Goal: Task Accomplishment & Management: Manage account settings

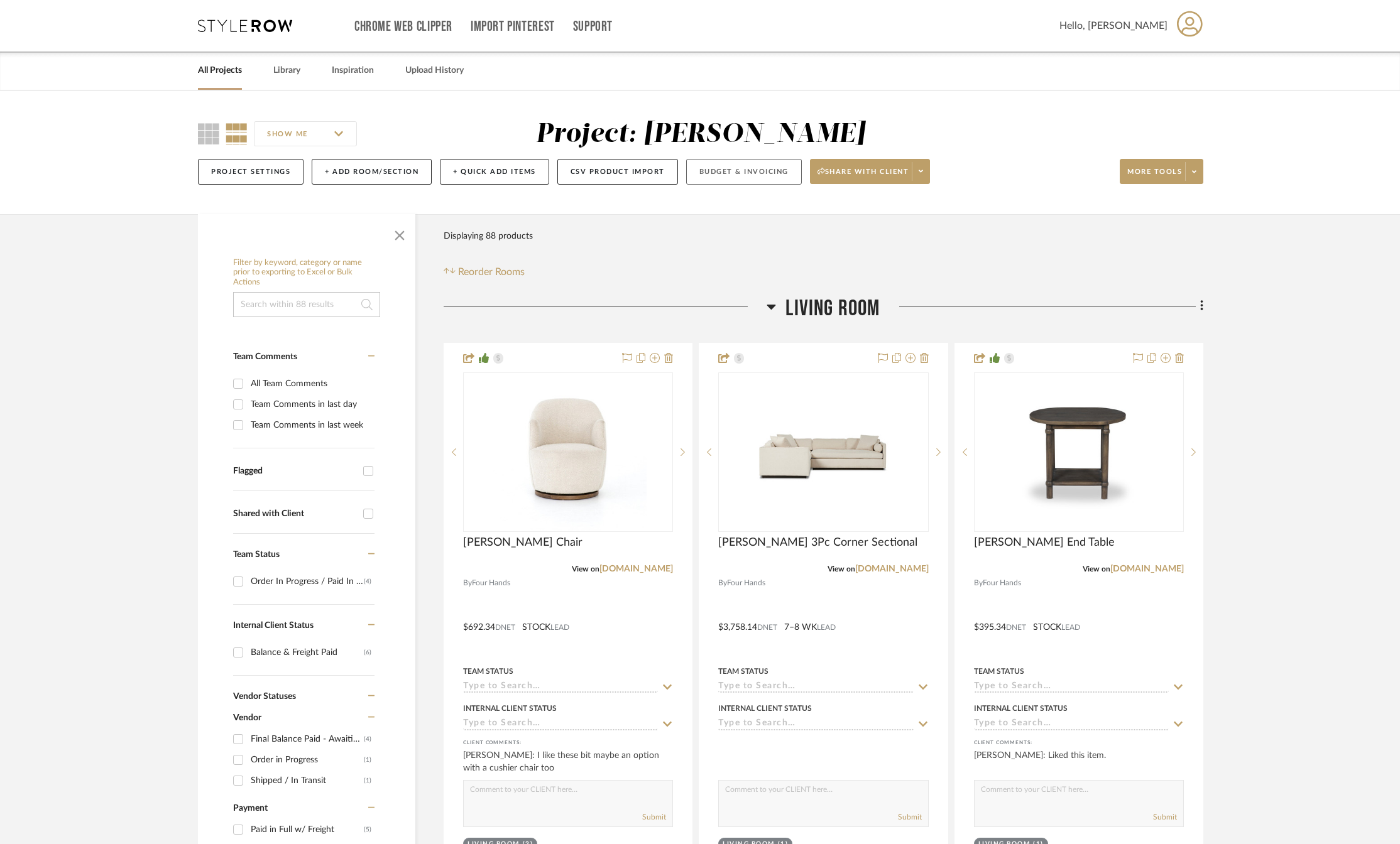
click at [721, 173] on button "Budget & Invoicing" at bounding box center [744, 172] width 116 height 25
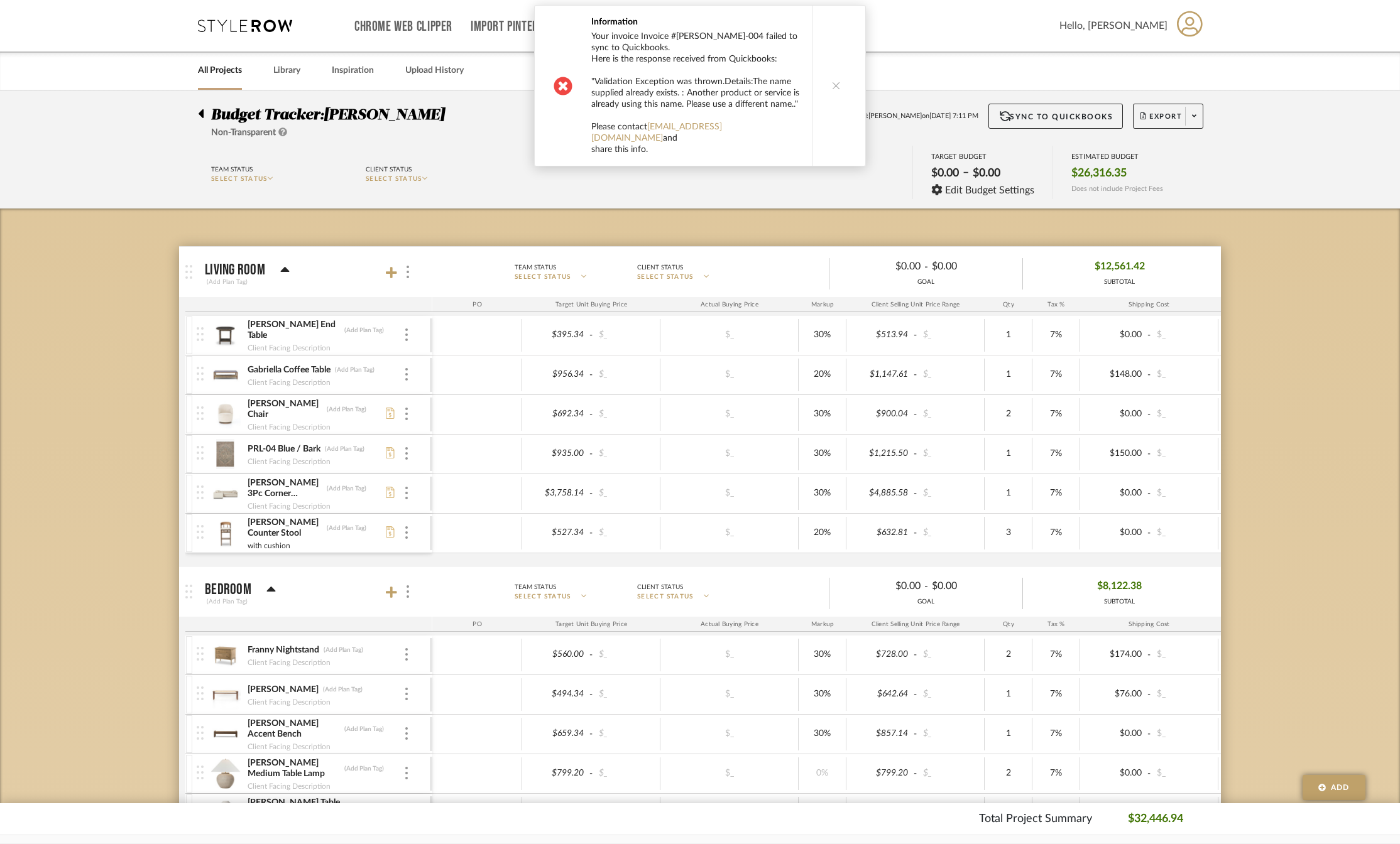
click at [832, 84] on icon at bounding box center [836, 85] width 9 height 9
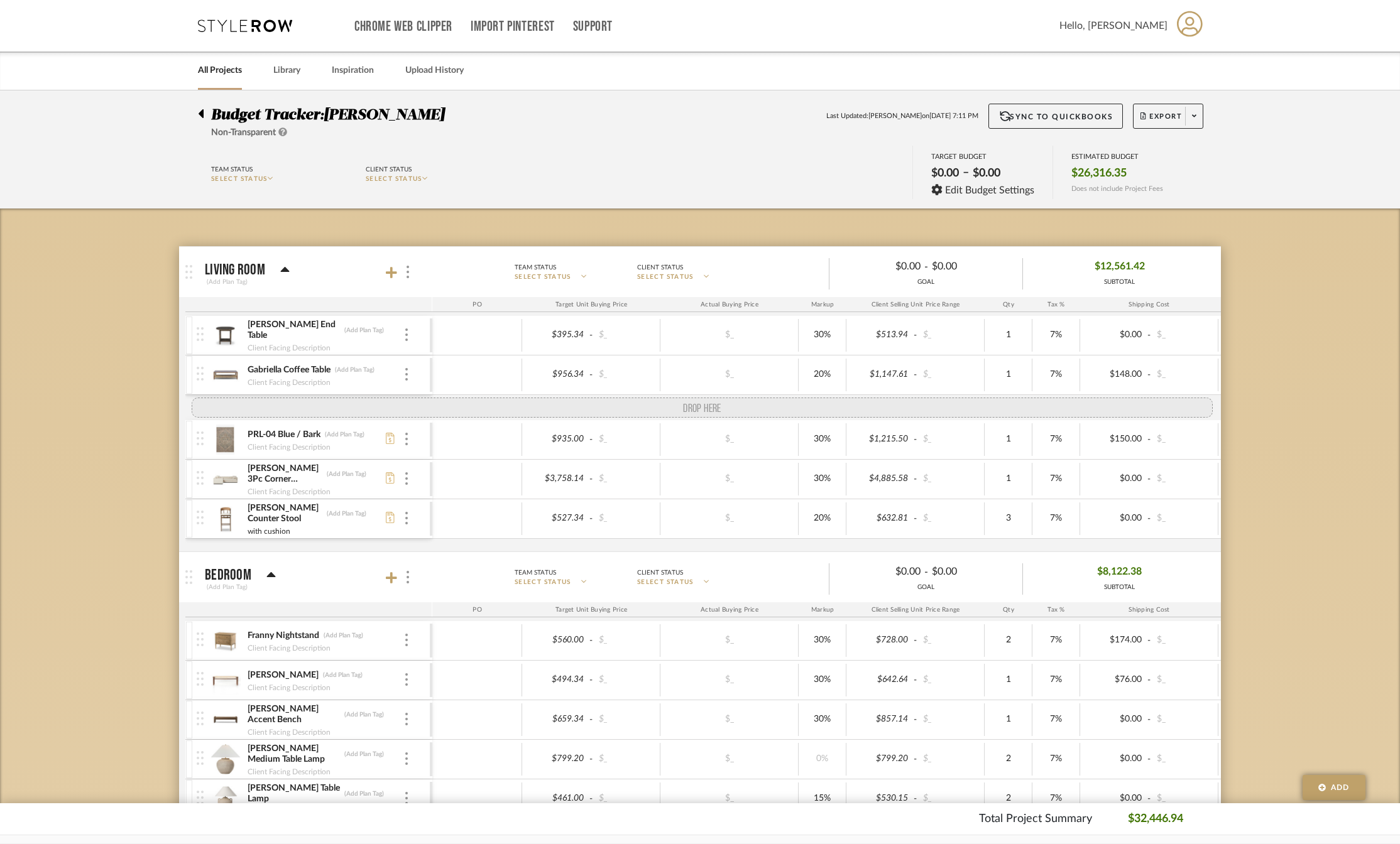
drag, startPoint x: 203, startPoint y: 416, endPoint x: 211, endPoint y: 403, distance: 15.3
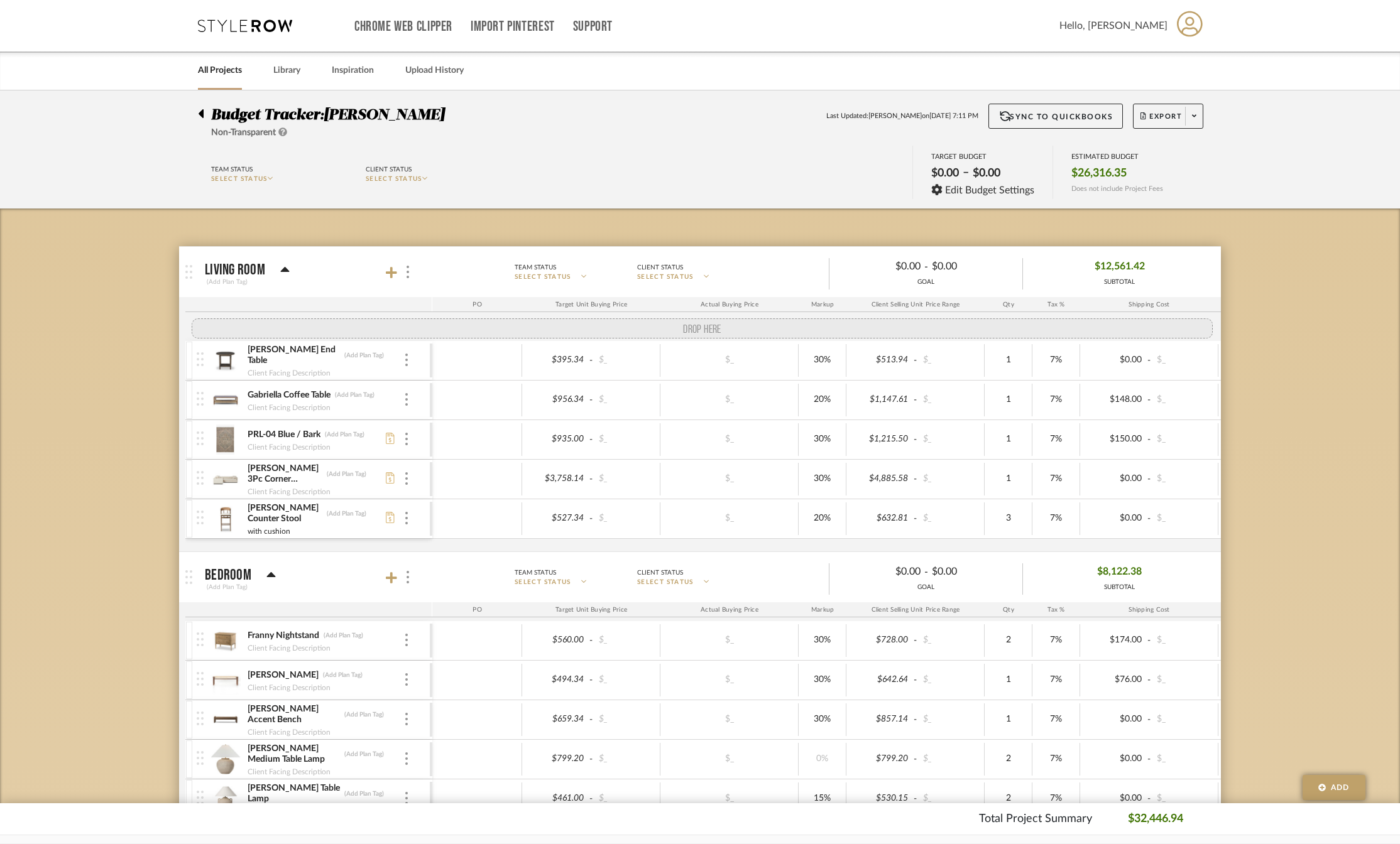
drag, startPoint x: 203, startPoint y: 413, endPoint x: 208, endPoint y: 326, distance: 87.1
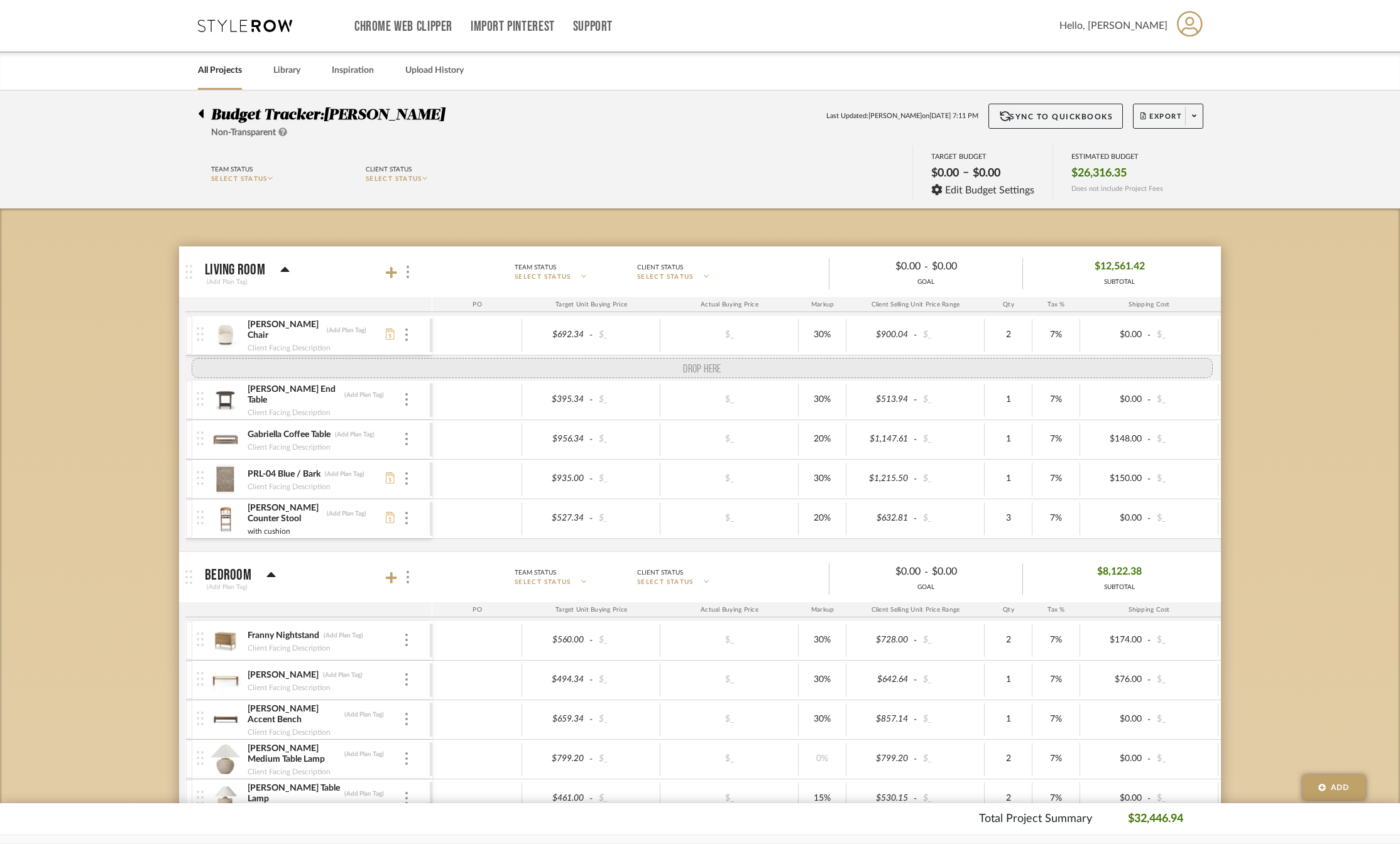
drag, startPoint x: 202, startPoint y: 489, endPoint x: 185, endPoint y: 363, distance: 127.1
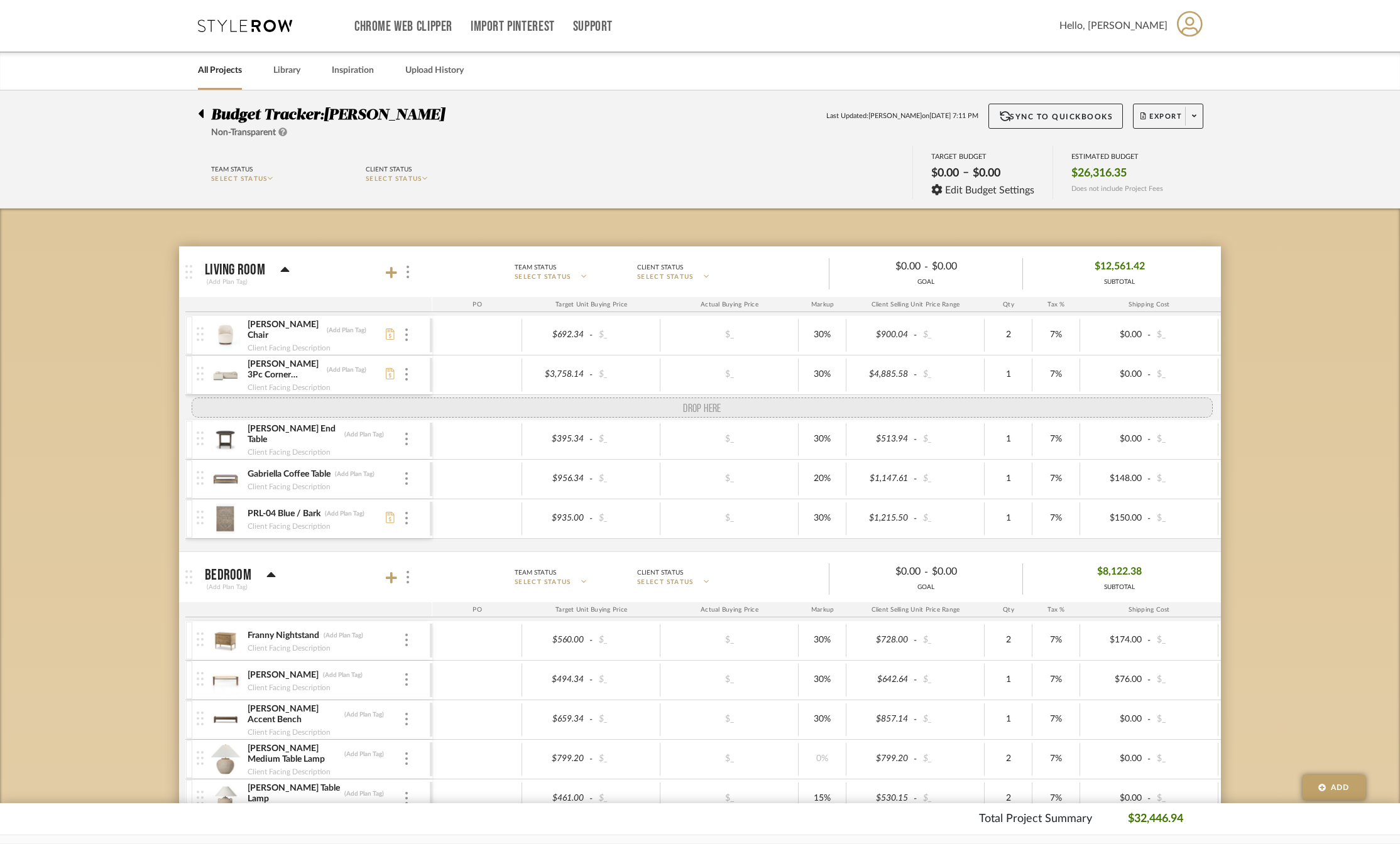
drag, startPoint x: 200, startPoint y: 537, endPoint x: 192, endPoint y: 405, distance: 132.2
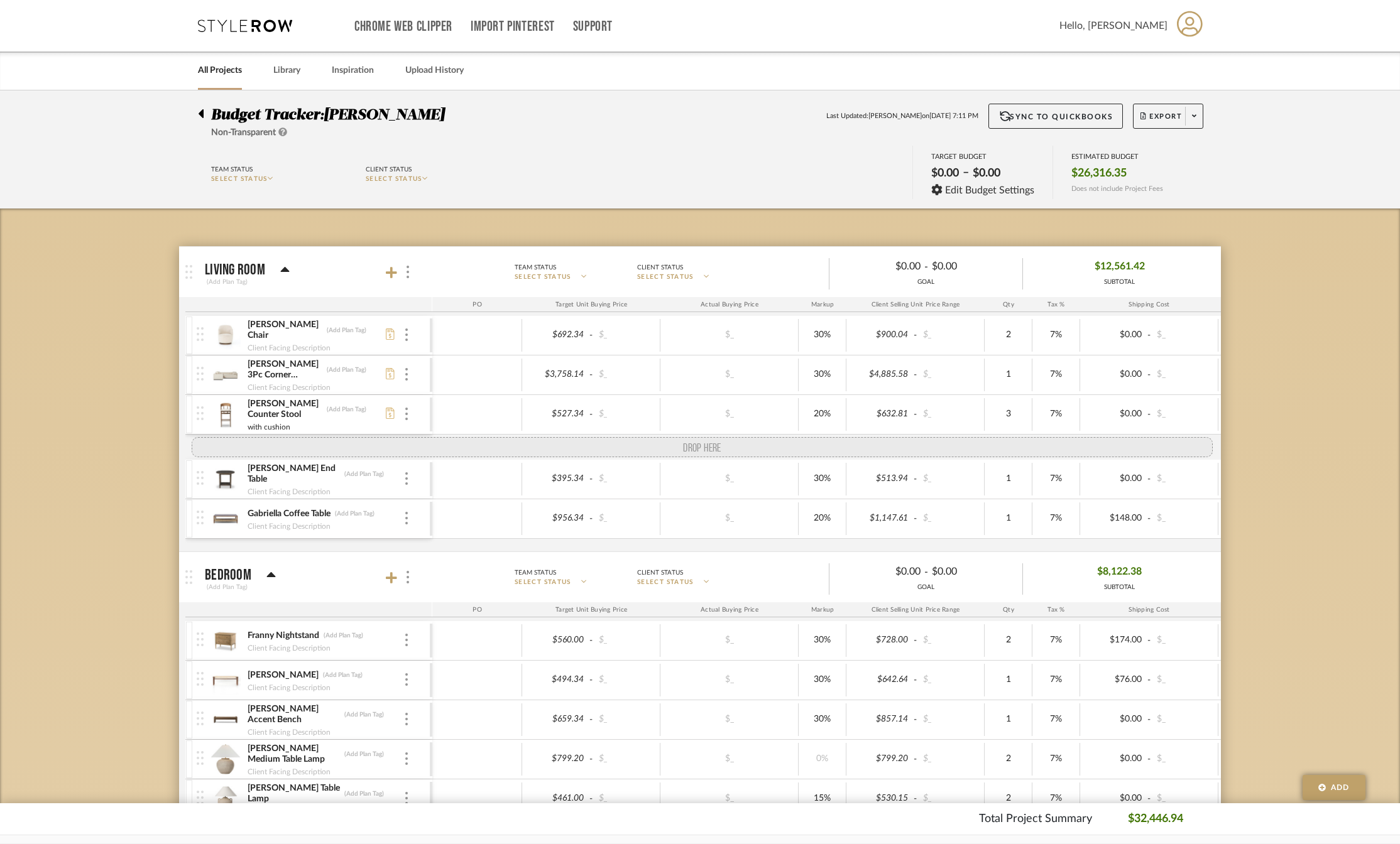
drag, startPoint x: 198, startPoint y: 531, endPoint x: 193, endPoint y: 444, distance: 87.1
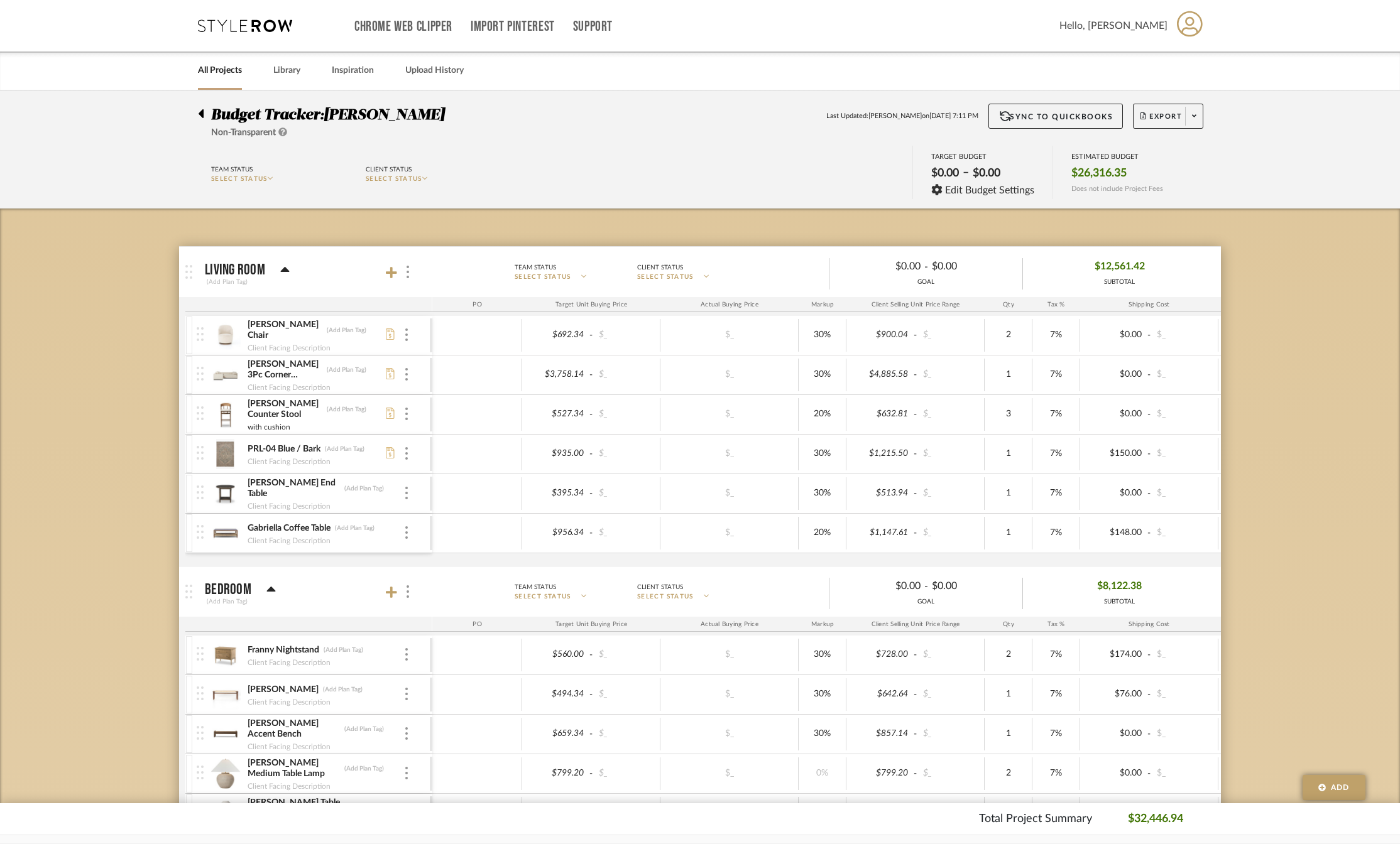
click at [186, 538] on div at bounding box center [189, 533] width 6 height 38
click at [312, 486] on img at bounding box center [312, 489] width 9 height 9
click at [191, 338] on div at bounding box center [189, 335] width 6 height 38
click at [247, 338] on div at bounding box center [250, 343] width 17 height 17
click at [191, 339] on div at bounding box center [189, 335] width 6 height 38
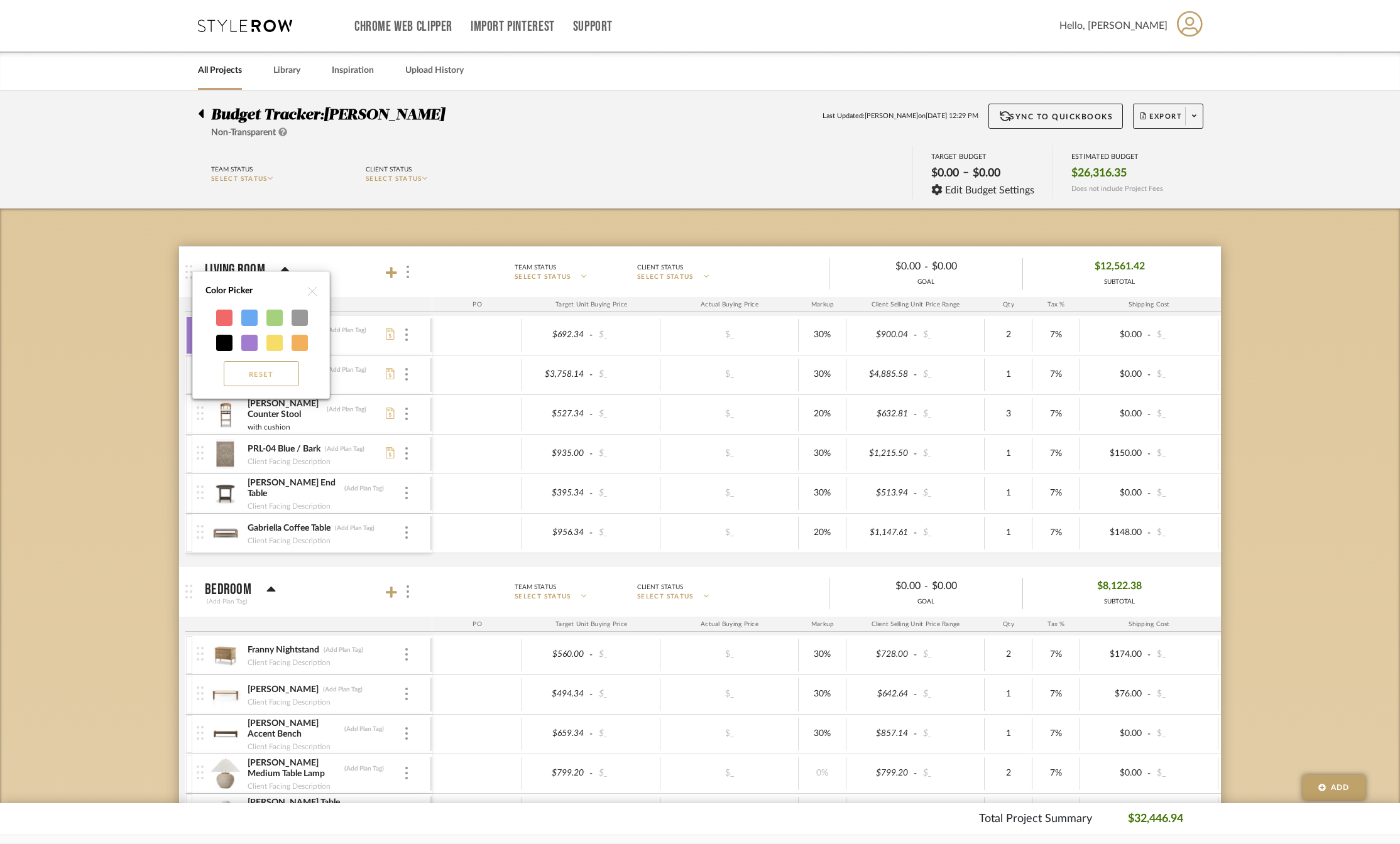
click at [266, 376] on button "Reset" at bounding box center [260, 374] width 75 height 25
click at [189, 333] on div at bounding box center [189, 335] width 6 height 38
click at [227, 318] on div at bounding box center [224, 318] width 17 height 17
click at [188, 374] on div at bounding box center [189, 375] width 6 height 38
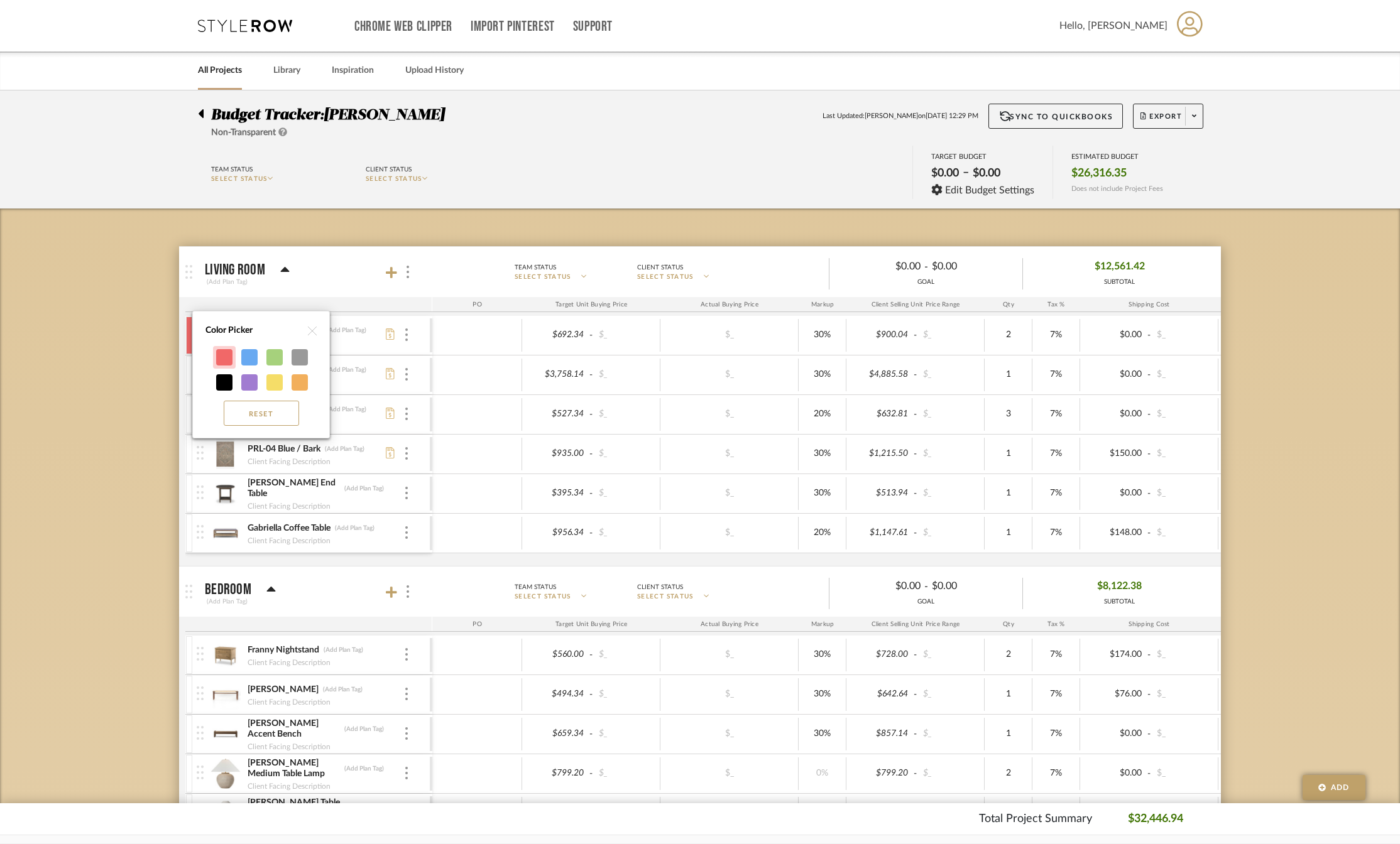
click at [223, 357] on div at bounding box center [224, 357] width 17 height 17
click at [187, 411] on div at bounding box center [189, 414] width 6 height 38
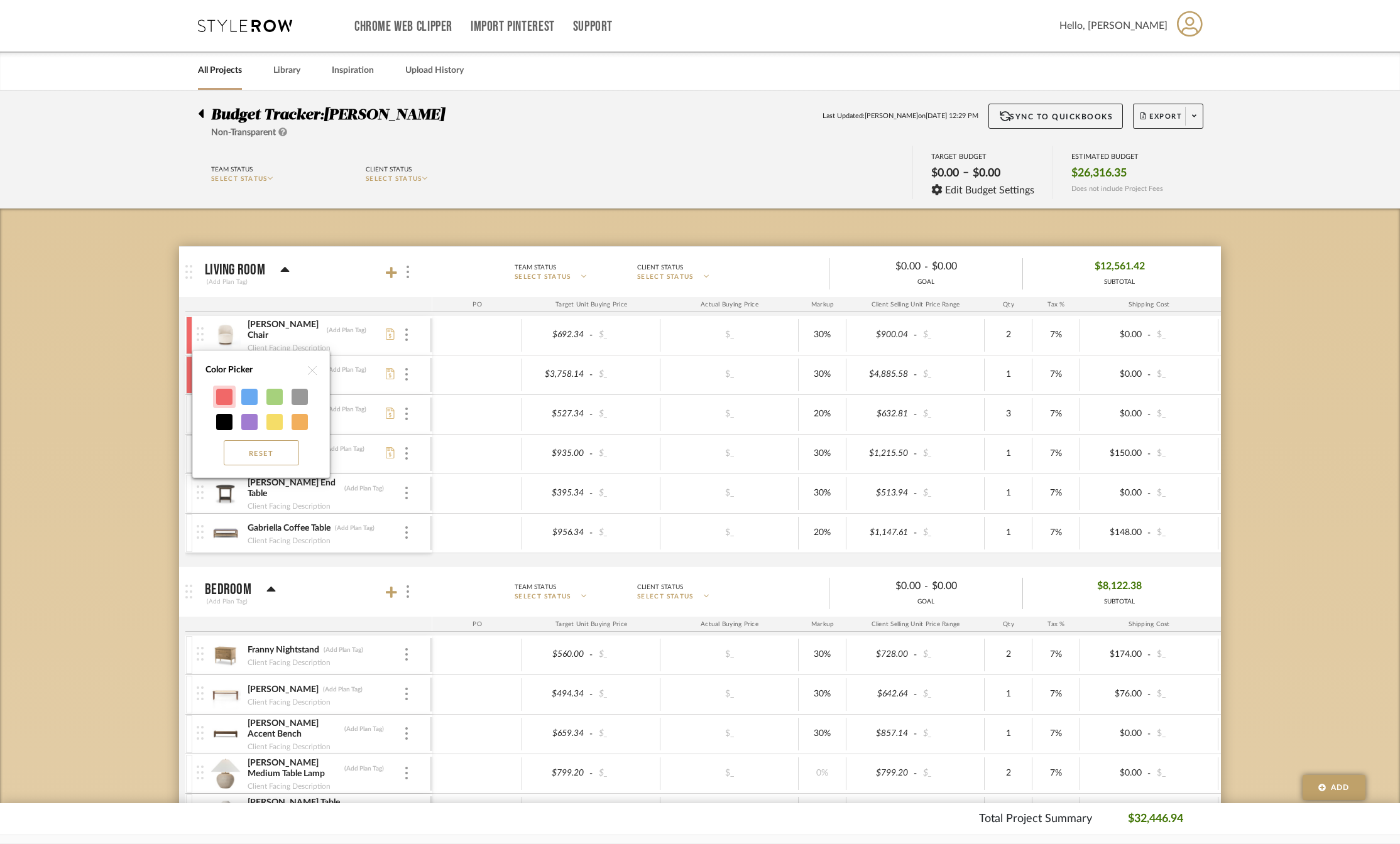
click at [226, 390] on div at bounding box center [224, 397] width 17 height 17
click at [390, 336] on icon at bounding box center [390, 334] width 9 height 12
click at [1036, 116] on button "Sync to QuickBooks" at bounding box center [1056, 116] width 136 height 25
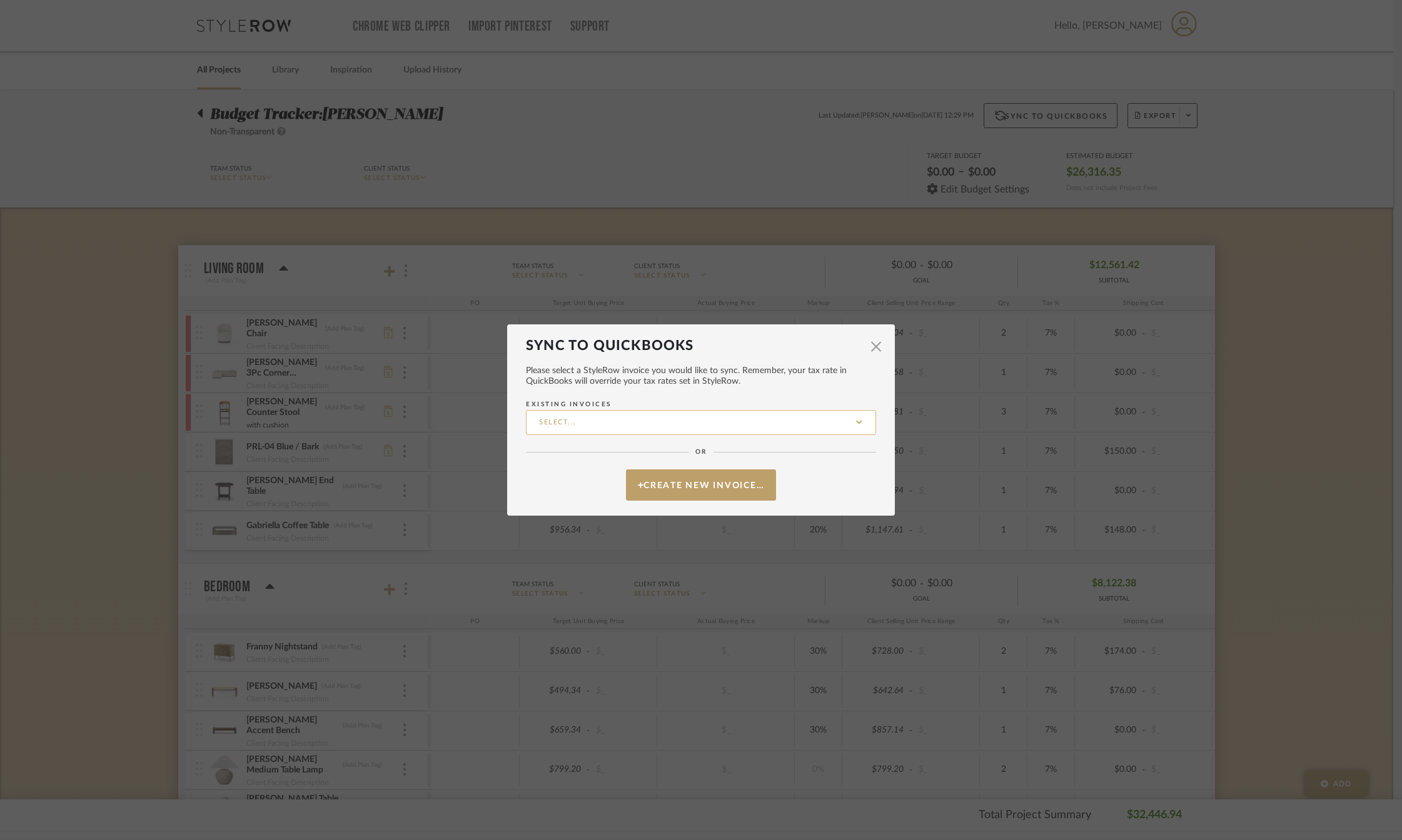
click at [672, 418] on input "Existing Invoices" at bounding box center [701, 423] width 350 height 25
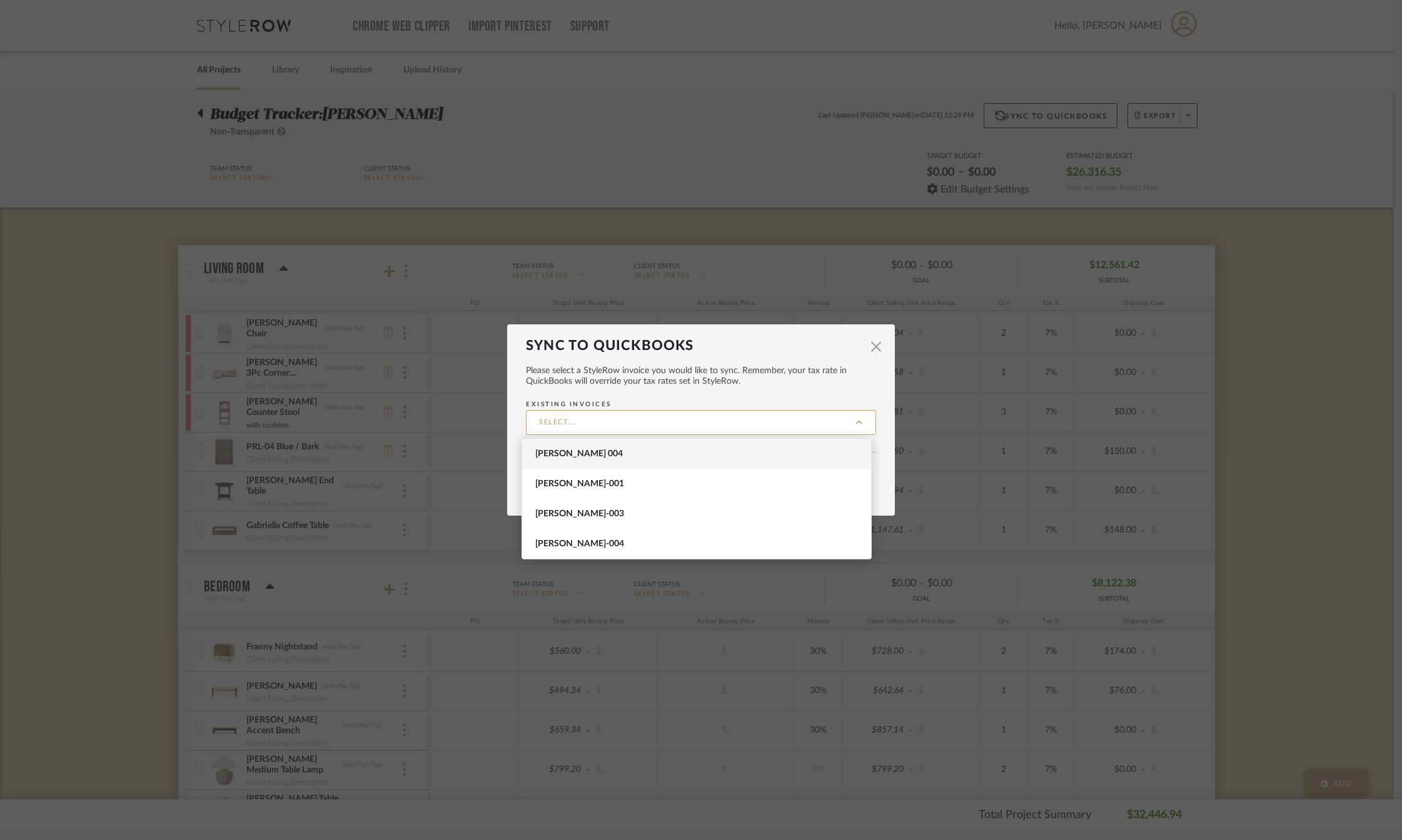
click at [589, 453] on span "[PERSON_NAME] 004" at bounding box center [699, 454] width 326 height 11
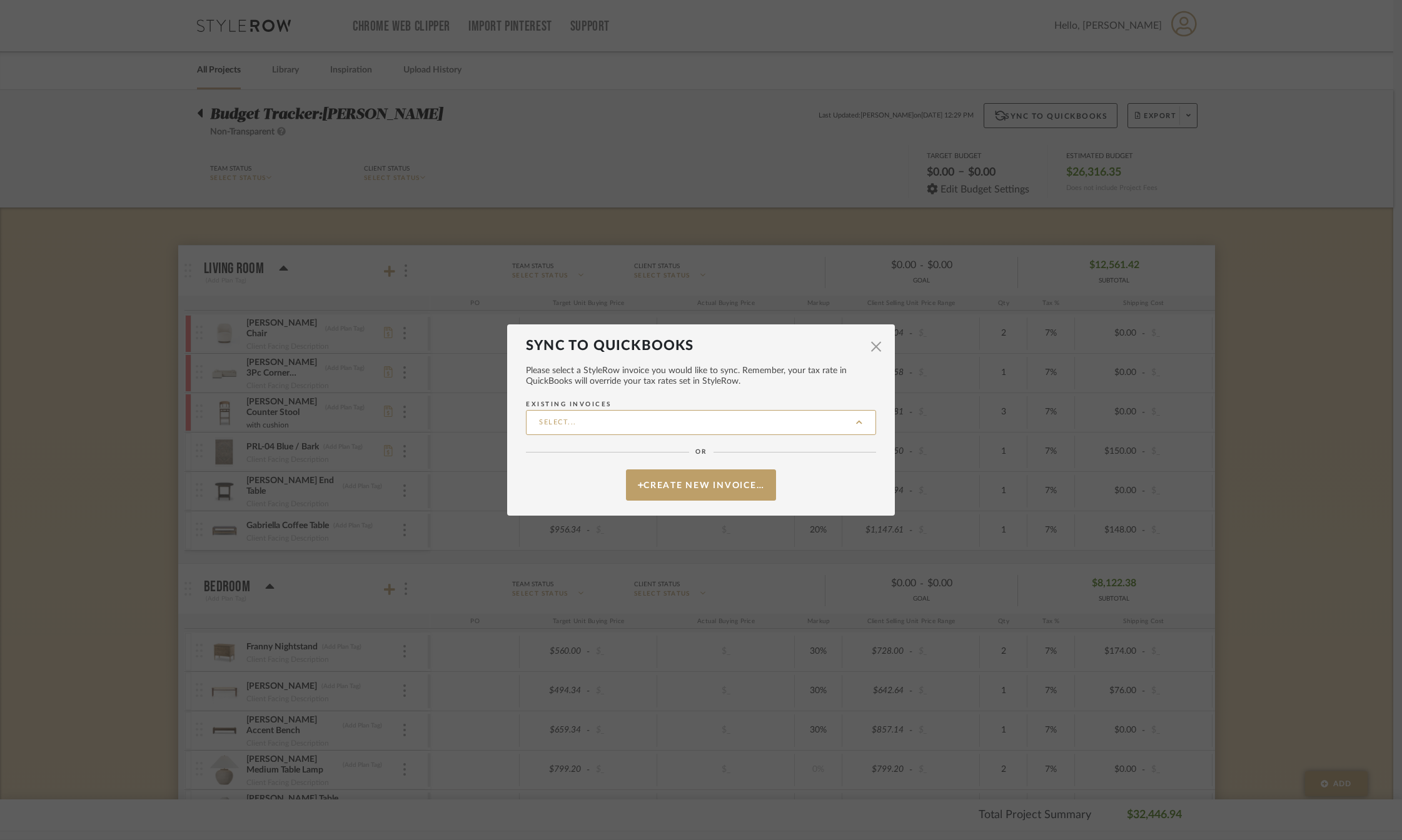
type input "[PERSON_NAME] 004"
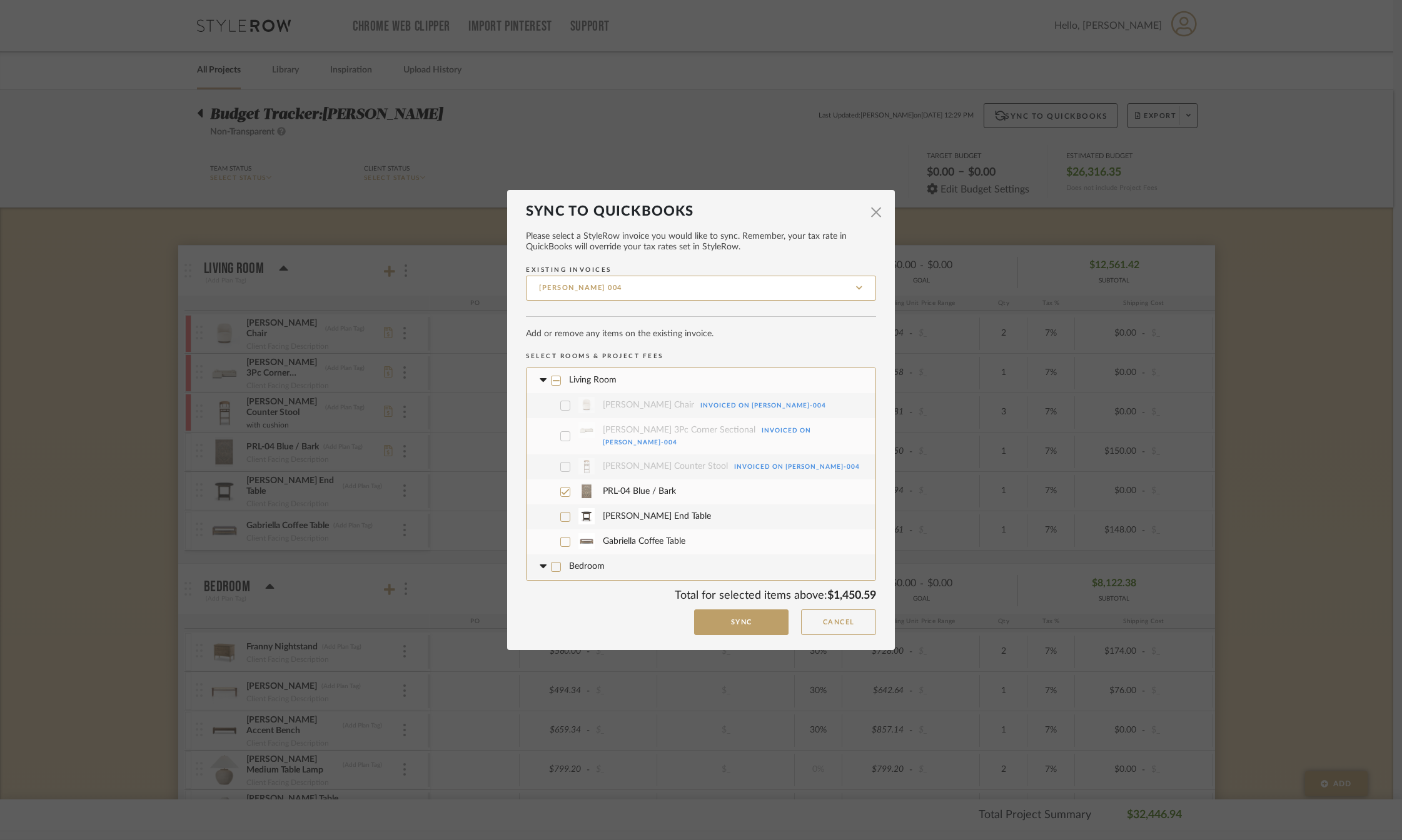
click at [737, 464] on link "Invoiced on [PERSON_NAME]-004" at bounding box center [798, 467] width 126 height 6
click at [563, 407] on icon at bounding box center [565, 405] width 9 height 9
click at [654, 288] on input "[PERSON_NAME] 004" at bounding box center [701, 288] width 350 height 25
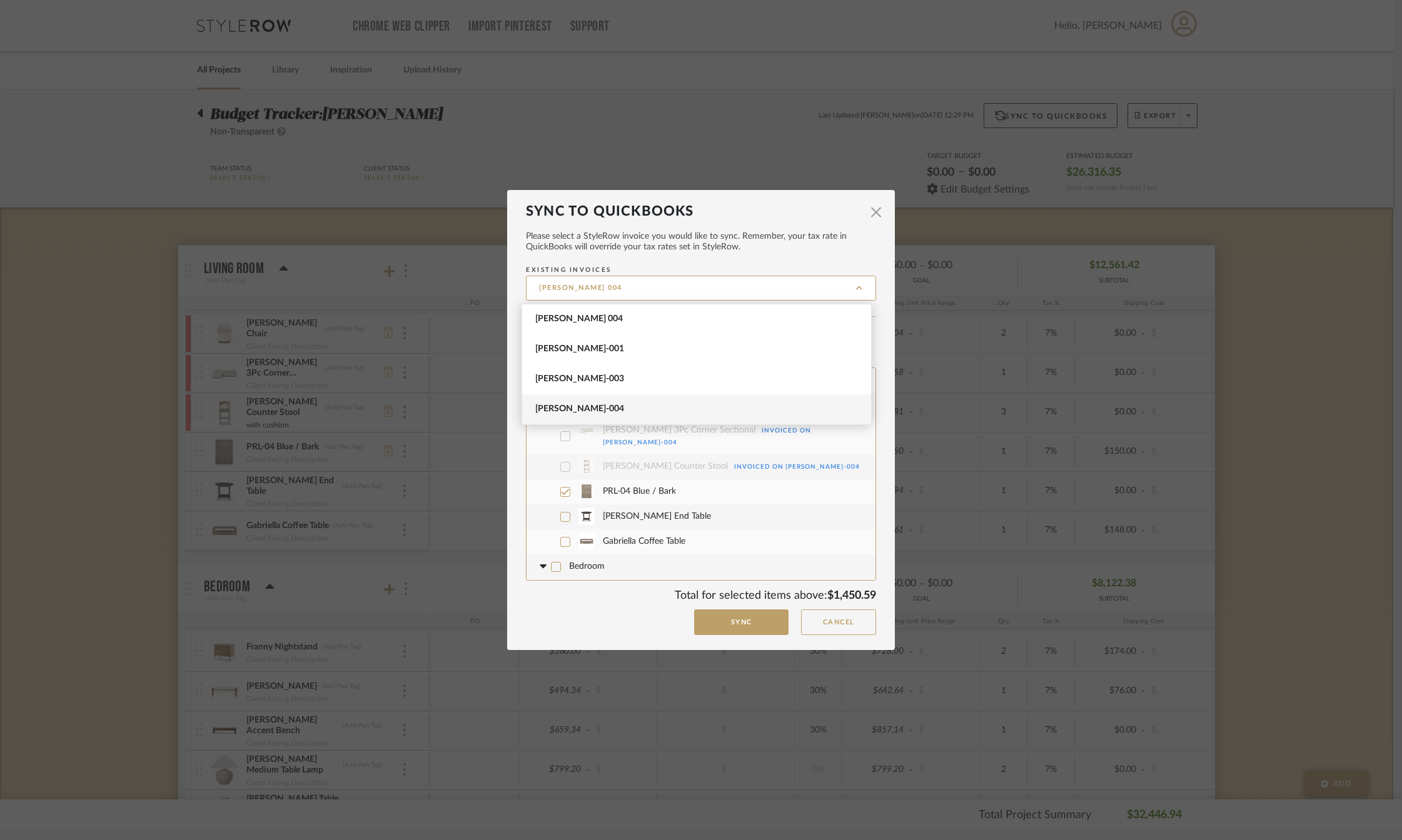
click at [574, 409] on span "[PERSON_NAME]-004" at bounding box center [699, 408] width 326 height 11
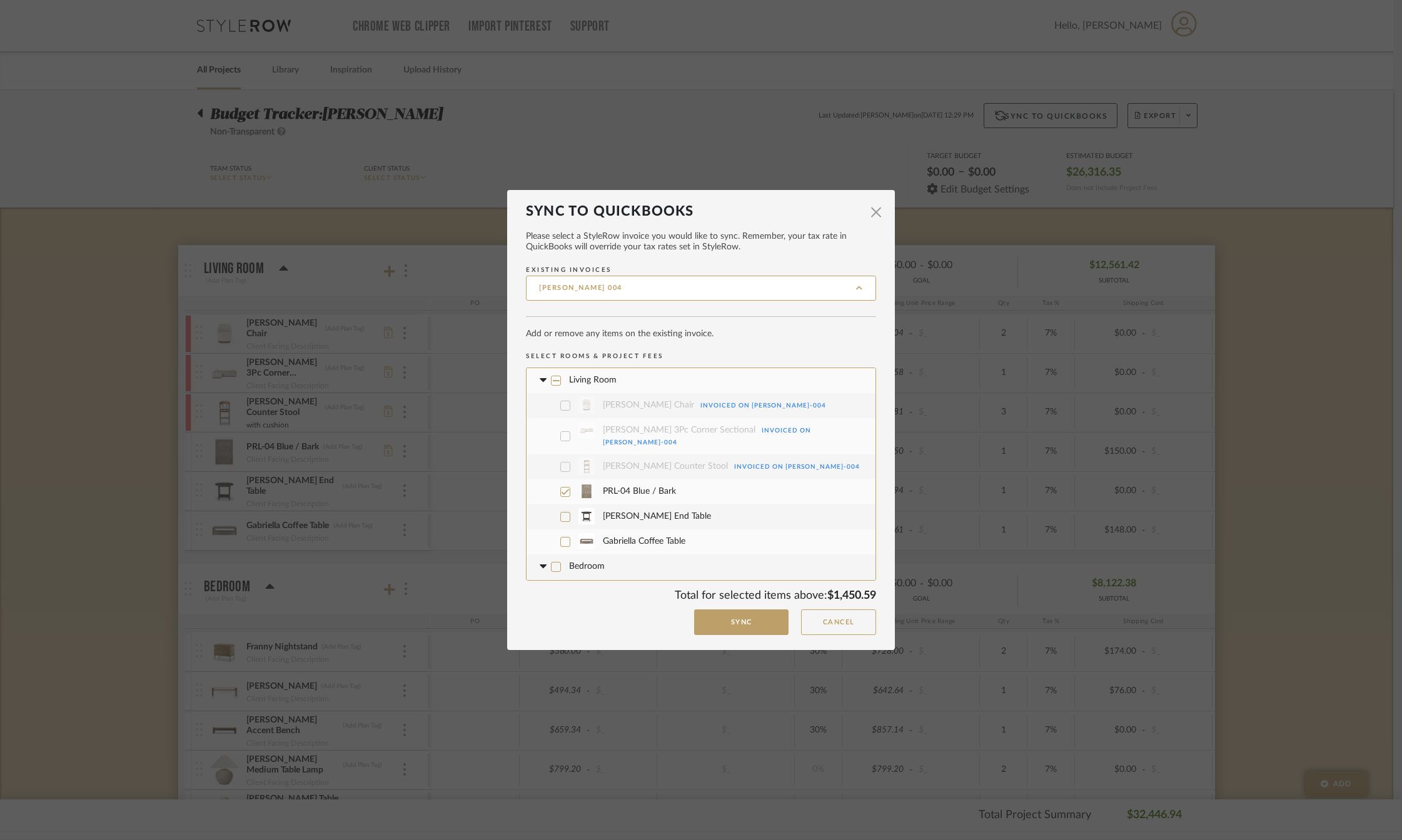
type input "[PERSON_NAME]-004"
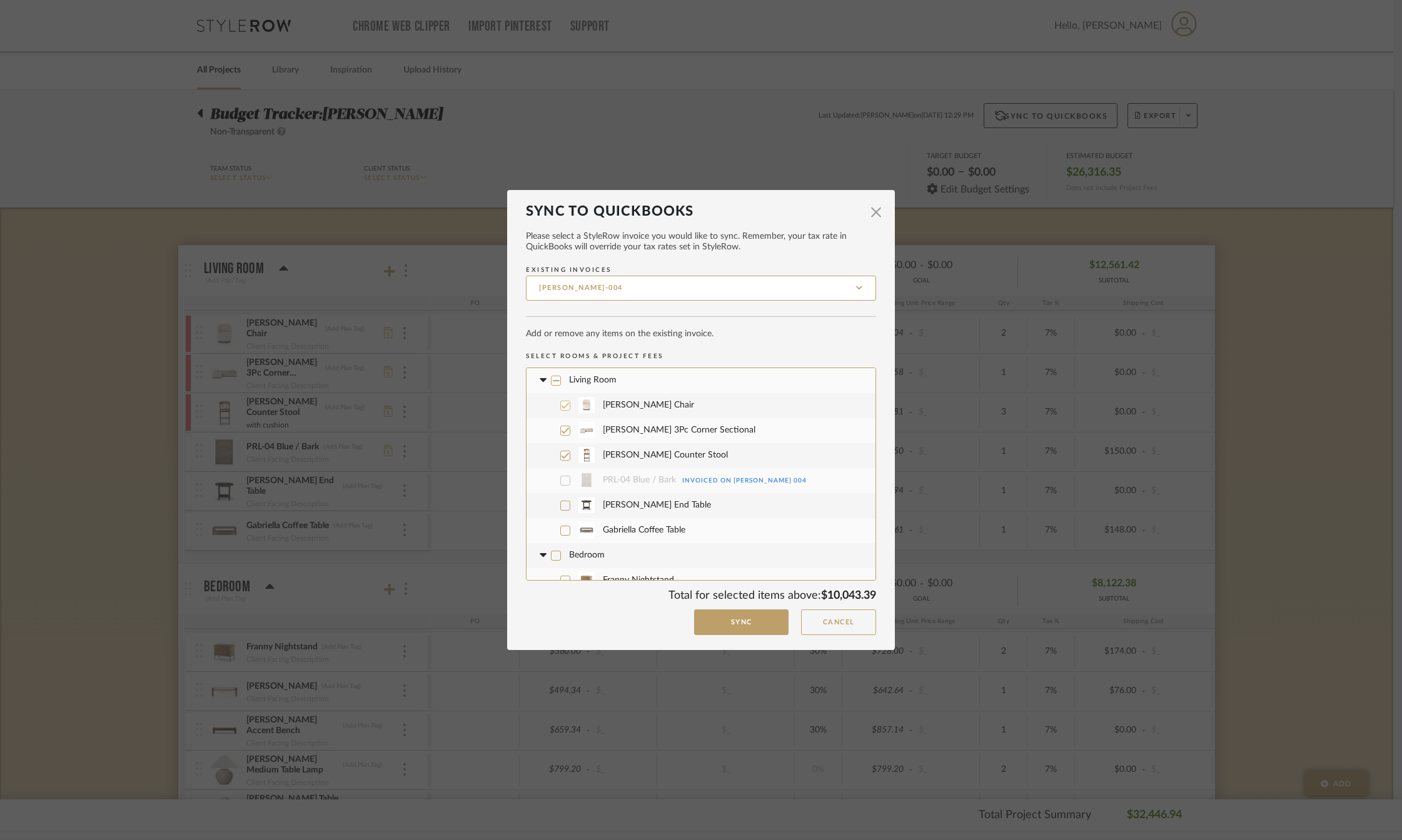
click at [563, 407] on icon at bounding box center [565, 405] width 9 height 9
click at [563, 432] on icon at bounding box center [565, 431] width 9 height 9
click at [561, 455] on icon at bounding box center [565, 455] width 9 height 9
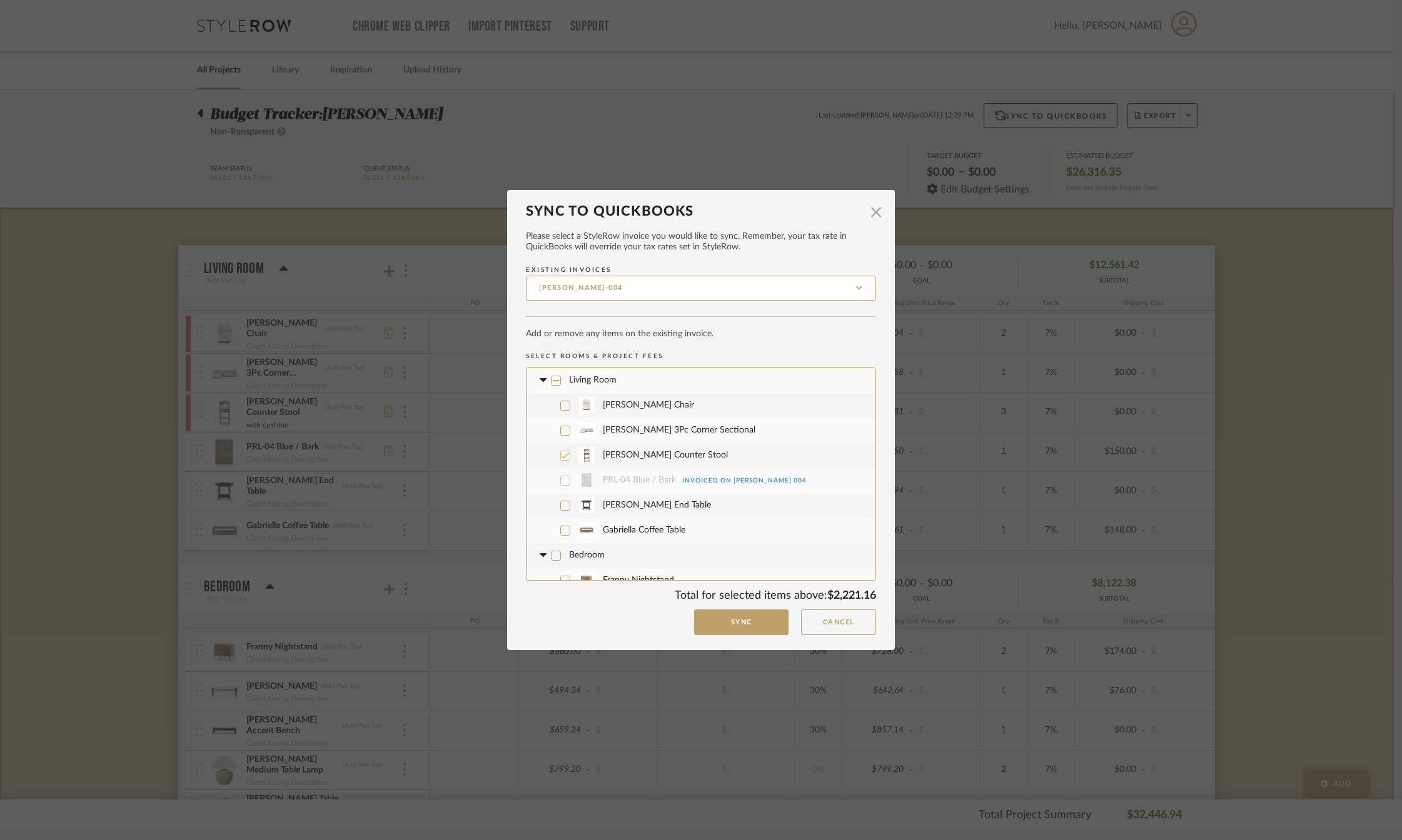
click at [726, 624] on button "Sync" at bounding box center [741, 623] width 94 height 25
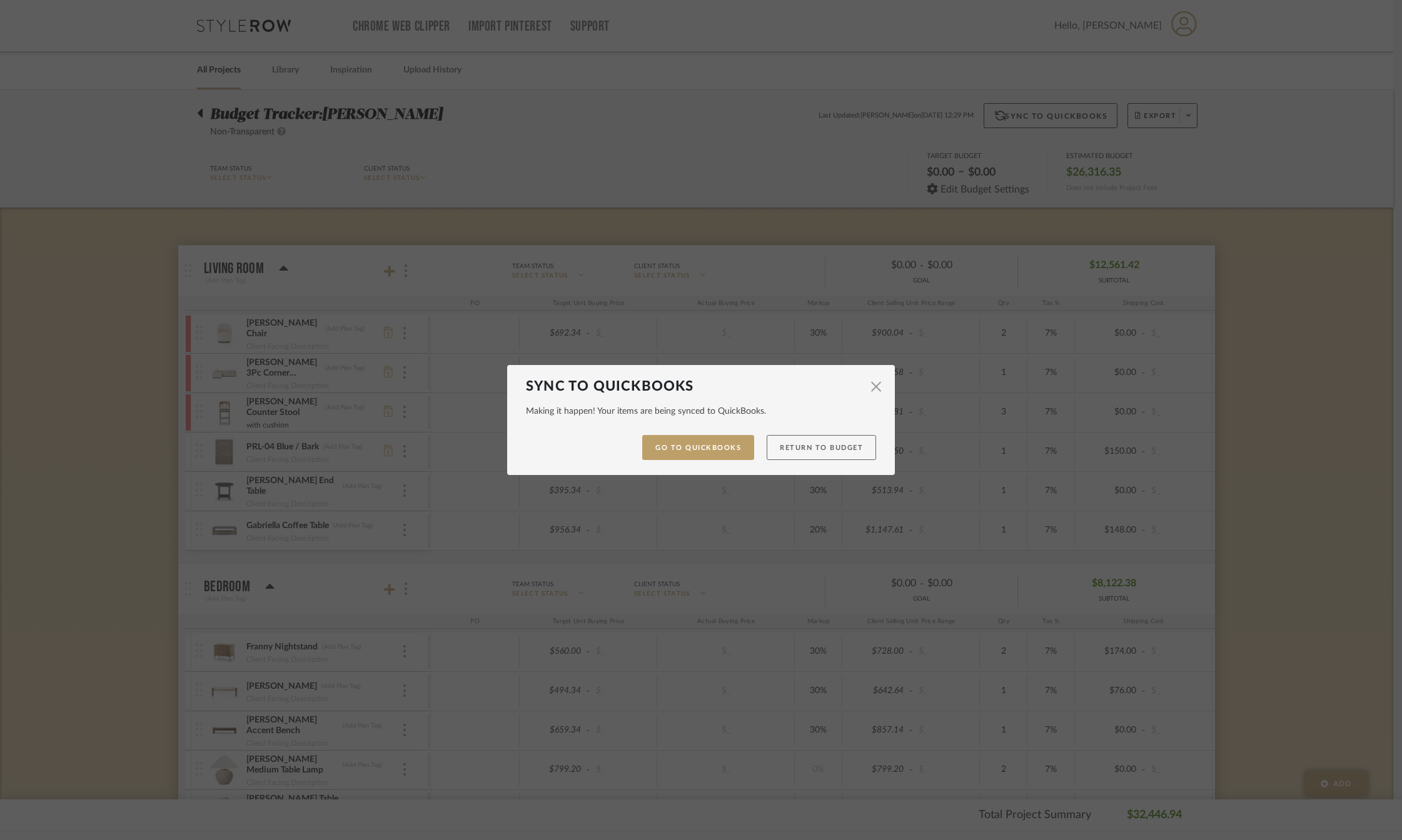
click at [817, 448] on button "Return to Budget" at bounding box center [821, 448] width 110 height 25
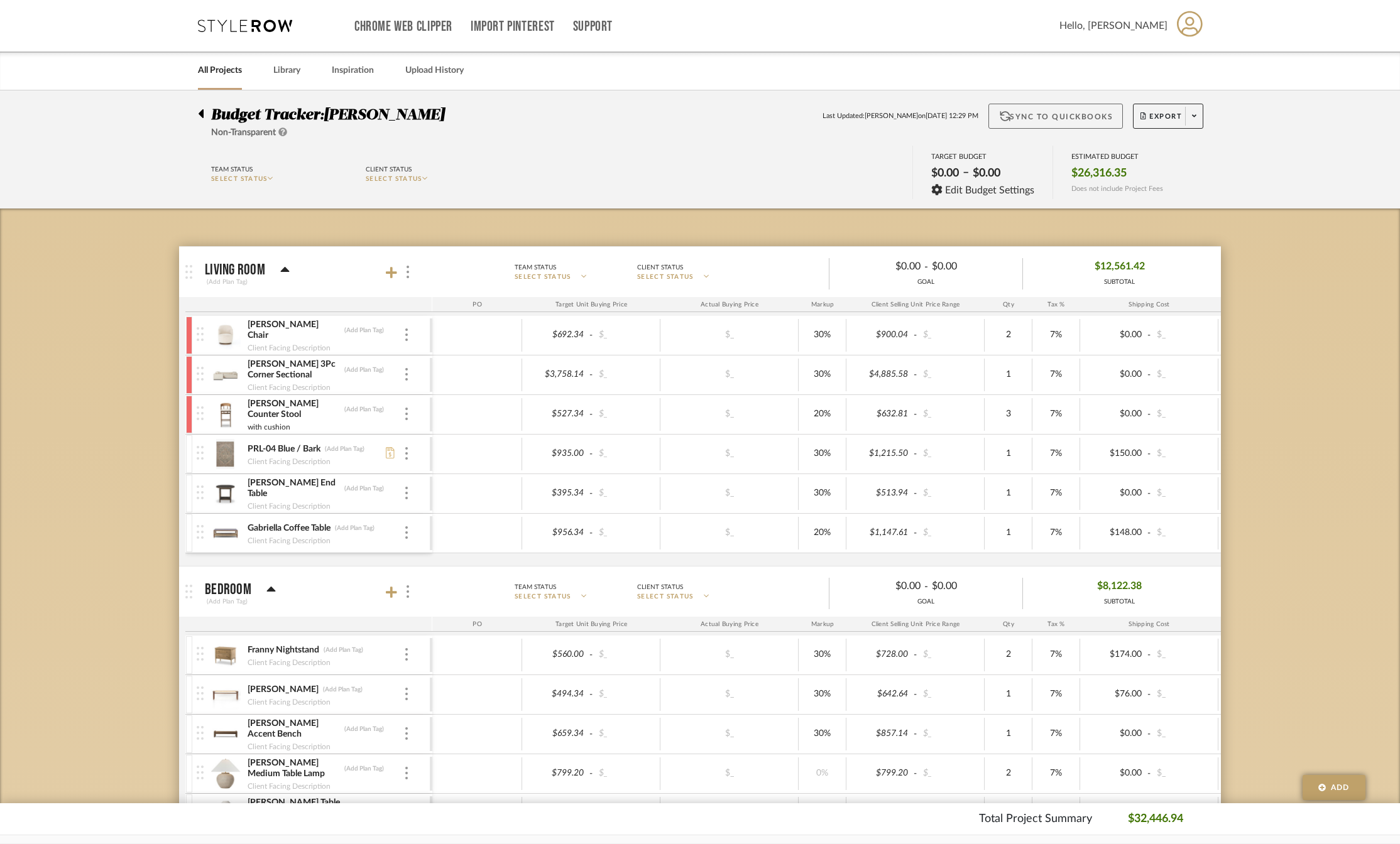
click at [1049, 121] on button "Sync to QuickBooks" at bounding box center [1056, 116] width 136 height 25
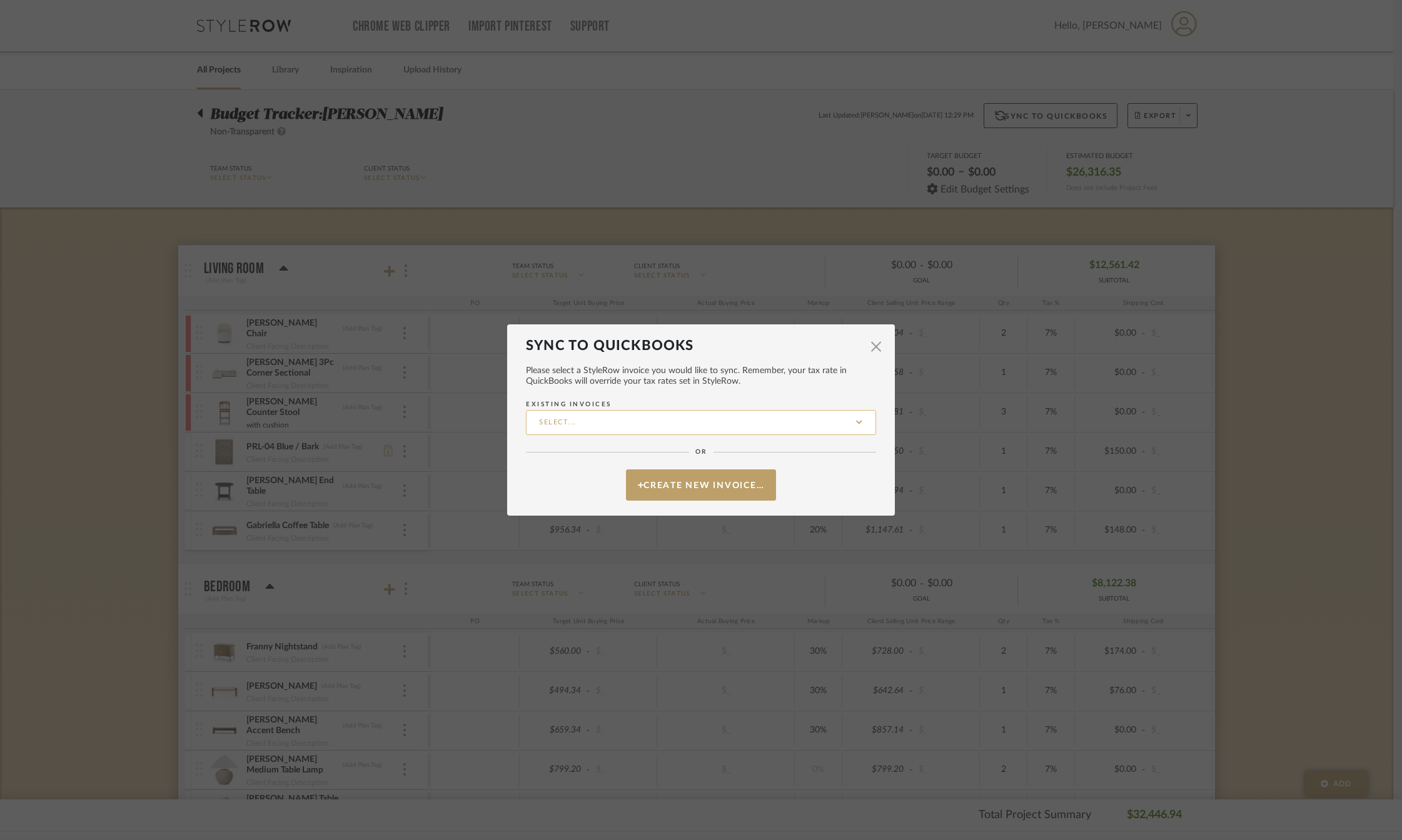
click at [749, 418] on input "Existing Invoices" at bounding box center [701, 423] width 350 height 25
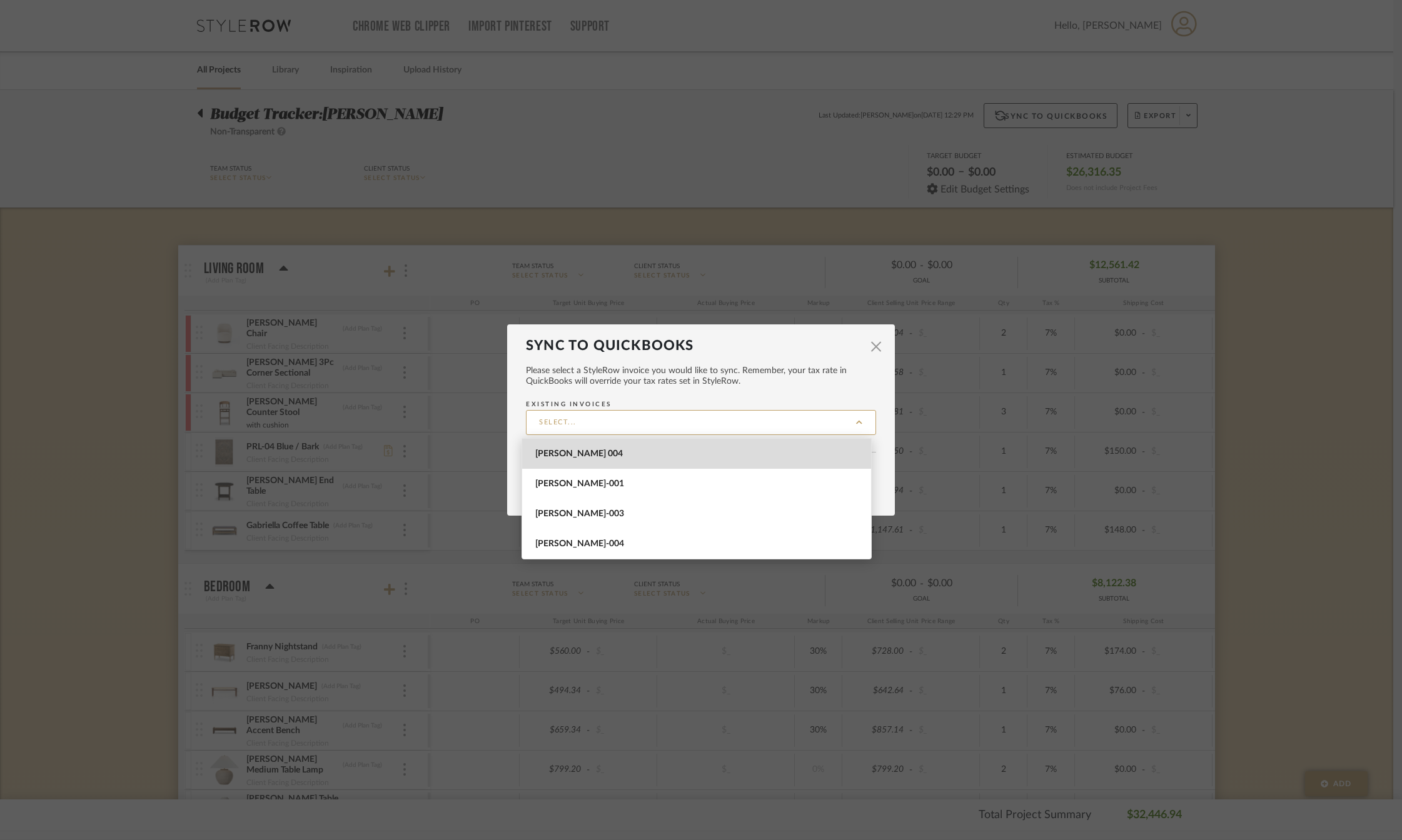
click at [622, 453] on span "[PERSON_NAME] 004" at bounding box center [699, 454] width 326 height 11
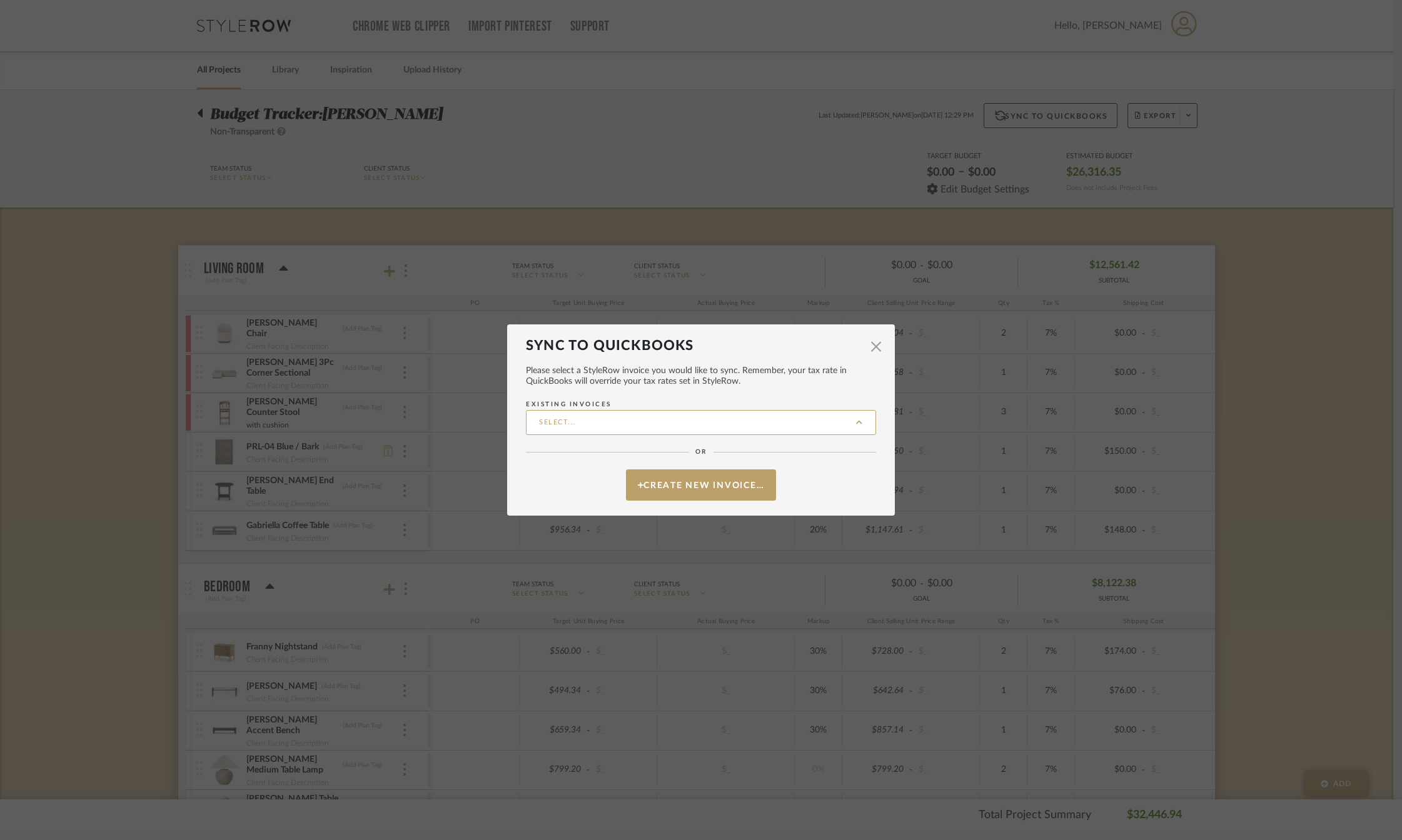
type input "[PERSON_NAME] 004"
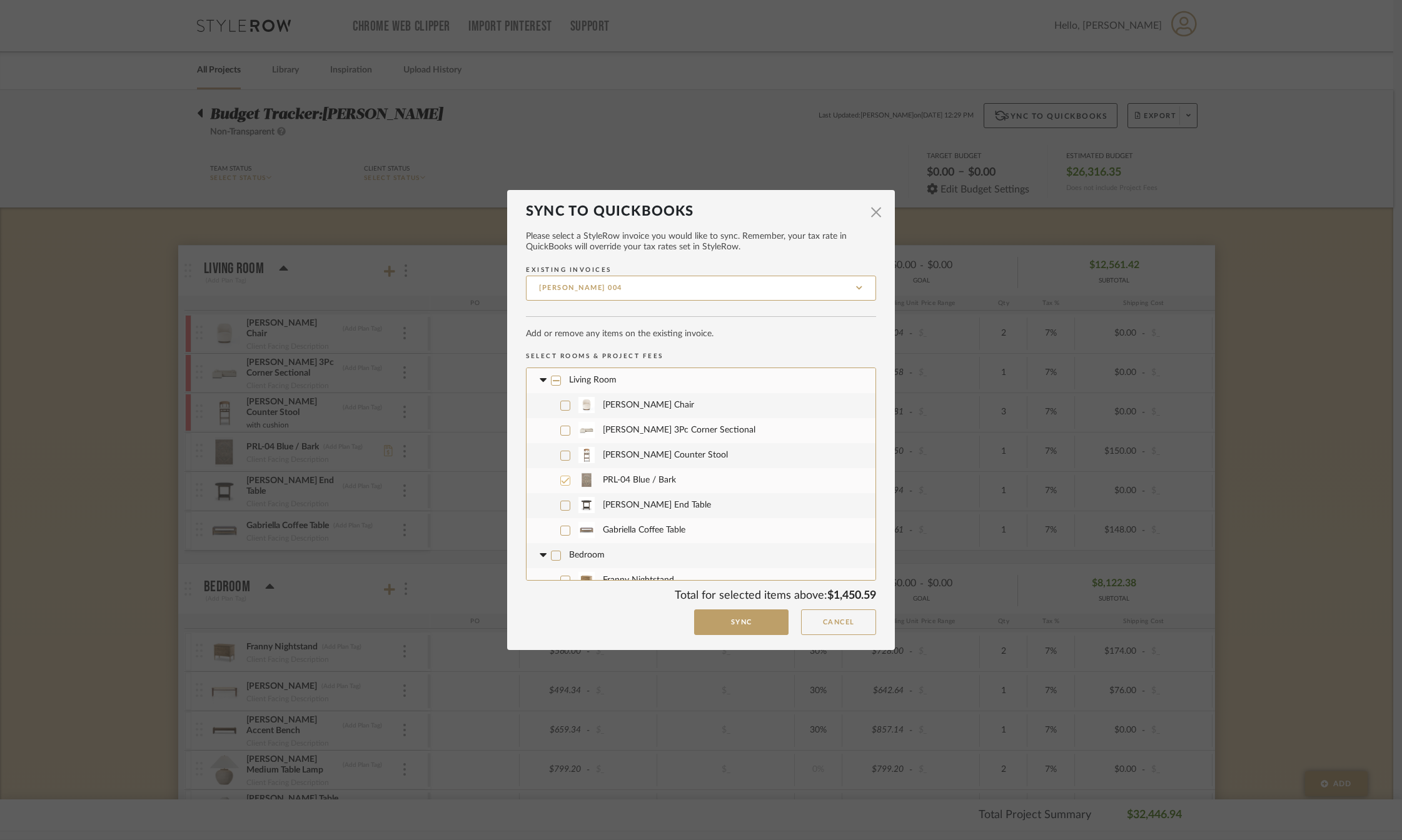
click at [563, 479] on icon at bounding box center [566, 480] width 8 height 6
click at [561, 479] on icon at bounding box center [565, 480] width 9 height 9
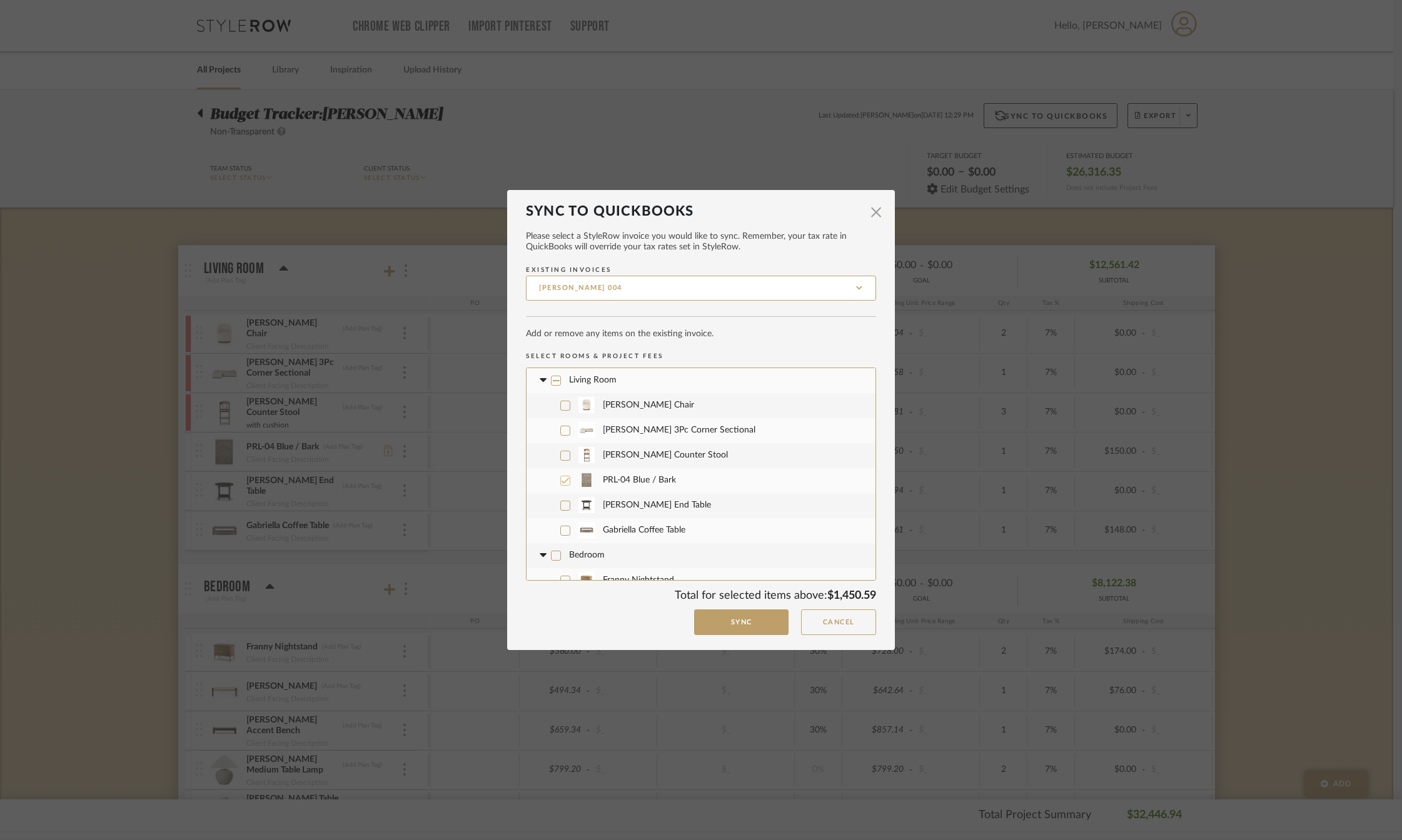
click at [561, 404] on icon at bounding box center [565, 405] width 9 height 9
click at [564, 432] on icon at bounding box center [565, 431] width 9 height 9
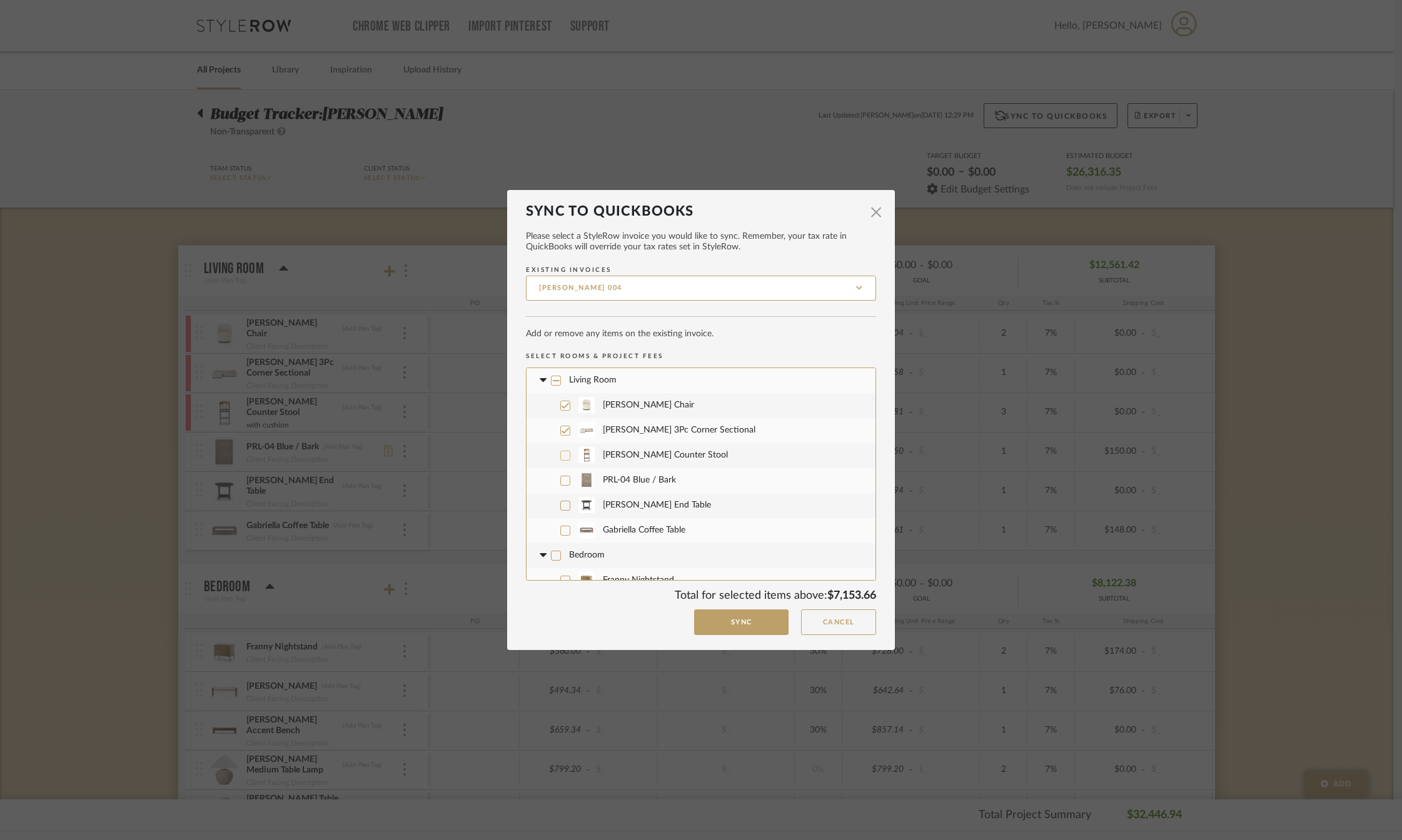
click at [561, 459] on icon at bounding box center [565, 455] width 9 height 9
drag, startPoint x: 614, startPoint y: 285, endPoint x: 528, endPoint y: 295, distance: 86.6
click at [528, 295] on input "[PERSON_NAME] 004" at bounding box center [701, 288] width 350 height 25
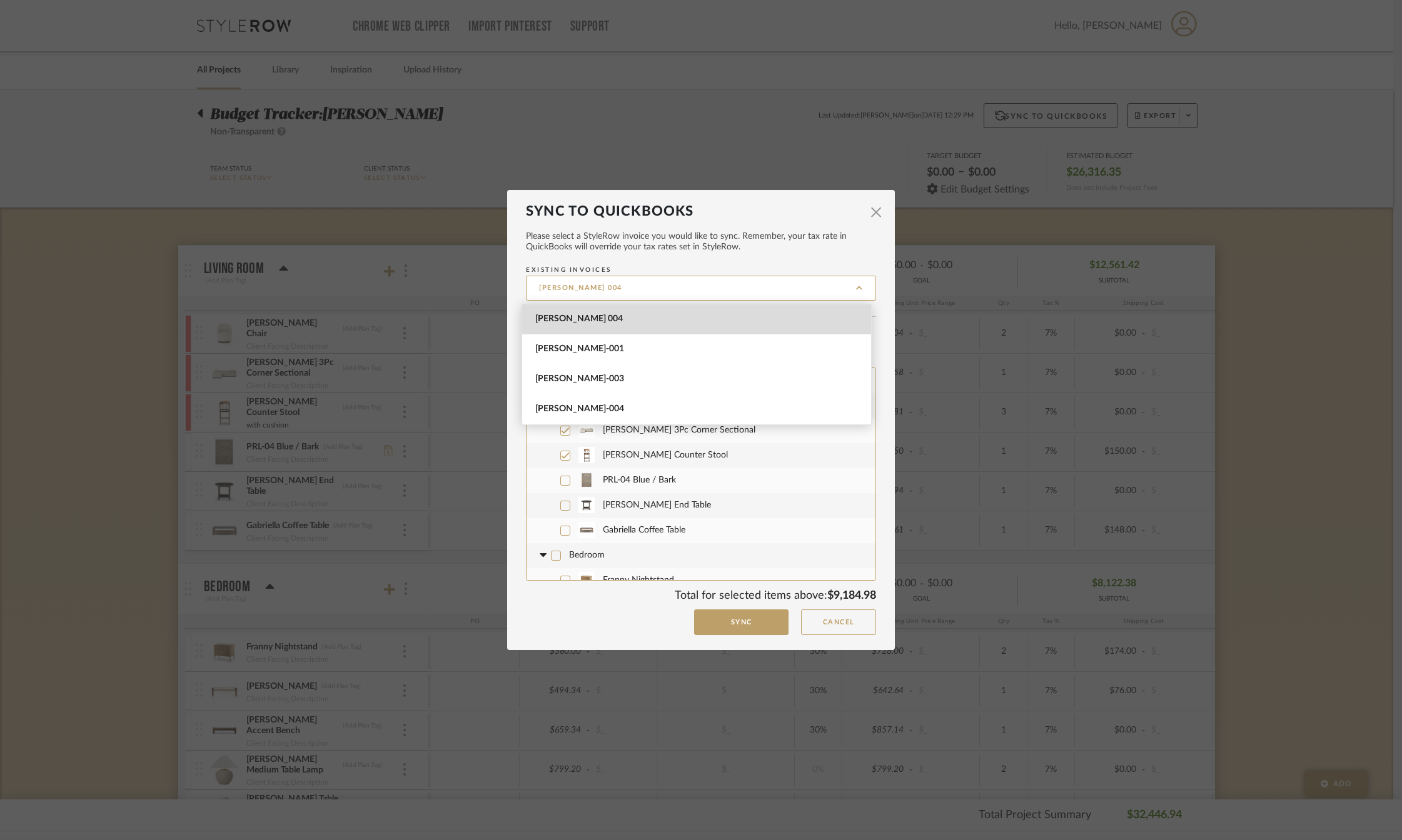
click at [584, 321] on span "[PERSON_NAME] 004" at bounding box center [699, 319] width 326 height 11
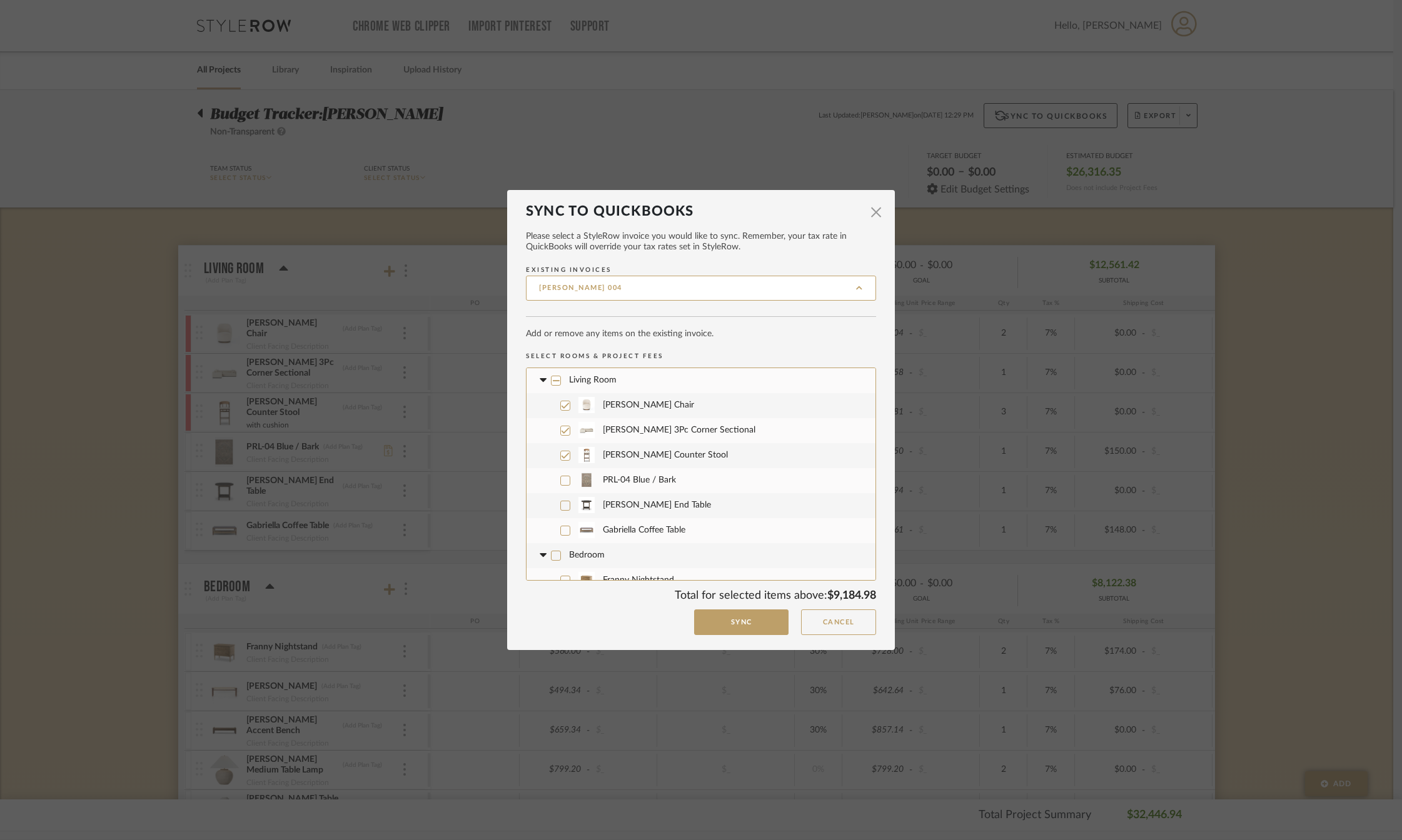
type input "[PERSON_NAME] 004"
click at [633, 289] on input "[PERSON_NAME] 004" at bounding box center [701, 288] width 350 height 25
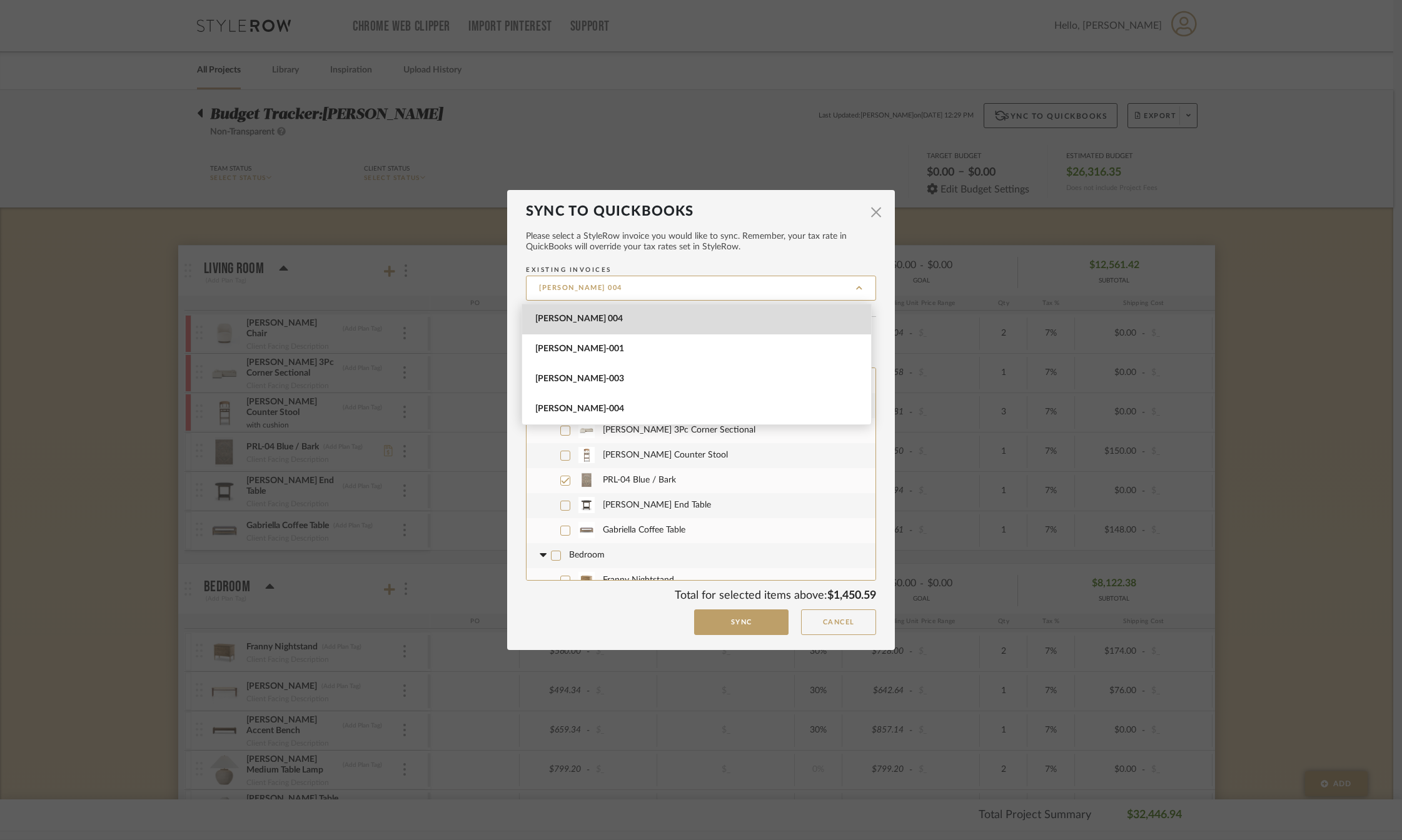
click at [502, 487] on div "Sync to QuickBooks × Please select a StyleRow invoice you would like to sync. R…" at bounding box center [701, 420] width 1402 height 840
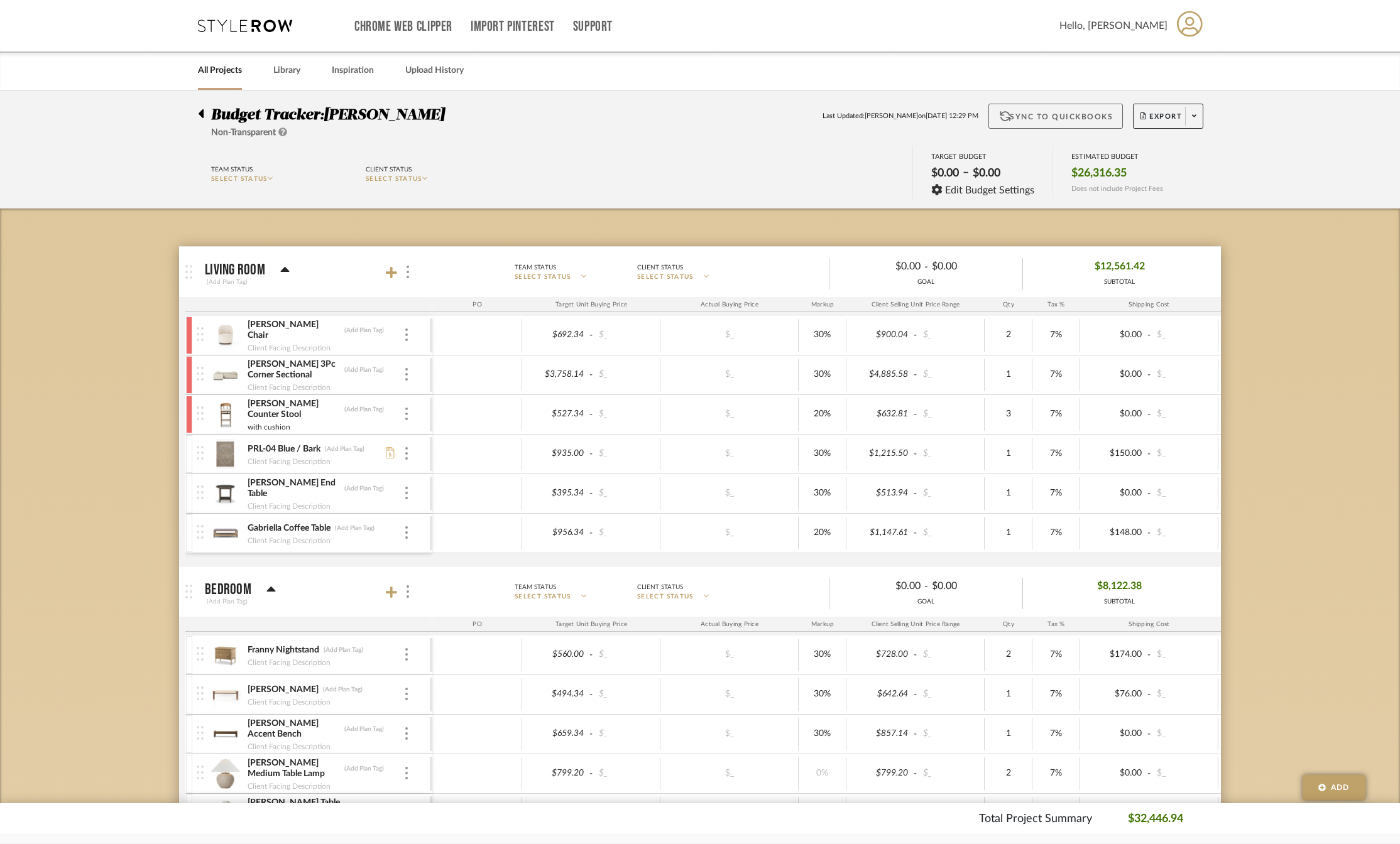
click at [1026, 119] on button "Sync to QuickBooks" at bounding box center [1056, 116] width 136 height 25
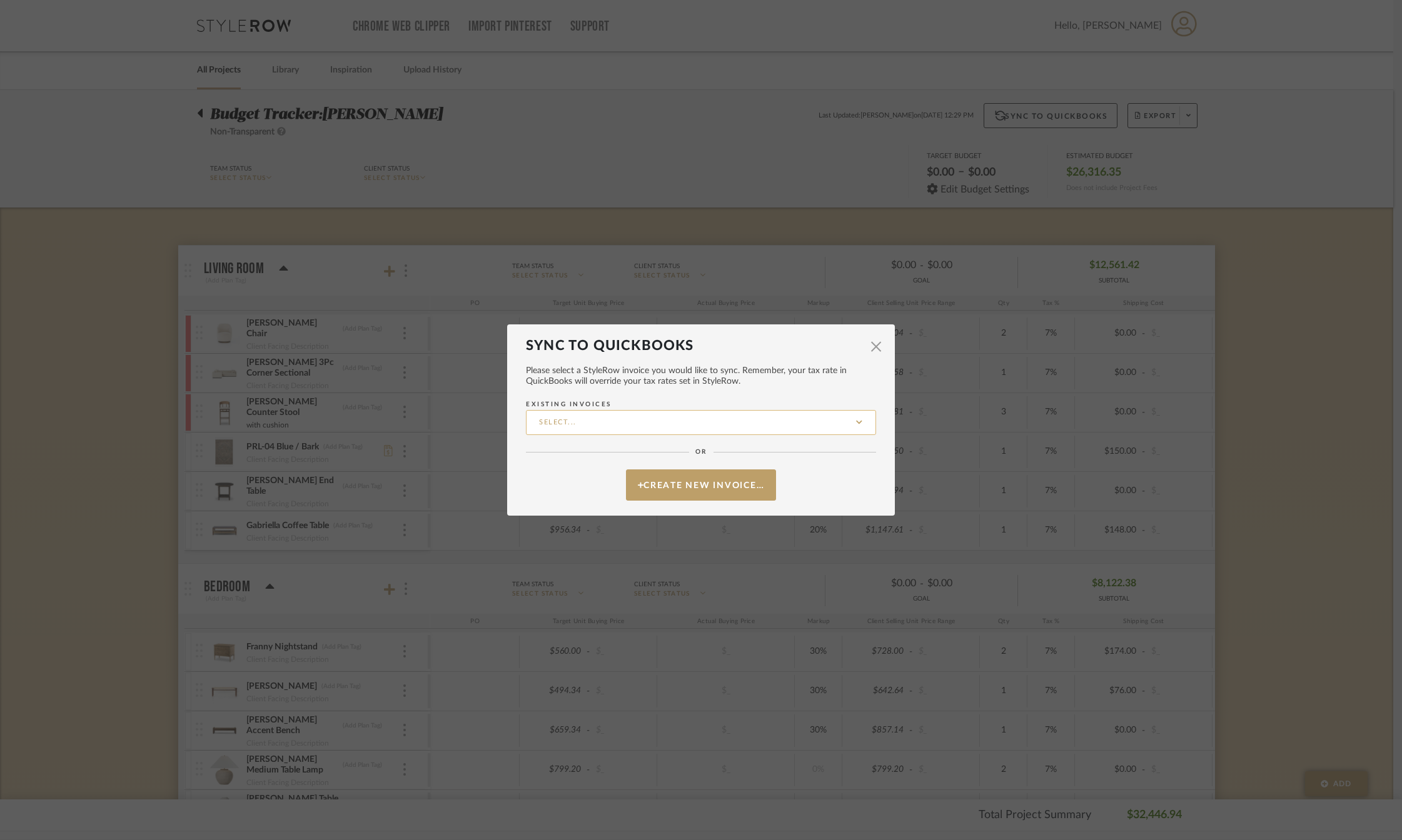
click at [639, 419] on input "Existing Invoices" at bounding box center [701, 423] width 350 height 25
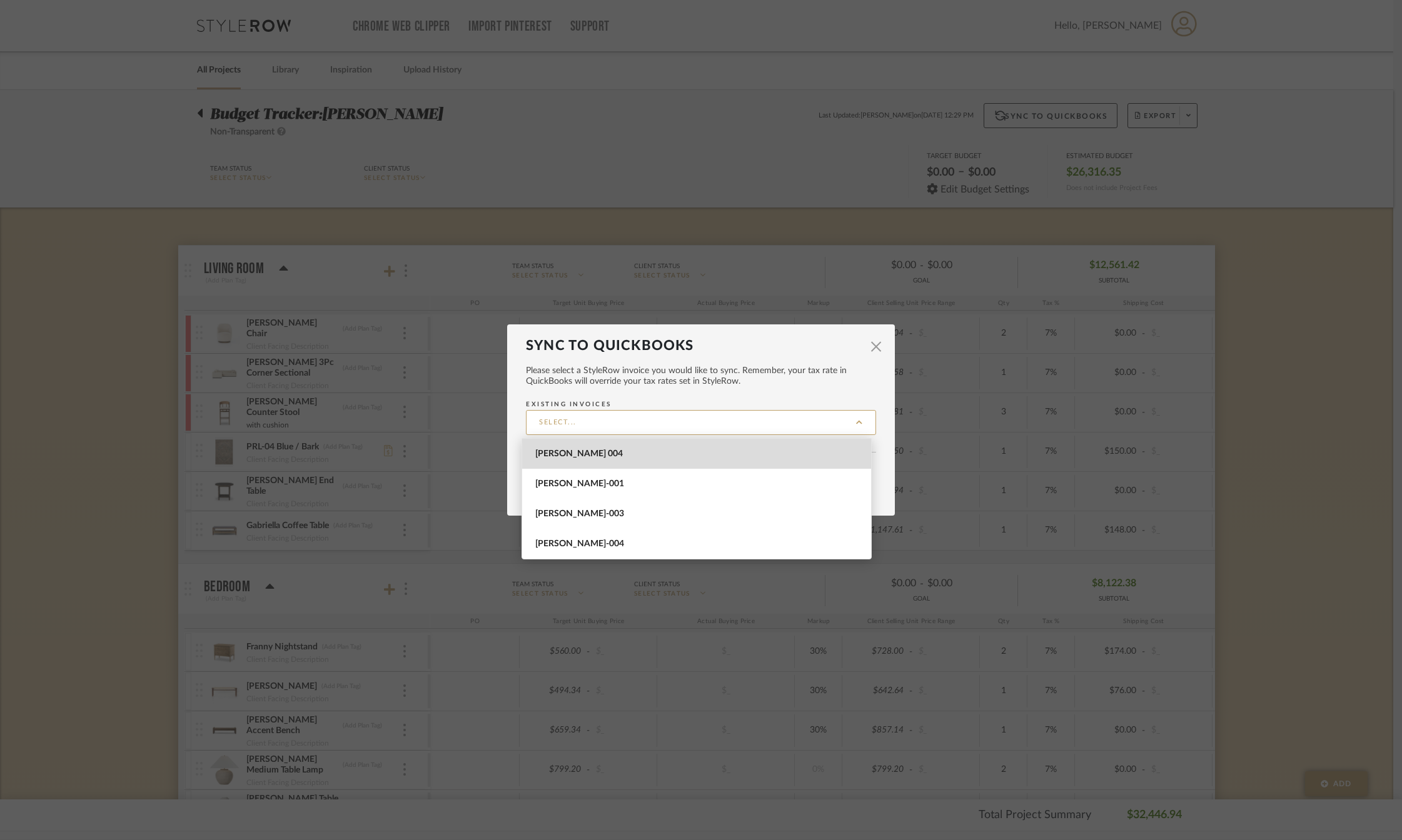
click at [594, 455] on span "[PERSON_NAME] 004" at bounding box center [699, 454] width 326 height 11
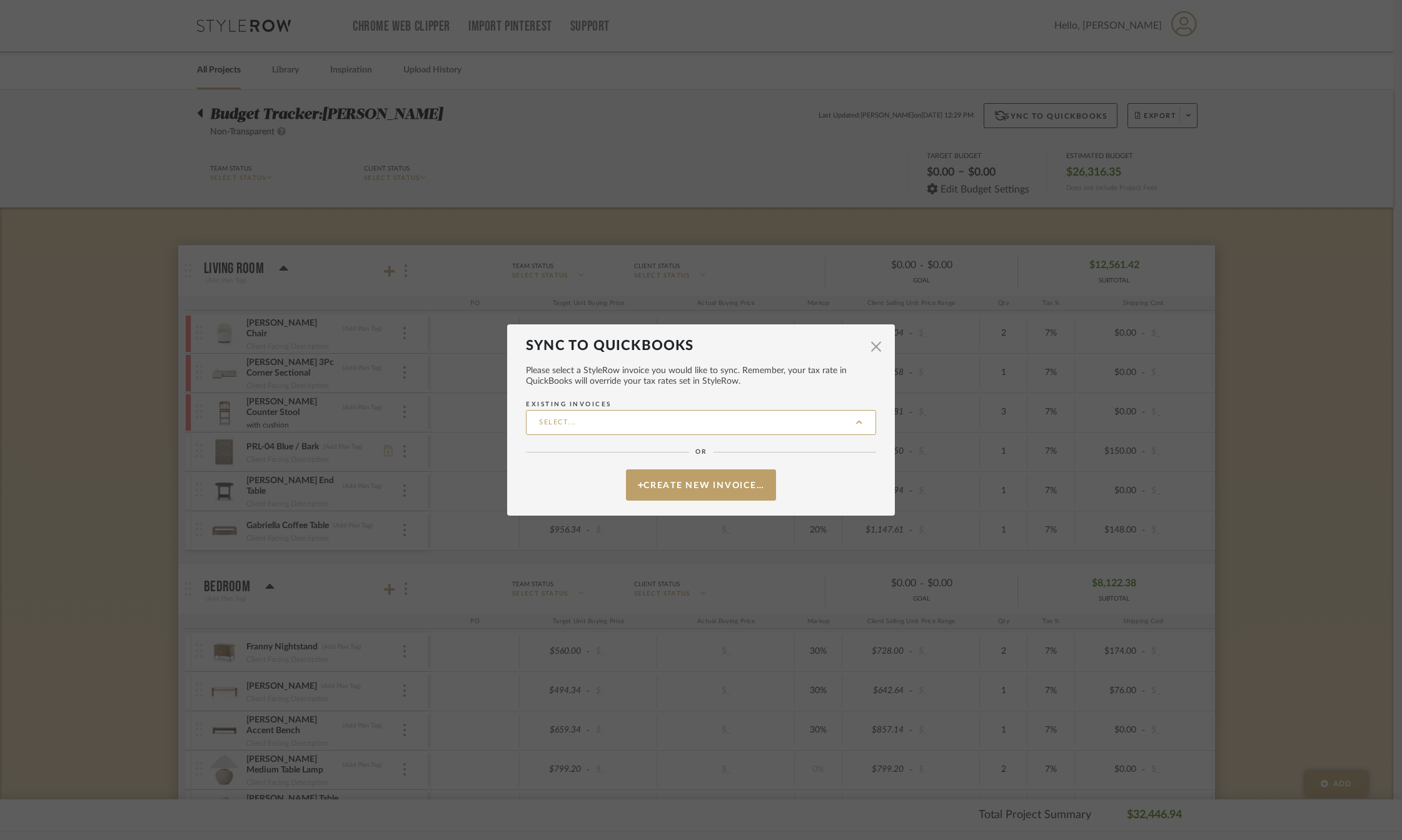
type input "[PERSON_NAME] 004"
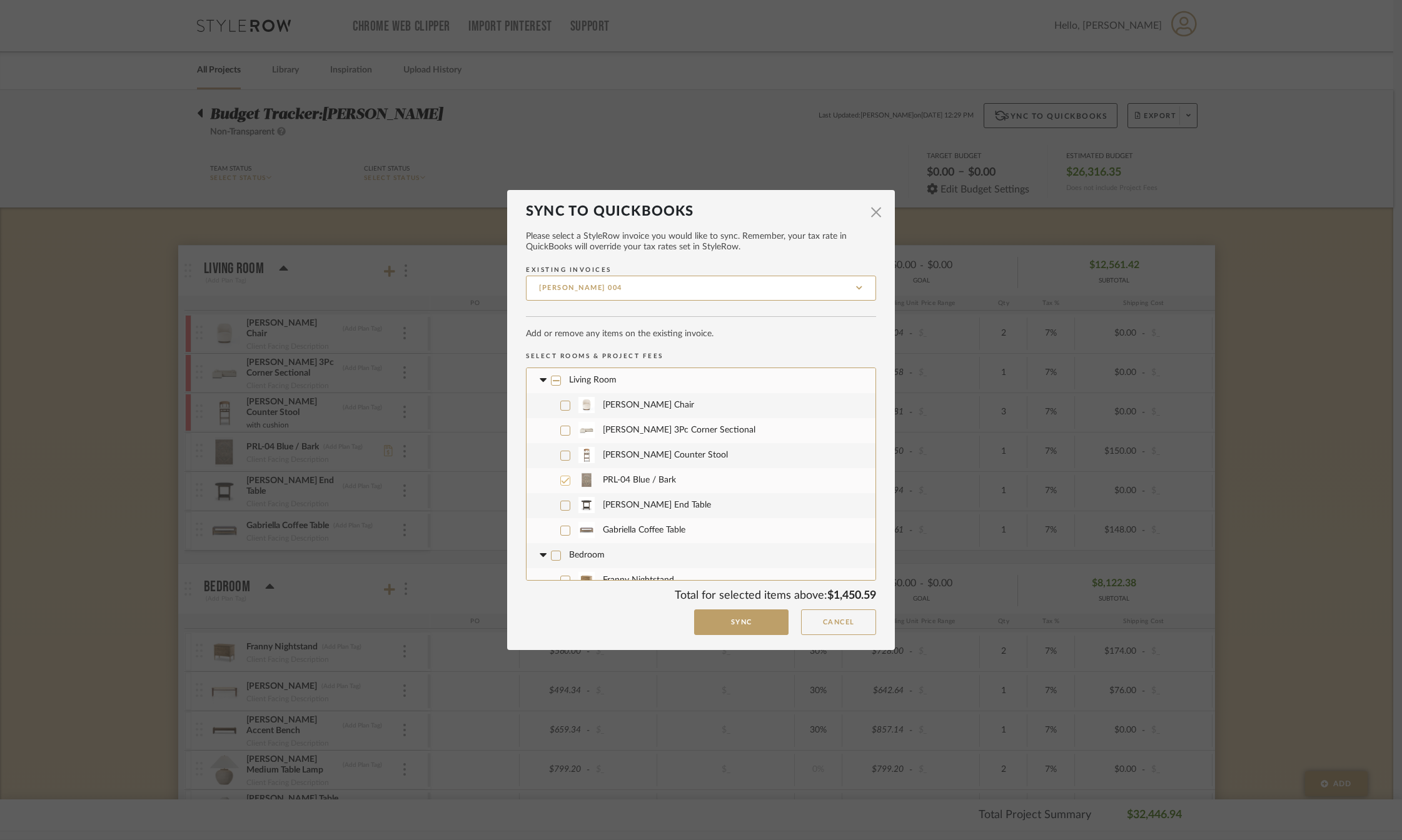
click at [561, 480] on icon at bounding box center [565, 480] width 9 height 9
click at [561, 452] on icon at bounding box center [565, 455] width 9 height 9
click at [562, 427] on icon at bounding box center [565, 431] width 9 height 9
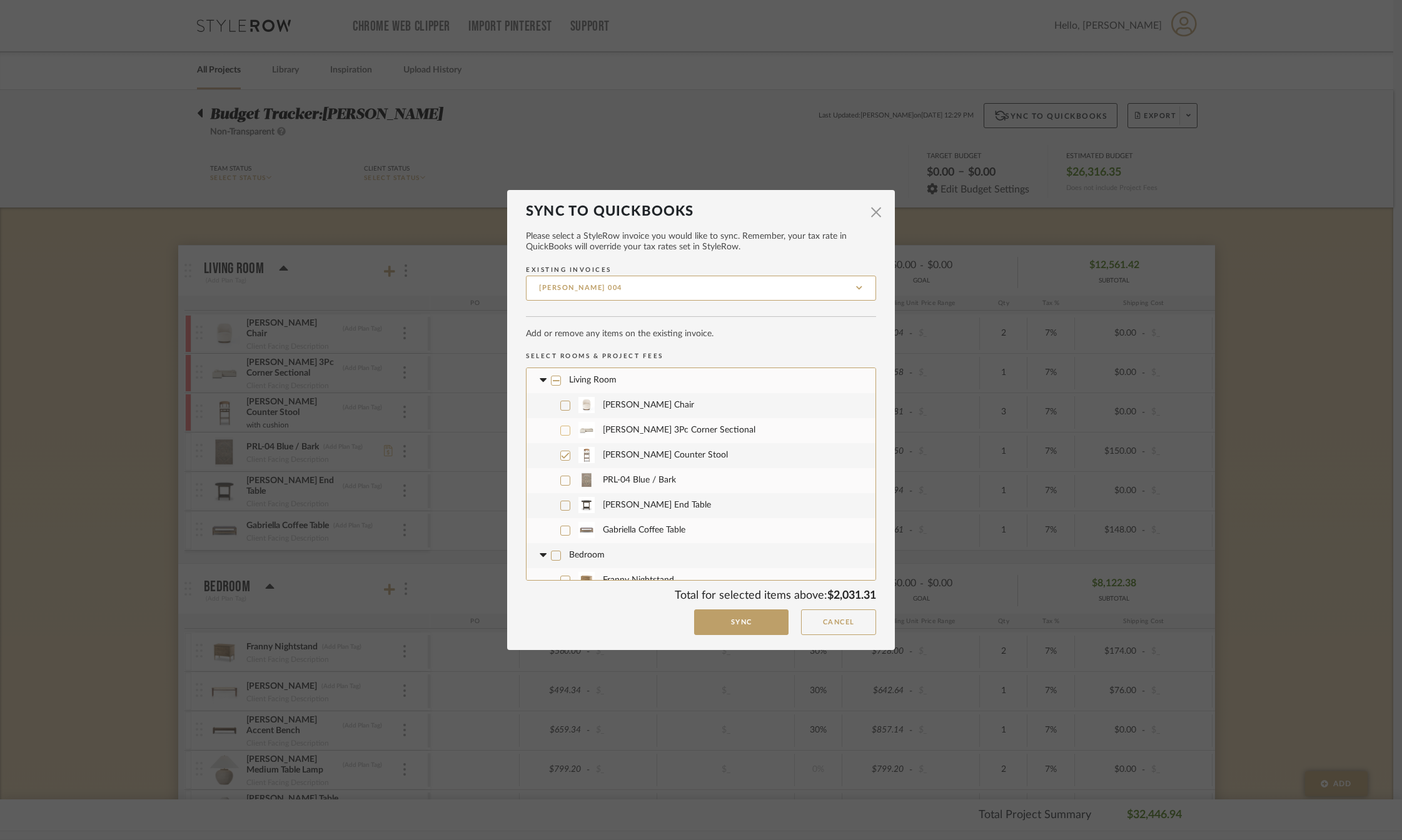
click at [564, 402] on icon at bounding box center [565, 405] width 9 height 9
click at [743, 621] on button "Sync" at bounding box center [741, 623] width 94 height 25
click at [736, 624] on button "Sync" at bounding box center [741, 623] width 94 height 25
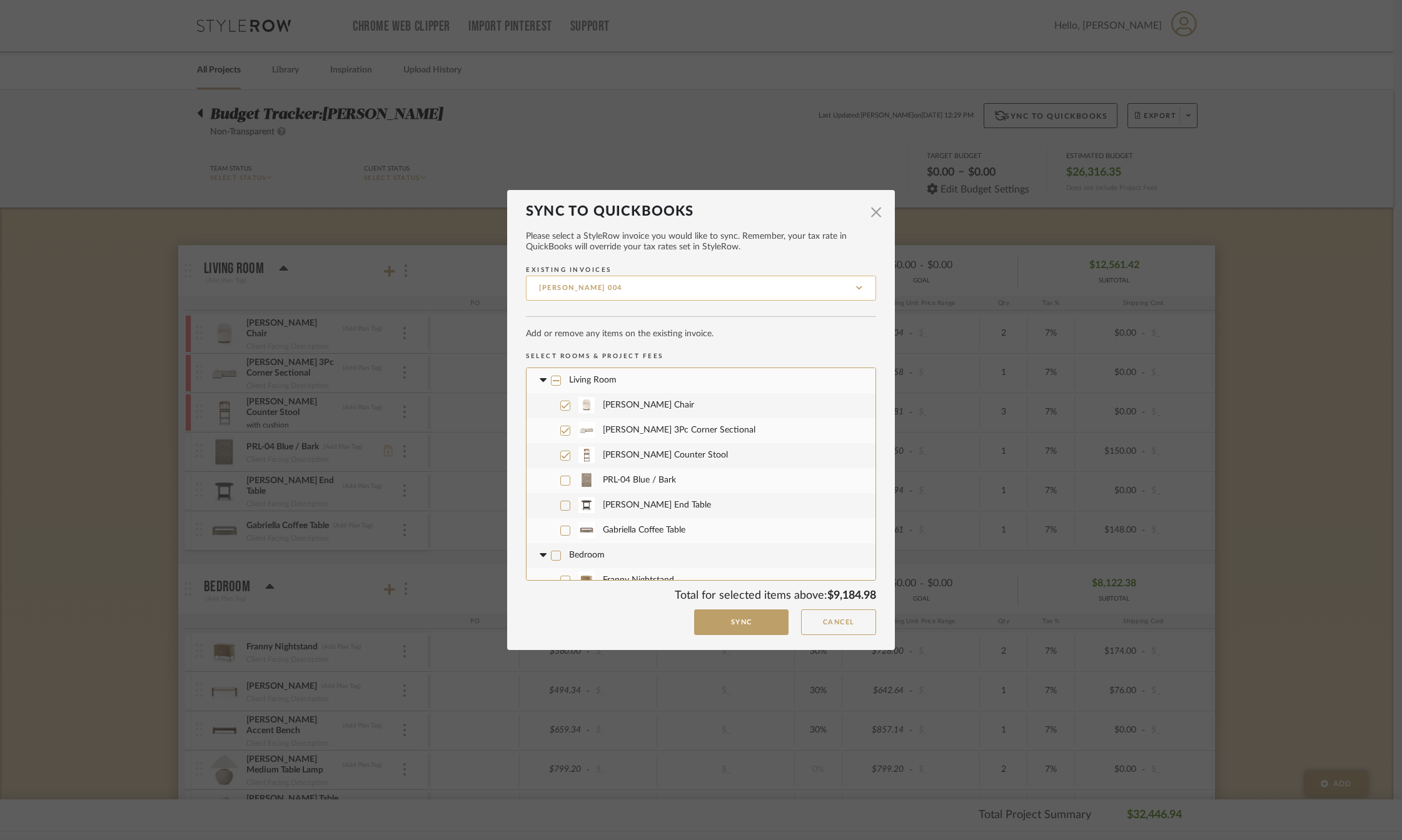
click at [628, 281] on input "[PERSON_NAME] 004" at bounding box center [701, 288] width 350 height 25
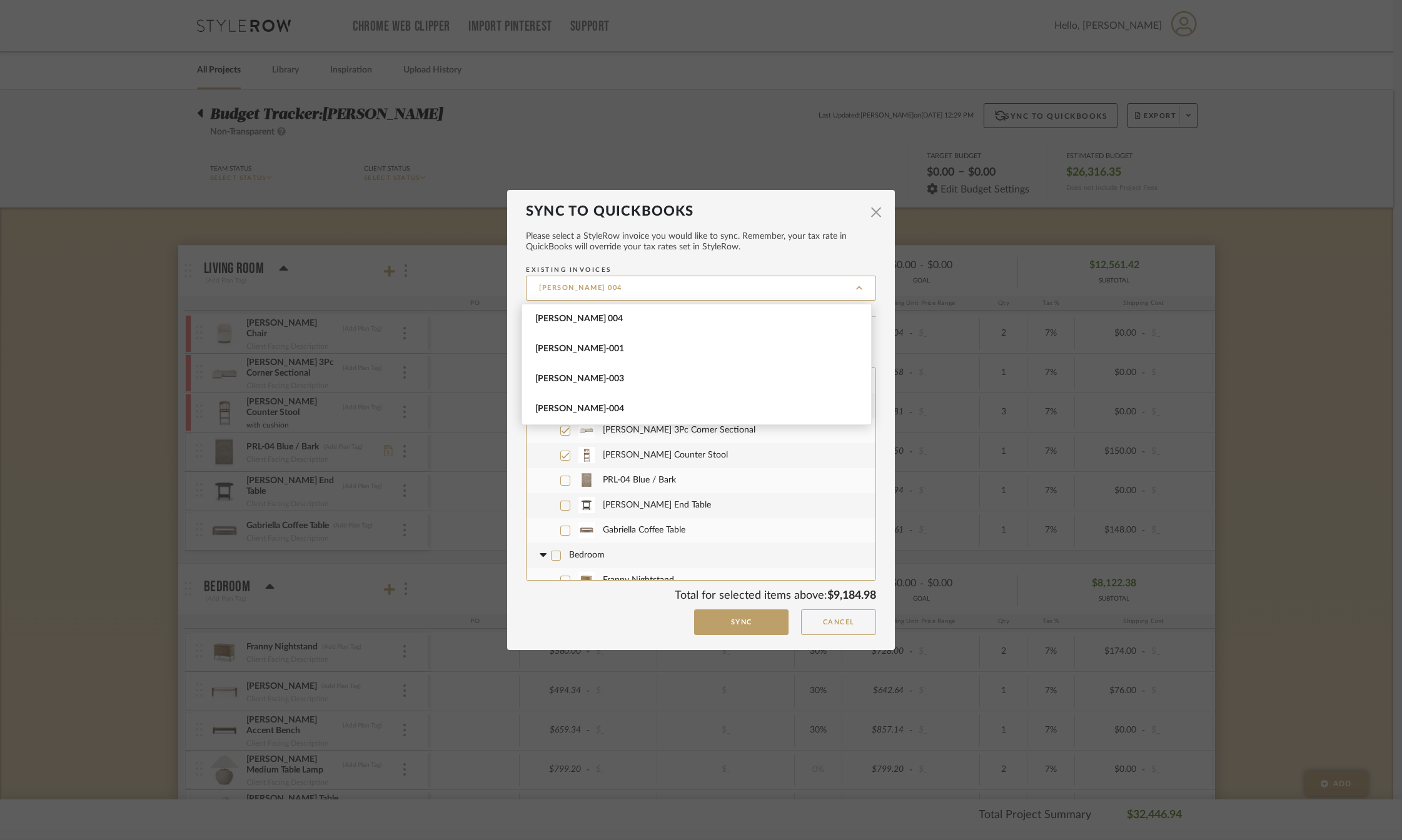
click at [684, 258] on mat-dialog-content "Please select a StyleRow invoice you would like to sync. Remember, your tax rat…" at bounding box center [701, 427] width 350 height 416
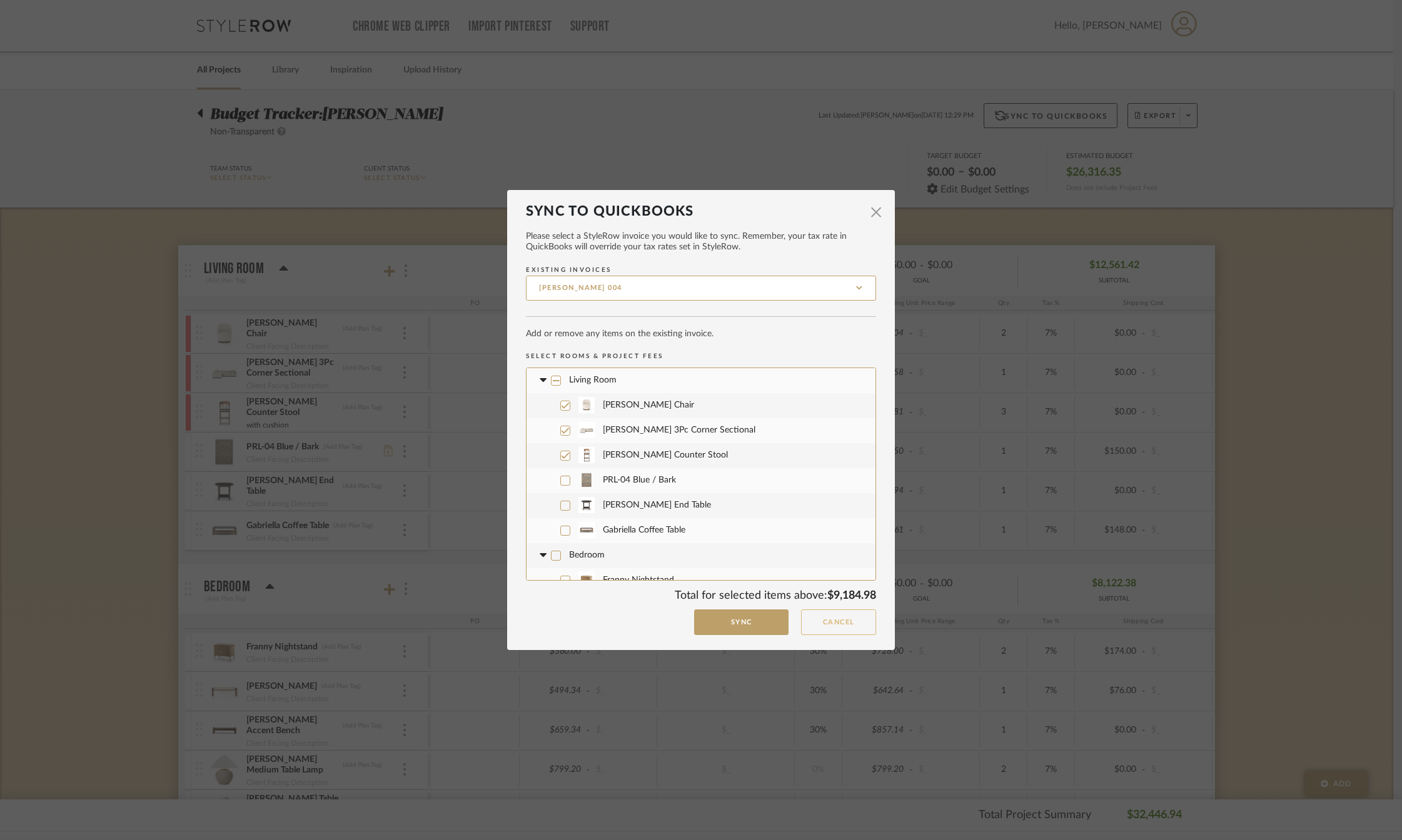
click at [821, 624] on button "Cancel" at bounding box center [838, 623] width 75 height 25
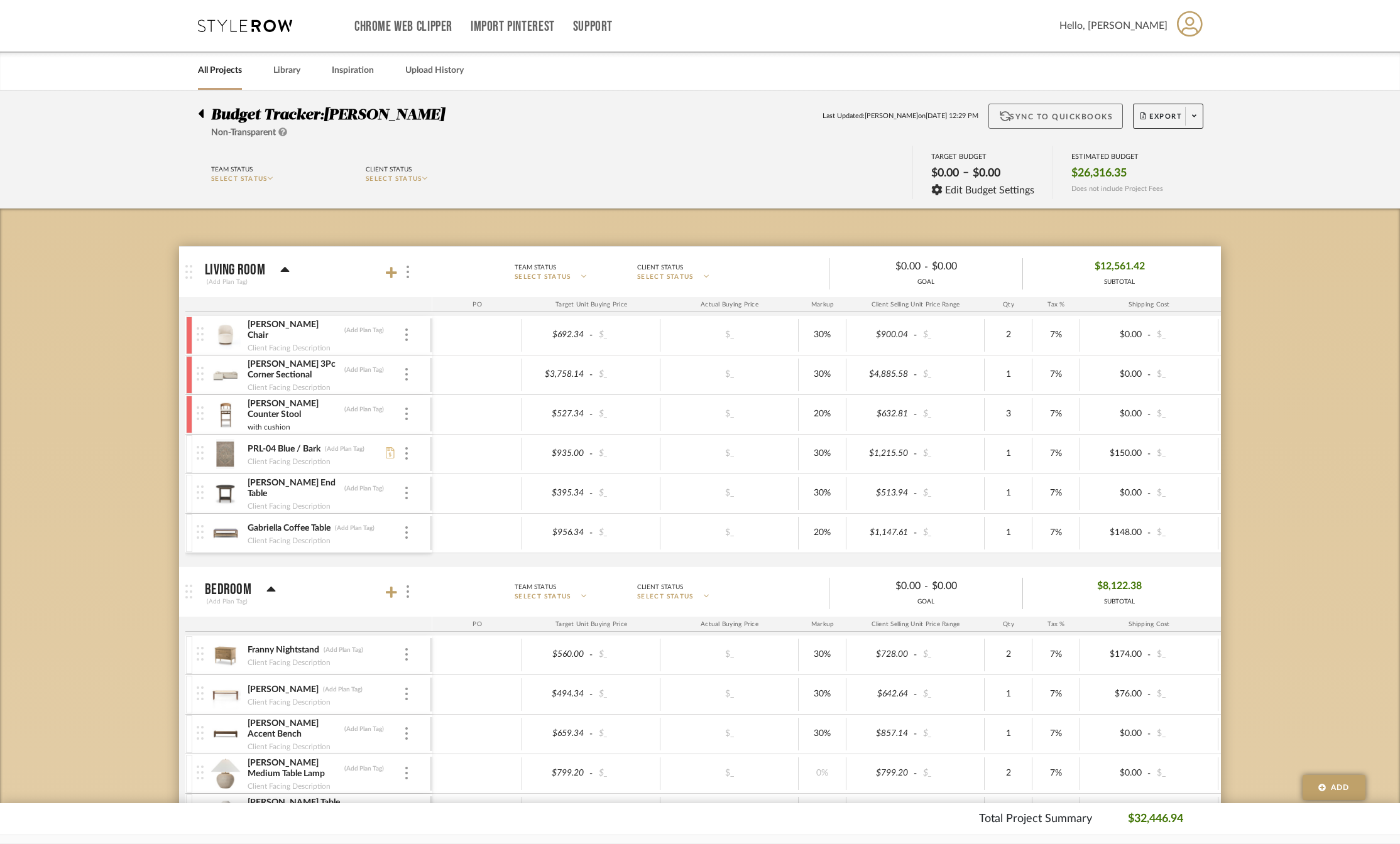
click at [1068, 112] on button "Sync to QuickBooks" at bounding box center [1056, 116] width 136 height 25
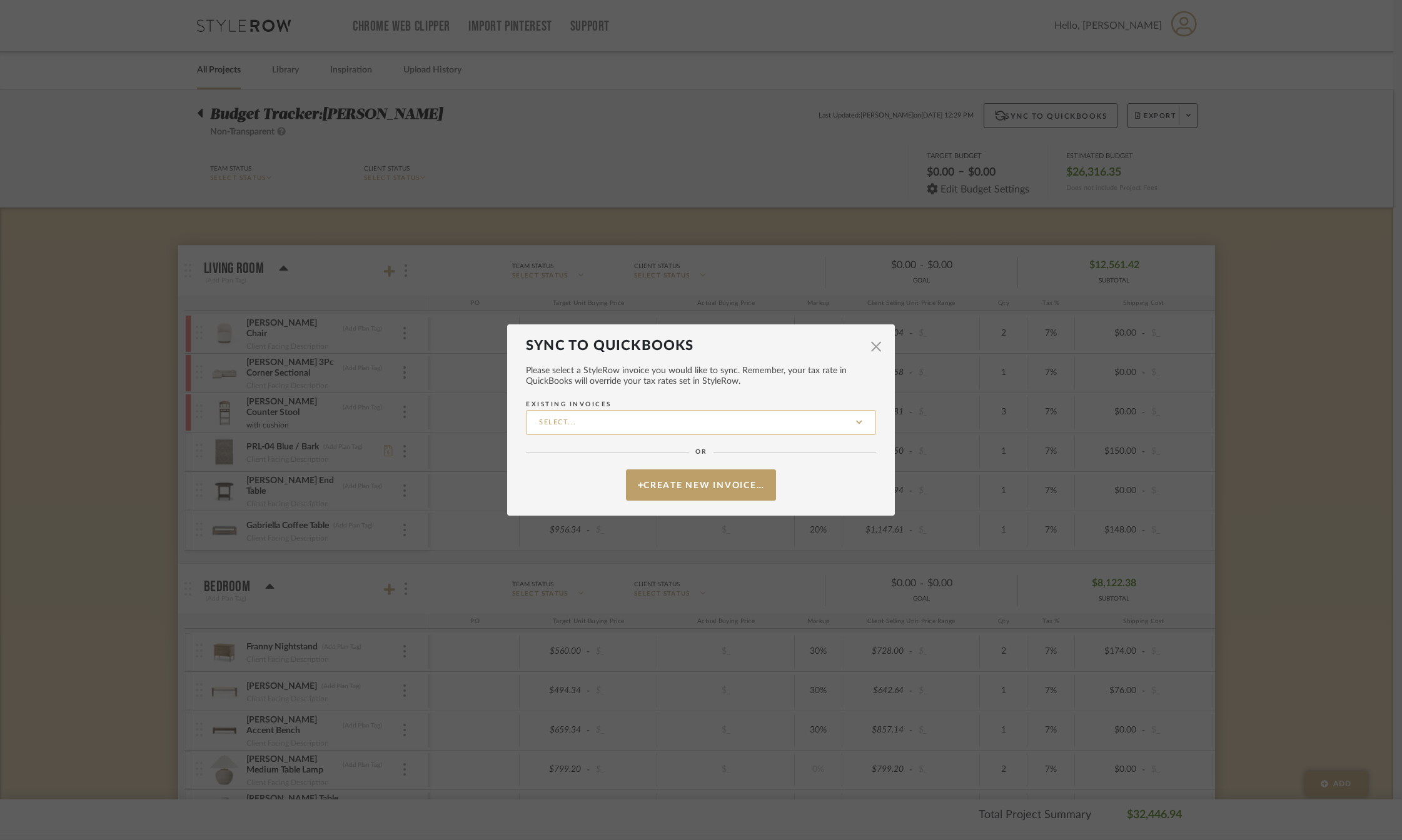
click at [589, 417] on input "Existing Invoices" at bounding box center [701, 423] width 350 height 25
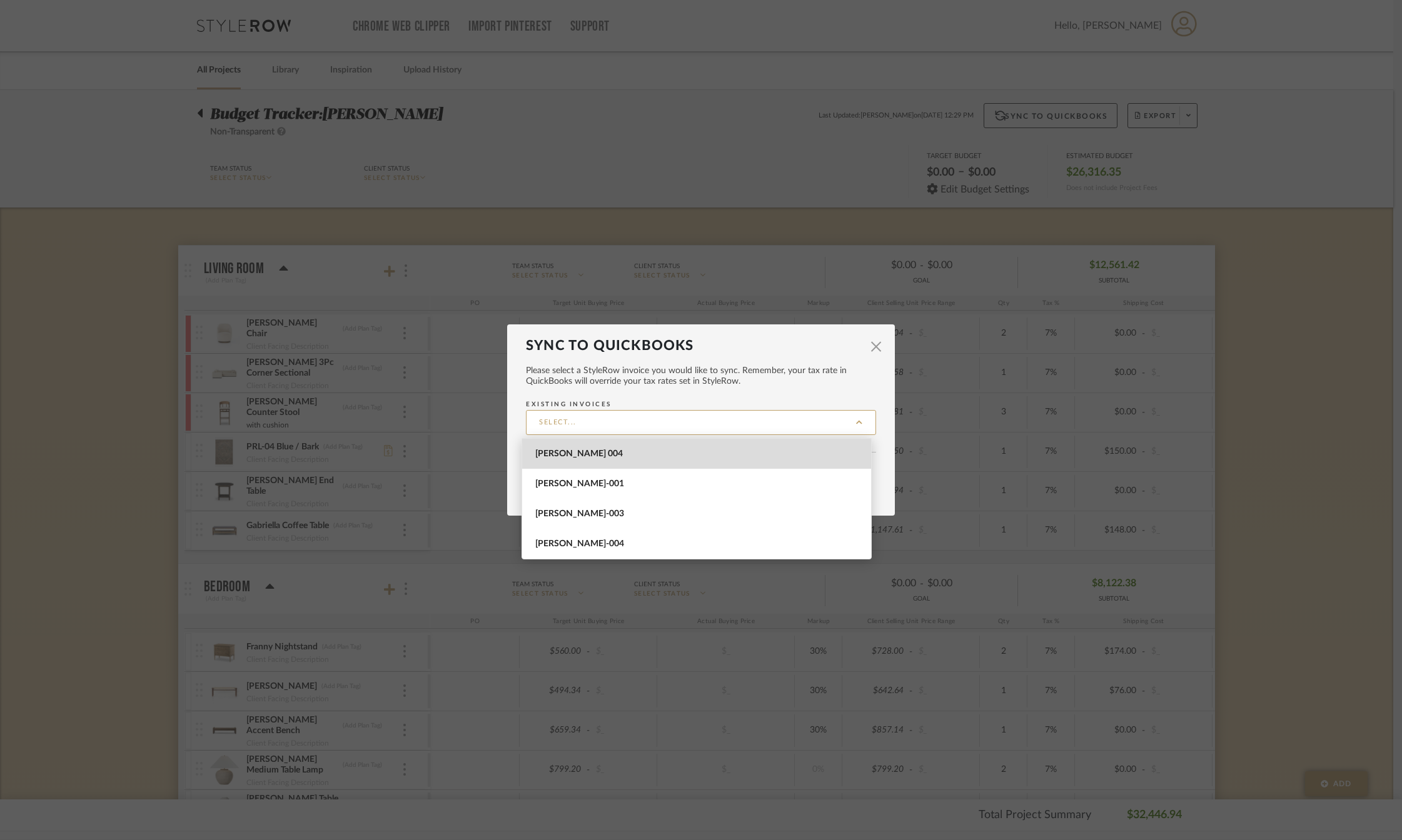
click at [610, 458] on span "[PERSON_NAME] 004" at bounding box center [699, 454] width 326 height 11
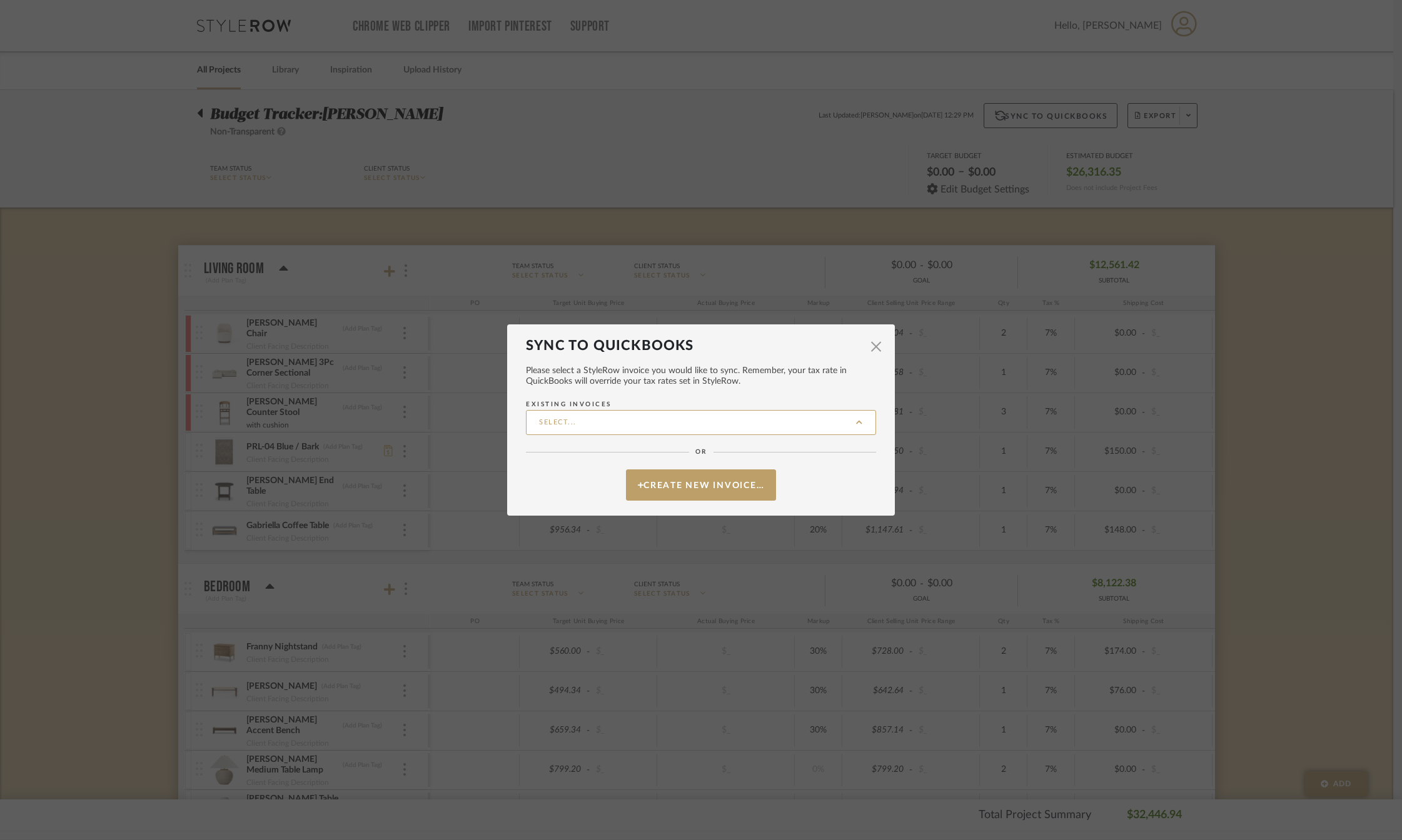
type input "[PERSON_NAME] 004"
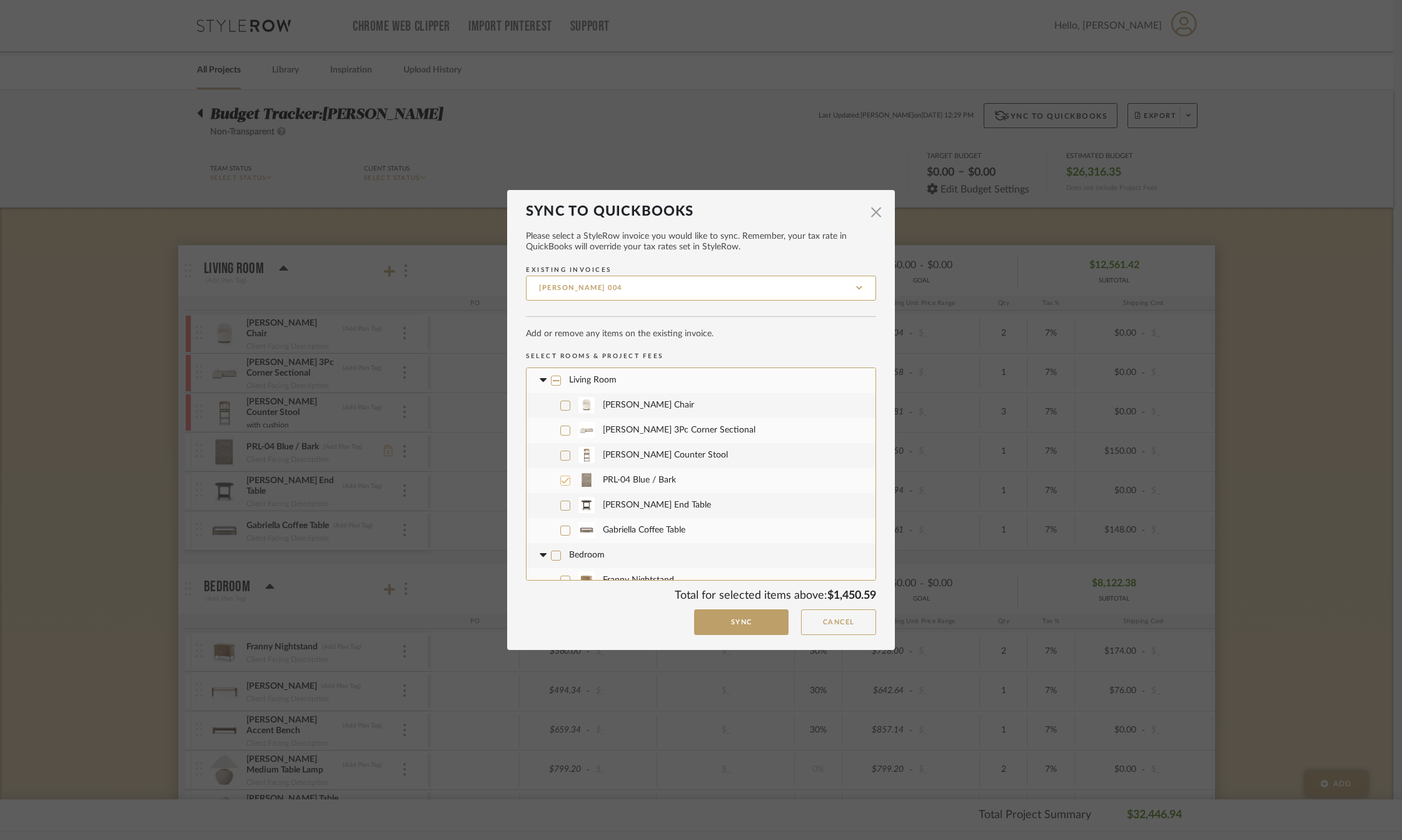
click at [562, 482] on icon at bounding box center [566, 480] width 8 height 6
click at [821, 619] on button "Cancel" at bounding box center [838, 623] width 75 height 25
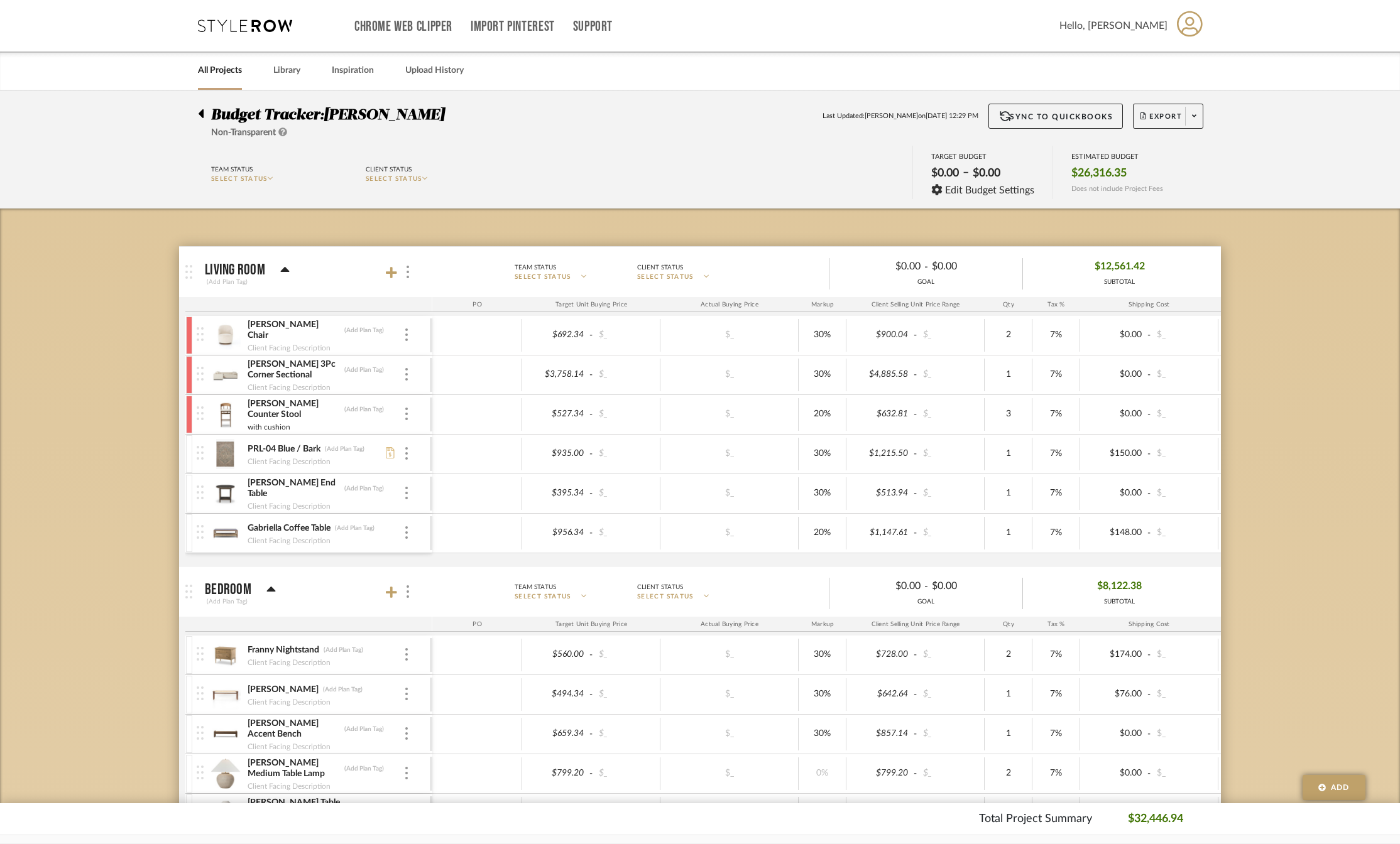
click at [202, 459] on img at bounding box center [200, 453] width 7 height 14
click at [404, 457] on div at bounding box center [407, 454] width 6 height 14
click at [437, 544] on span "Remove Item" at bounding box center [468, 547] width 78 height 11
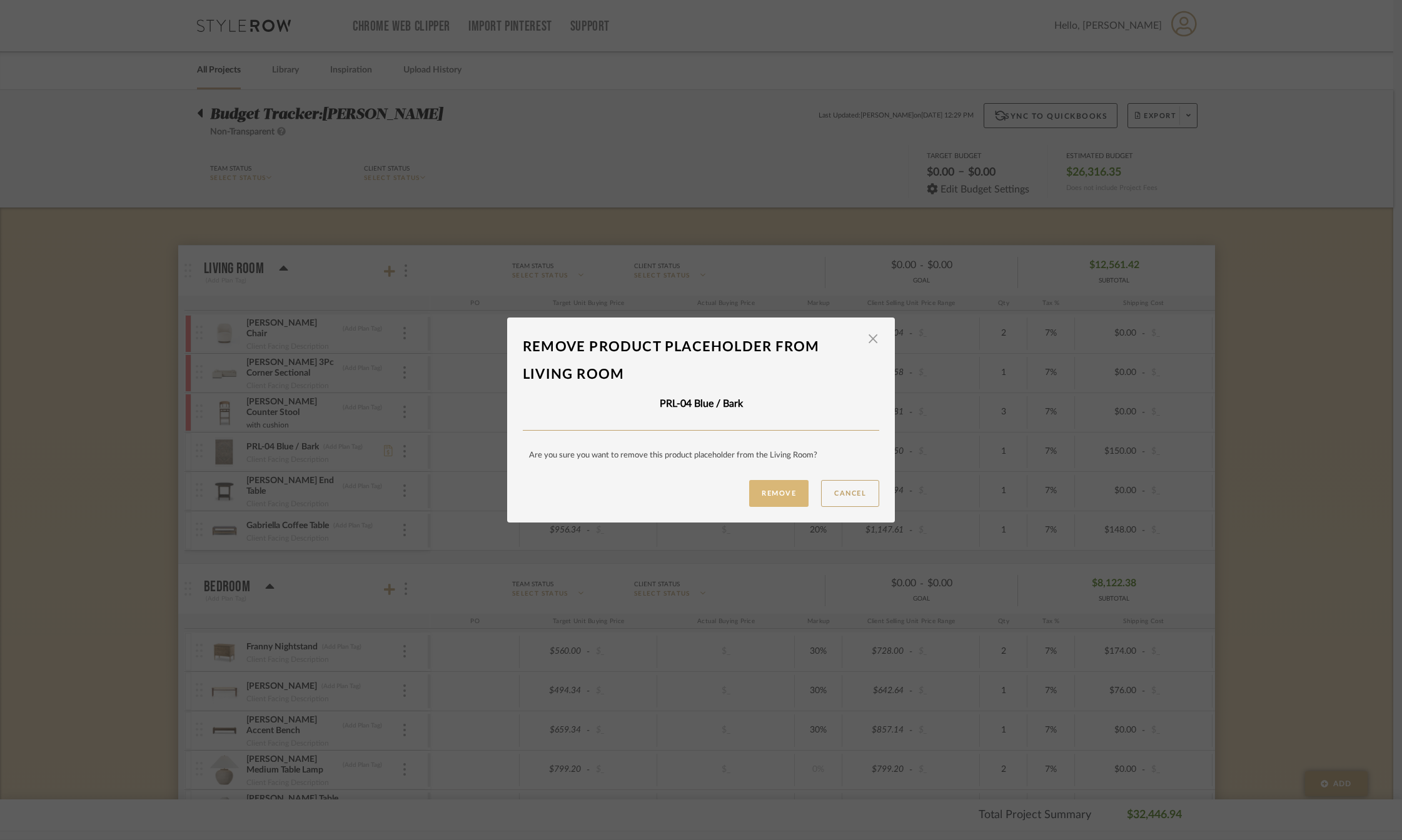
click at [767, 501] on button "Remove" at bounding box center [778, 494] width 59 height 27
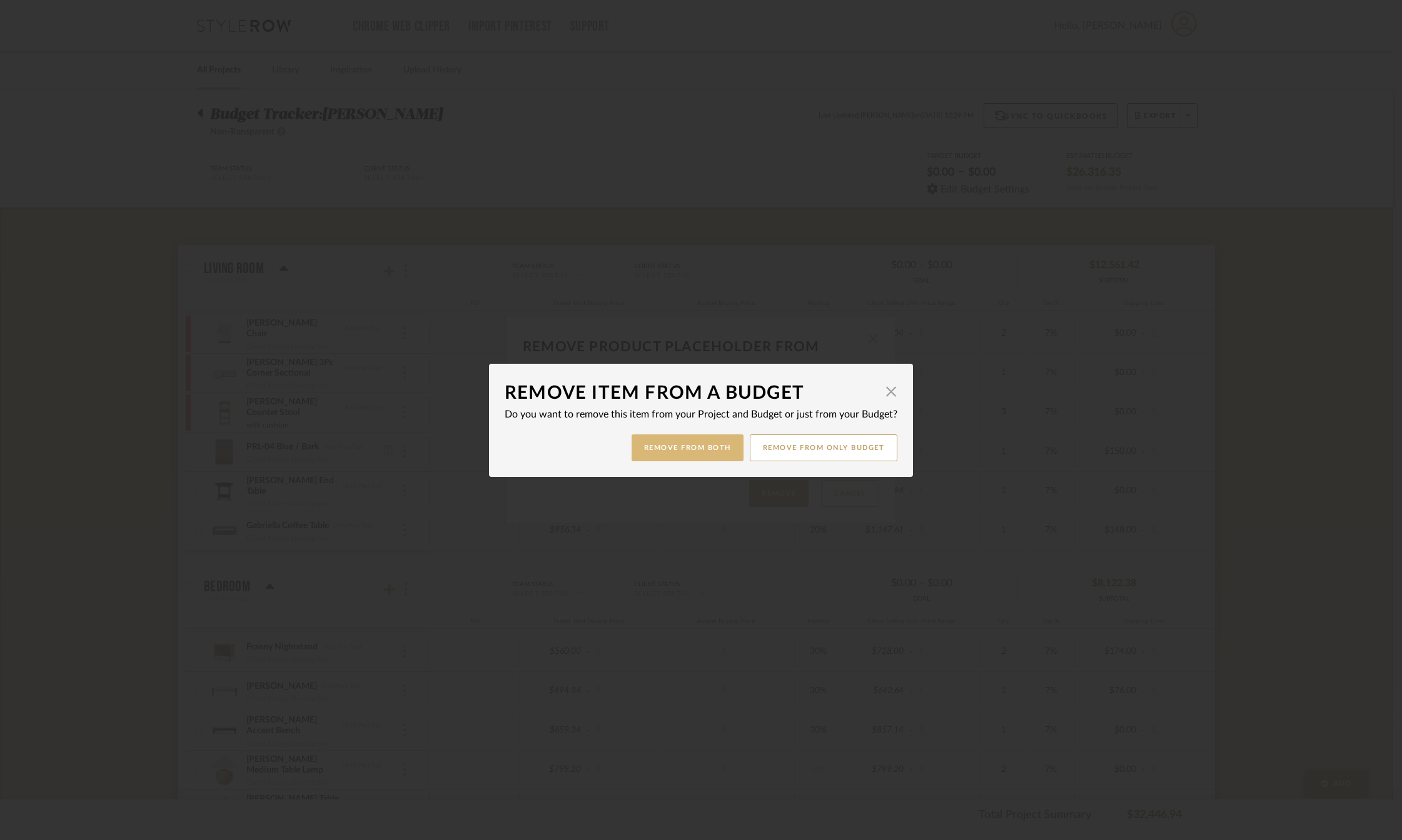
click at [689, 448] on button "Remove from Both" at bounding box center [687, 448] width 112 height 27
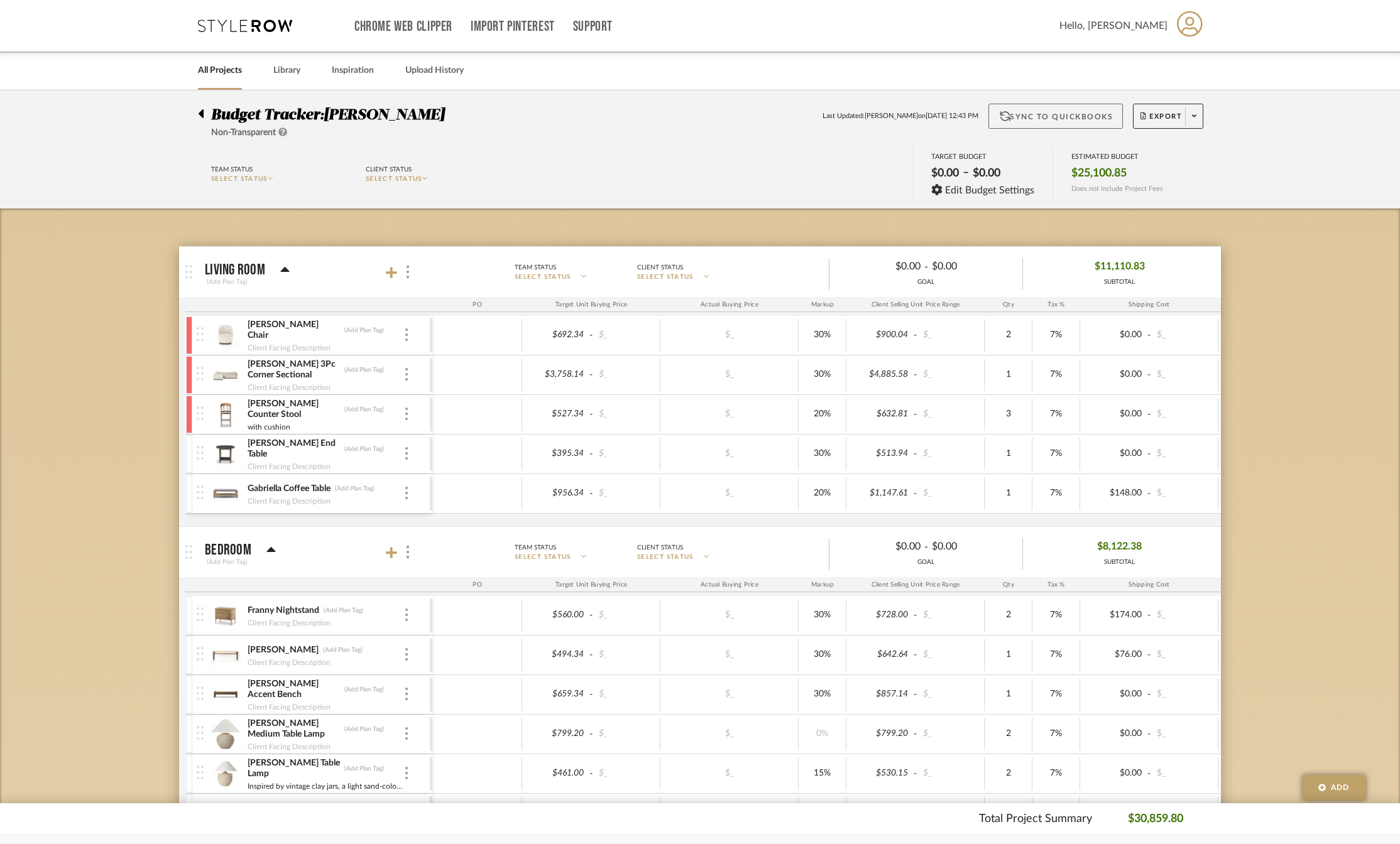
click at [1041, 118] on button "Sync to QuickBooks" at bounding box center [1056, 116] width 136 height 25
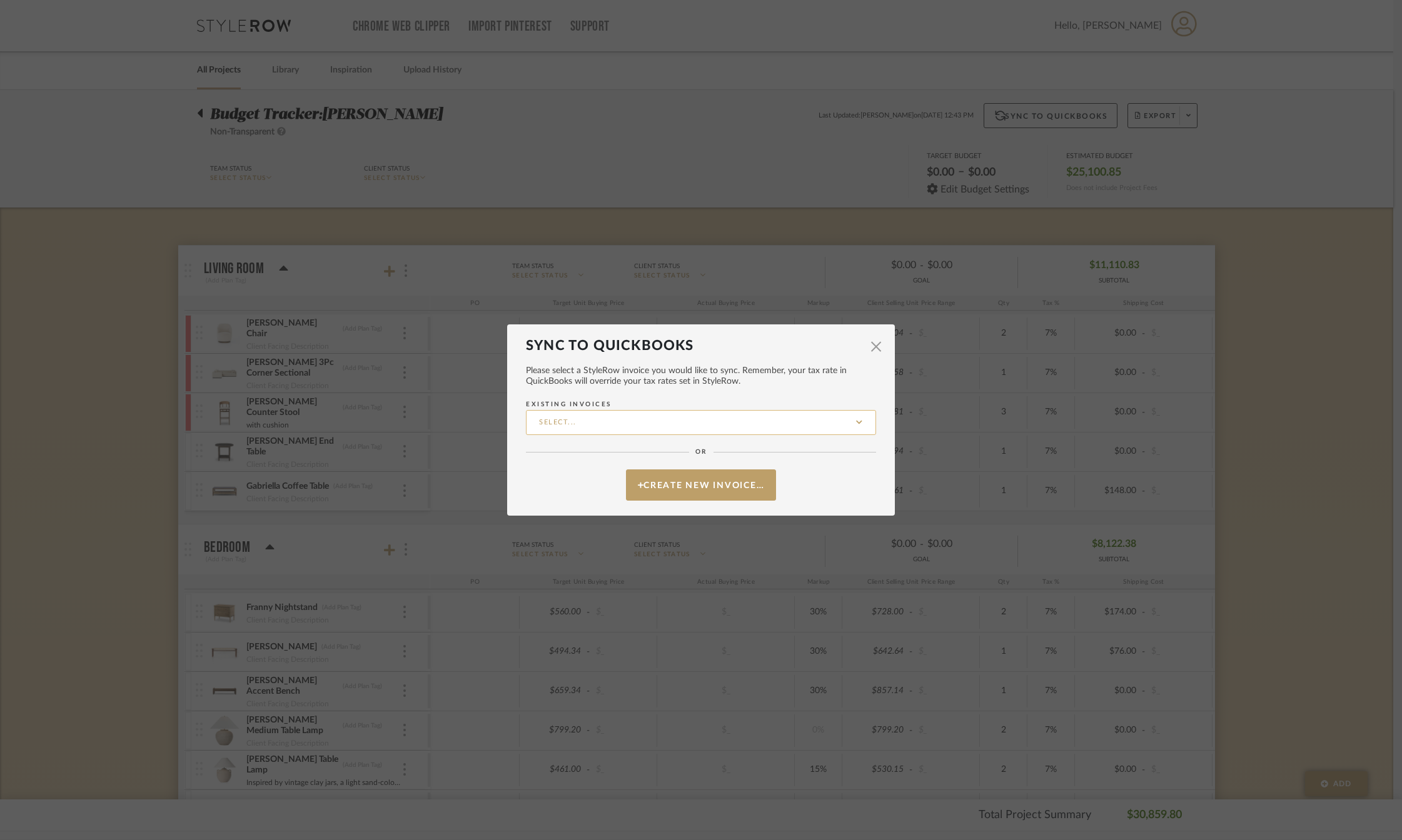
click at [705, 421] on input "Existing Invoices" at bounding box center [701, 423] width 350 height 25
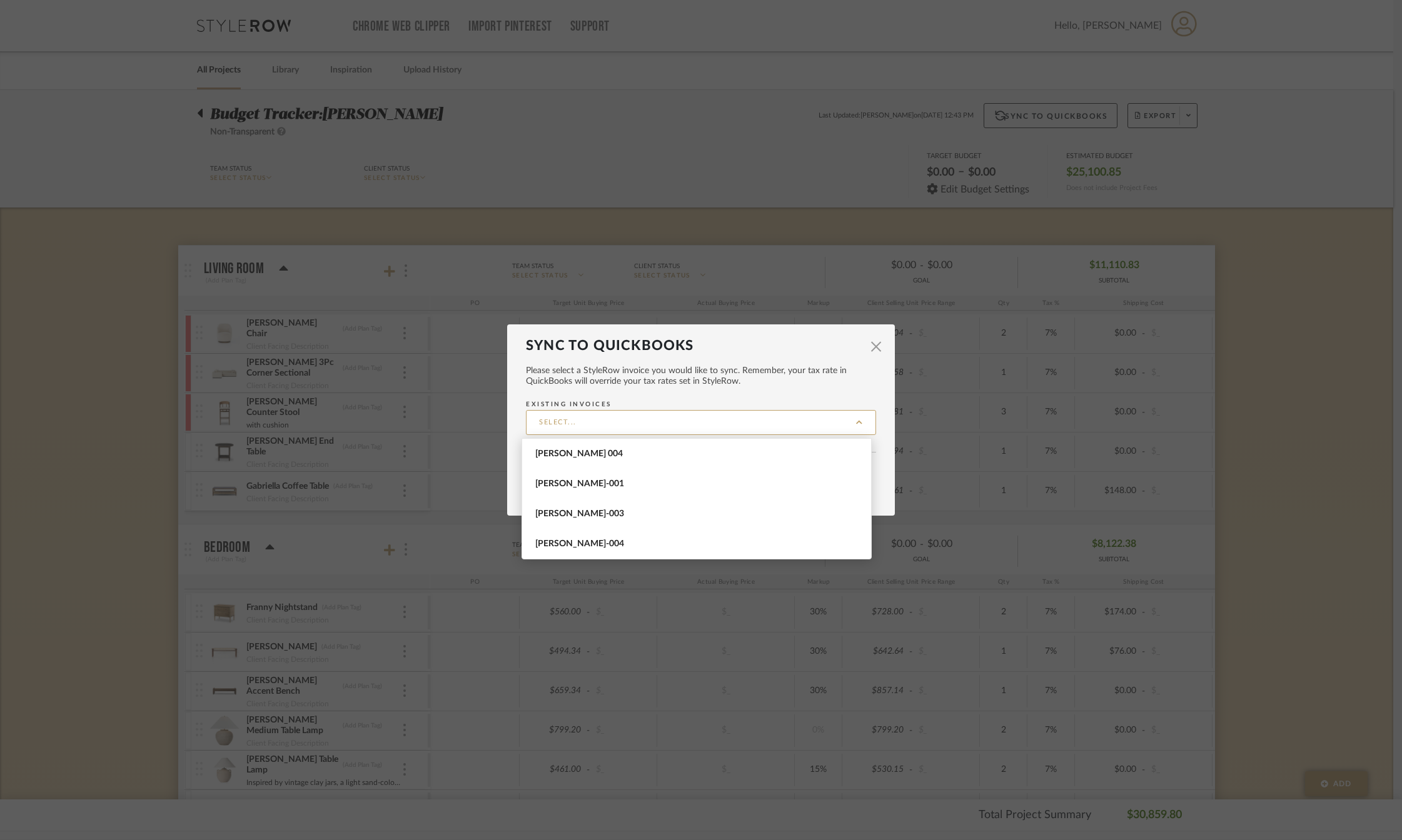
click at [695, 392] on mat-dialog-content "Please select a StyleRow invoice you would like to sync. Remember, your tax rat…" at bounding box center [701, 427] width 350 height 146
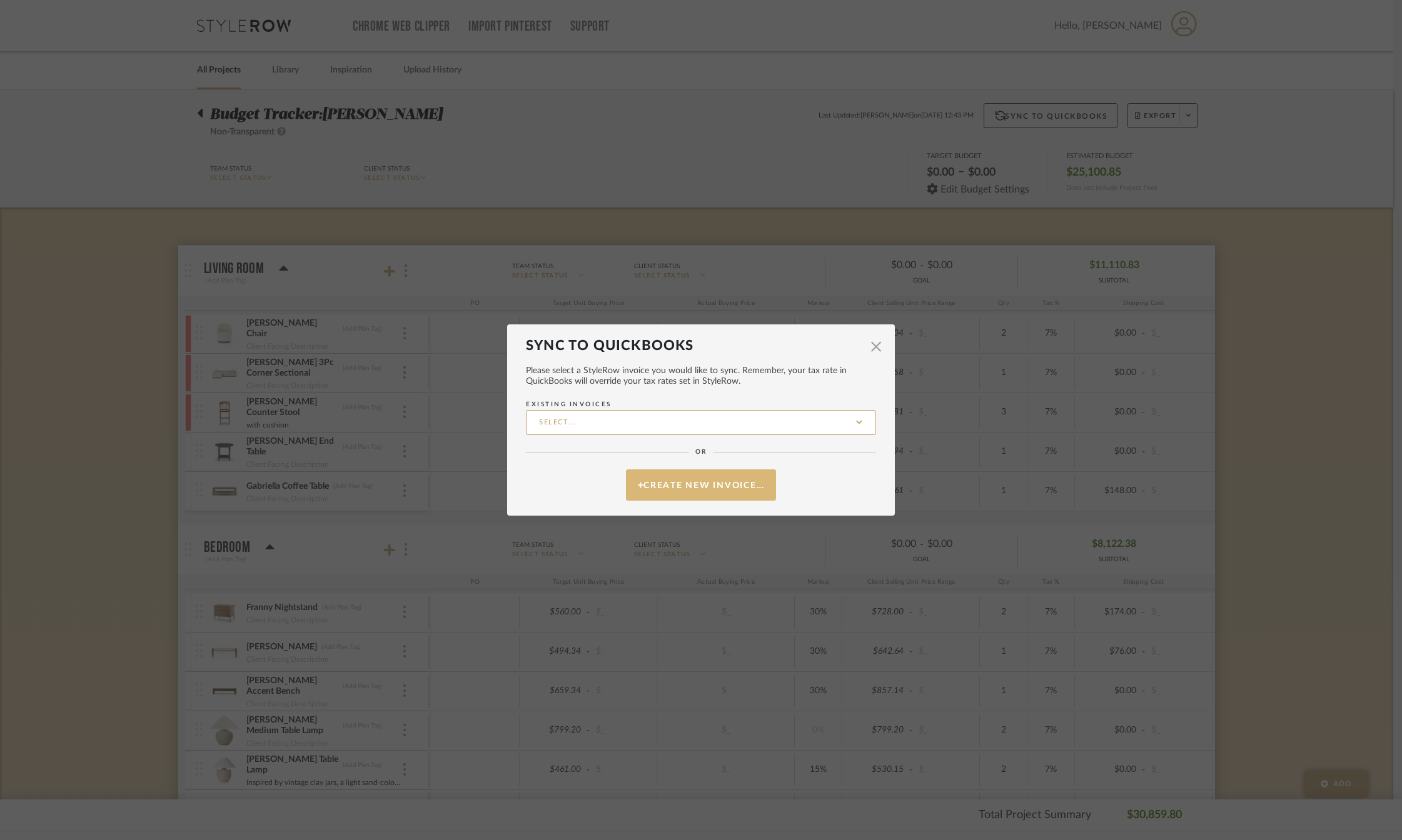
click at [721, 489] on button "Create New Invoice…" at bounding box center [701, 485] width 150 height 31
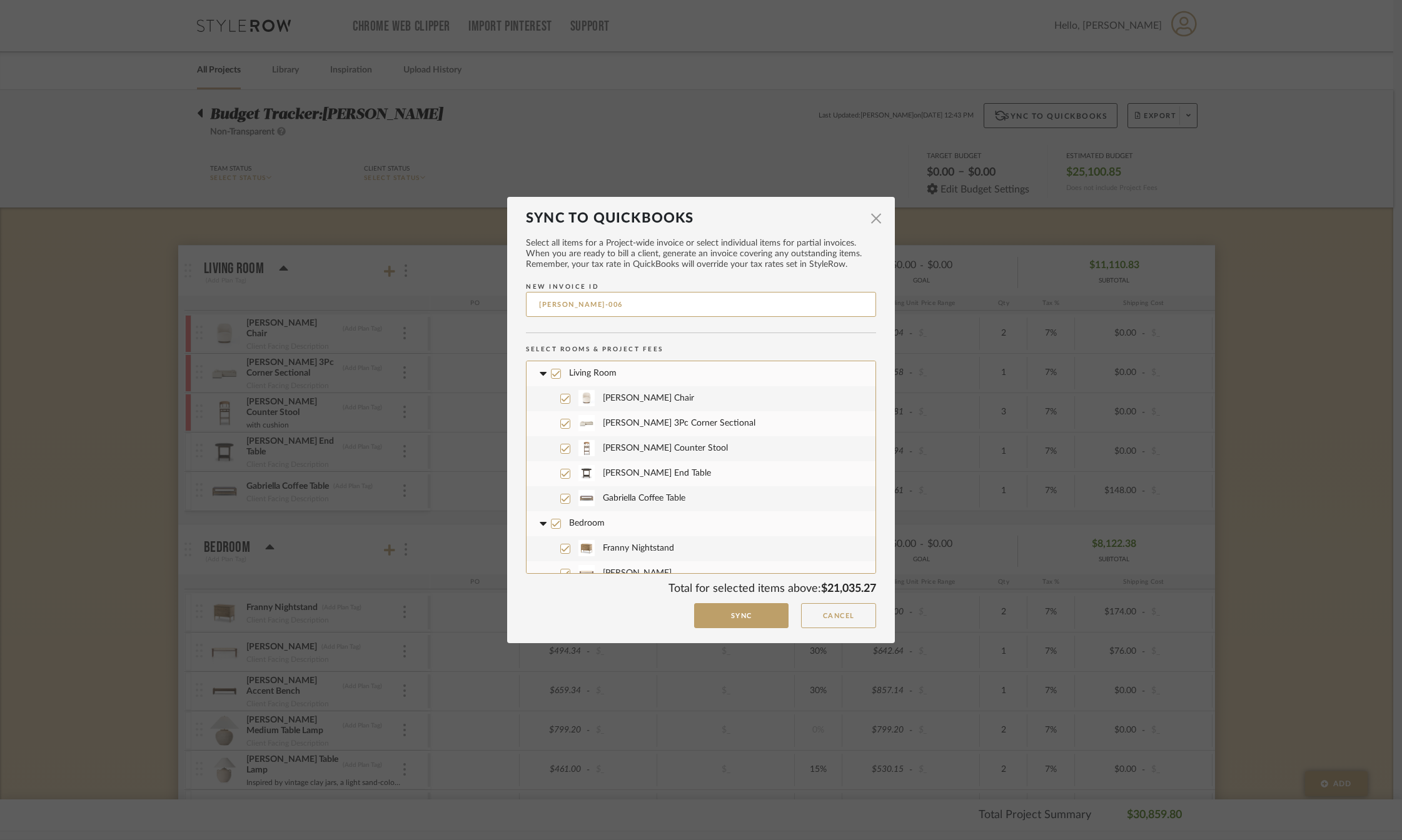
click at [602, 306] on input "[PERSON_NAME]-006" at bounding box center [701, 305] width 350 height 25
click at [563, 305] on input "[PERSON_NAME]-006" at bounding box center [701, 305] width 350 height 25
type input "[PERSON_NAME]-006"
click at [552, 520] on icon at bounding box center [556, 524] width 9 height 9
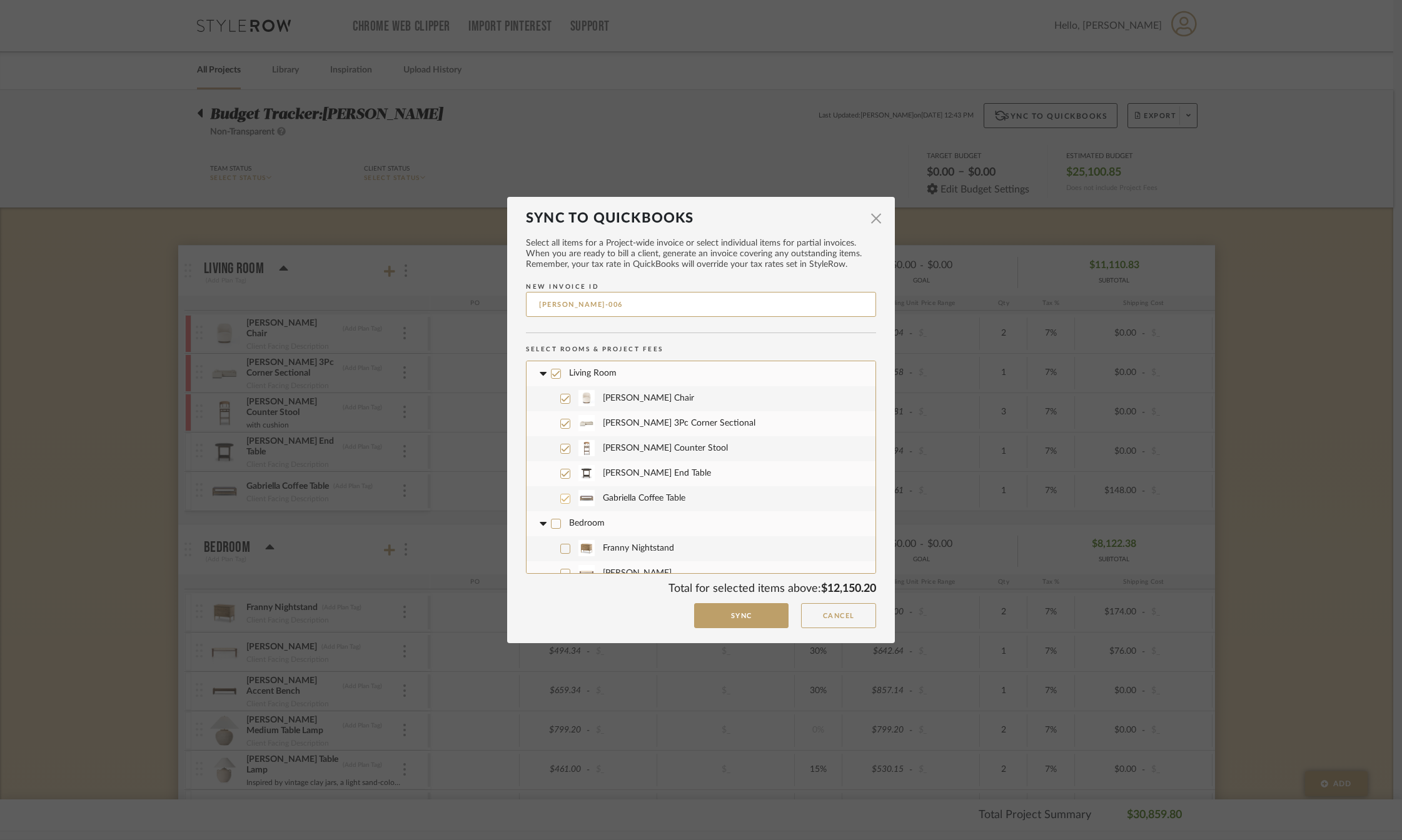
drag, startPoint x: 560, startPoint y: 499, endPoint x: 560, endPoint y: 487, distance: 12.0
click at [561, 499] on icon at bounding box center [565, 499] width 9 height 9
click at [561, 471] on icon at bounding box center [565, 473] width 9 height 9
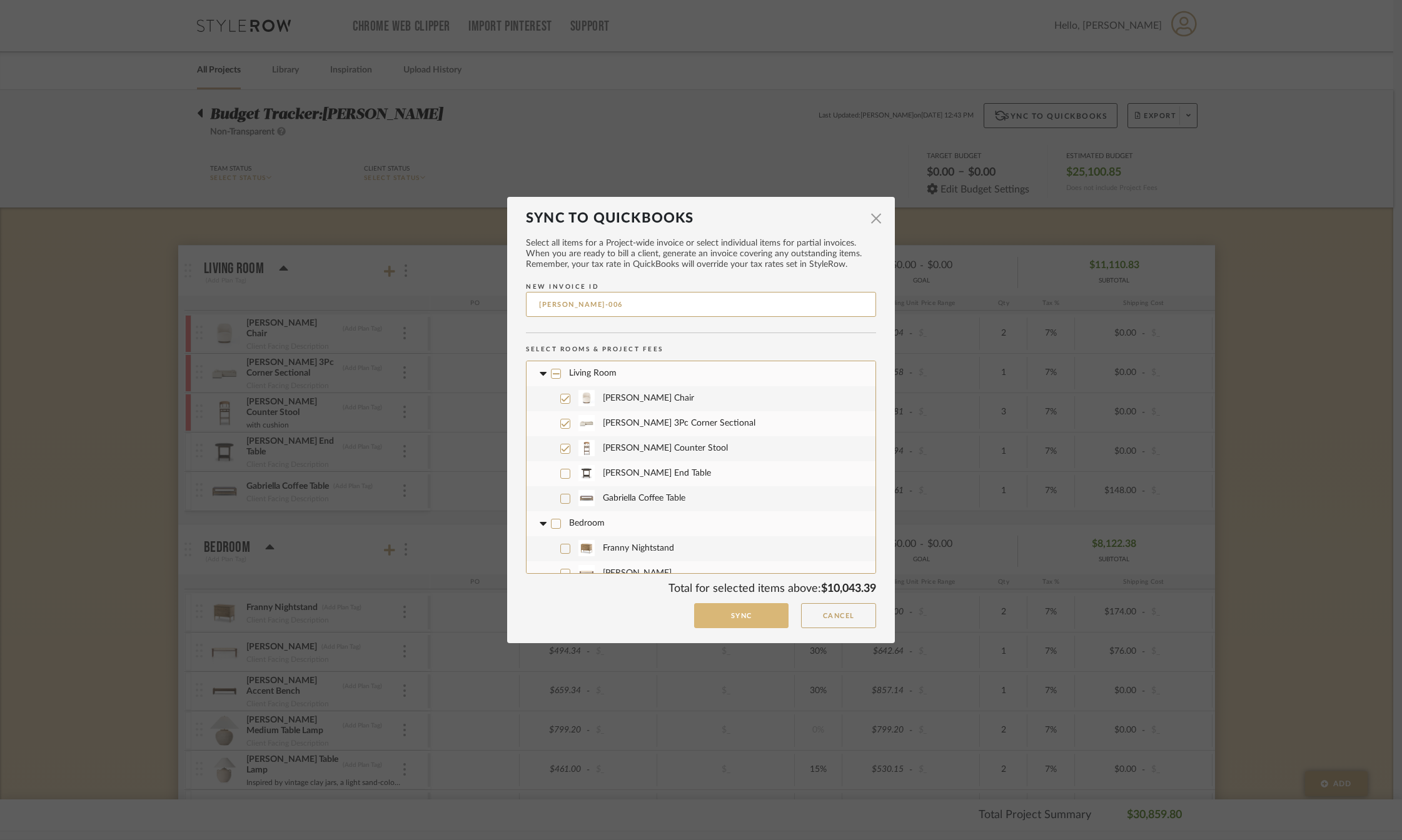
click at [746, 620] on button "Sync" at bounding box center [741, 616] width 94 height 25
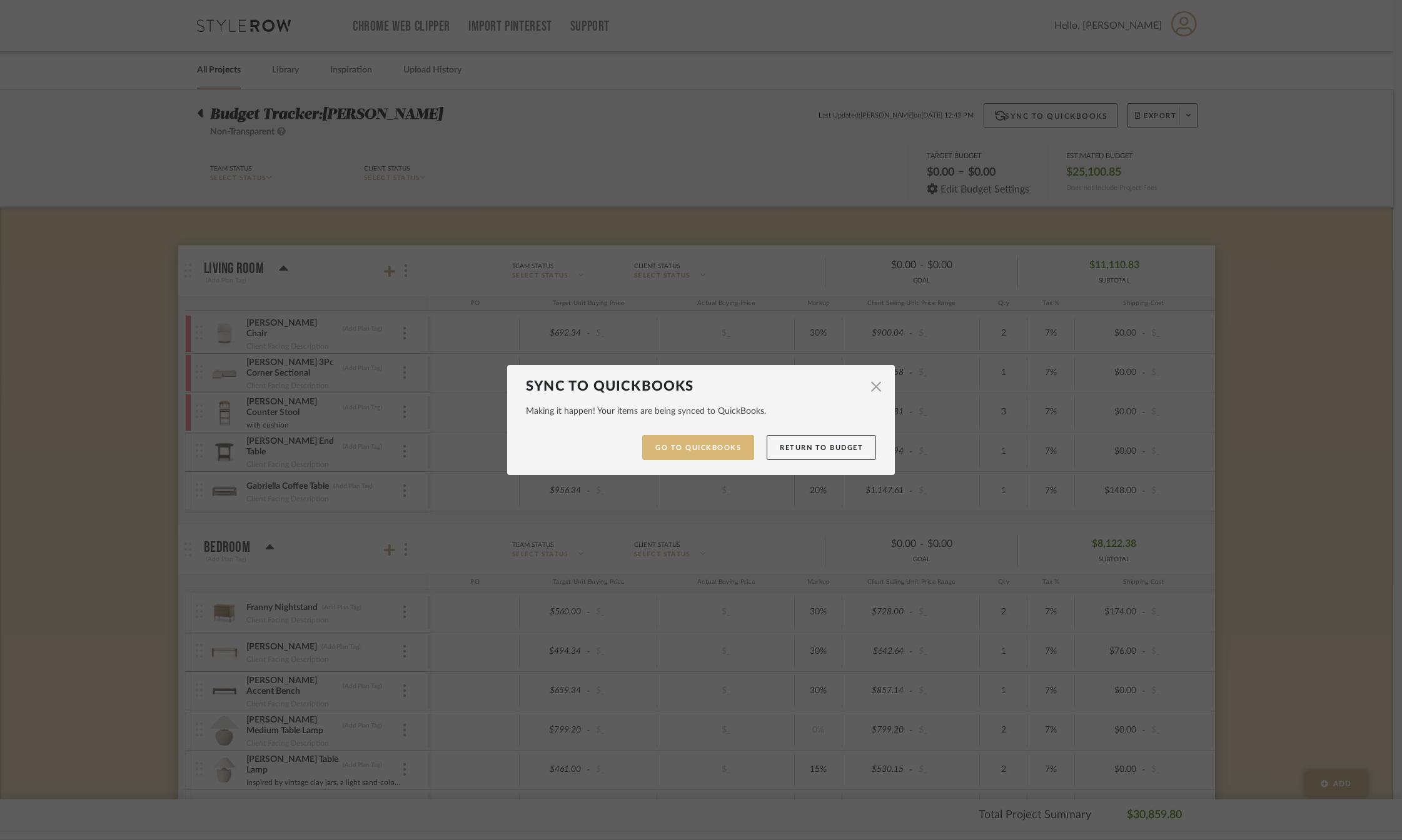
click at [703, 446] on link "Go to QuickBooks" at bounding box center [698, 448] width 112 height 25
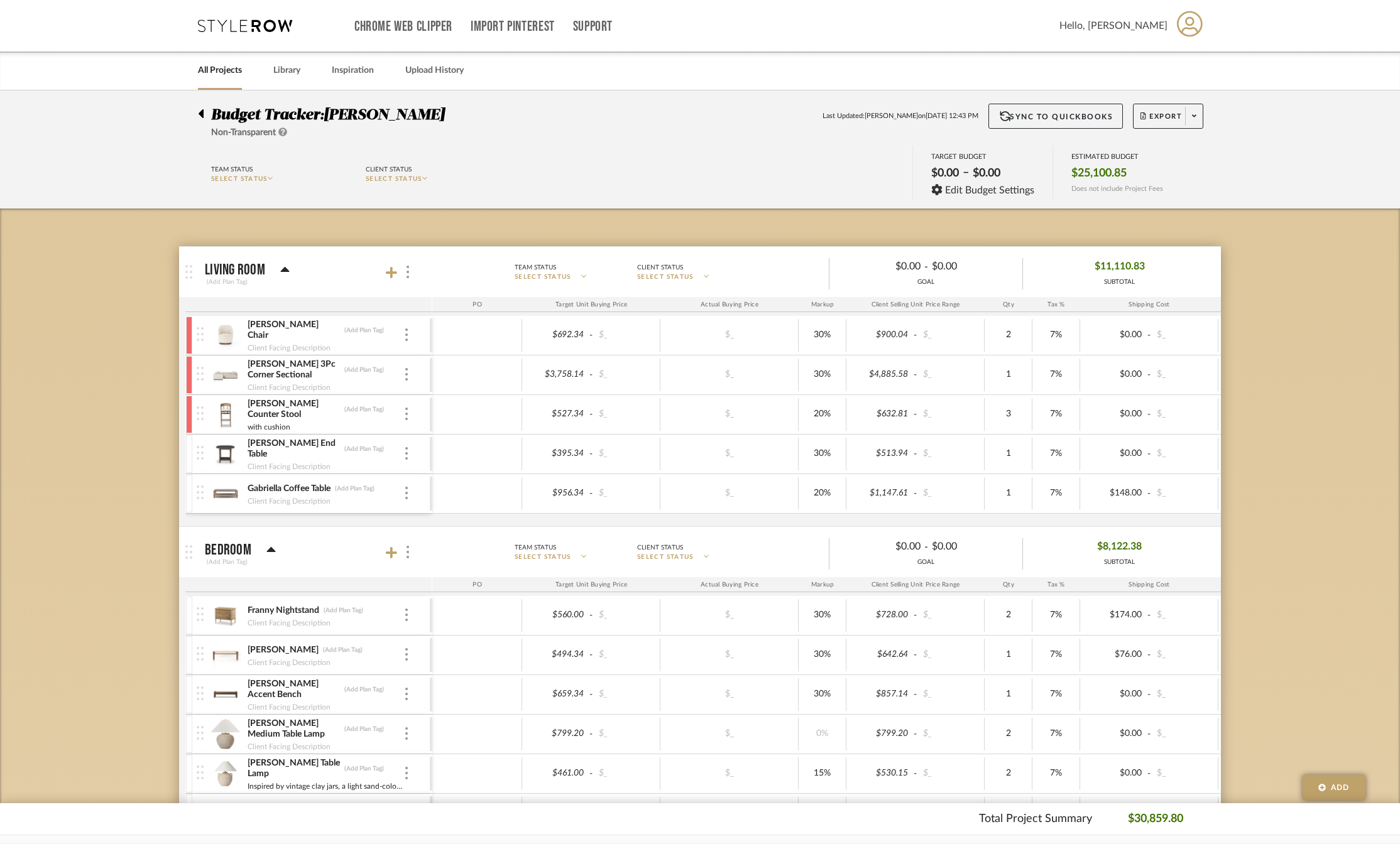
click at [198, 116] on icon at bounding box center [201, 113] width 6 height 15
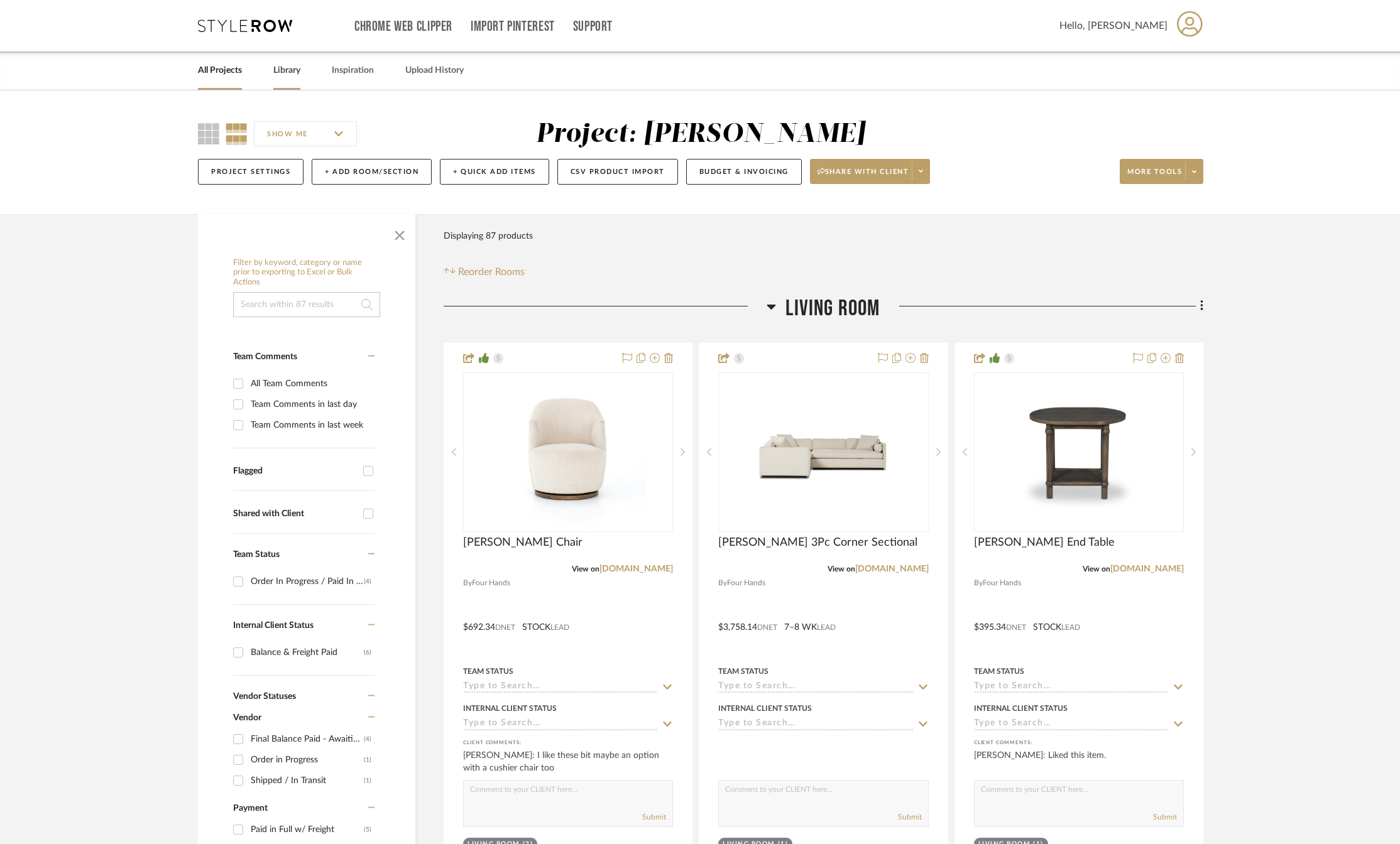
click at [296, 70] on link "Library" at bounding box center [287, 70] width 27 height 17
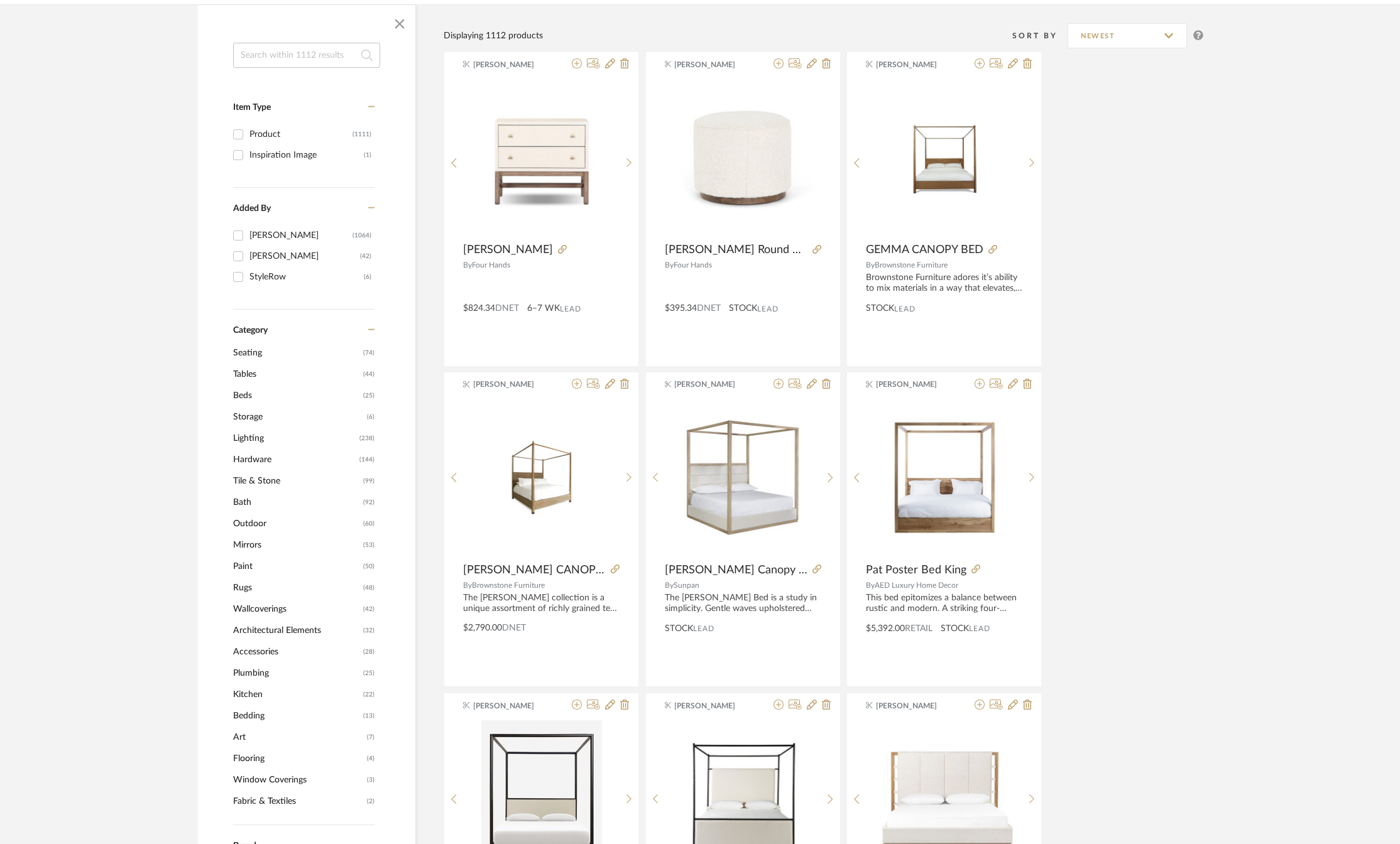
scroll to position [251, 0]
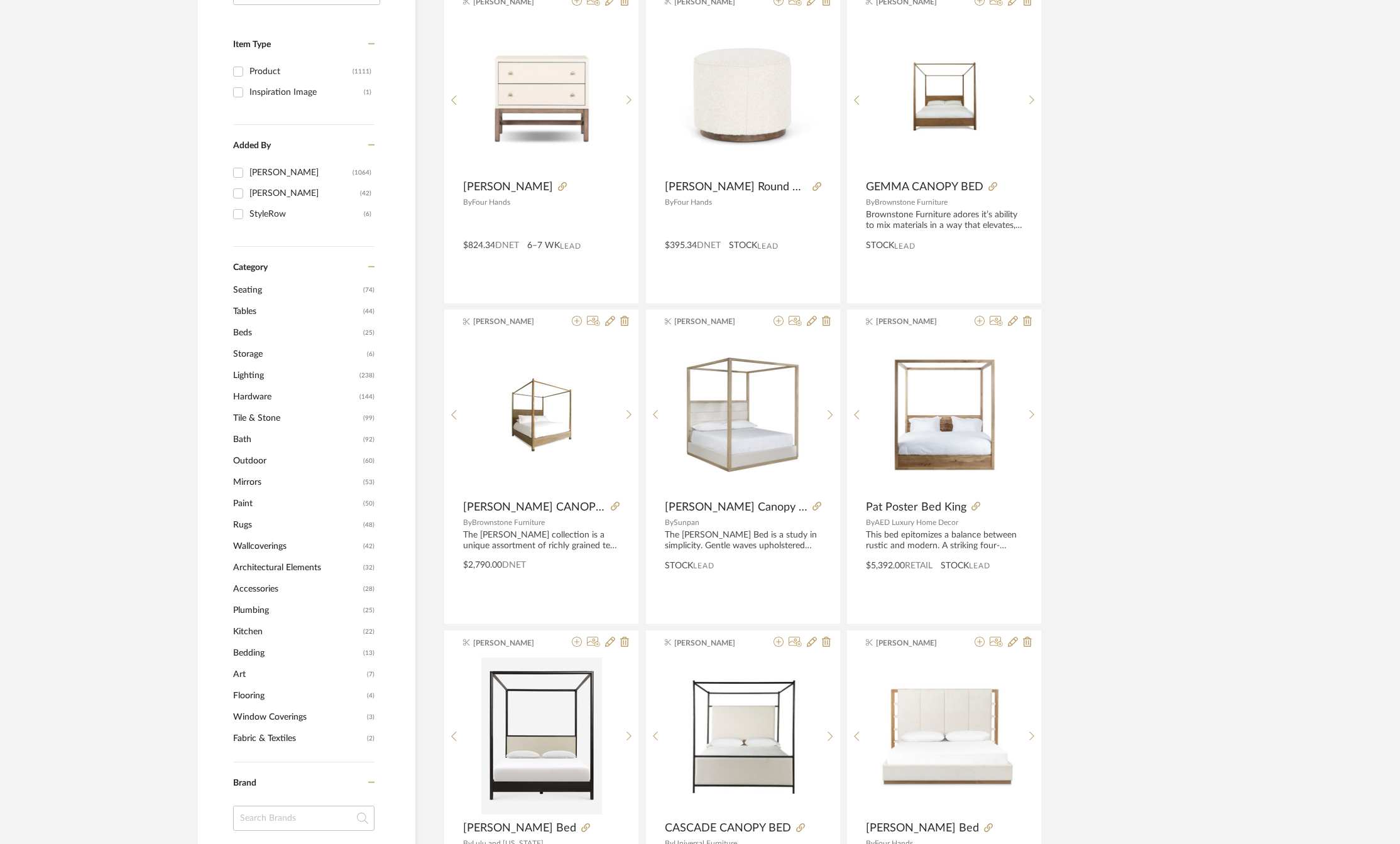
click at [238, 526] on span "Rugs" at bounding box center [296, 525] width 127 height 21
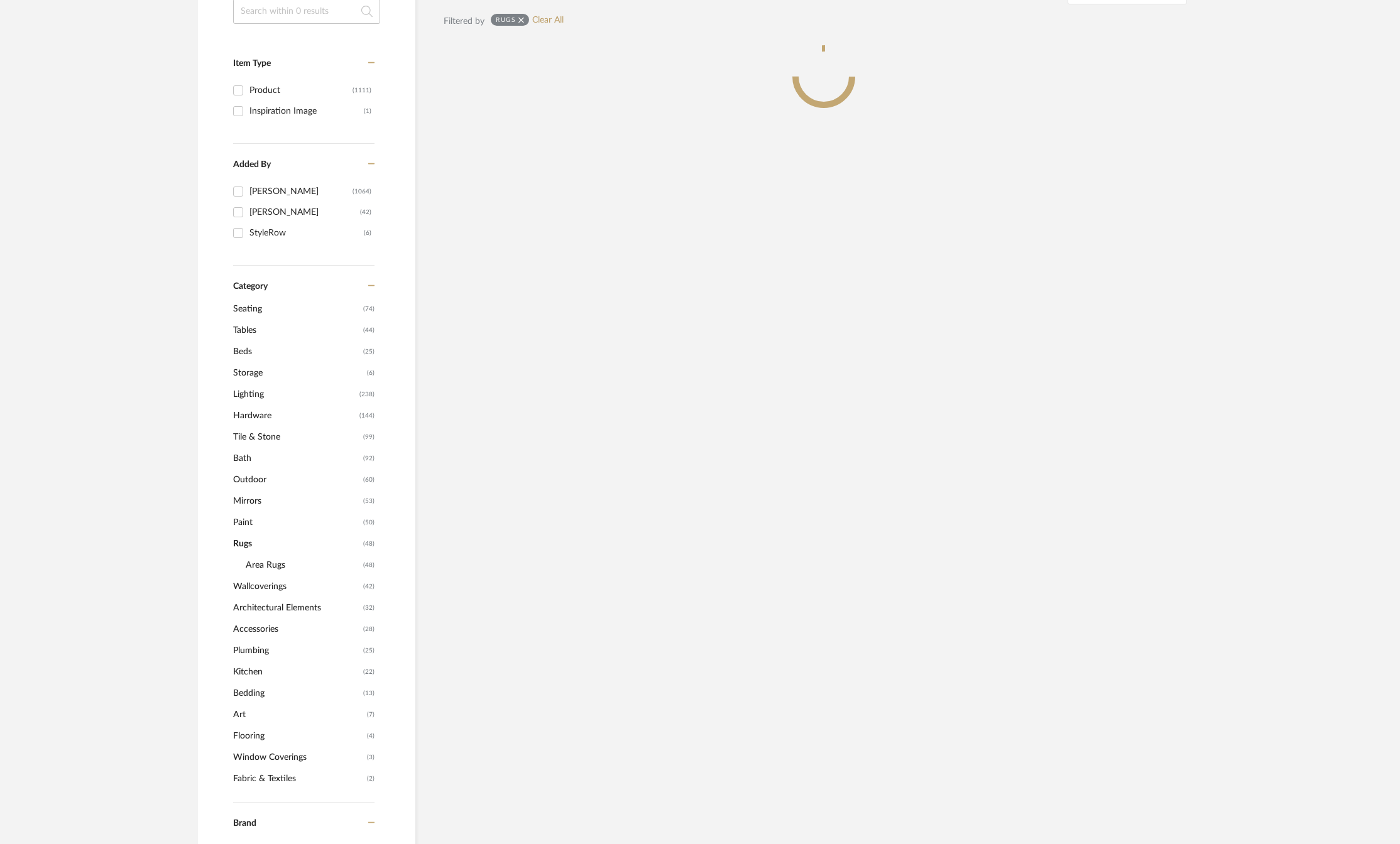
scroll to position [270, 0]
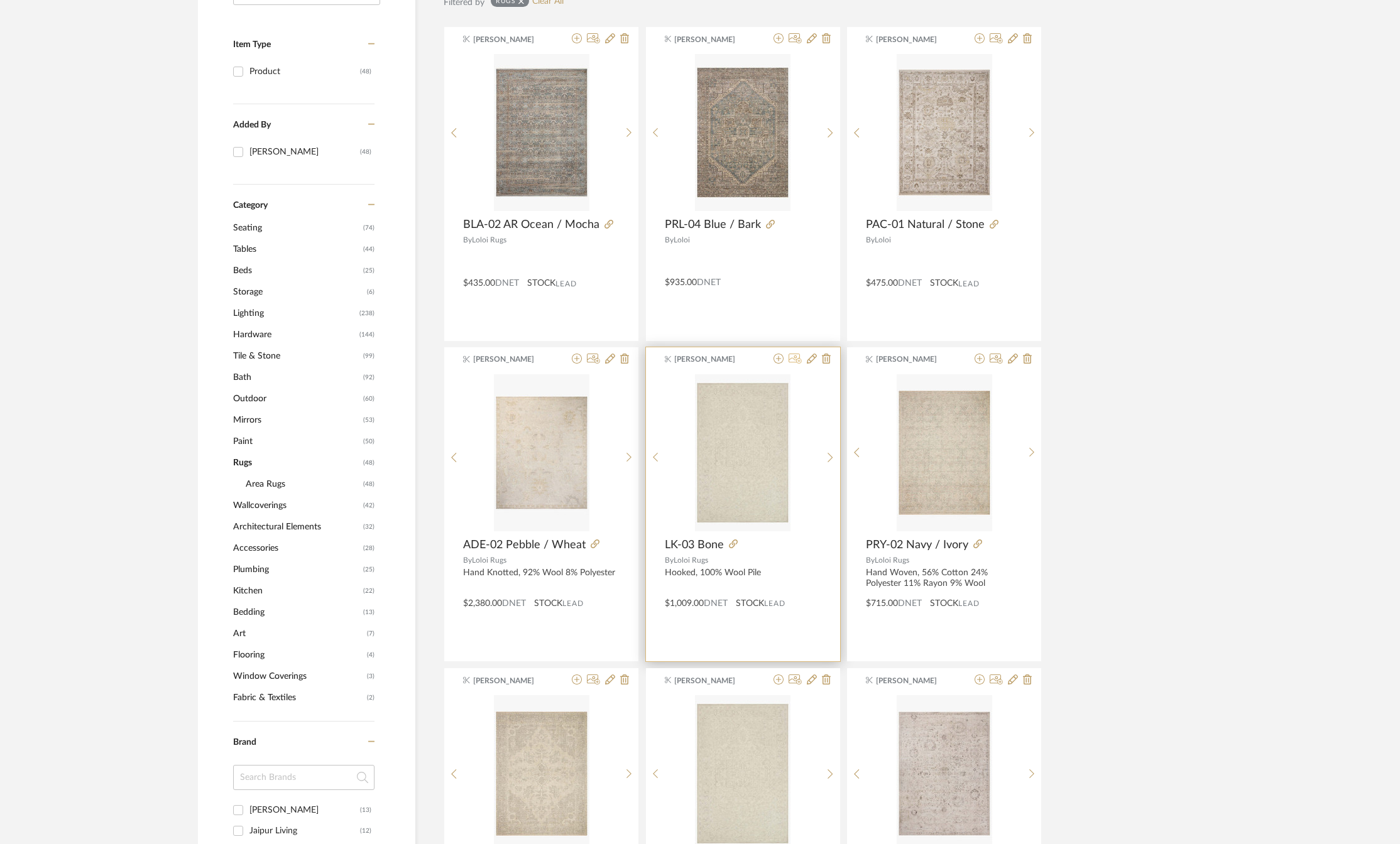
scroll to position [82, 0]
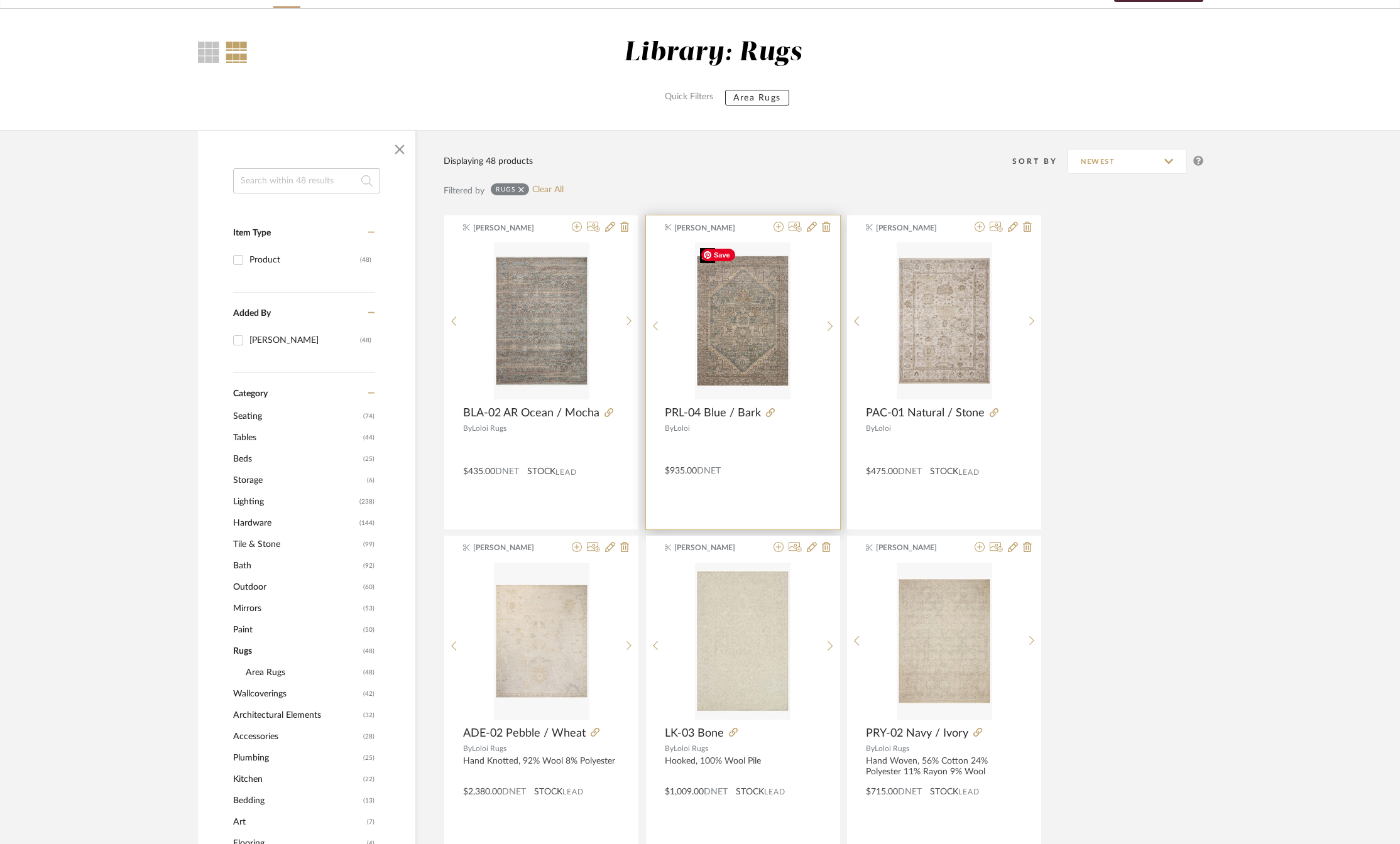
click at [746, 312] on img "0" at bounding box center [743, 321] width 96 height 157
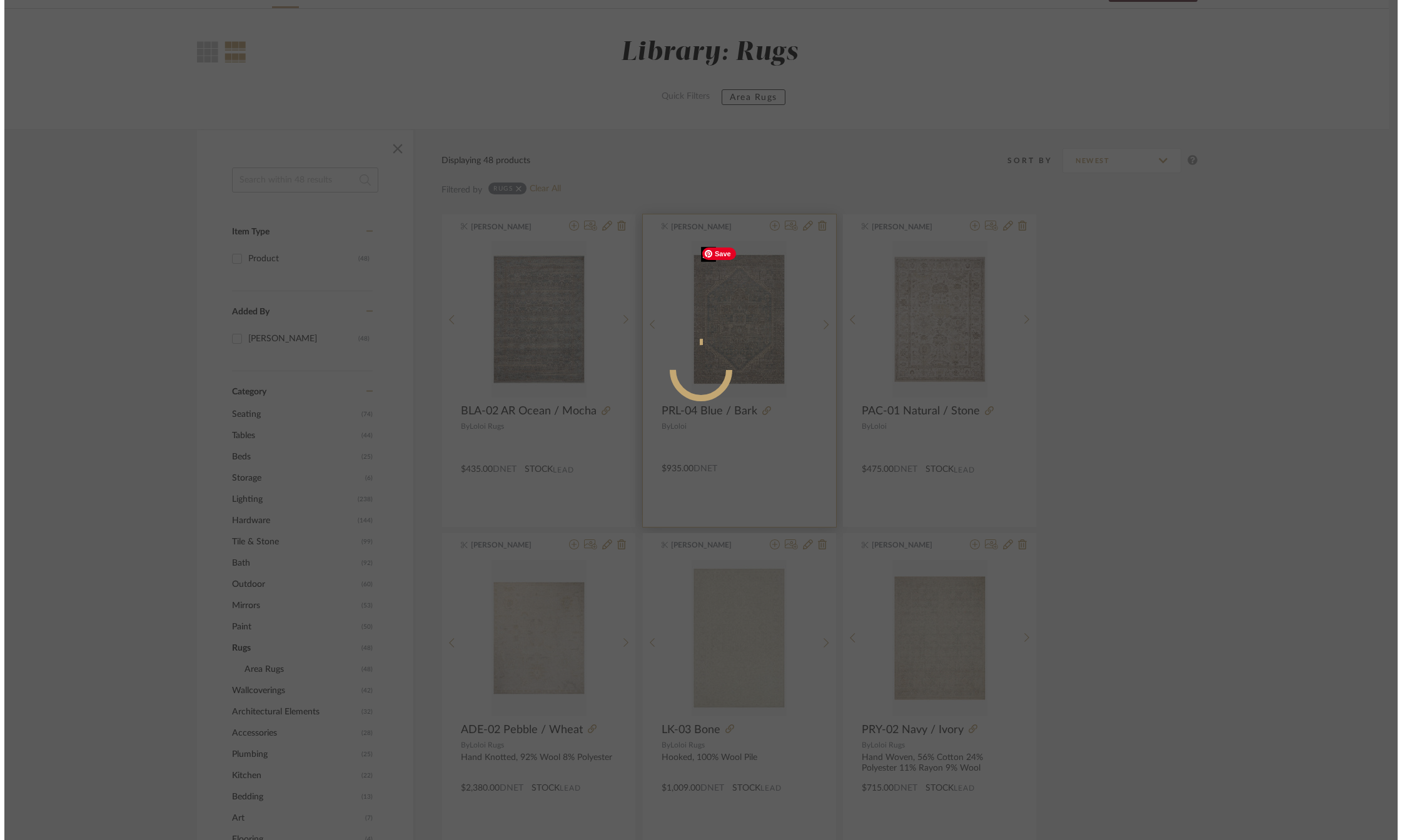
scroll to position [0, 0]
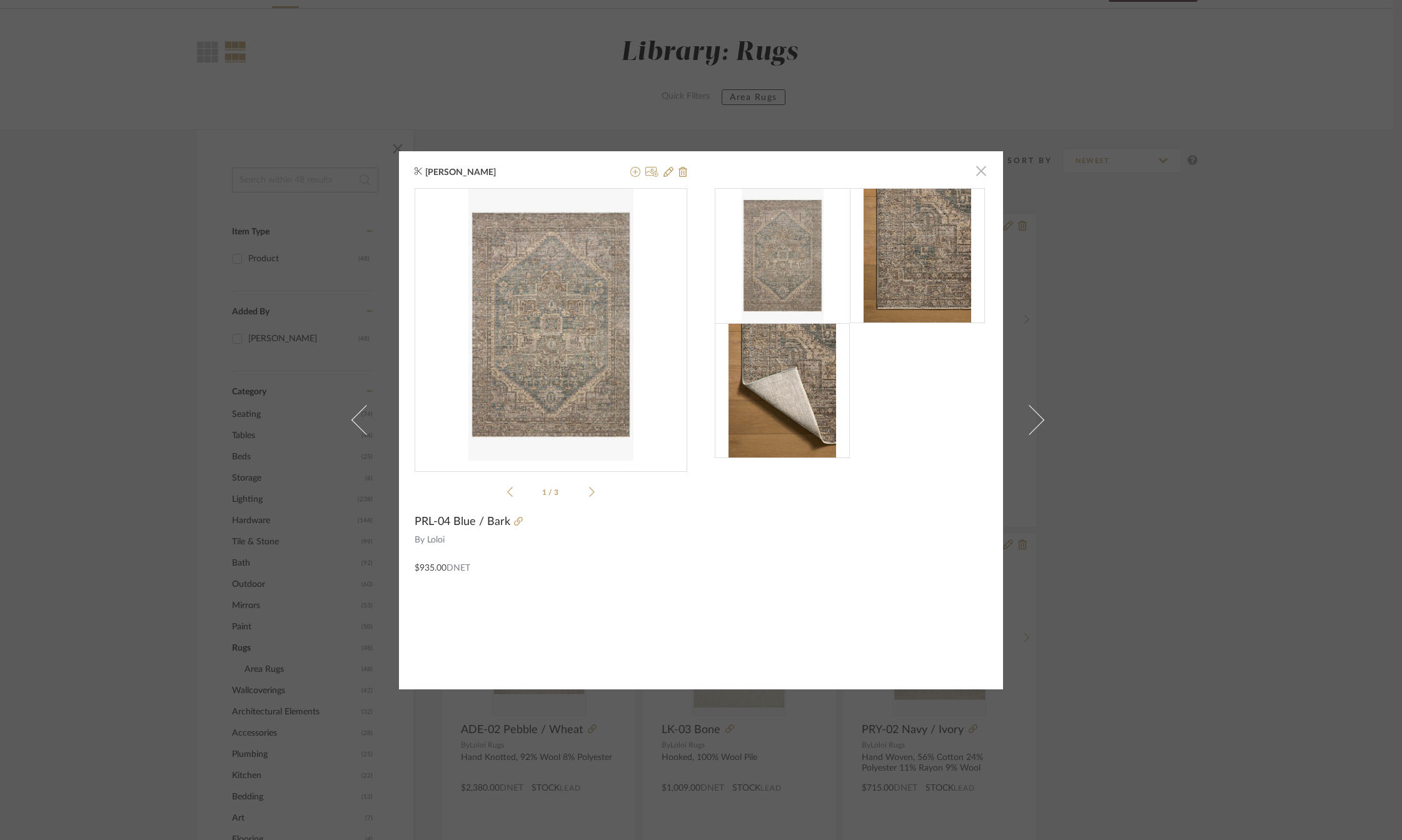
click at [973, 170] on span "button" at bounding box center [982, 172] width 25 height 25
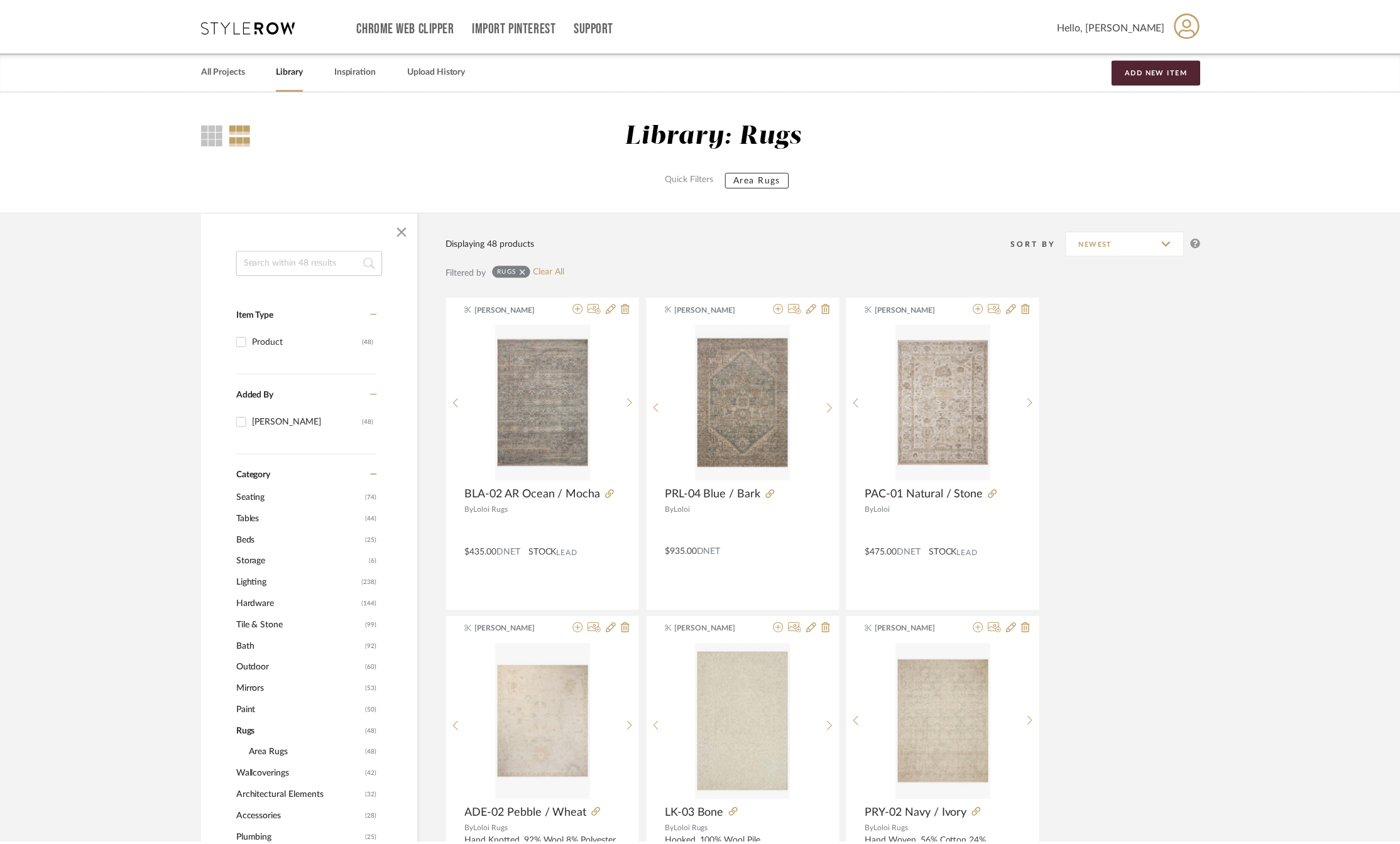
scroll to position [82, 0]
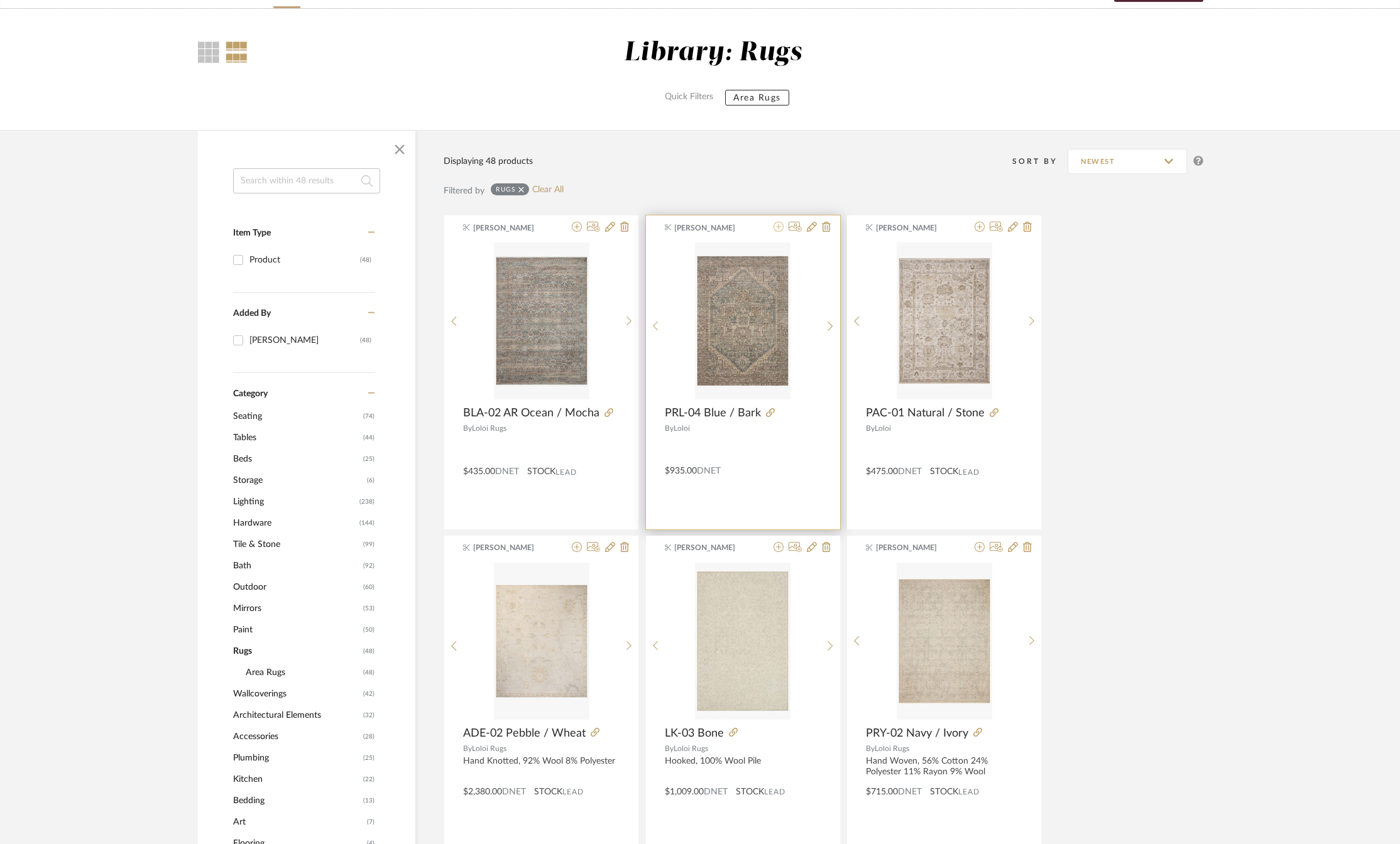
click at [779, 227] on icon at bounding box center [779, 227] width 10 height 10
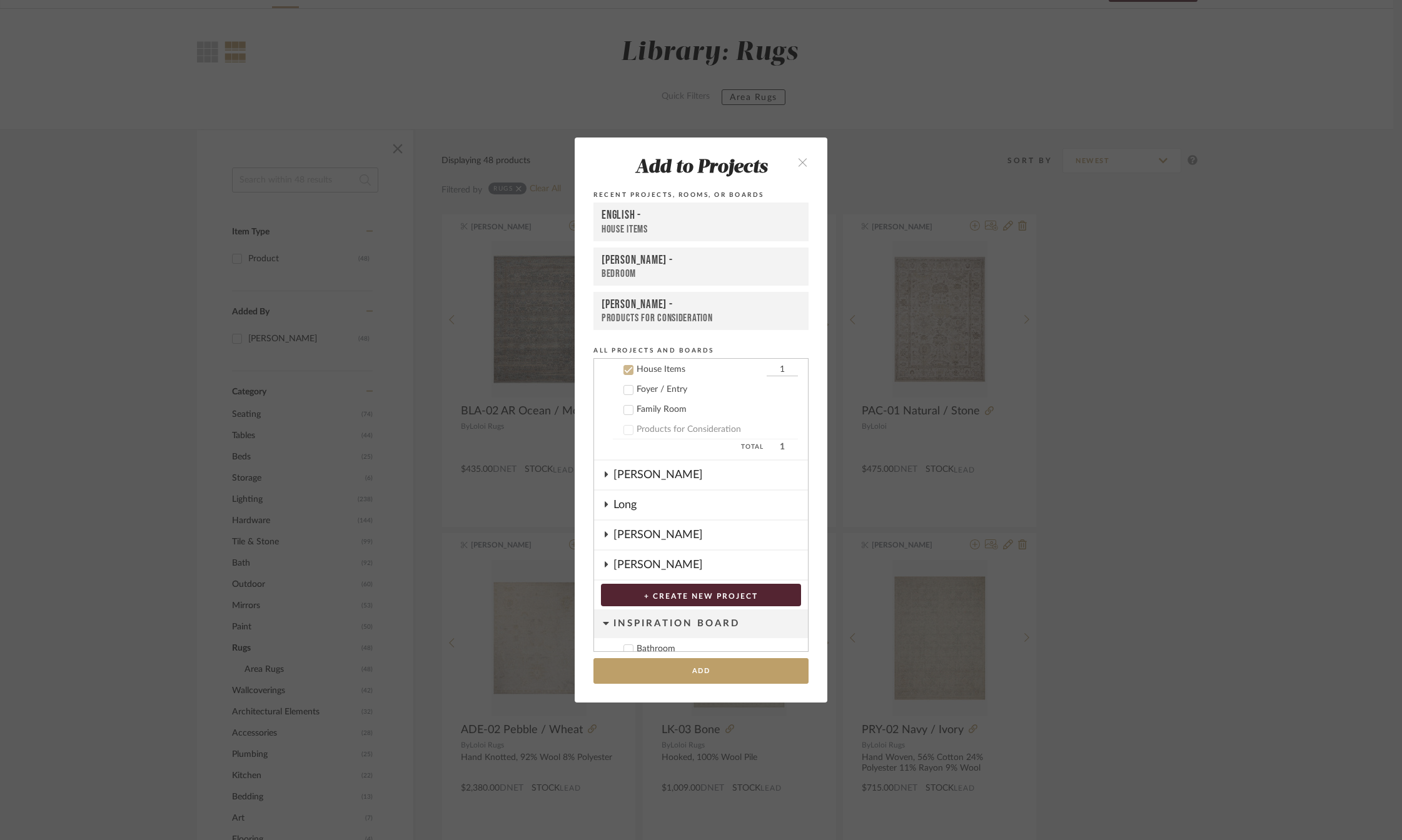
scroll to position [0, 0]
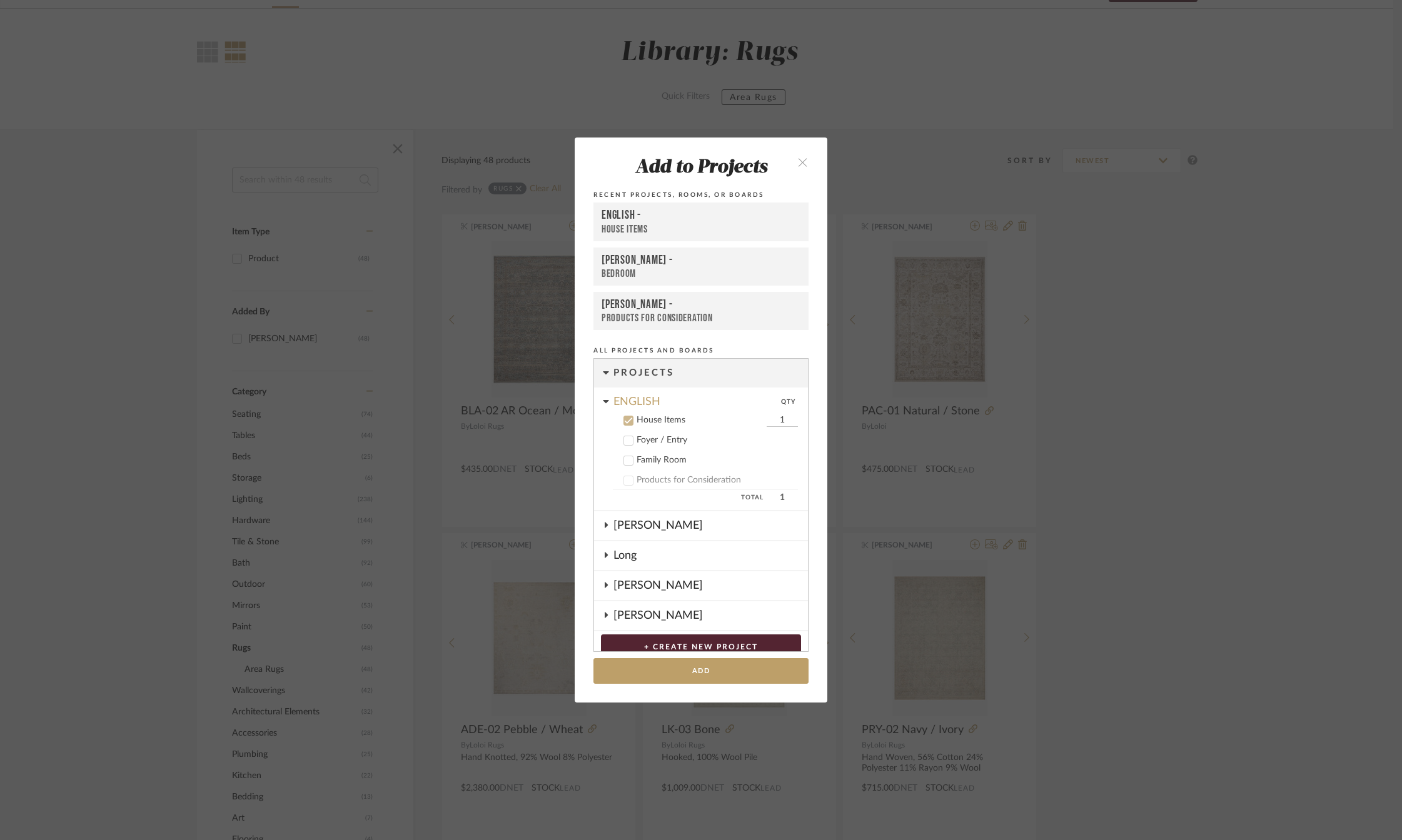
click at [624, 424] on icon at bounding box center [628, 420] width 9 height 9
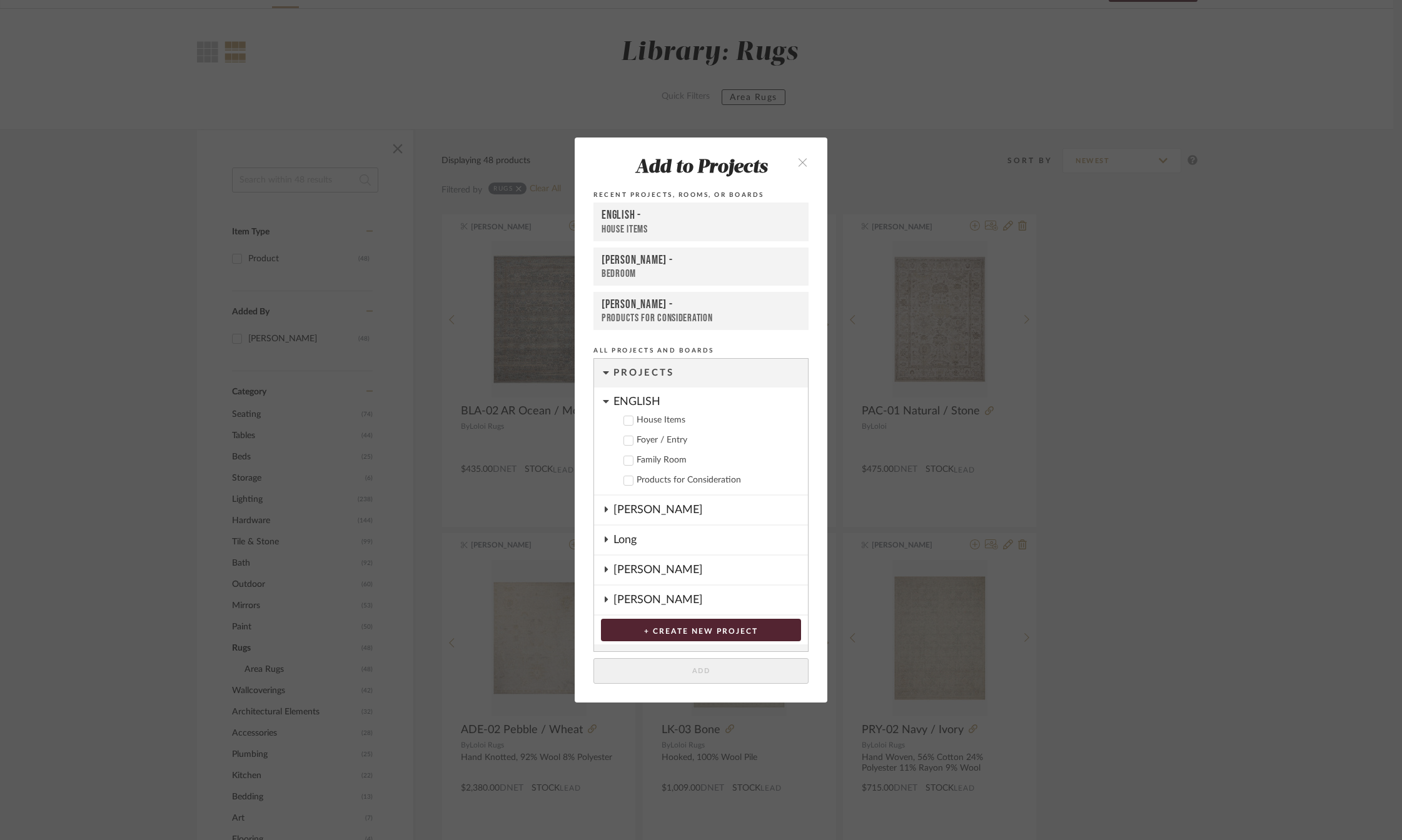
click at [603, 403] on icon at bounding box center [605, 402] width 6 height 3
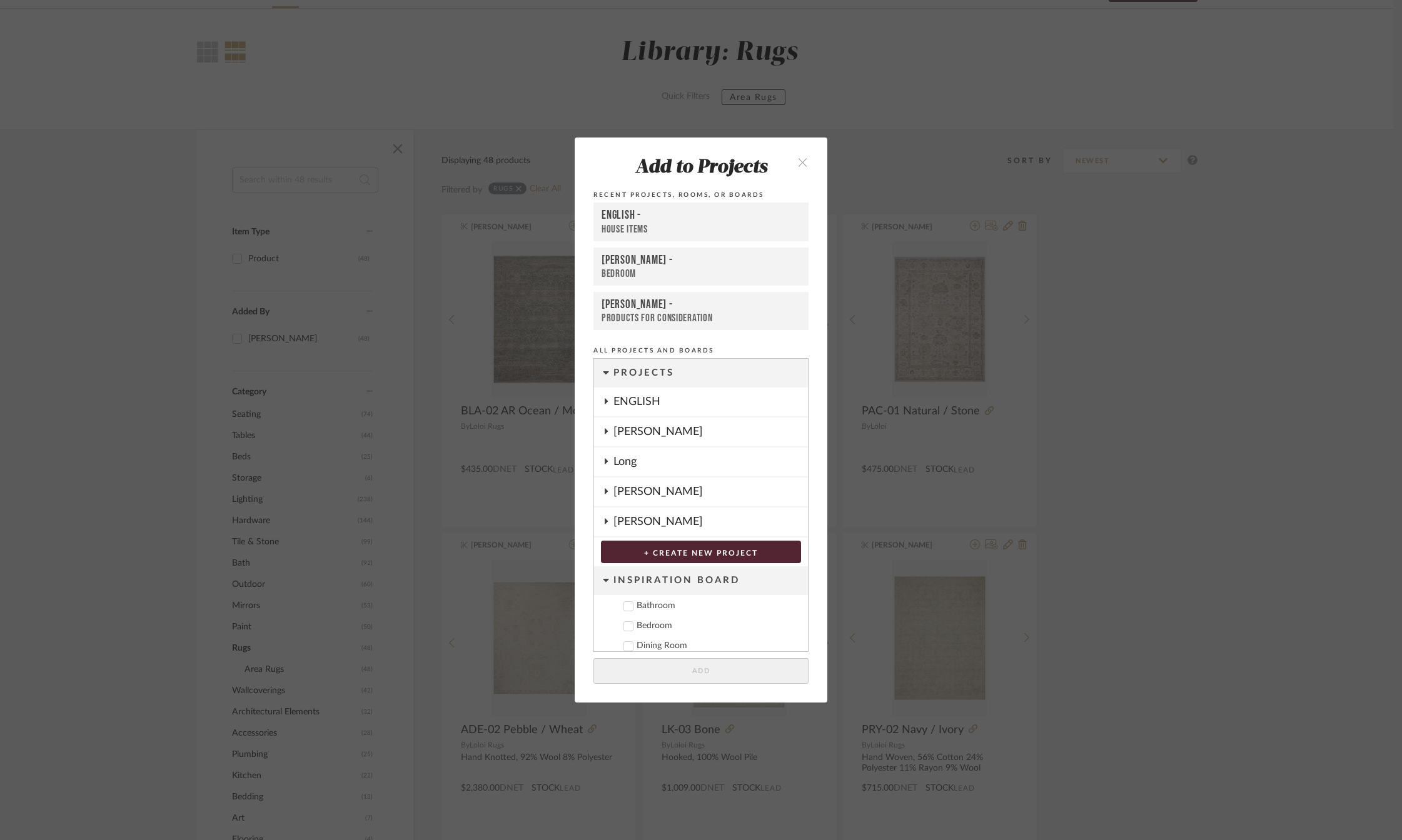
click at [604, 493] on icon at bounding box center [605, 492] width 3 height 6
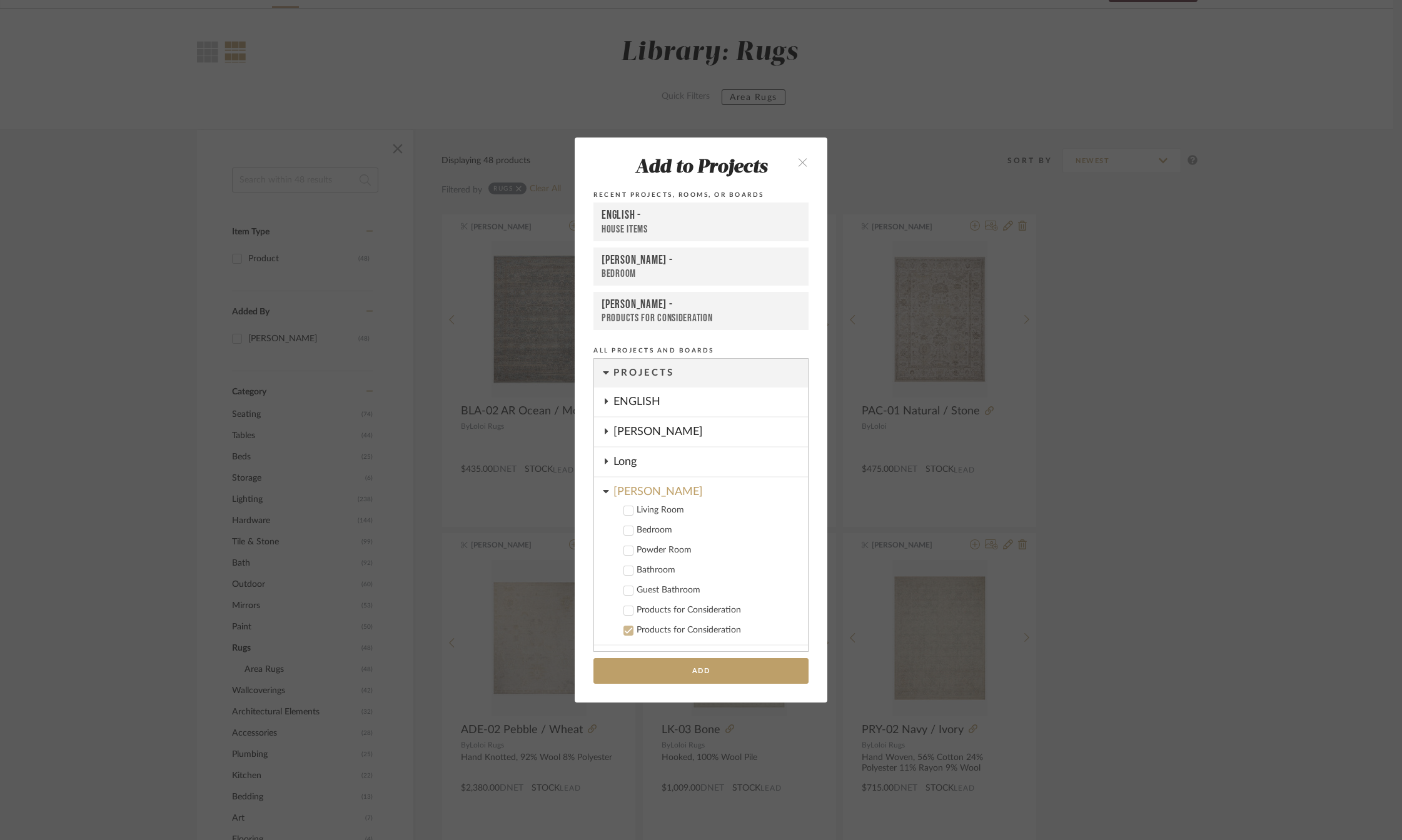
click at [626, 529] on icon at bounding box center [628, 531] width 9 height 9
click at [689, 678] on button "Add" at bounding box center [701, 671] width 215 height 25
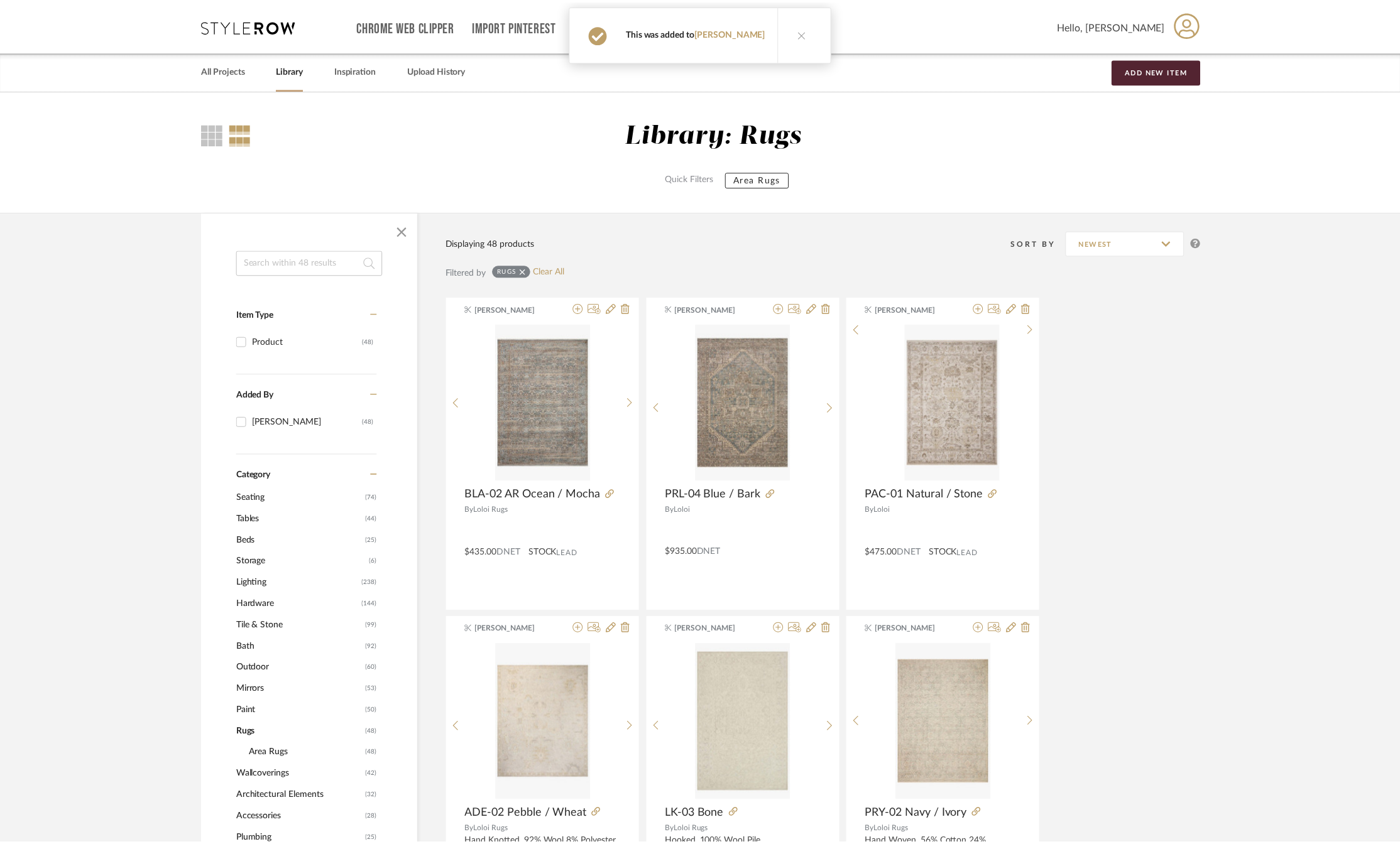
scroll to position [82, 0]
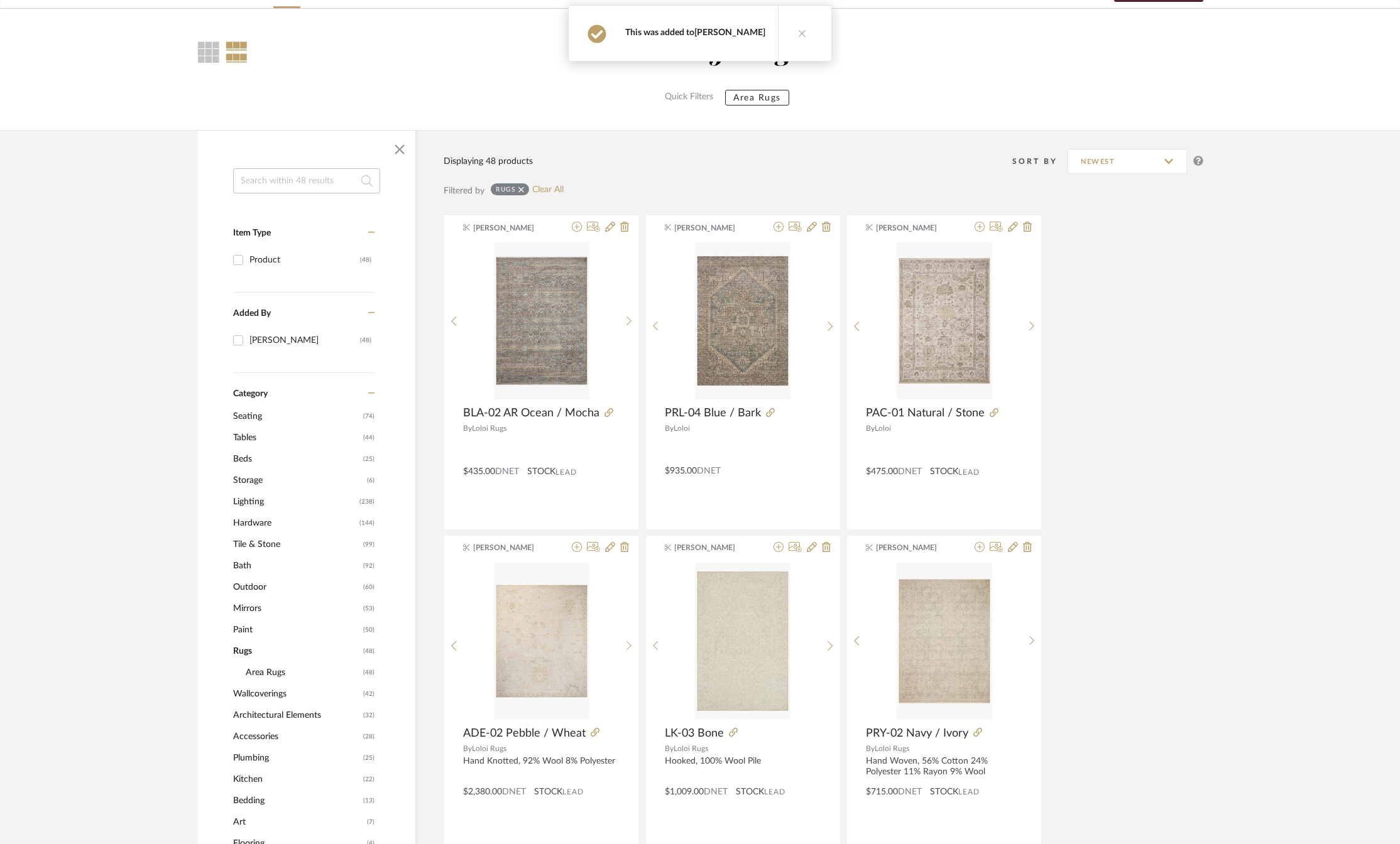
click at [707, 31] on link "[PERSON_NAME]" at bounding box center [729, 32] width 71 height 9
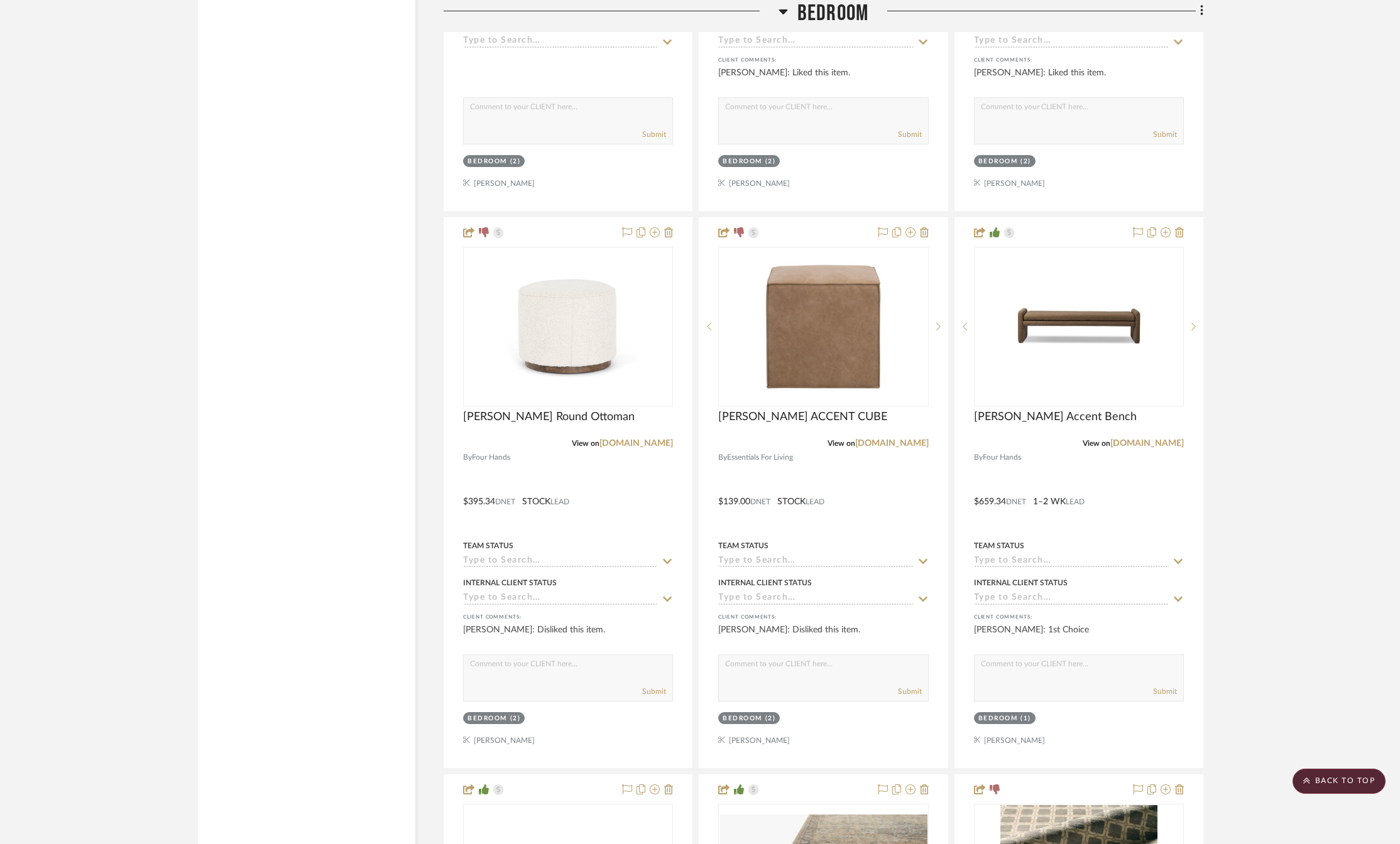
scroll to position [3903, 0]
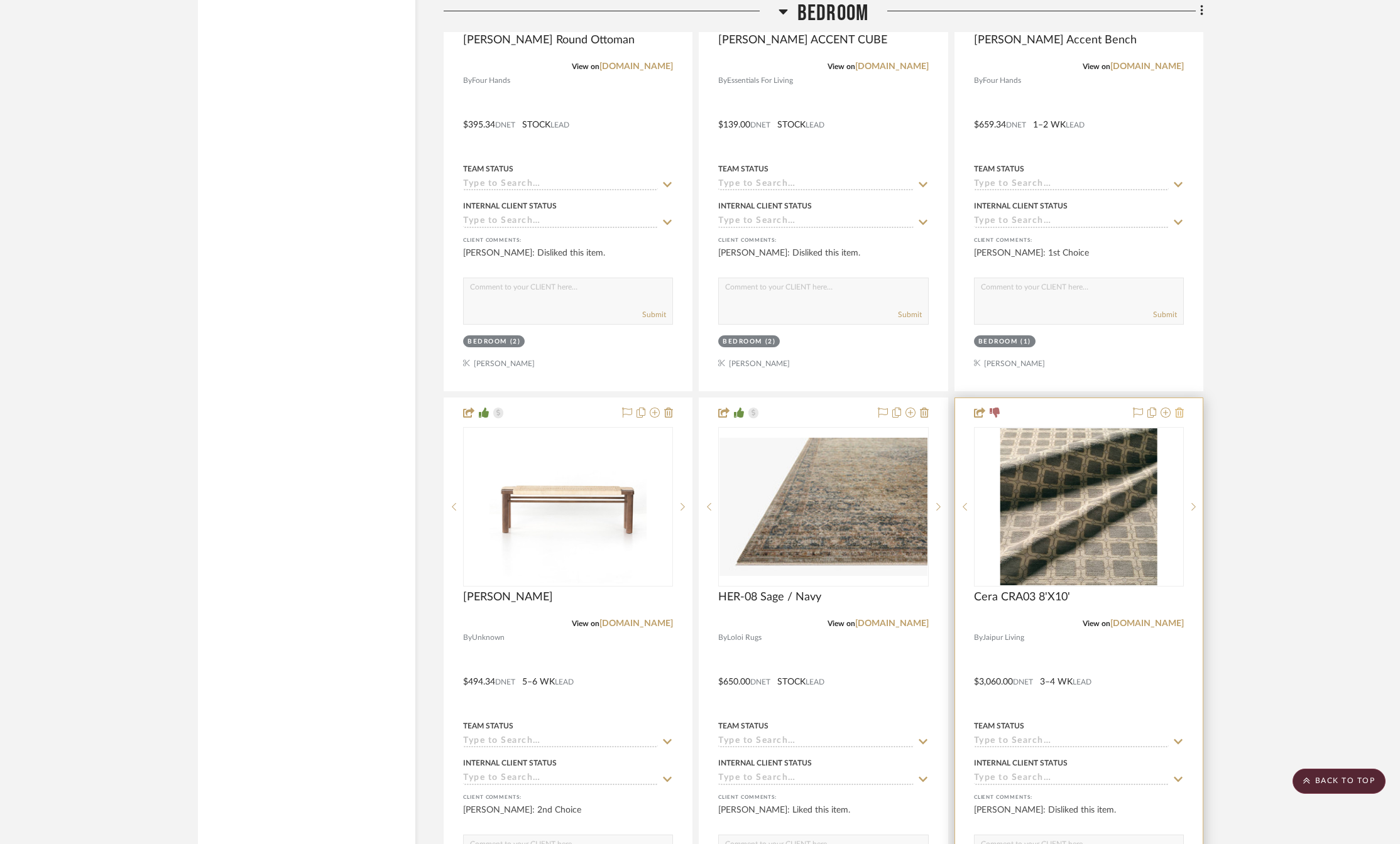
click at [1182, 418] on icon at bounding box center [1179, 412] width 9 height 10
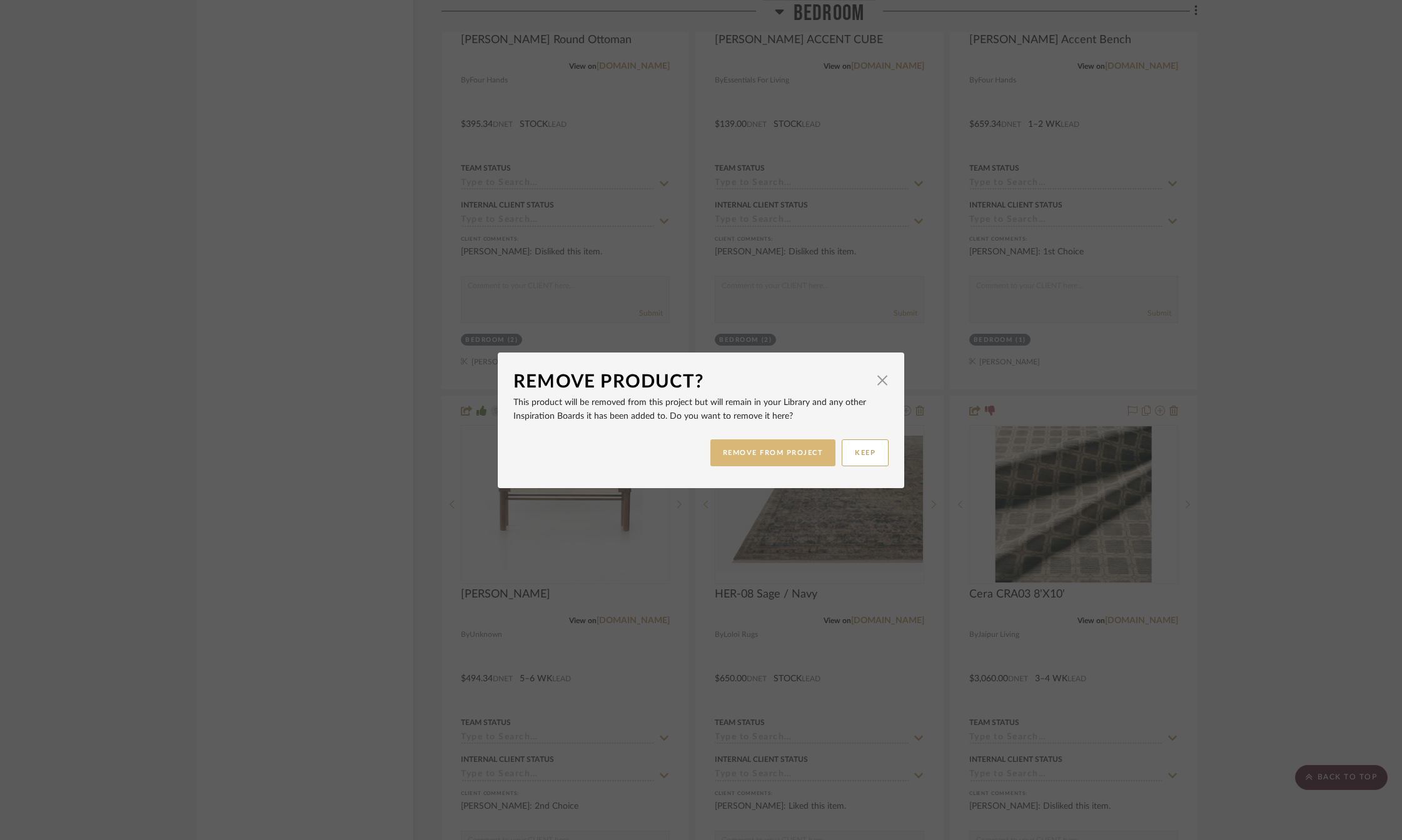
click at [789, 453] on button "REMOVE FROM PROJECT" at bounding box center [773, 453] width 126 height 27
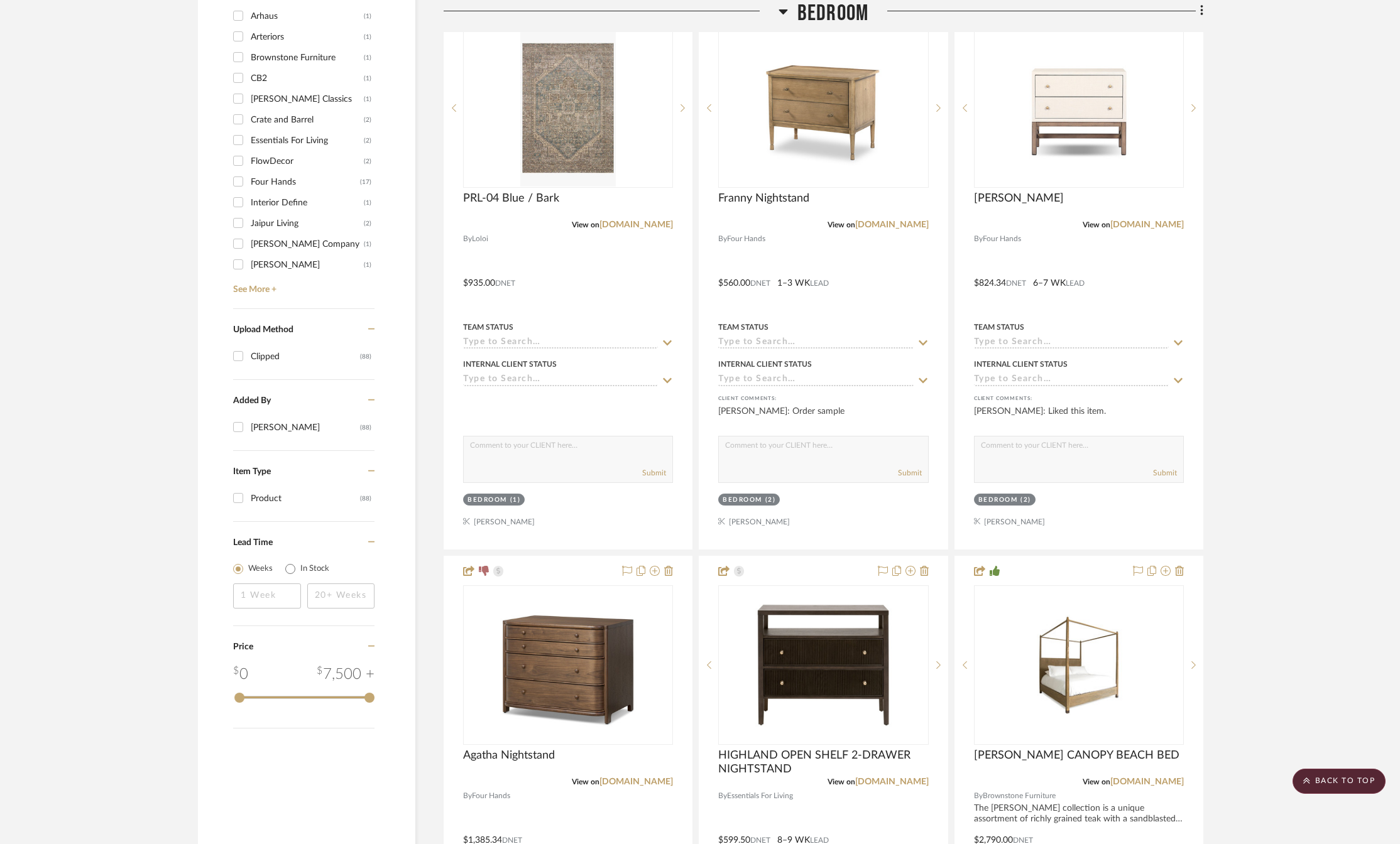
scroll to position [1139, 0]
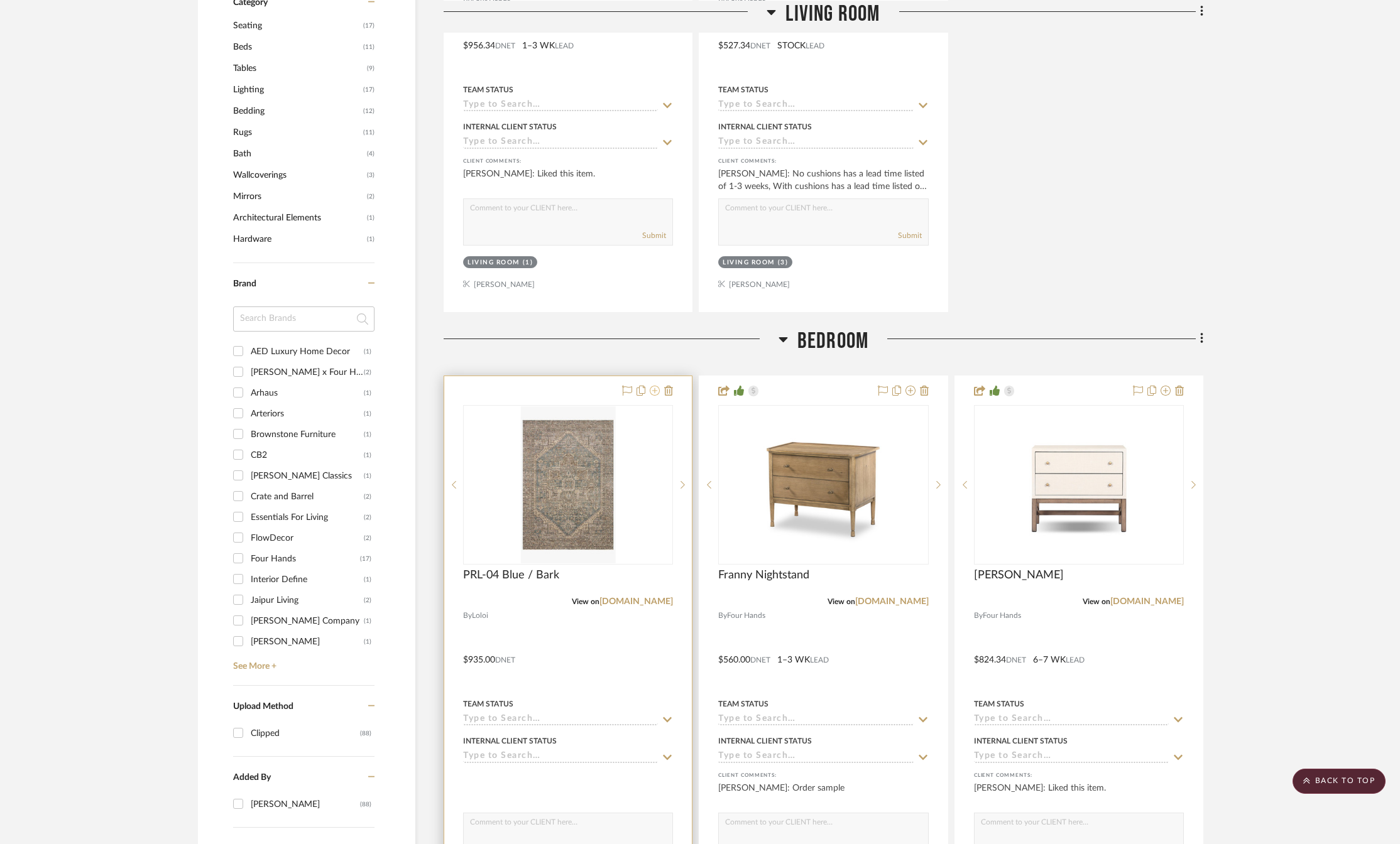
click at [655, 392] on icon at bounding box center [655, 391] width 10 height 10
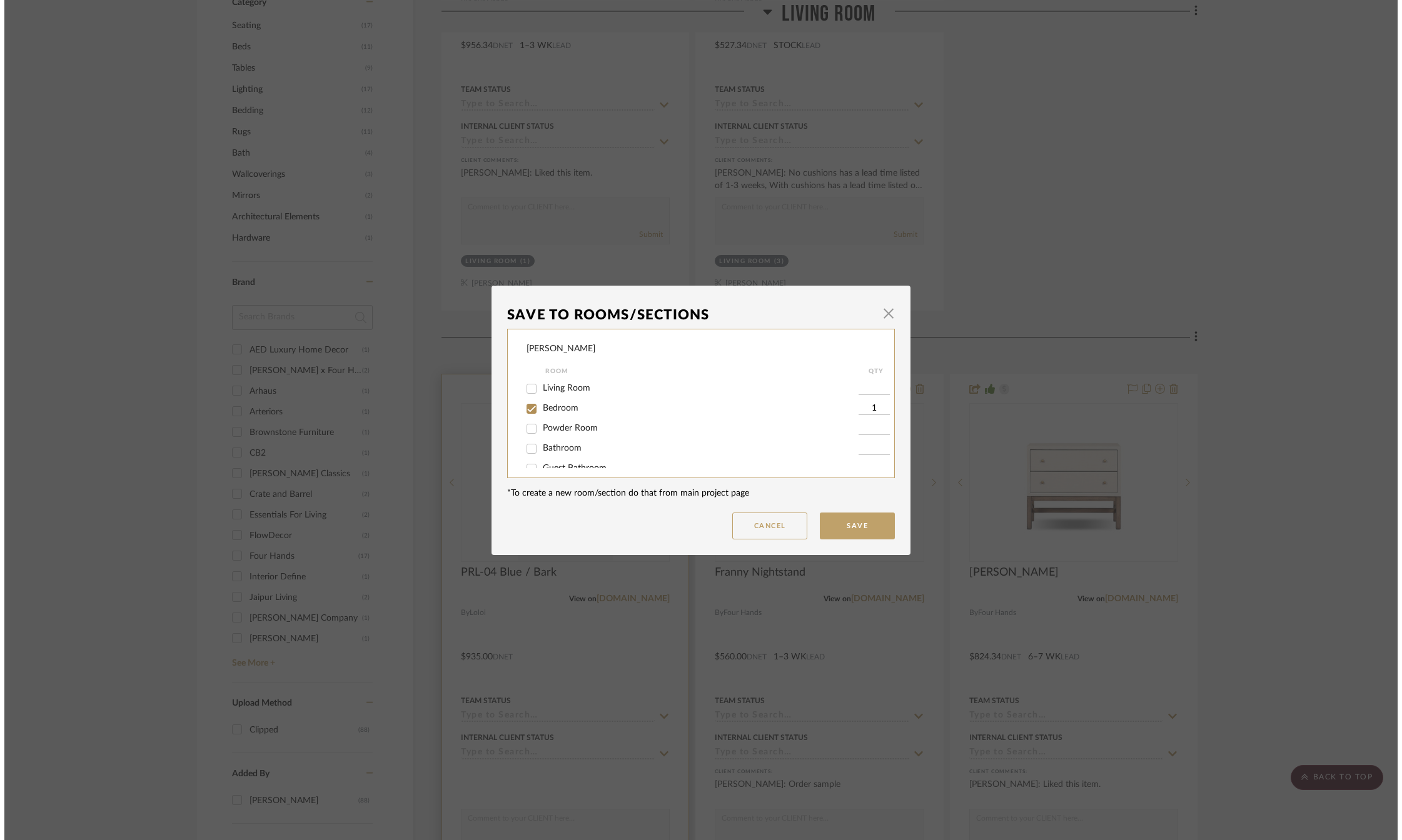
scroll to position [0, 0]
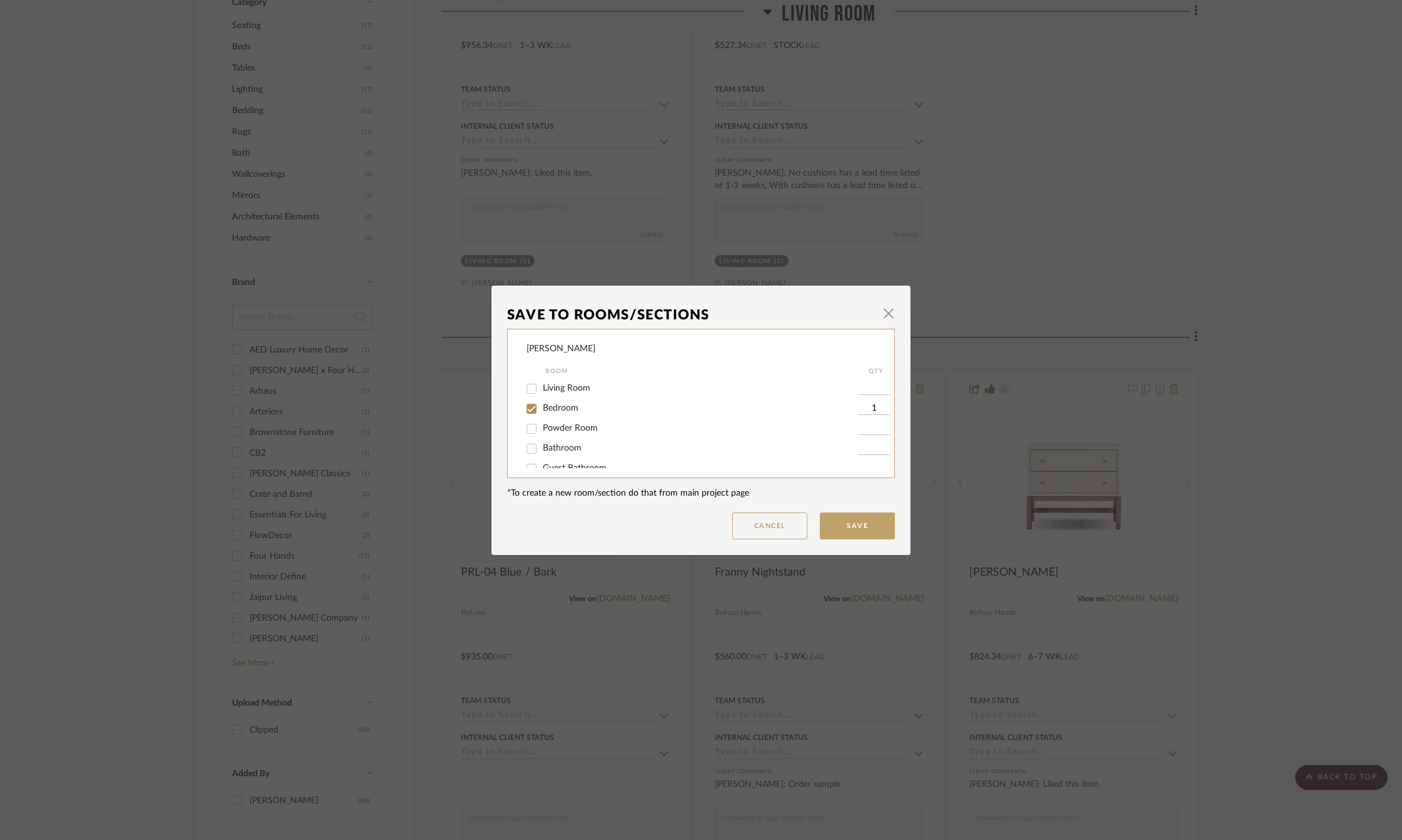
click at [529, 390] on input "Living Room" at bounding box center [532, 389] width 20 height 20
checkbox input "true"
type input "1"
click at [528, 407] on input "Bedroom" at bounding box center [532, 408] width 20 height 20
checkbox input "false"
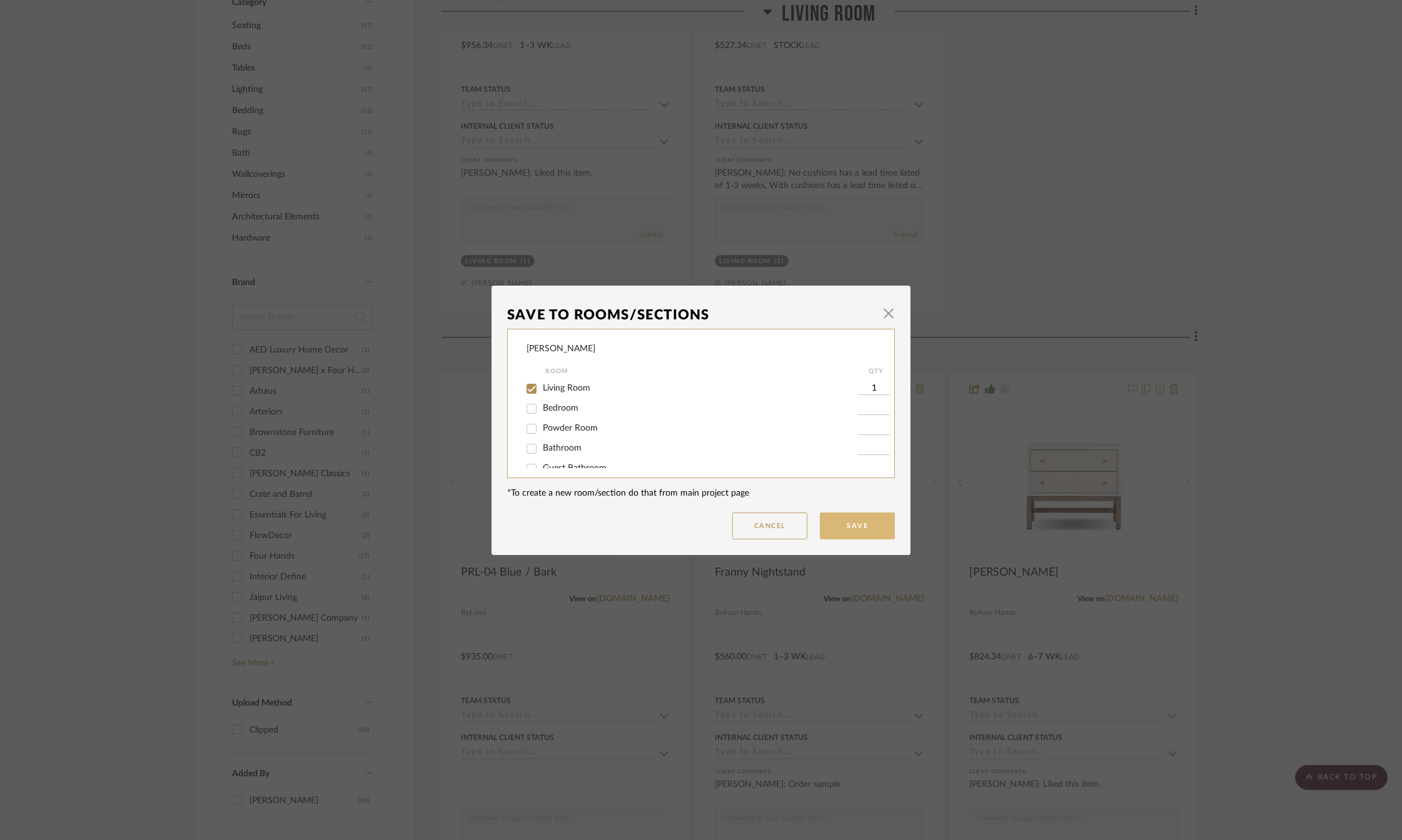
click at [843, 524] on button "Save" at bounding box center [857, 527] width 75 height 27
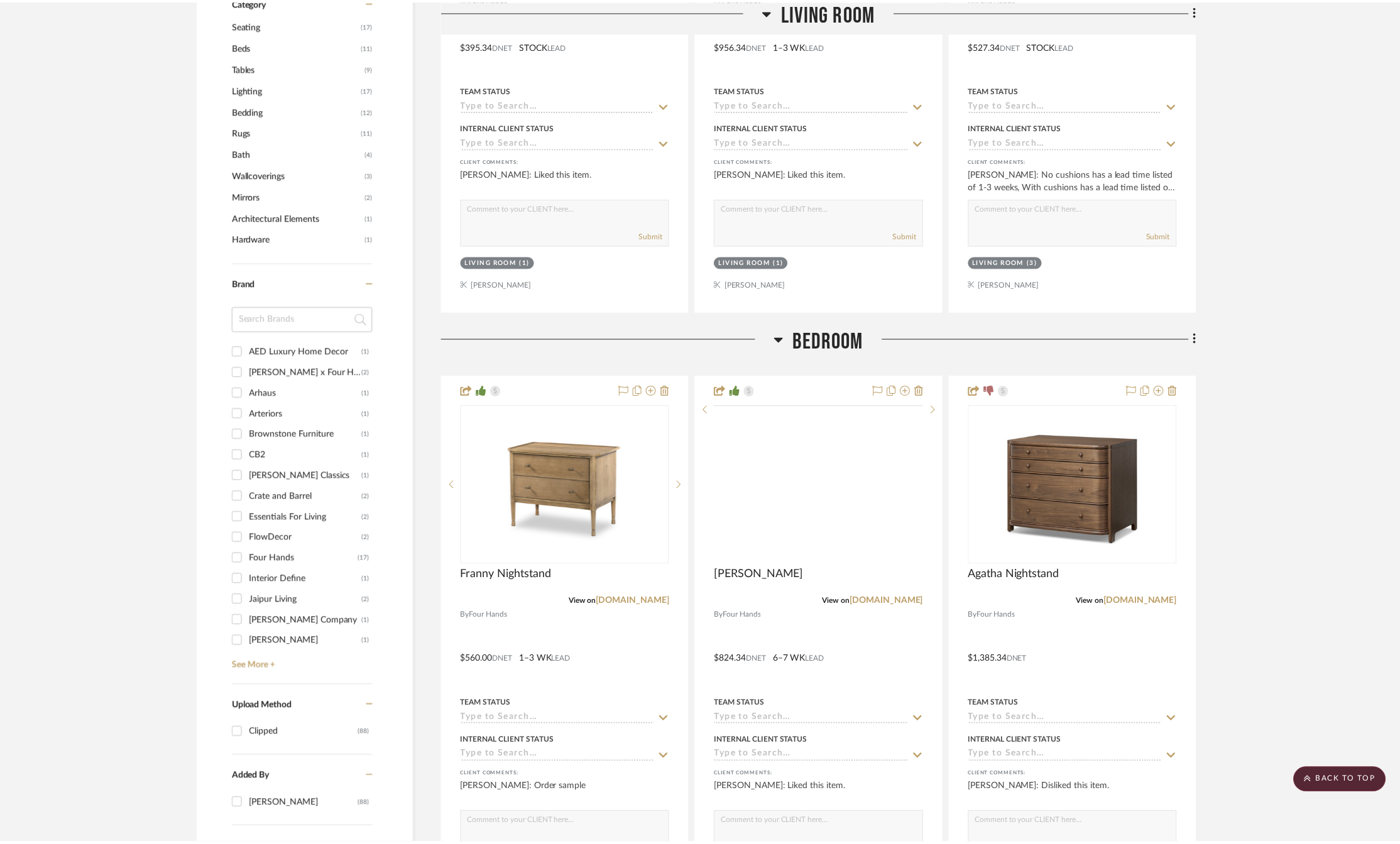
scroll to position [1139, 0]
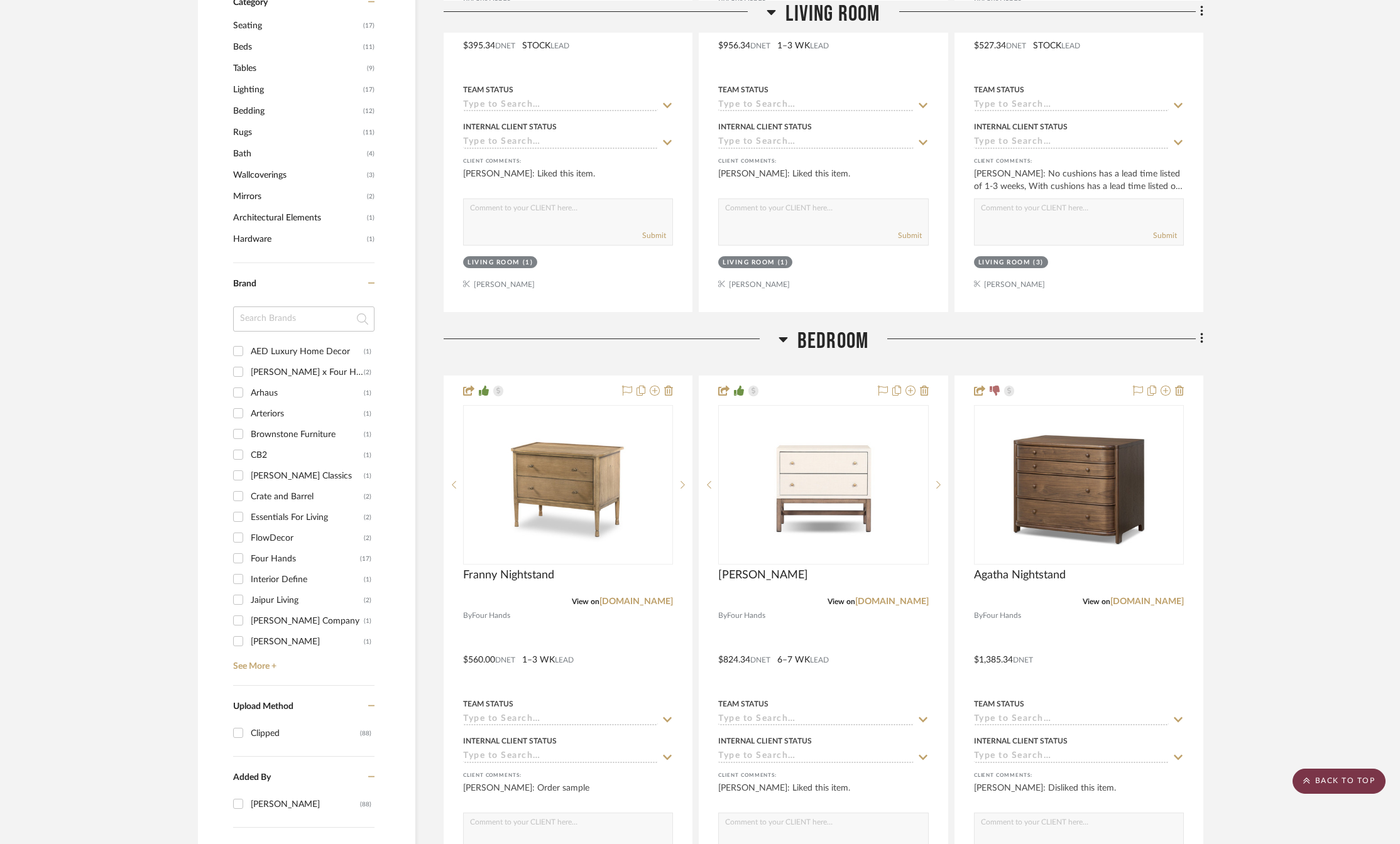
click at [1340, 785] on scroll-to-top-button "BACK TO TOP" at bounding box center [1339, 782] width 93 height 25
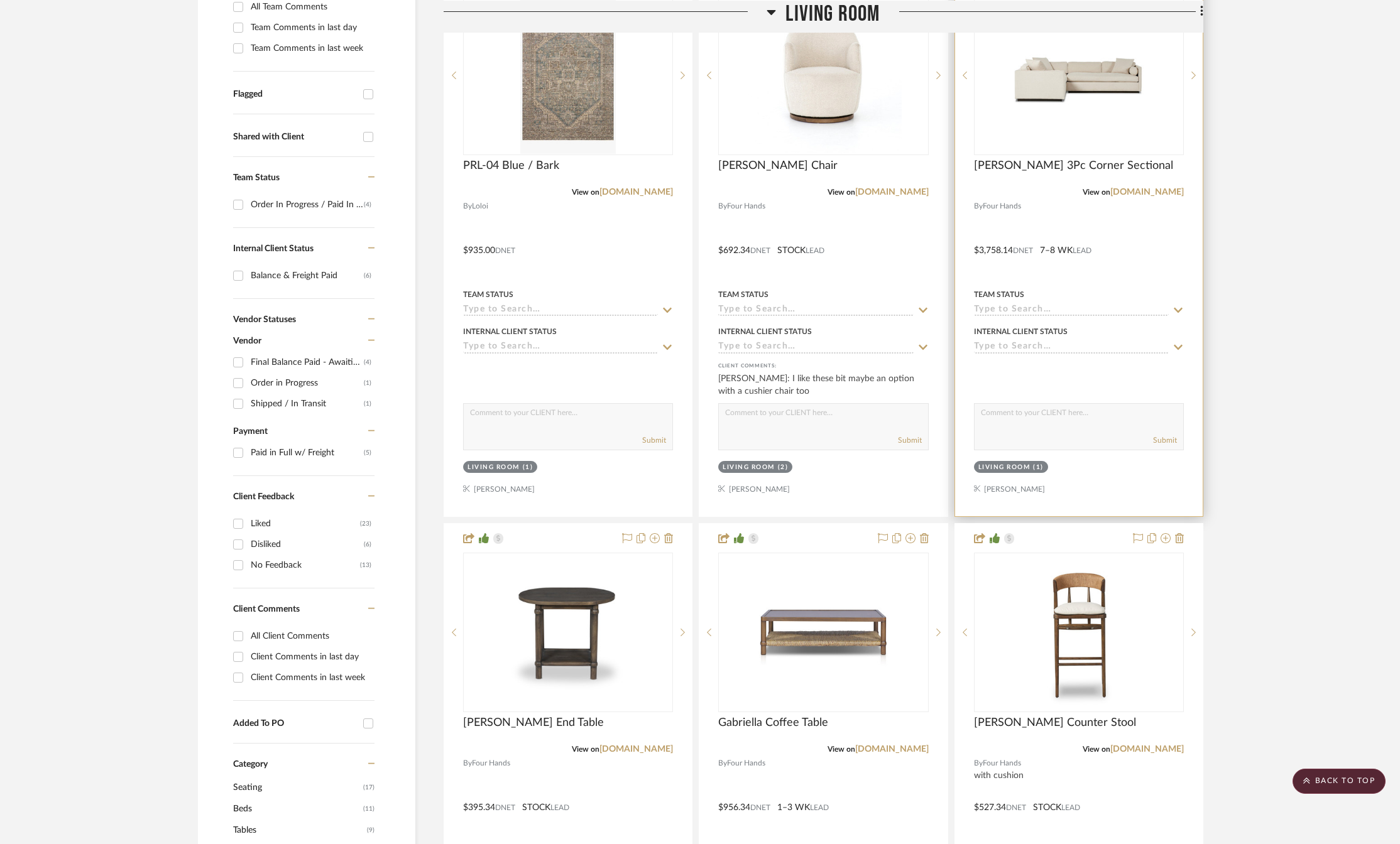
scroll to position [188, 0]
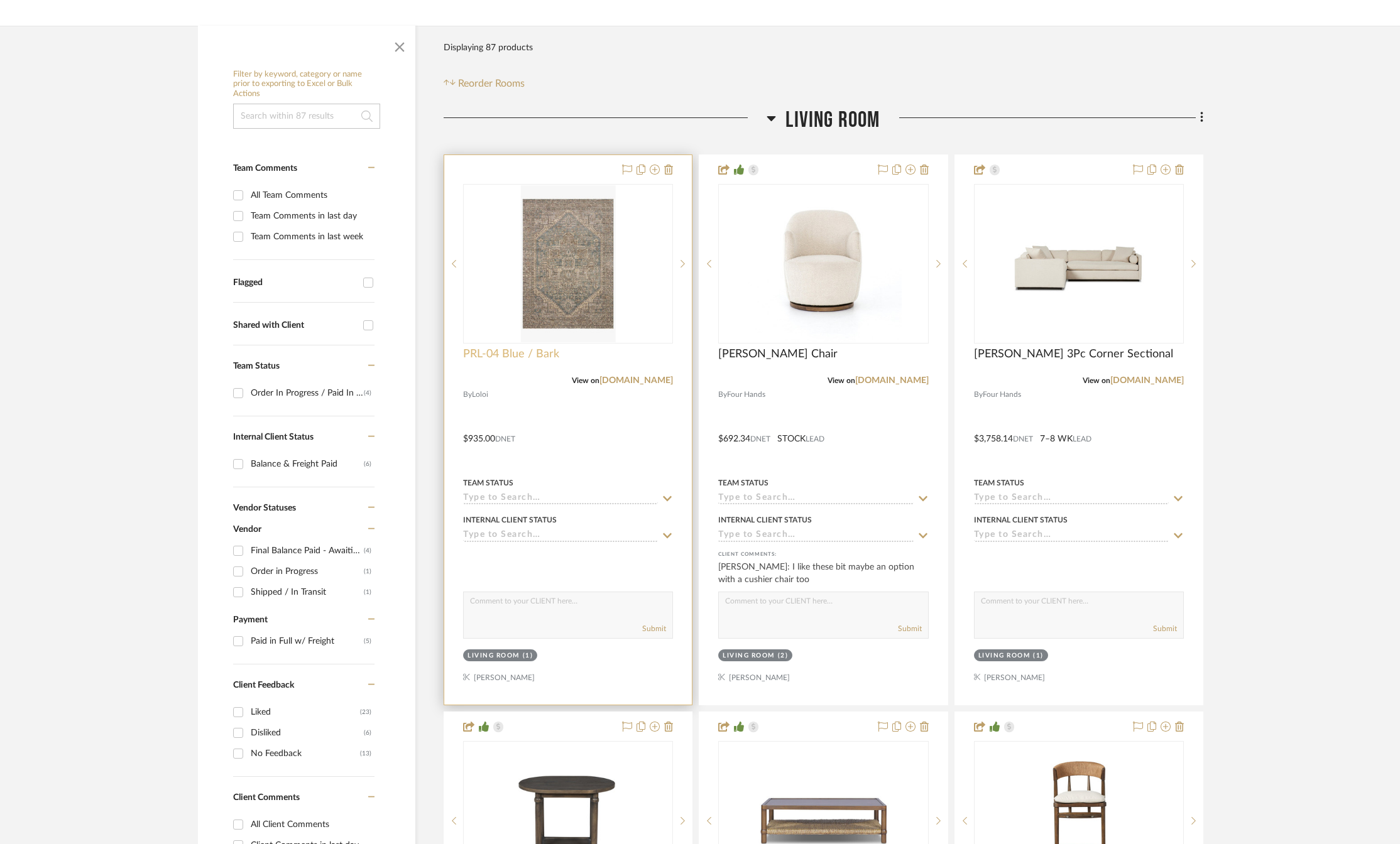
click at [518, 351] on span "PRL-04 Blue / Bark" at bounding box center [511, 354] width 97 height 14
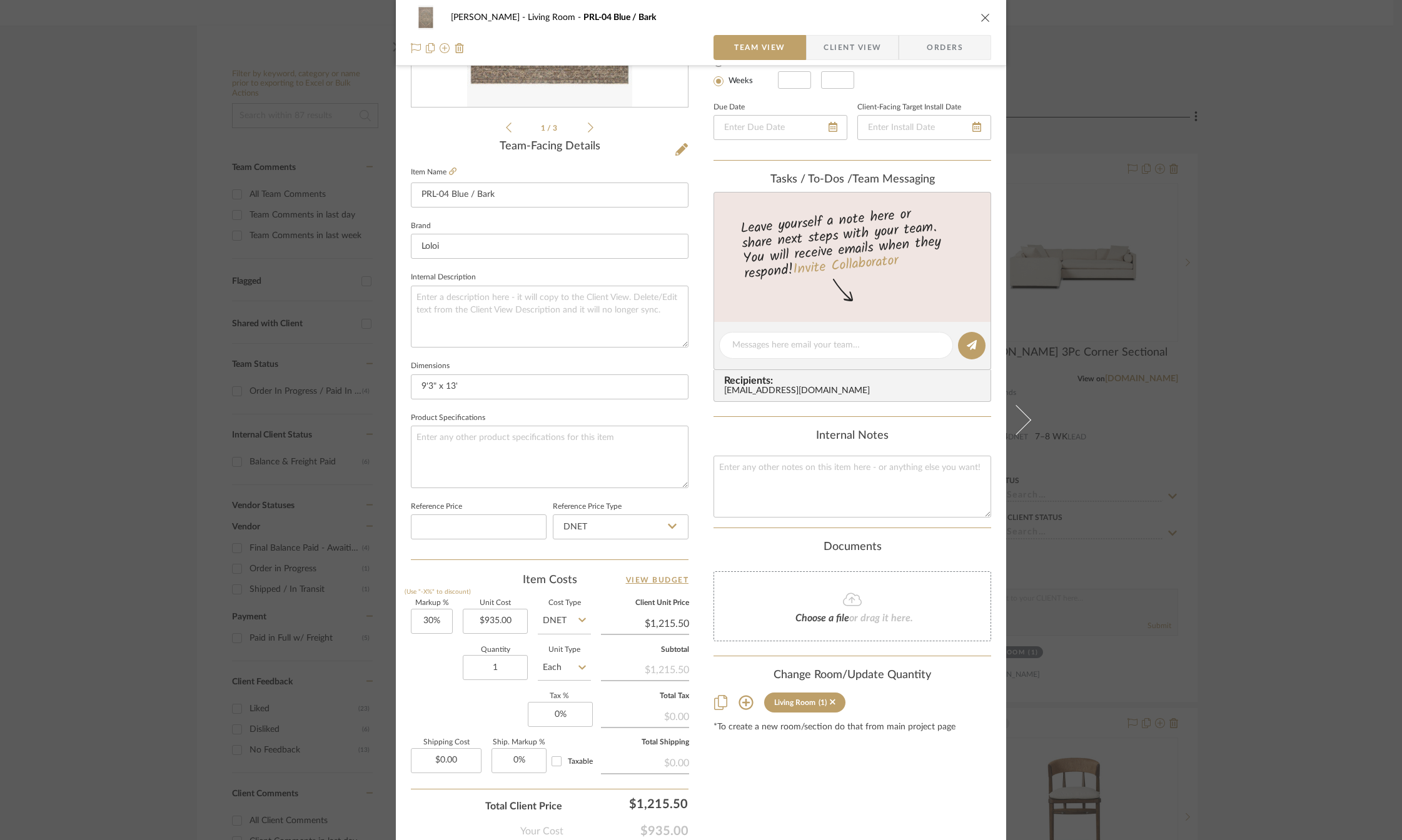
scroll to position [62, 0]
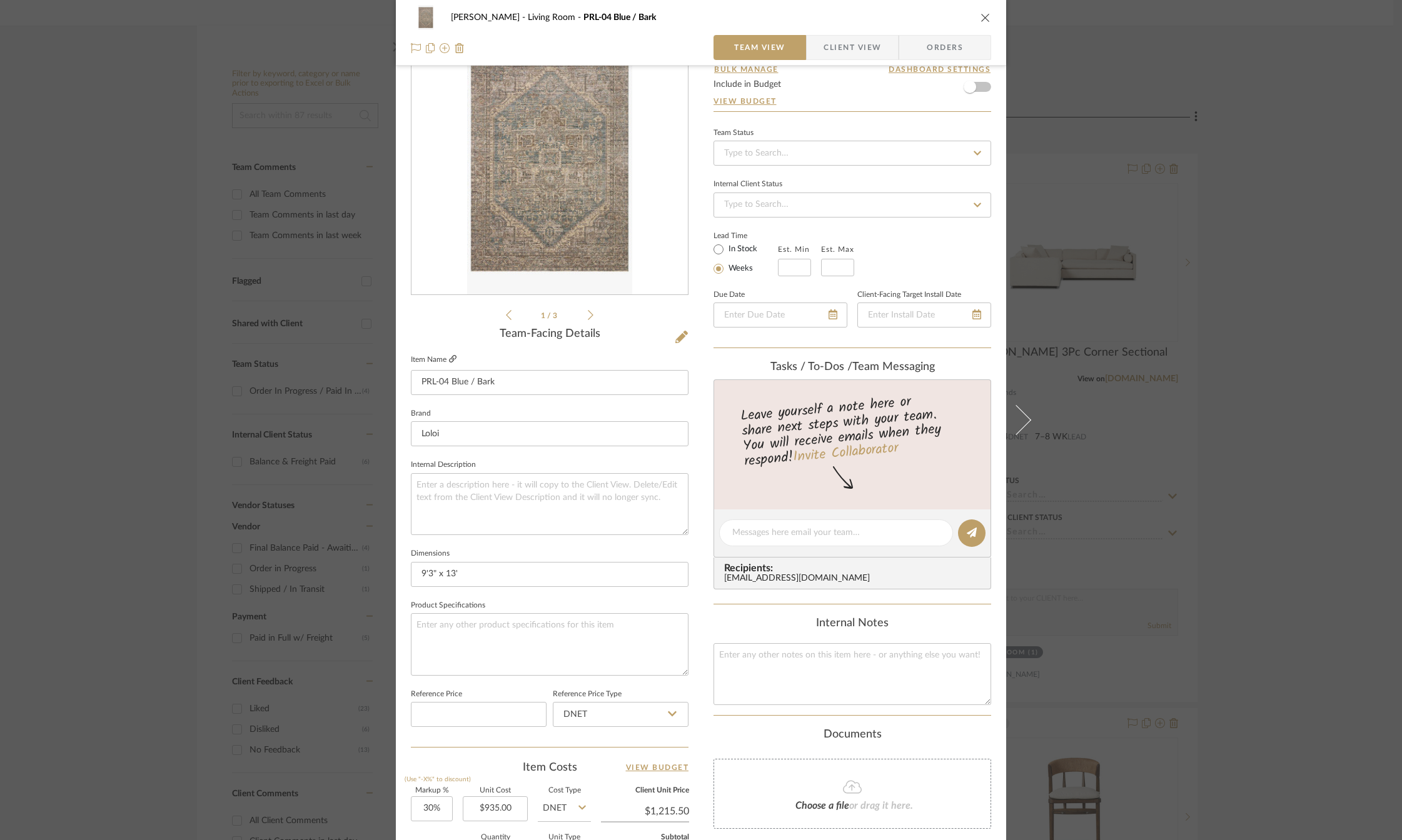
click at [450, 358] on icon at bounding box center [453, 359] width 8 height 8
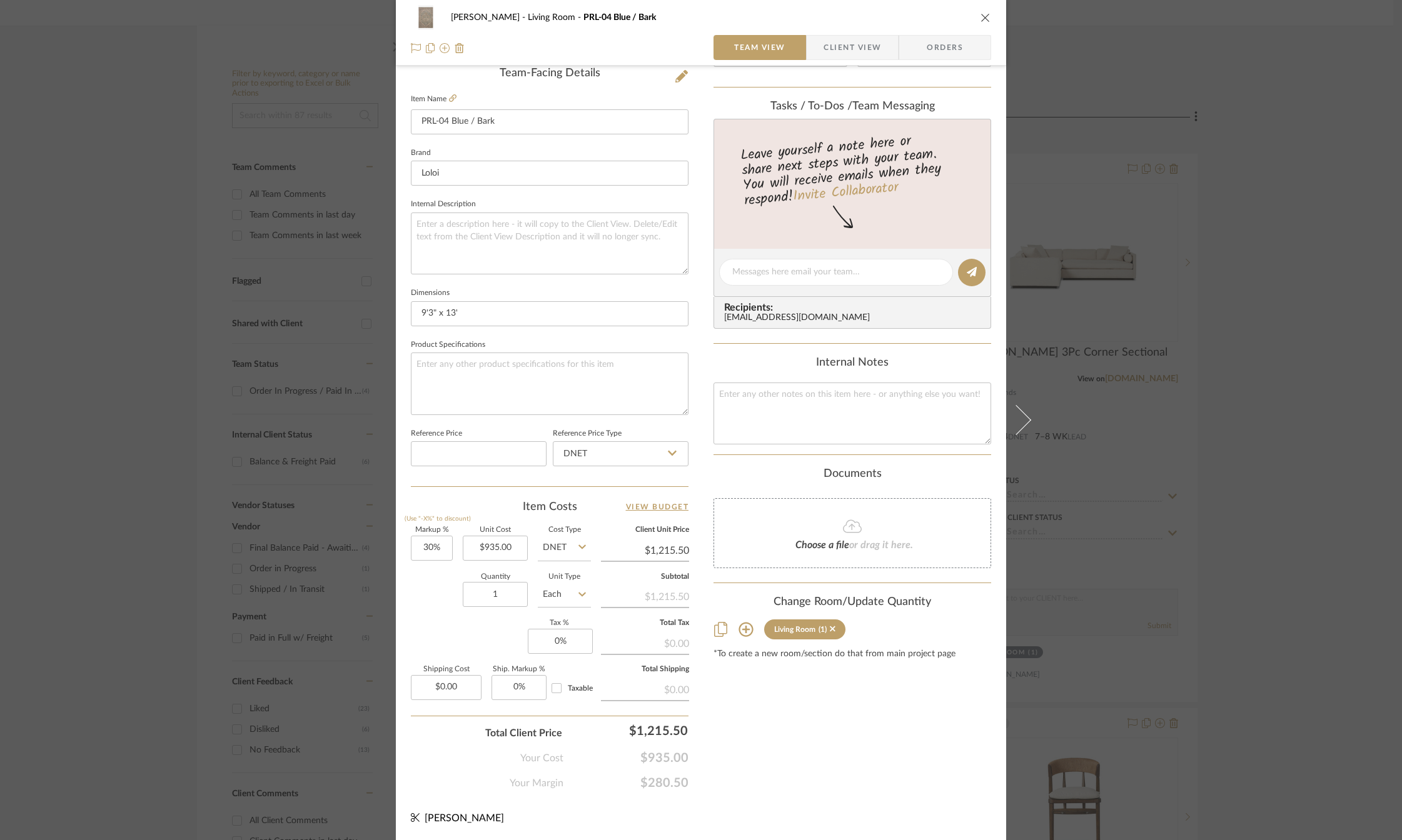
scroll to position [261, 0]
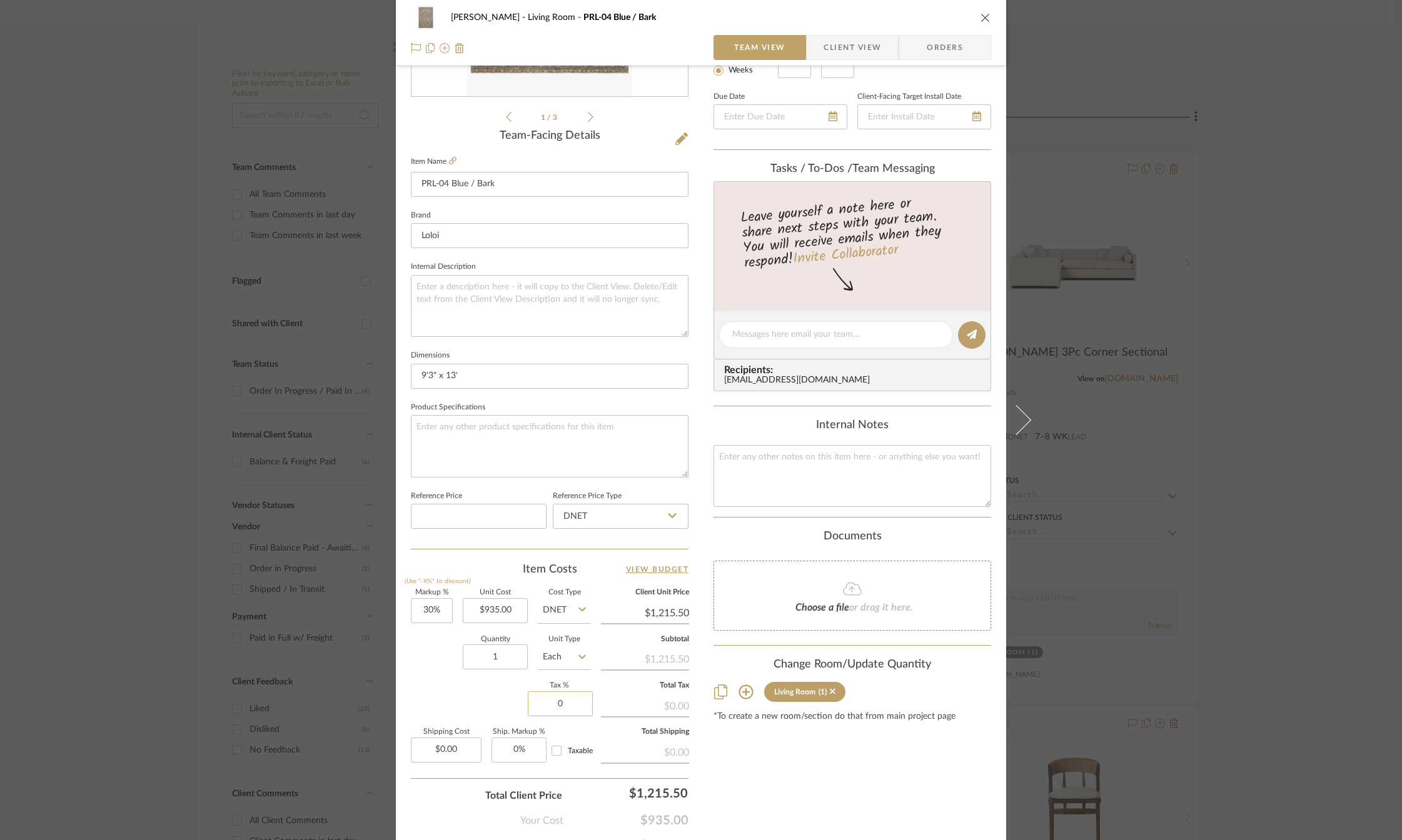
click at [557, 701] on input "0" at bounding box center [560, 704] width 65 height 25
type input "7%"
click at [726, 774] on div "Content here copies to Client View - confirm visibility there. Show in Client D…" at bounding box center [853, 339] width 277 height 1029
click at [461, 752] on input "0.00" at bounding box center [446, 751] width 71 height 25
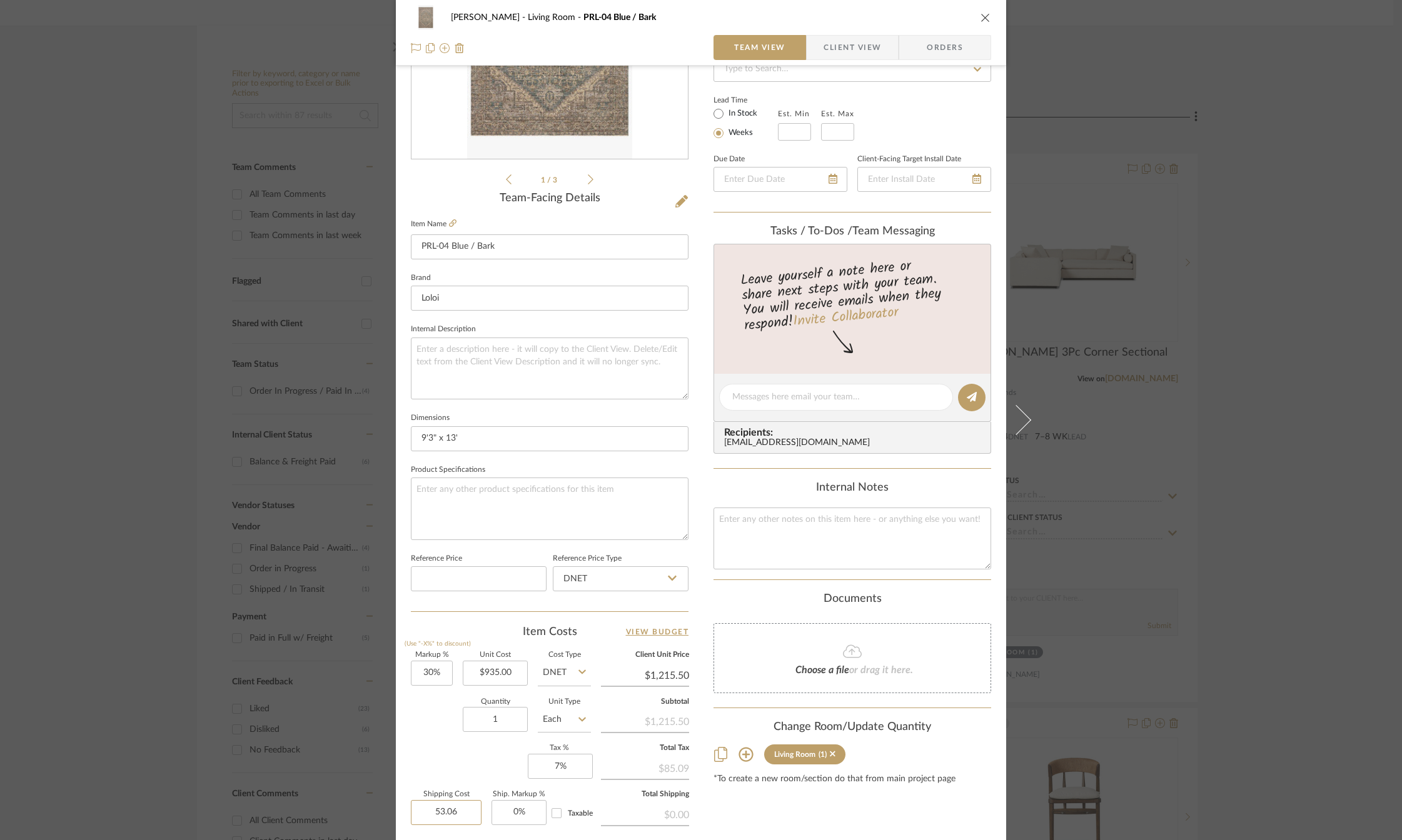
scroll to position [0, 0]
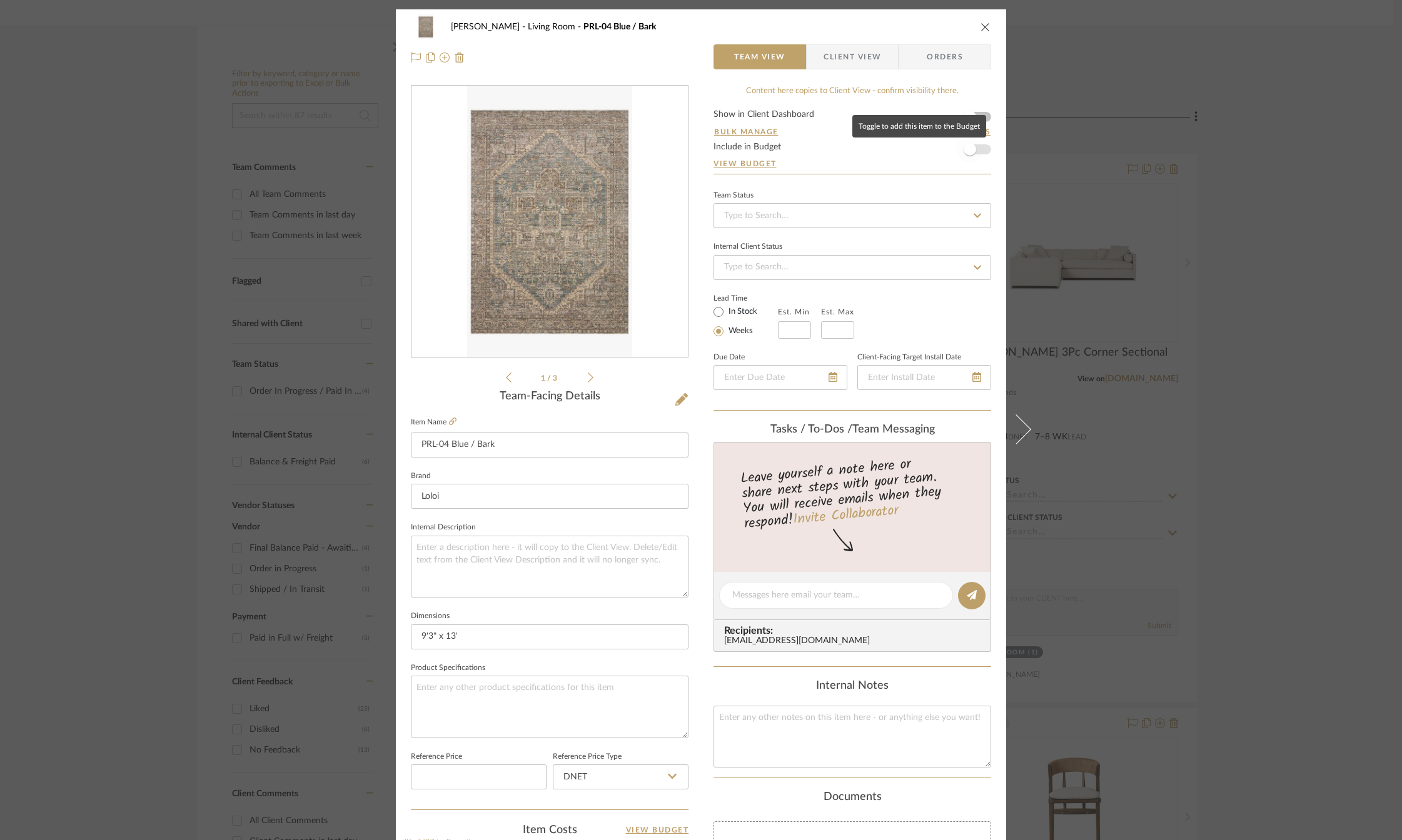
type input "$53.06"
click at [967, 153] on span "button" at bounding box center [969, 149] width 13 height 13
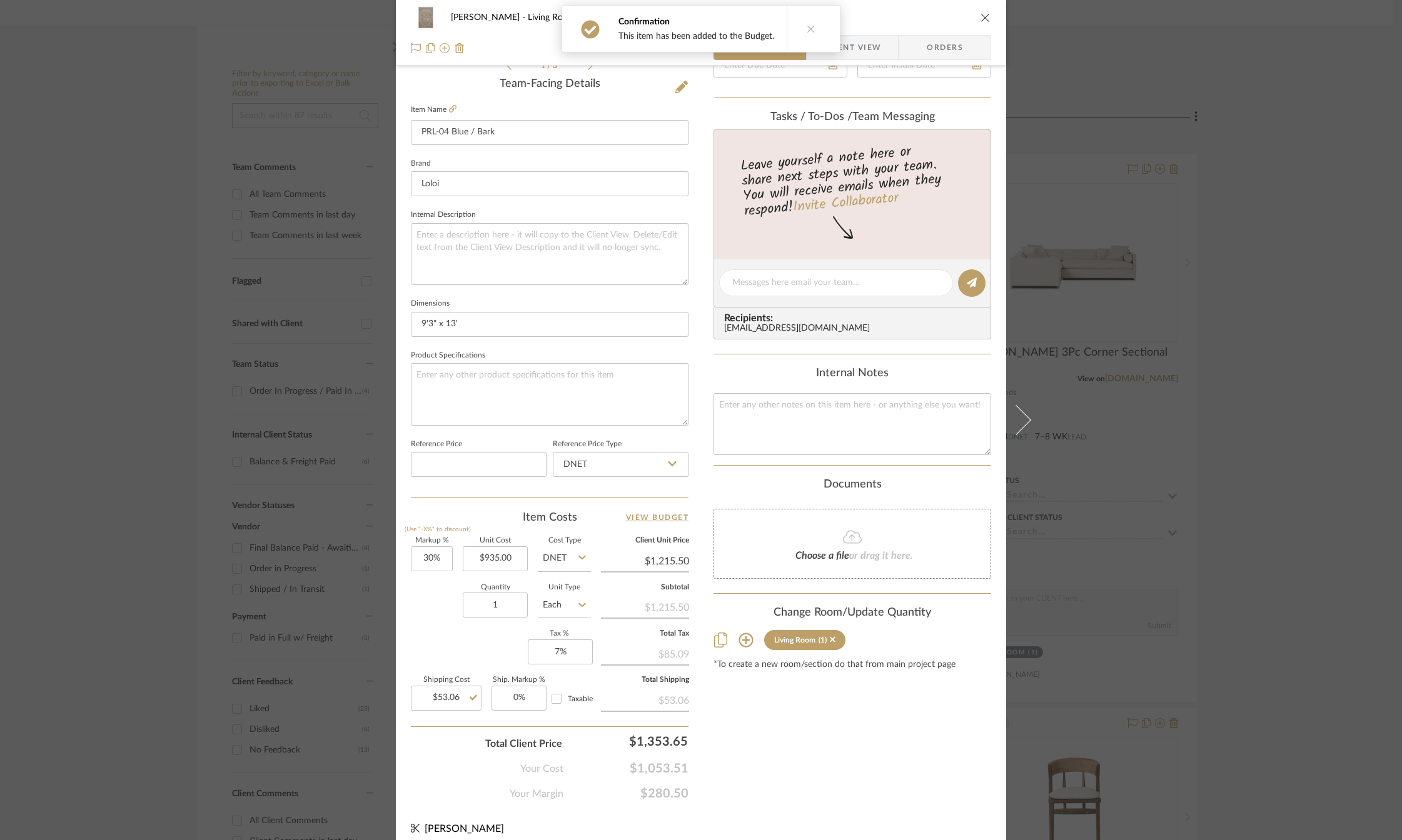
scroll to position [323, 0]
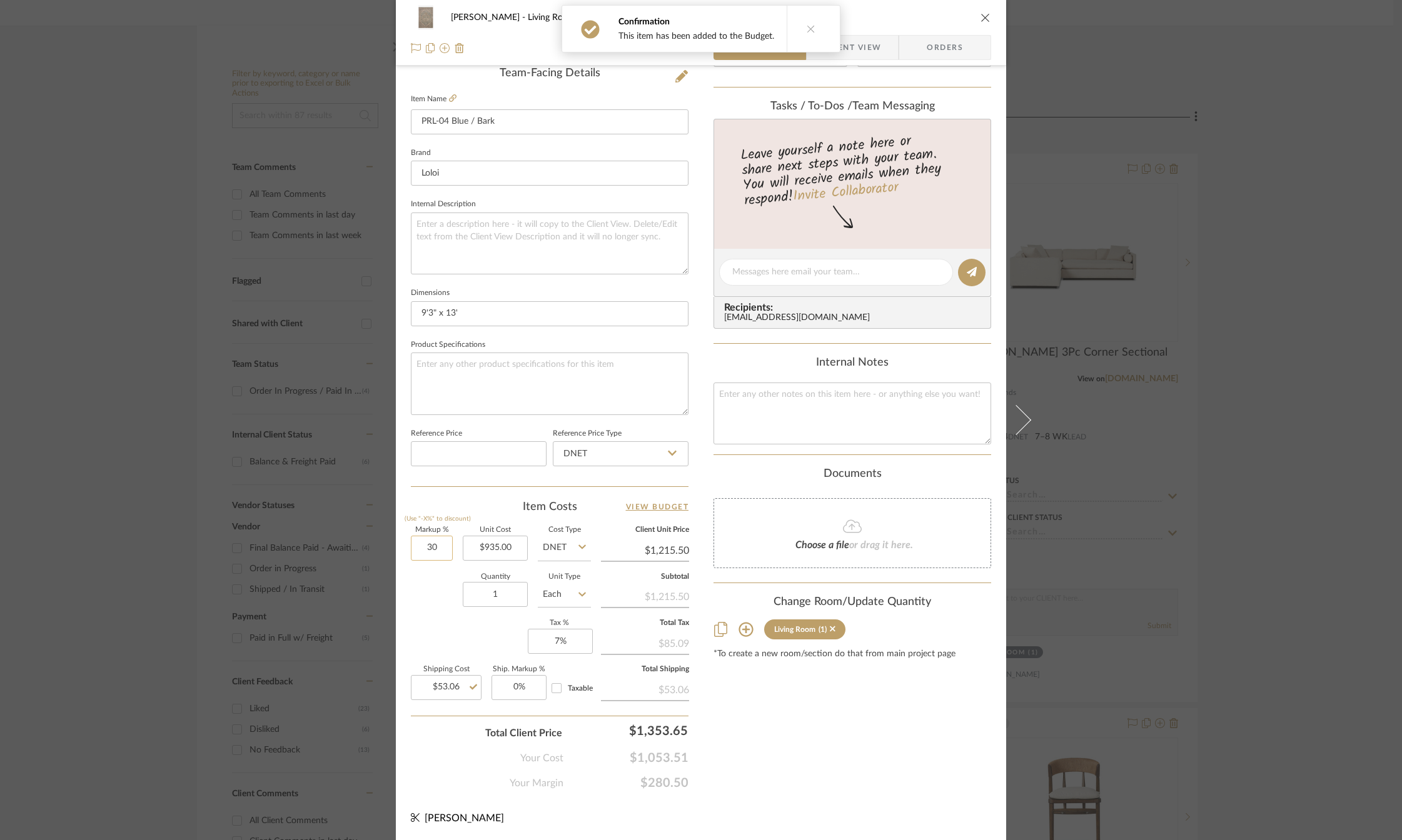
click at [427, 552] on input "30" at bounding box center [432, 548] width 42 height 25
type input "20%"
click at [741, 712] on div "Content here copies to Client View - confirm visibility there. Show in Client D…" at bounding box center [853, 275] width 277 height 1029
type input "$1,122.00"
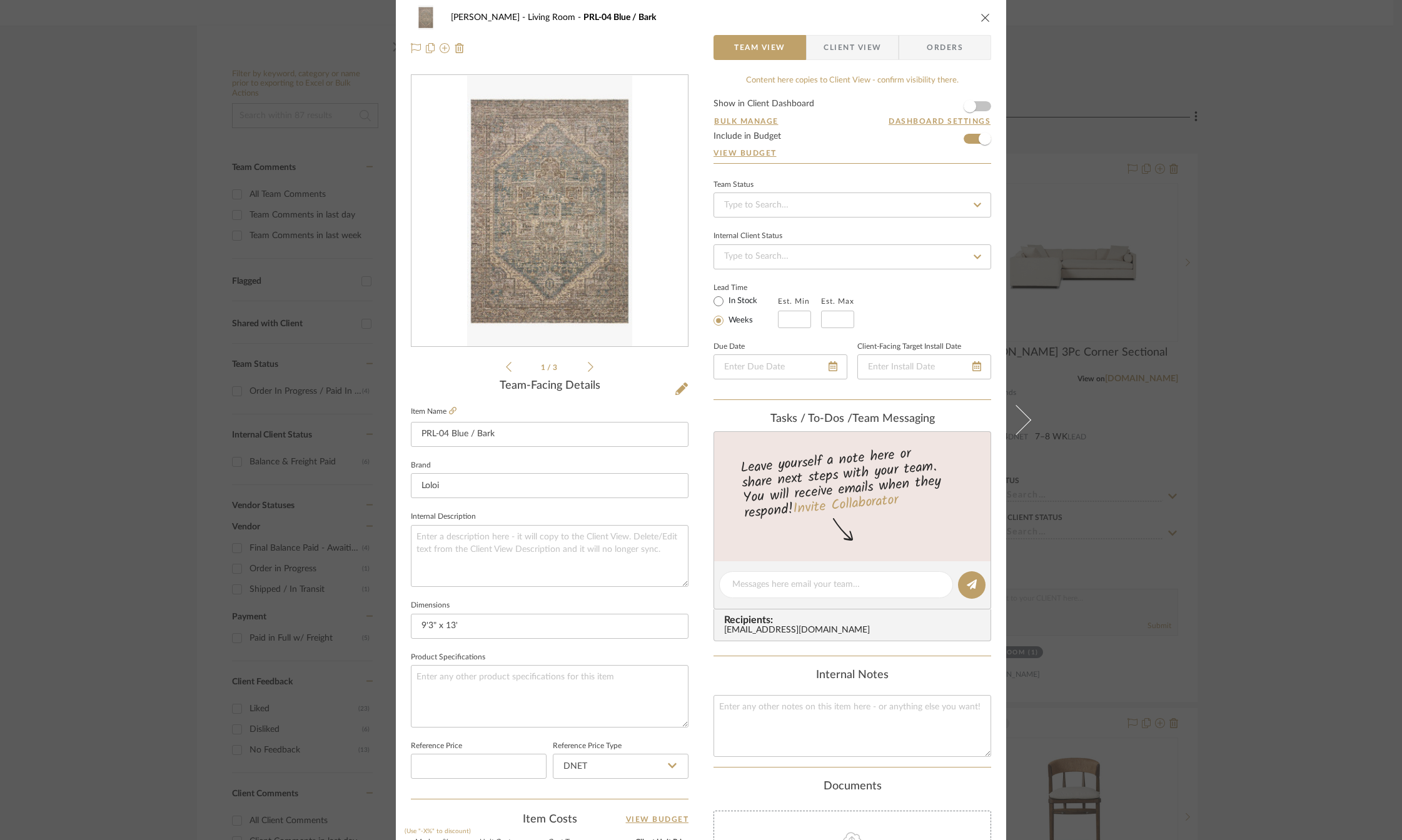
scroll to position [0, 0]
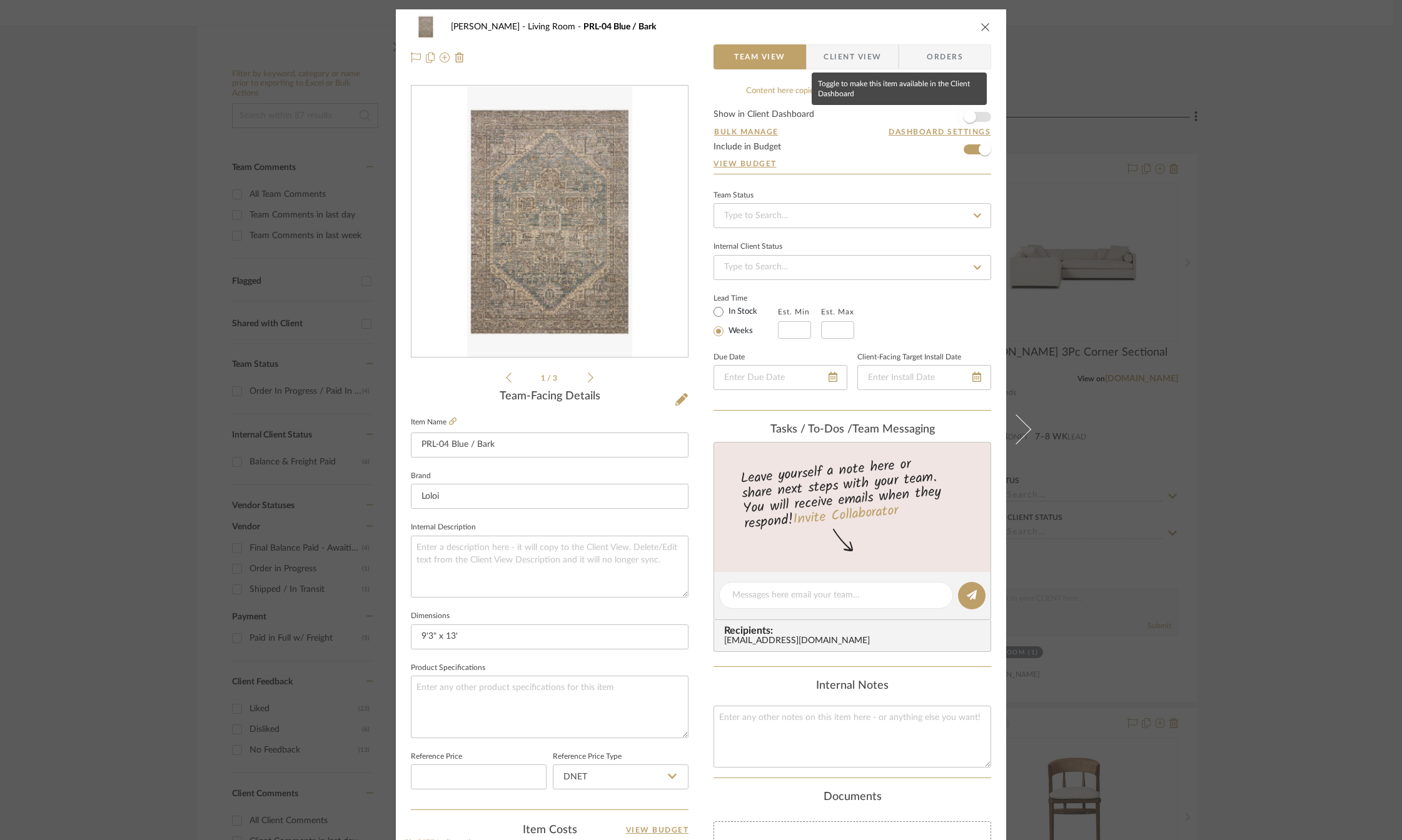
click at [977, 115] on span "button" at bounding box center [970, 116] width 27 height 27
click at [981, 22] on icon "close" at bounding box center [986, 27] width 10 height 10
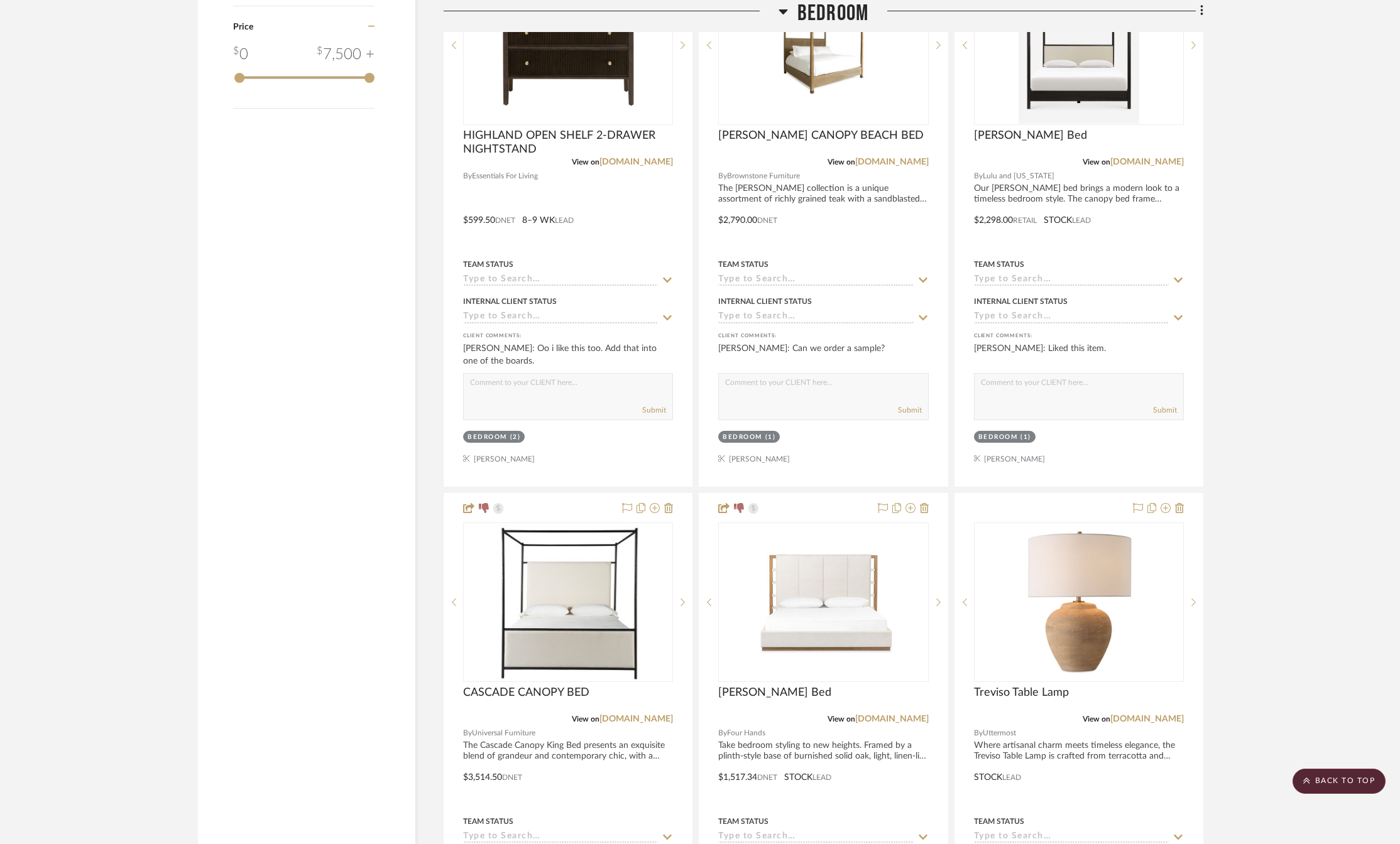
scroll to position [2199, 0]
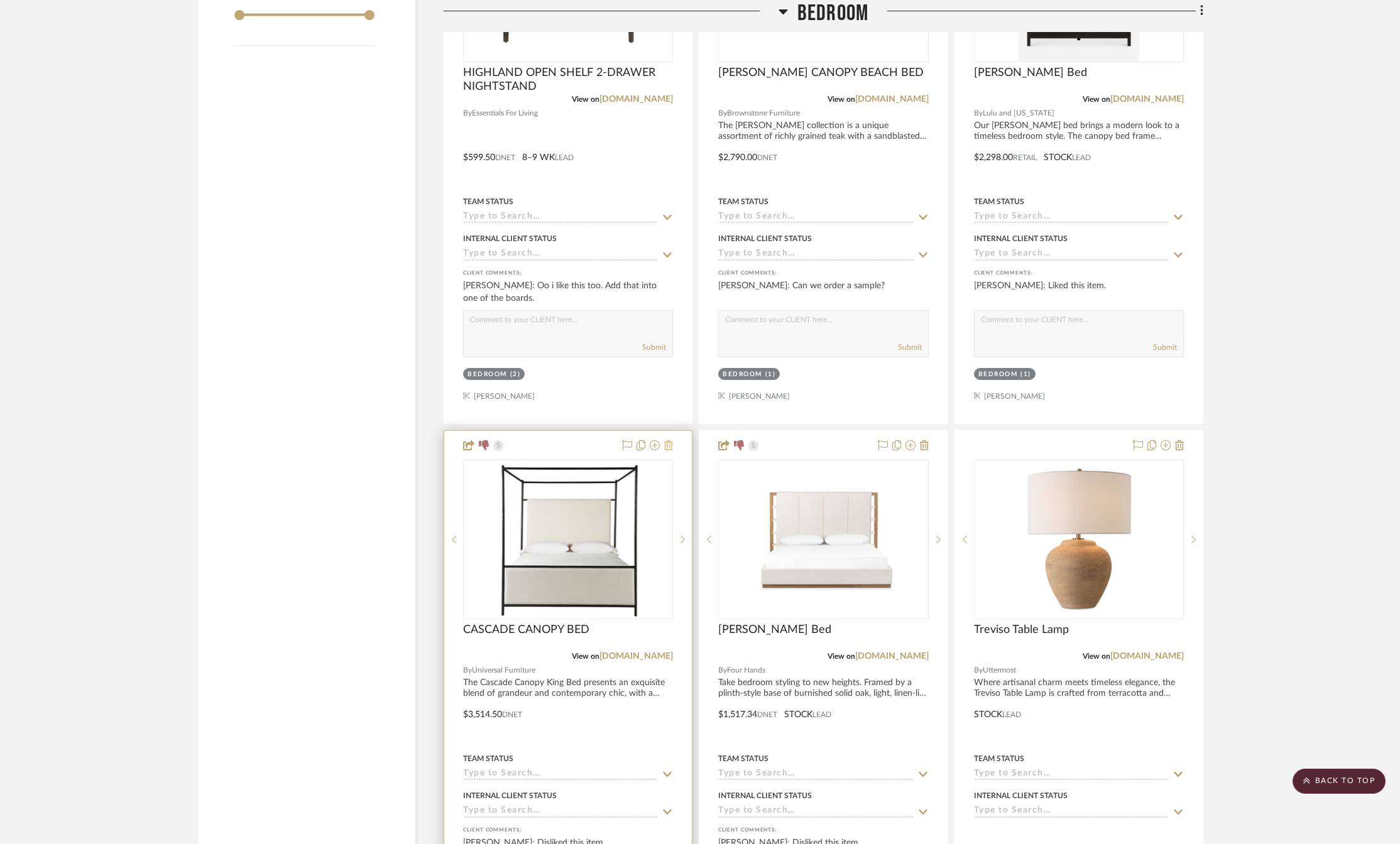
click at [668, 448] on icon at bounding box center [668, 445] width 9 height 10
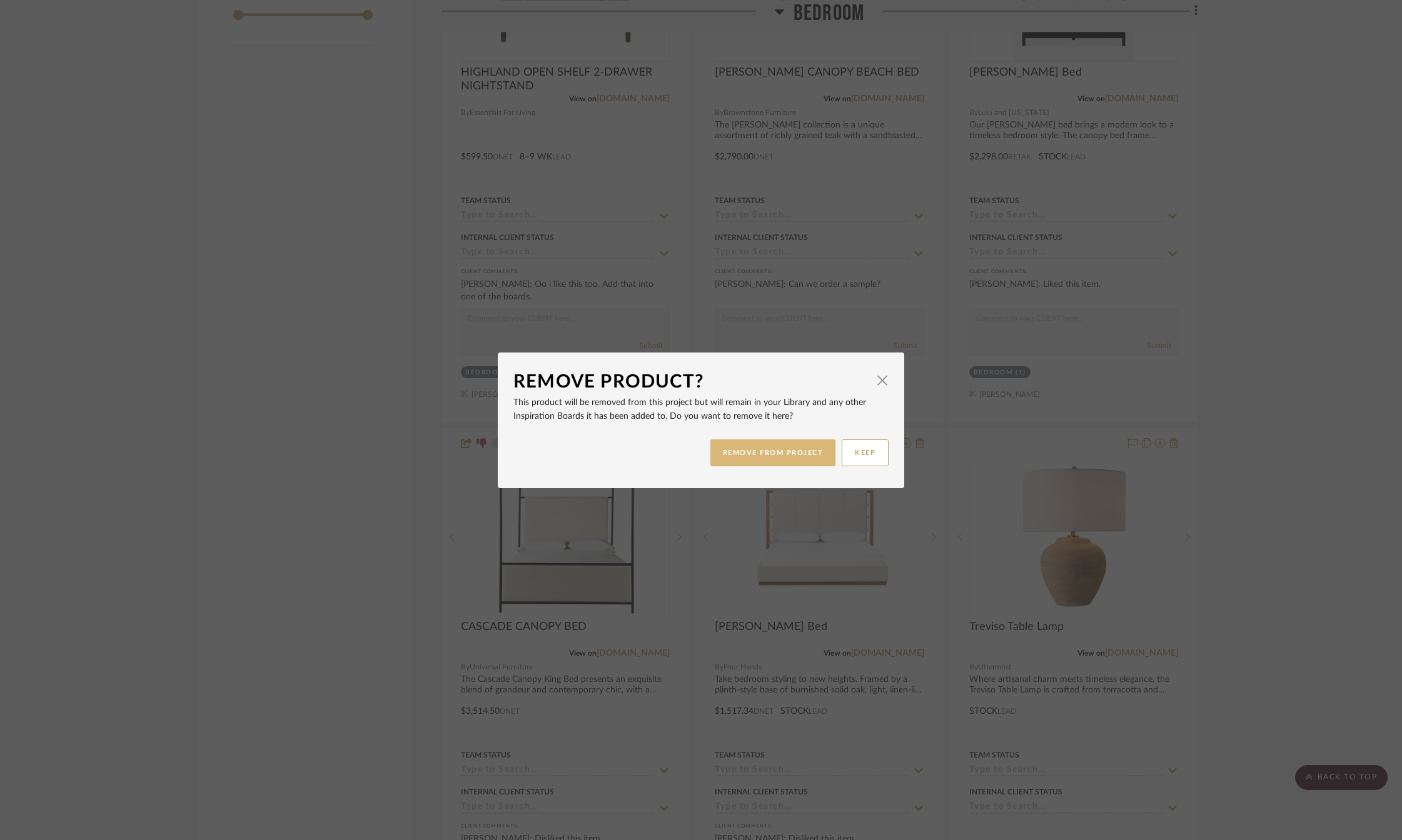
click at [742, 449] on button "REMOVE FROM PROJECT" at bounding box center [773, 453] width 126 height 27
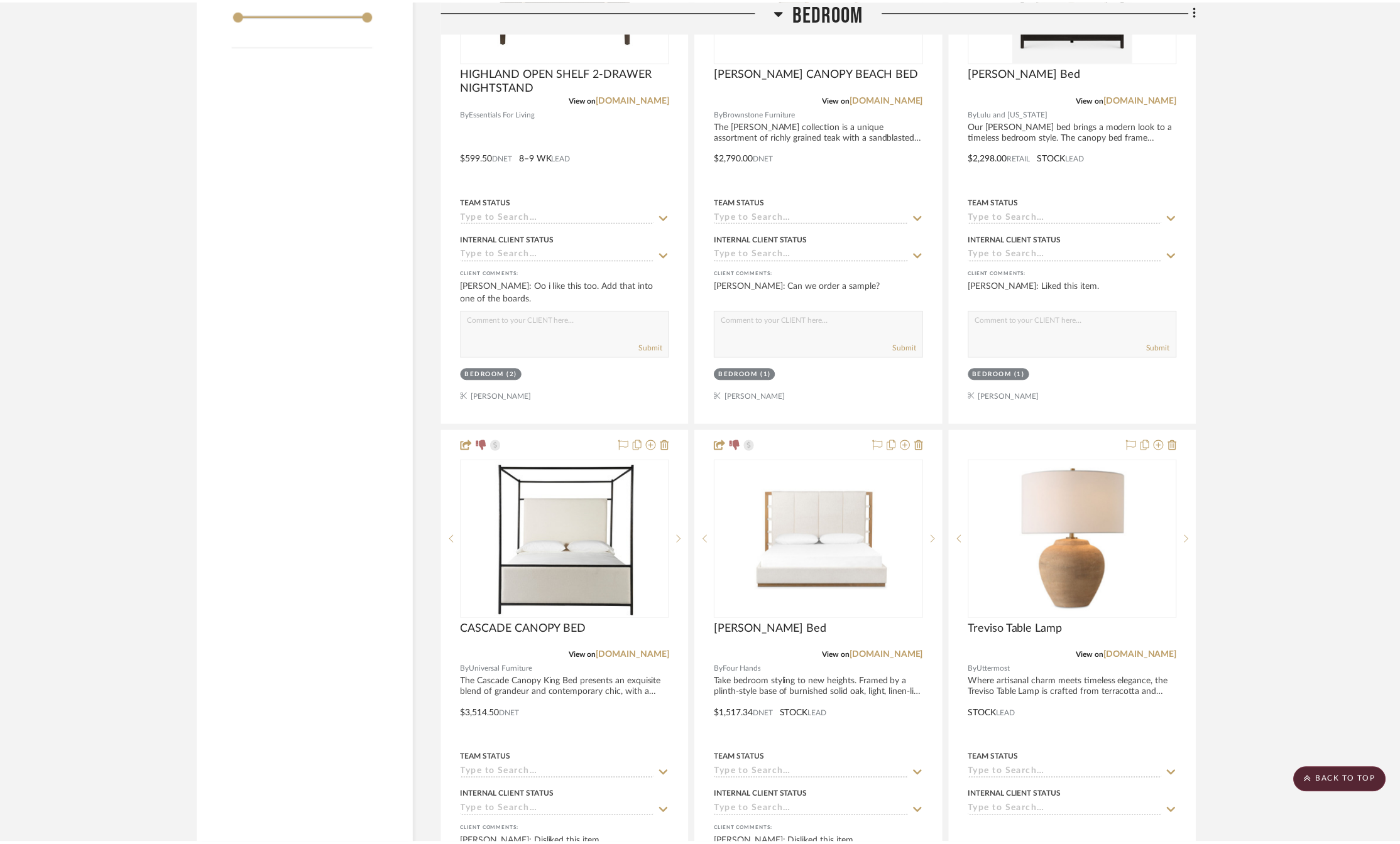
scroll to position [2199, 0]
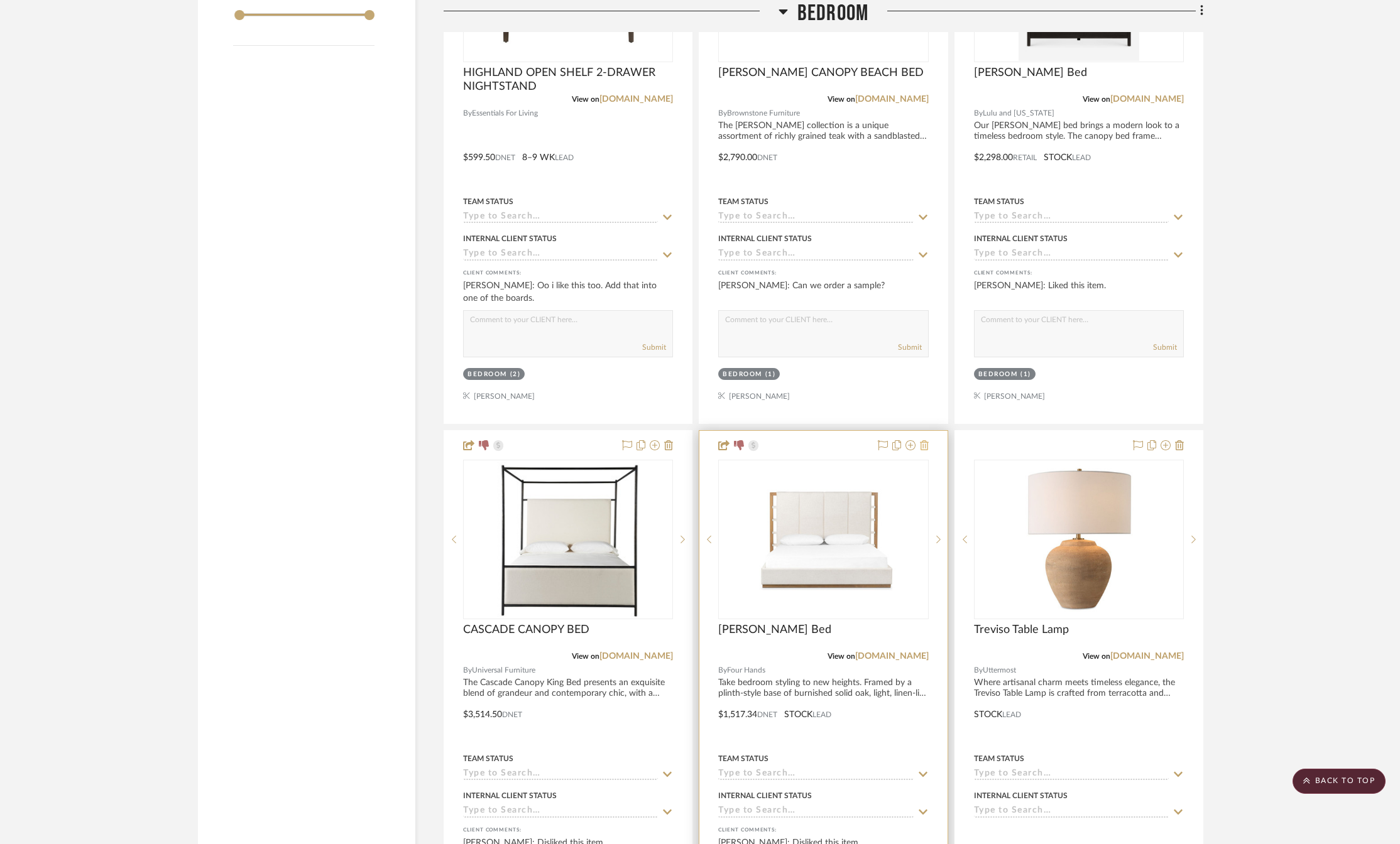
click at [926, 445] on icon at bounding box center [924, 445] width 9 height 10
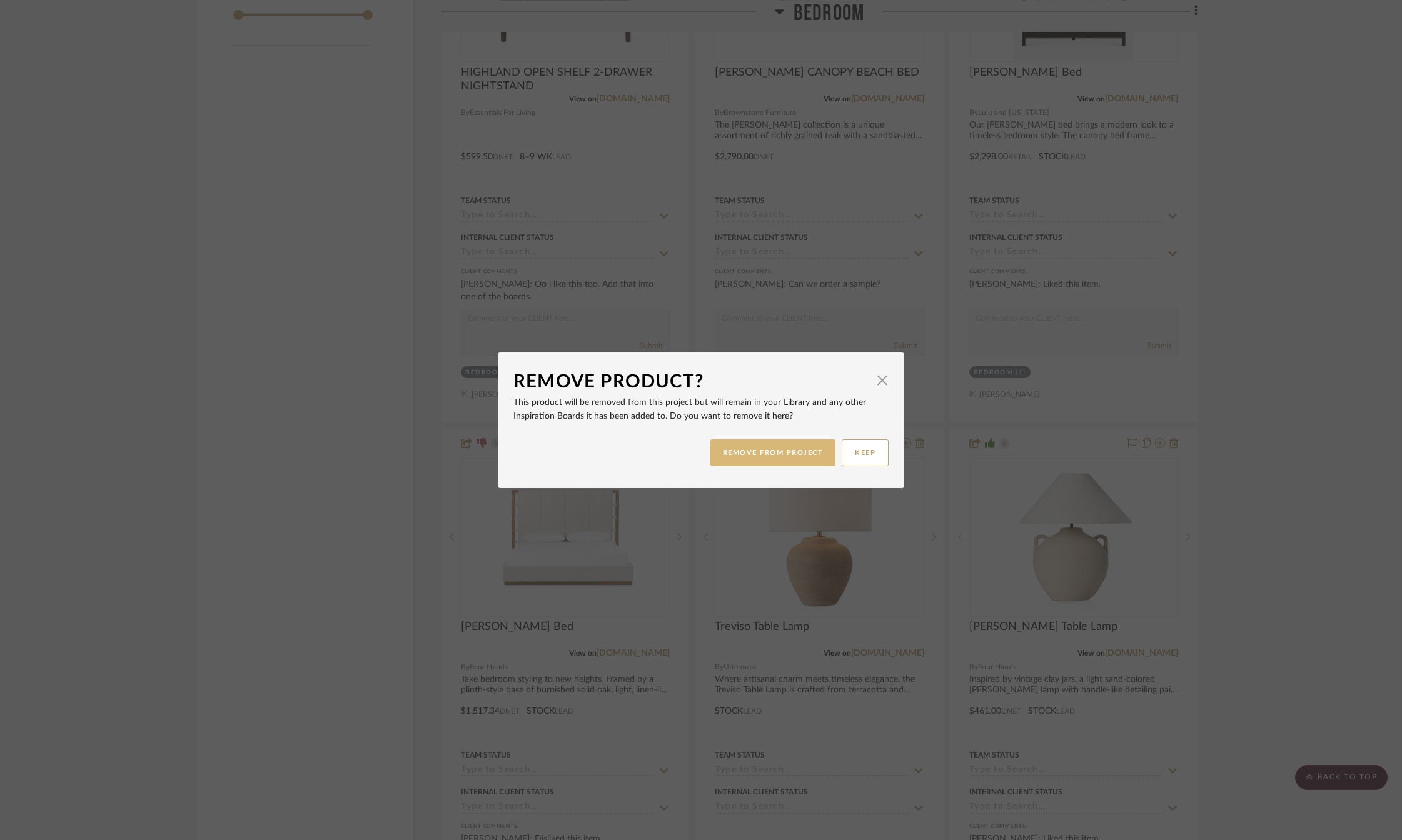
click at [766, 457] on button "REMOVE FROM PROJECT" at bounding box center [773, 453] width 126 height 27
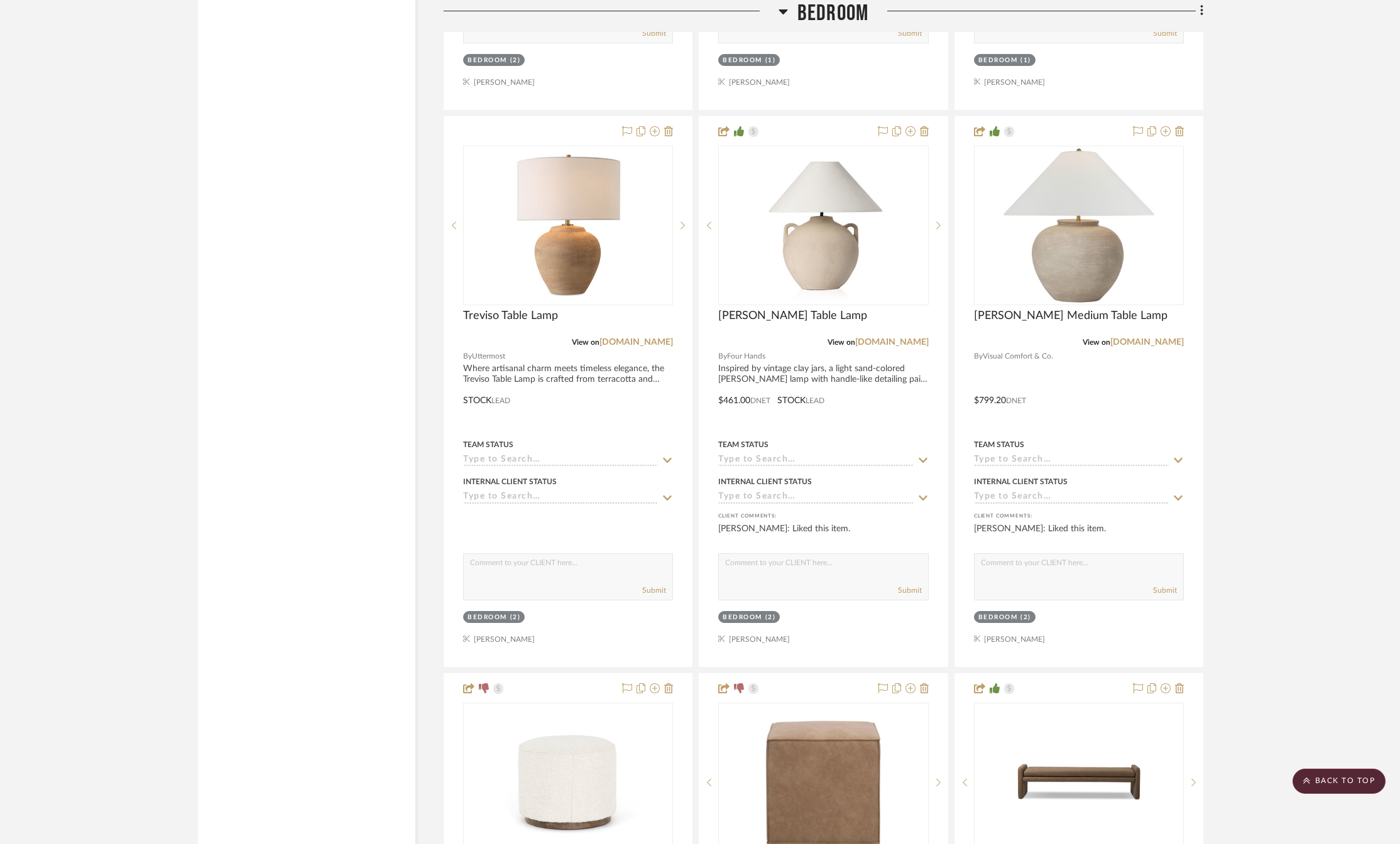
scroll to position [2764, 0]
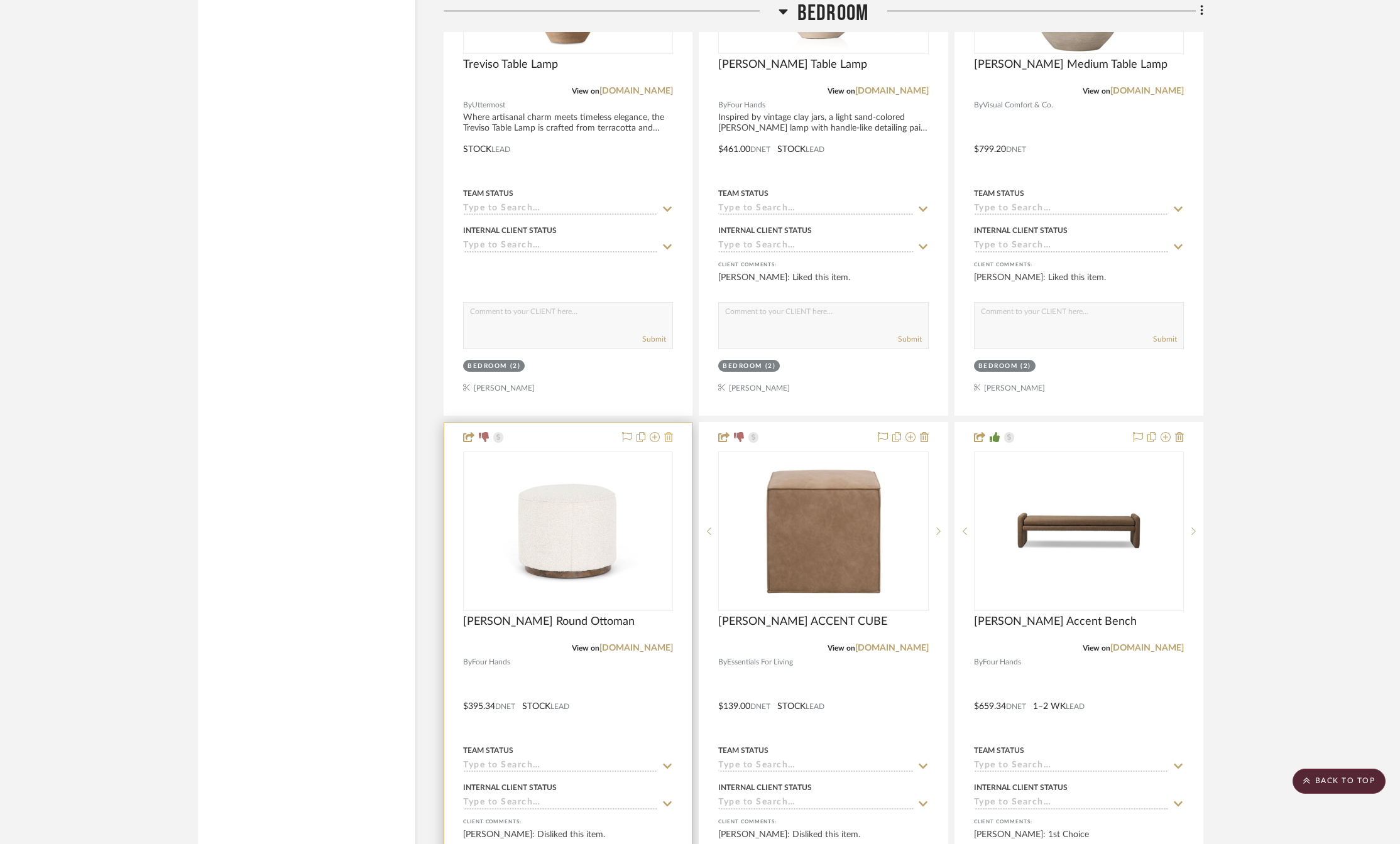
click at [668, 442] on icon at bounding box center [668, 438] width 9 height 10
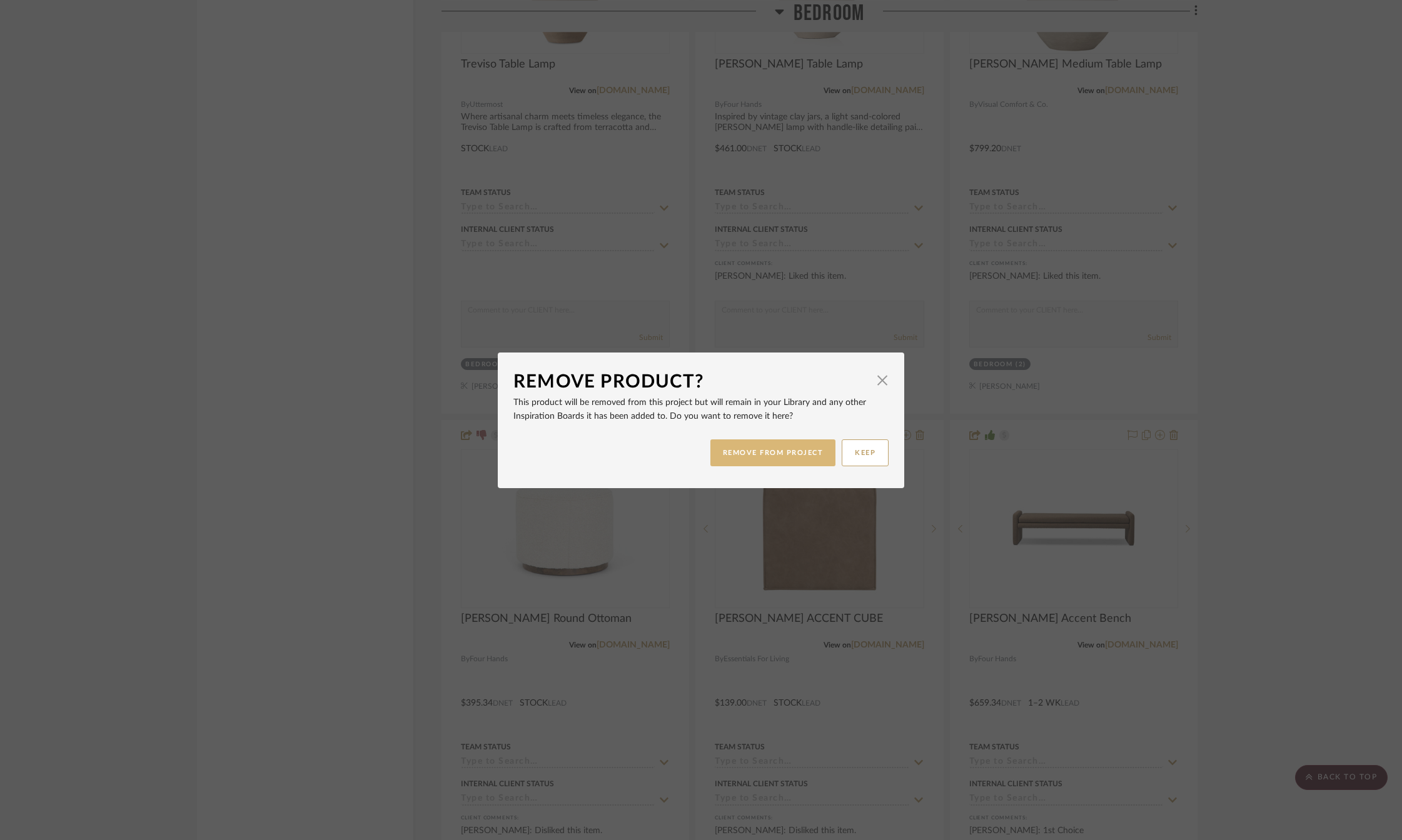
click at [752, 451] on button "REMOVE FROM PROJECT" at bounding box center [773, 453] width 126 height 27
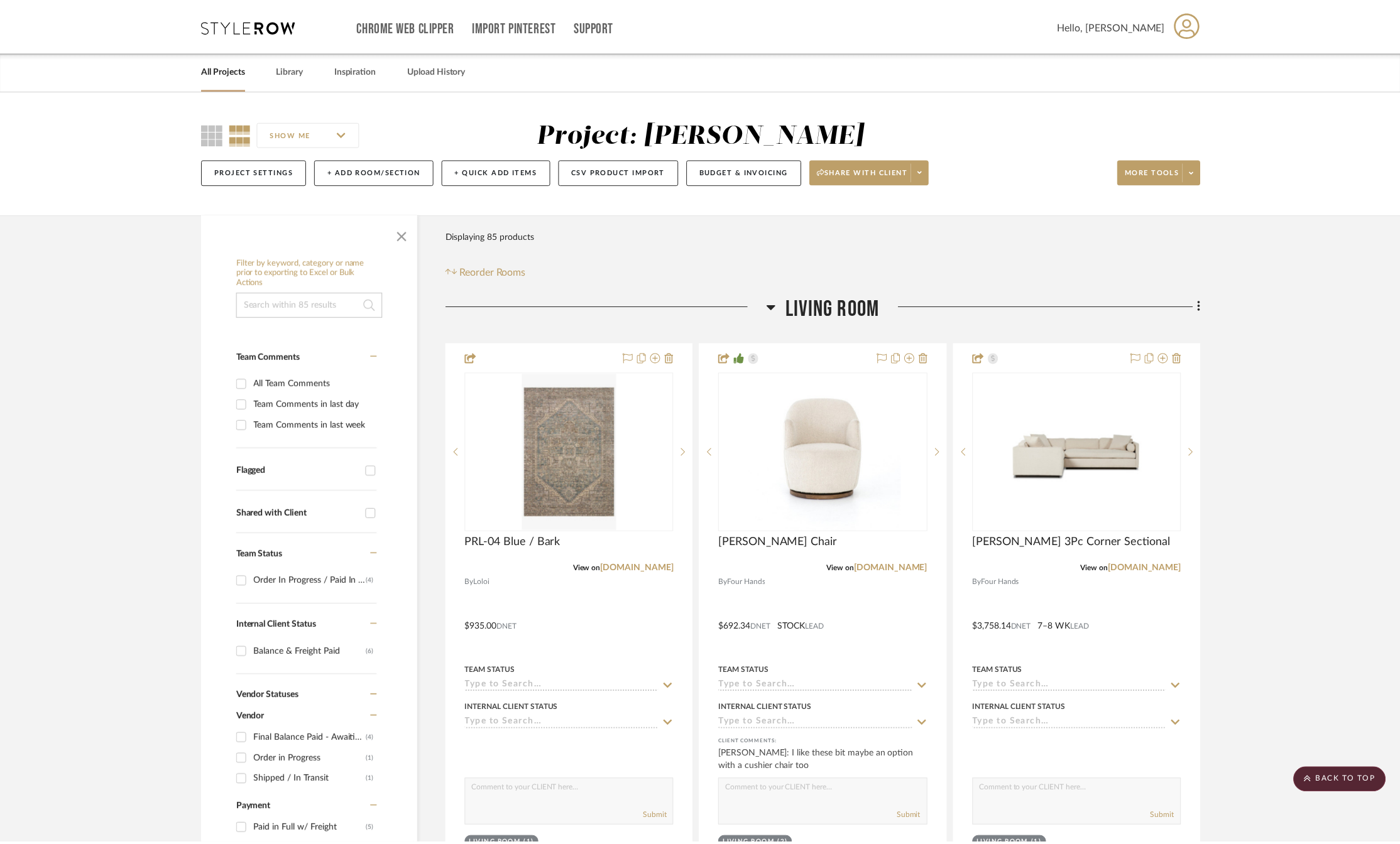
scroll to position [2764, 0]
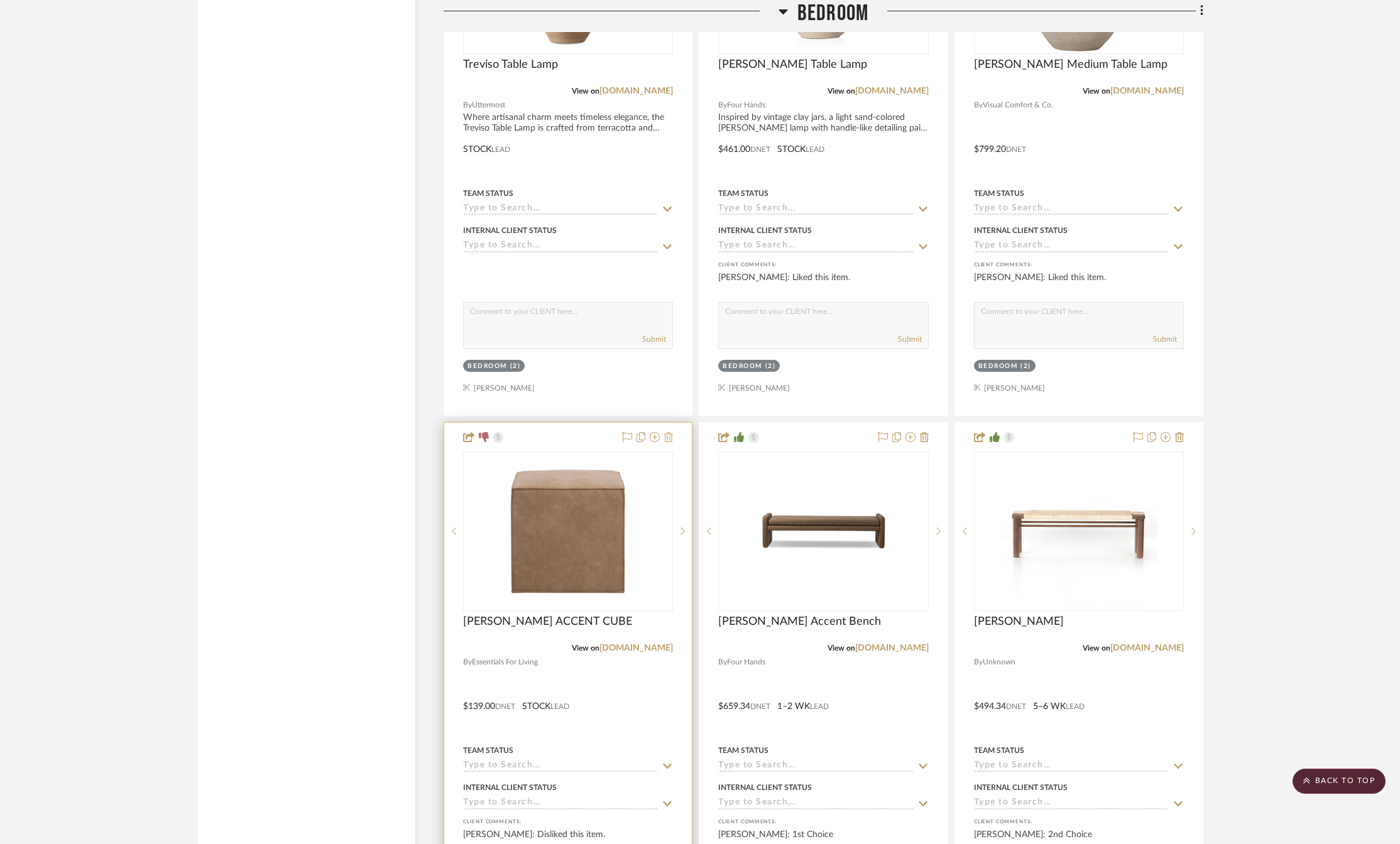
click at [672, 438] on icon at bounding box center [668, 438] width 9 height 10
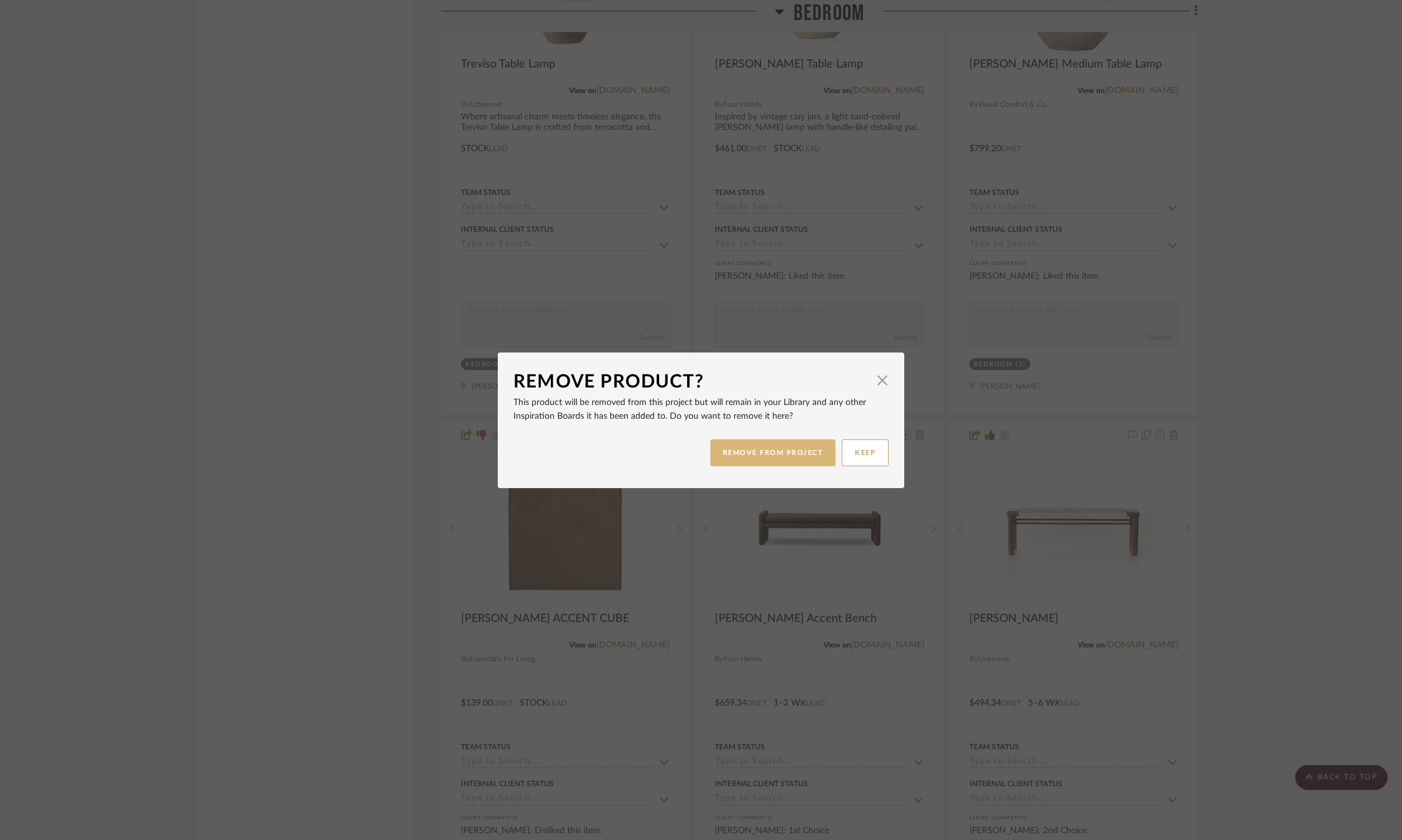
click at [763, 449] on button "REMOVE FROM PROJECT" at bounding box center [773, 453] width 126 height 27
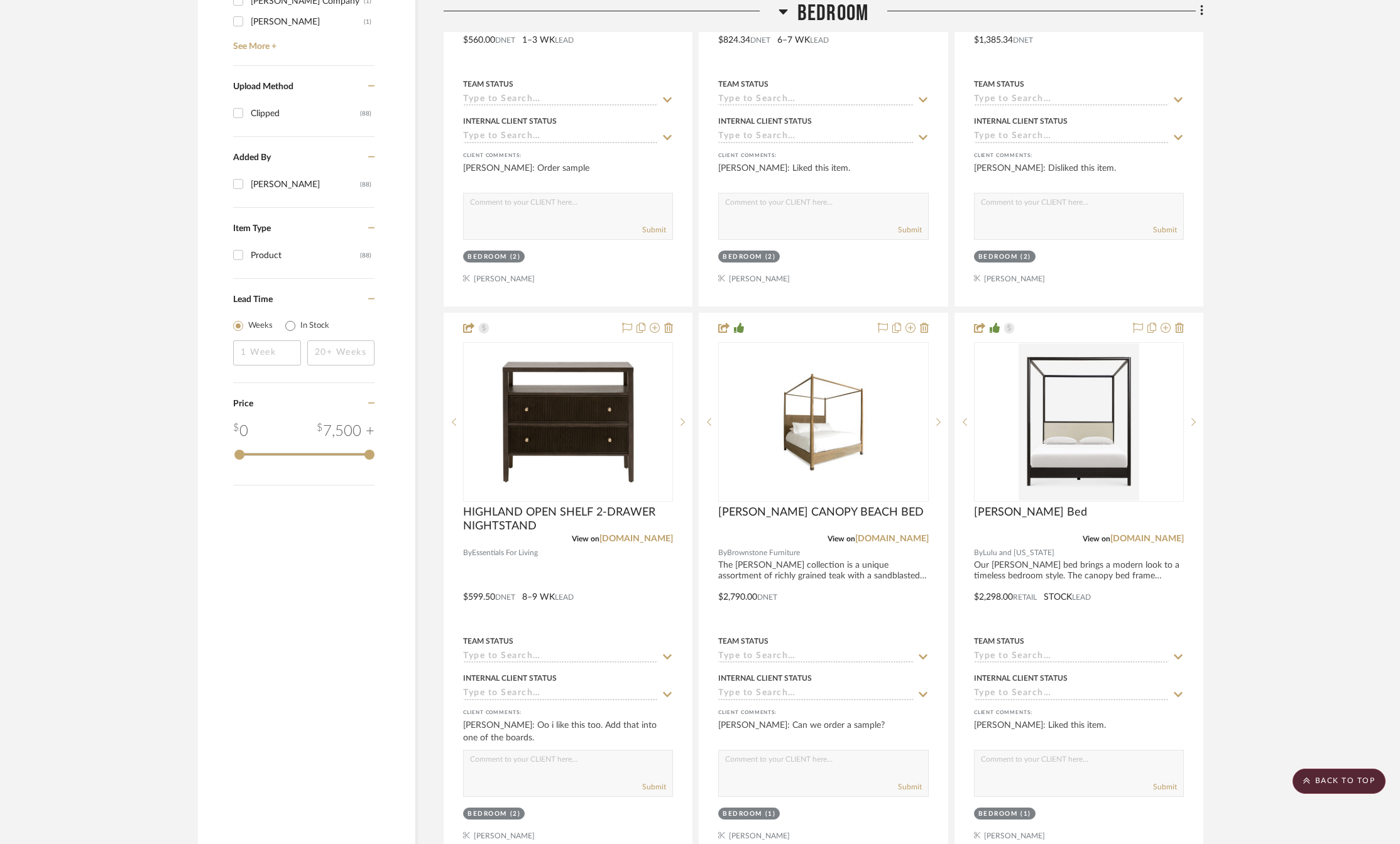
scroll to position [1382, 0]
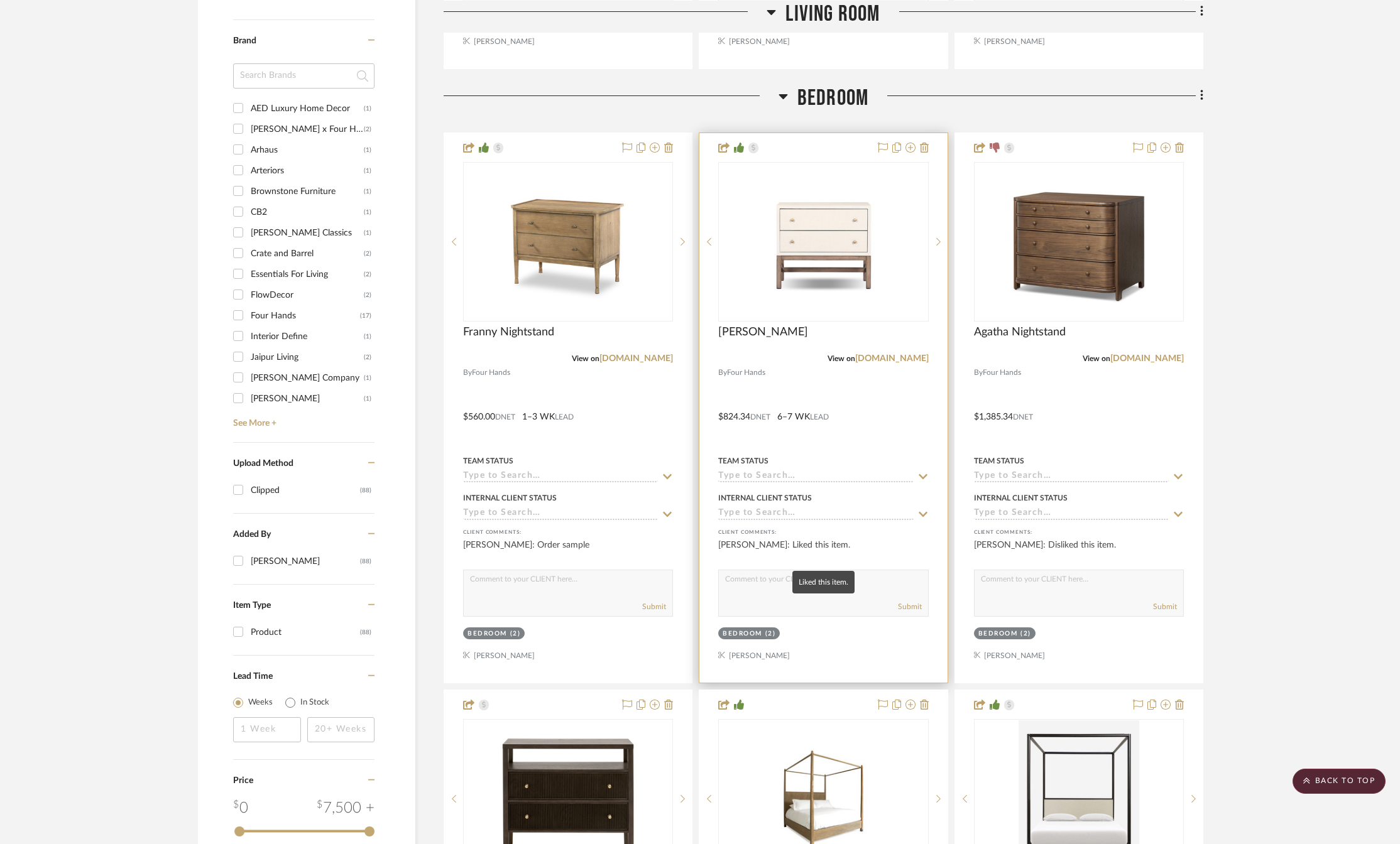
click at [753, 542] on div "[PERSON_NAME]: Liked this item." at bounding box center [823, 552] width 210 height 25
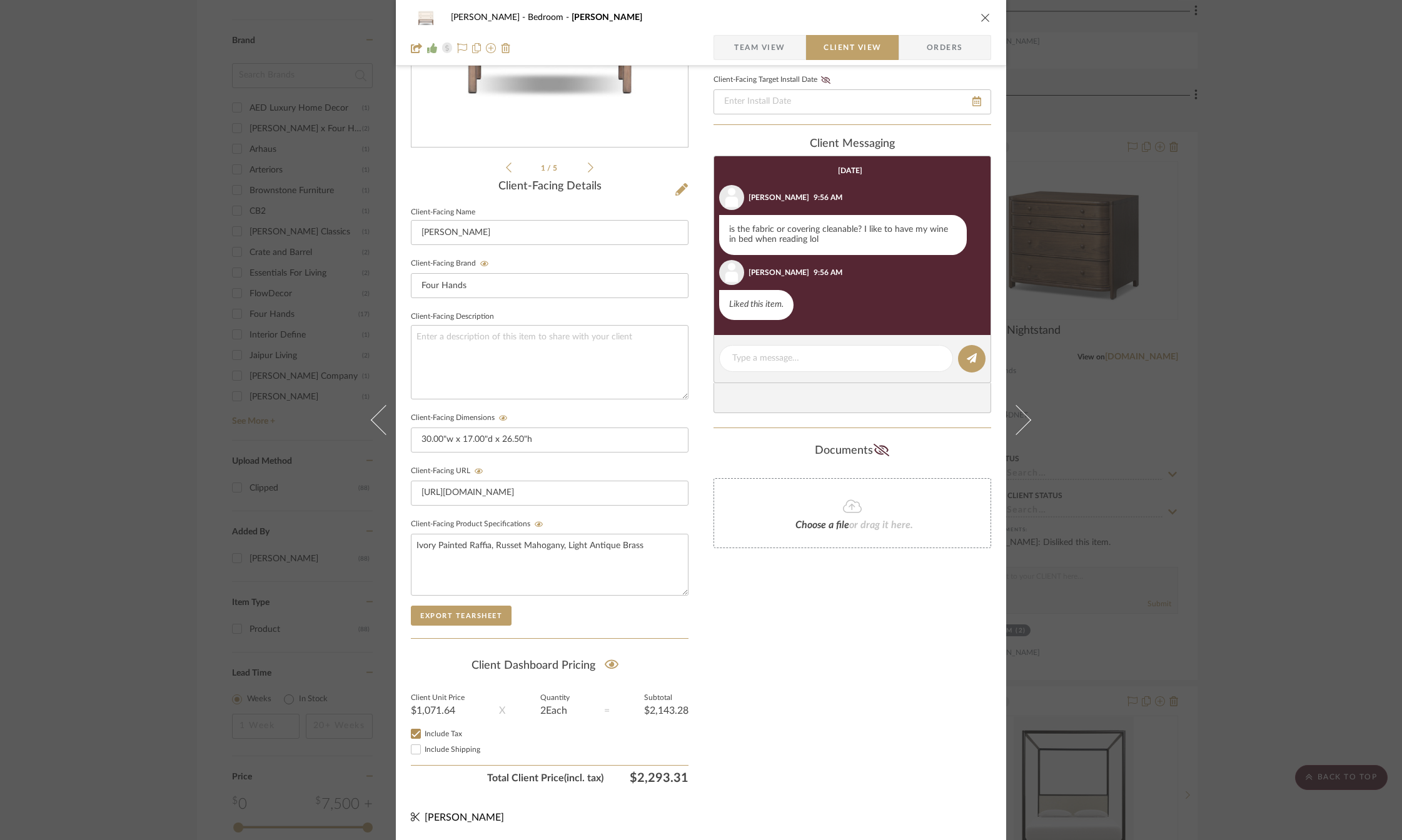
scroll to position [0, 0]
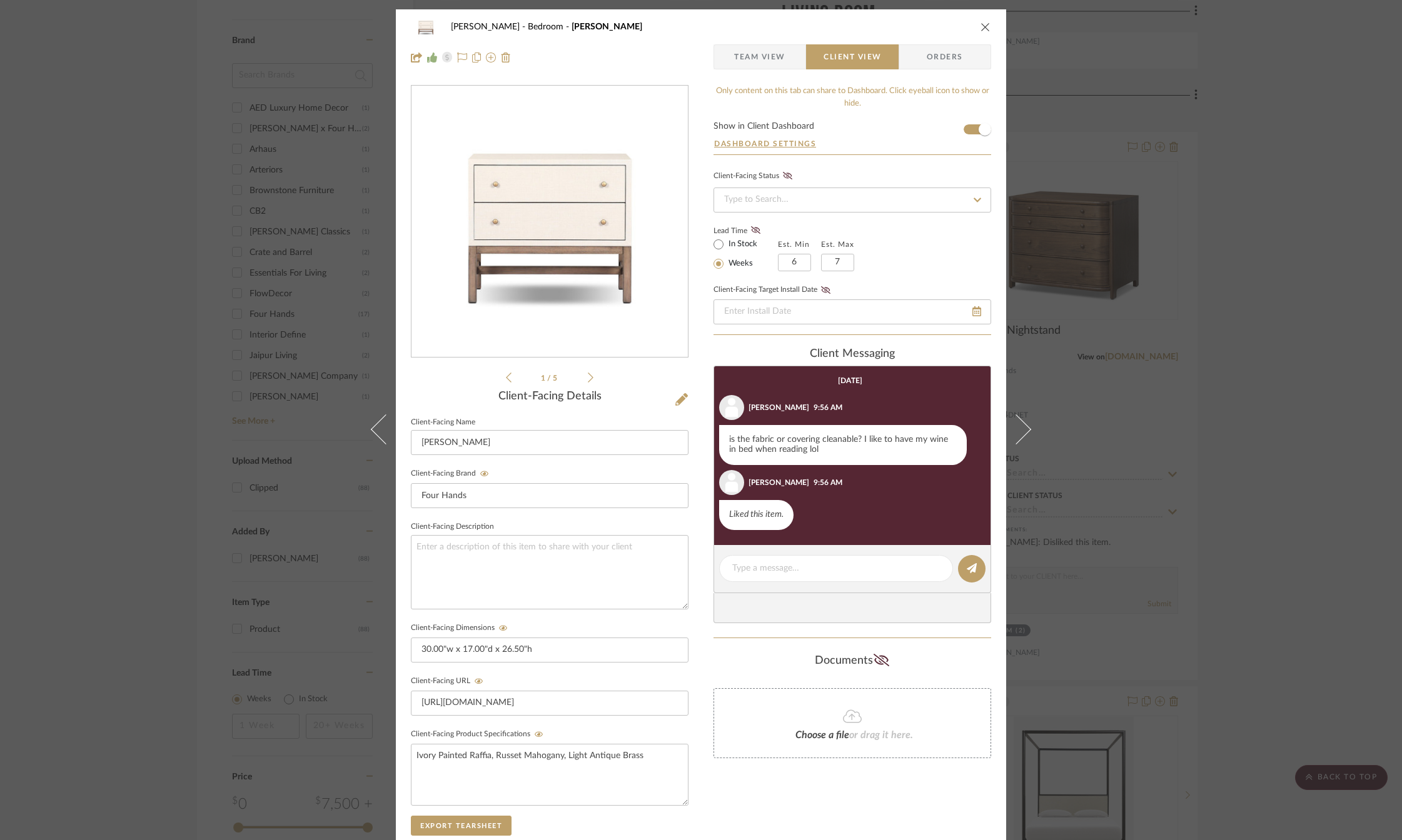
click at [981, 29] on icon "close" at bounding box center [986, 27] width 10 height 10
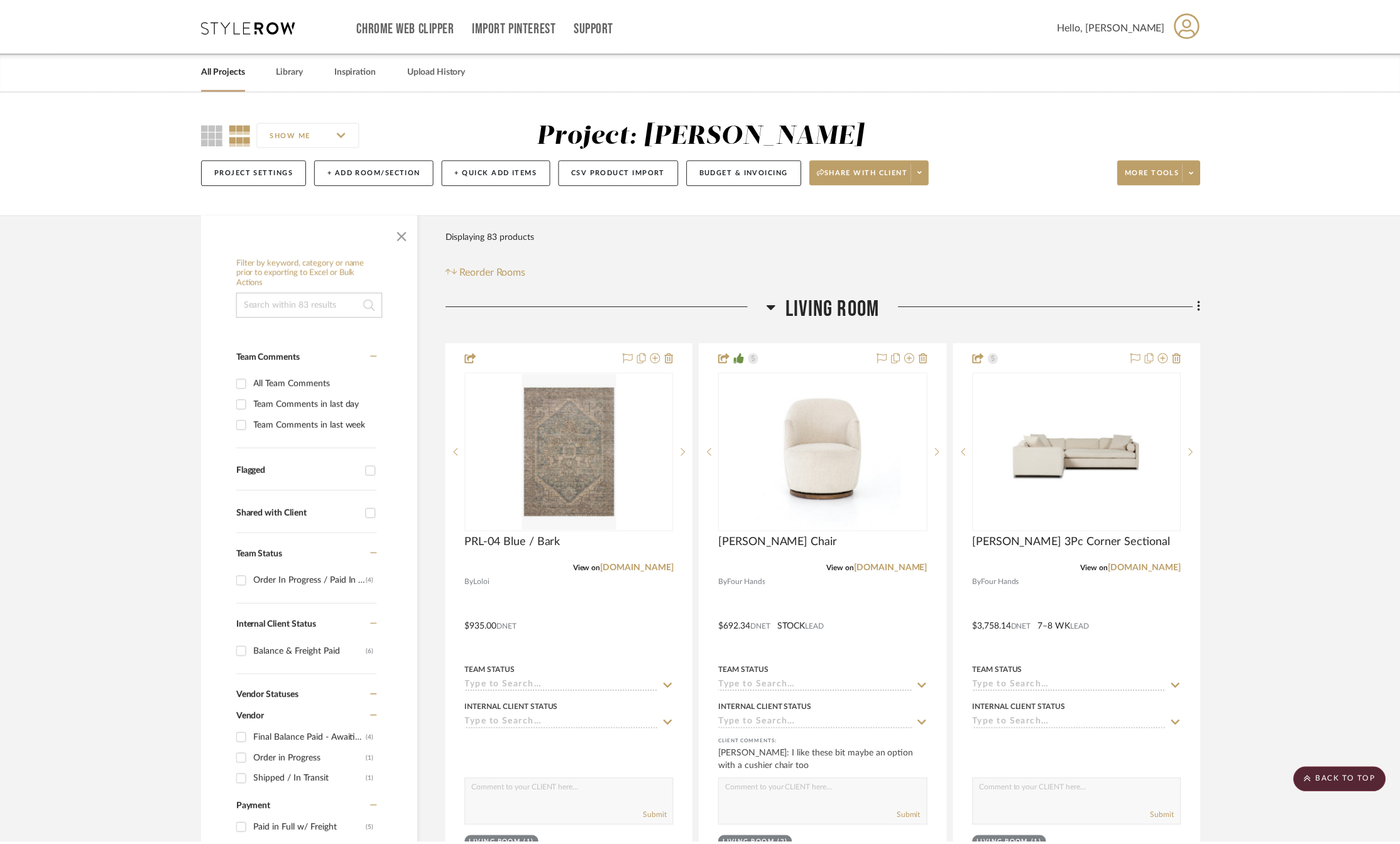
scroll to position [1382, 0]
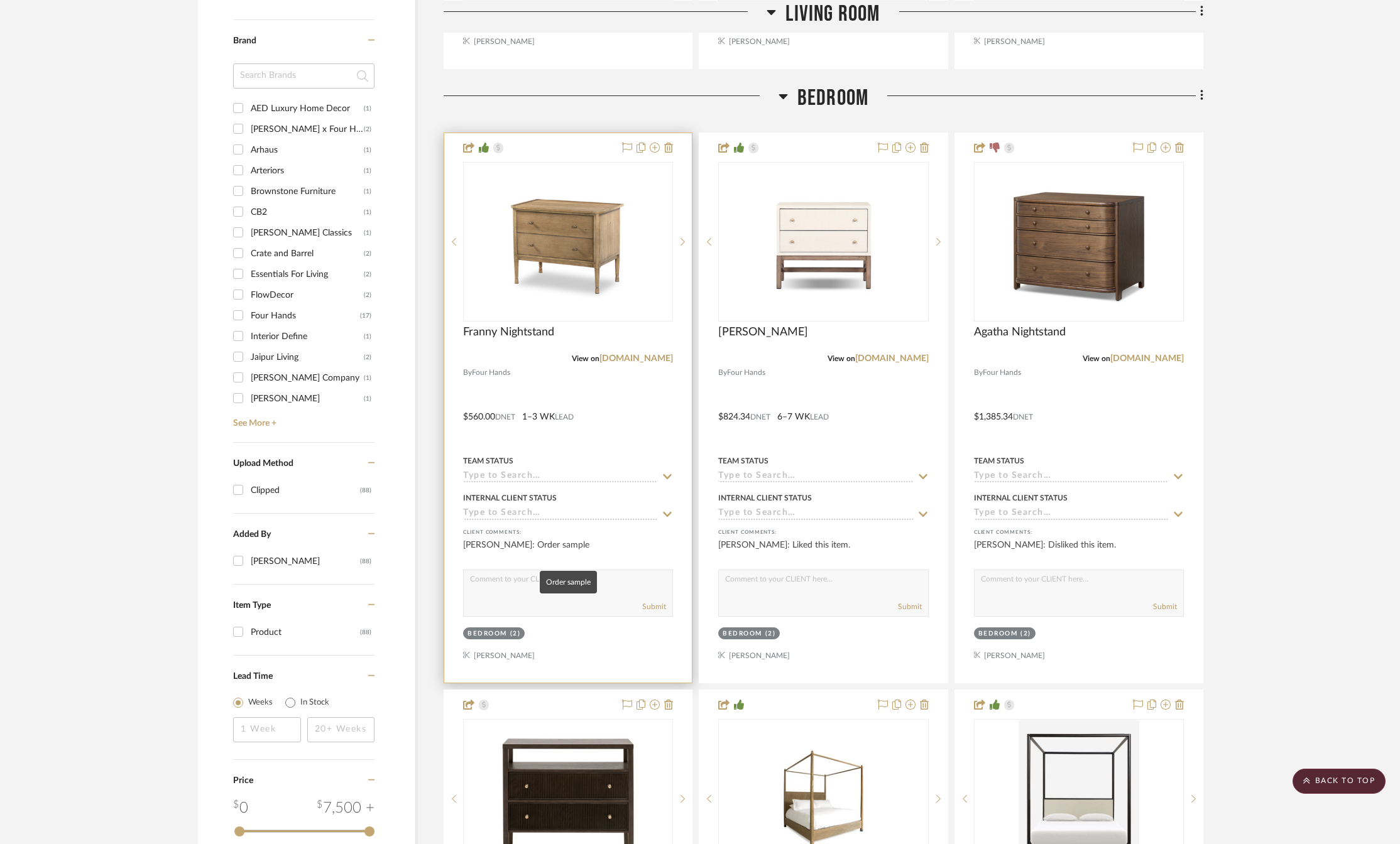
click at [557, 547] on div "[PERSON_NAME]: Order sample" at bounding box center [567, 552] width 210 height 25
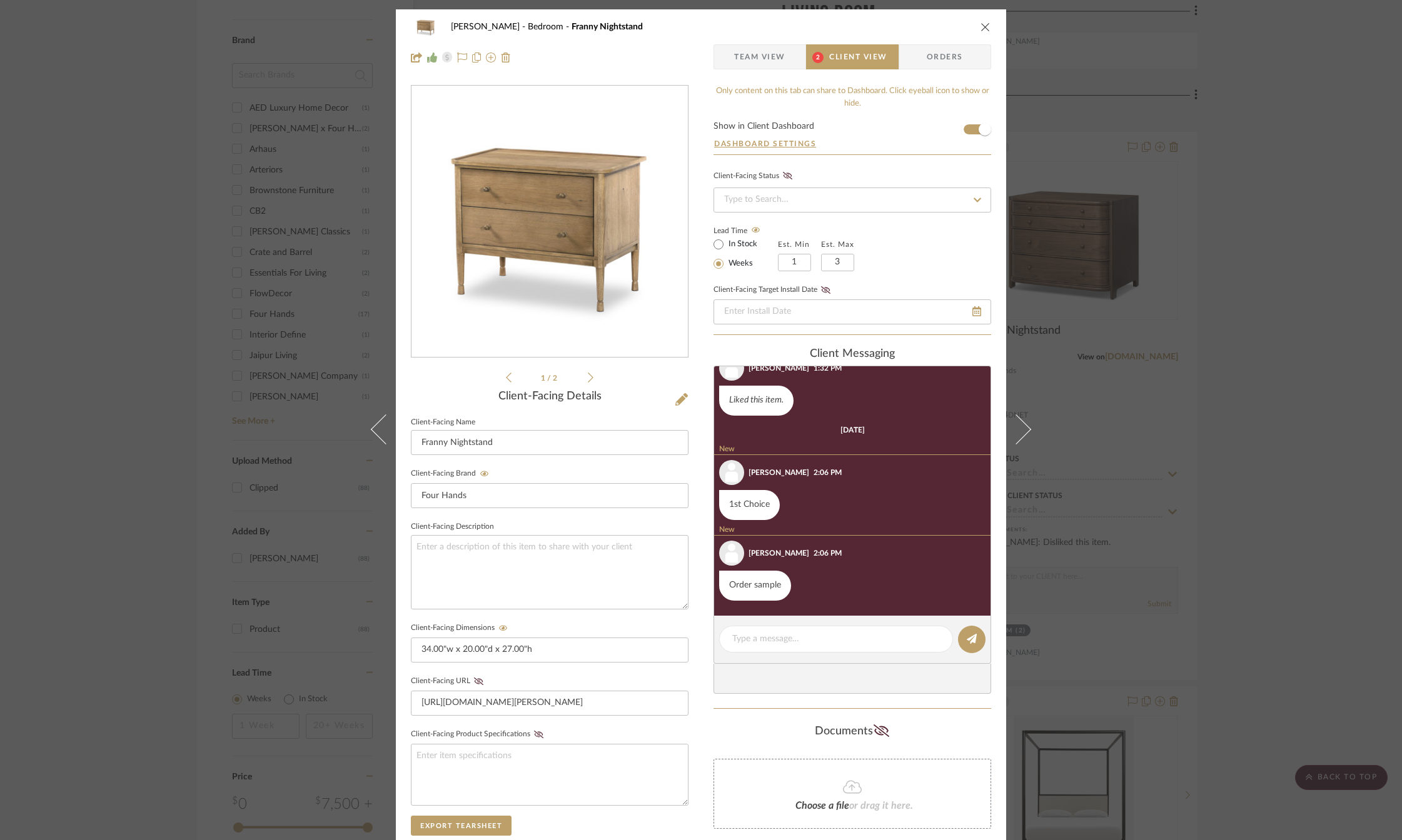
scroll to position [0, 0]
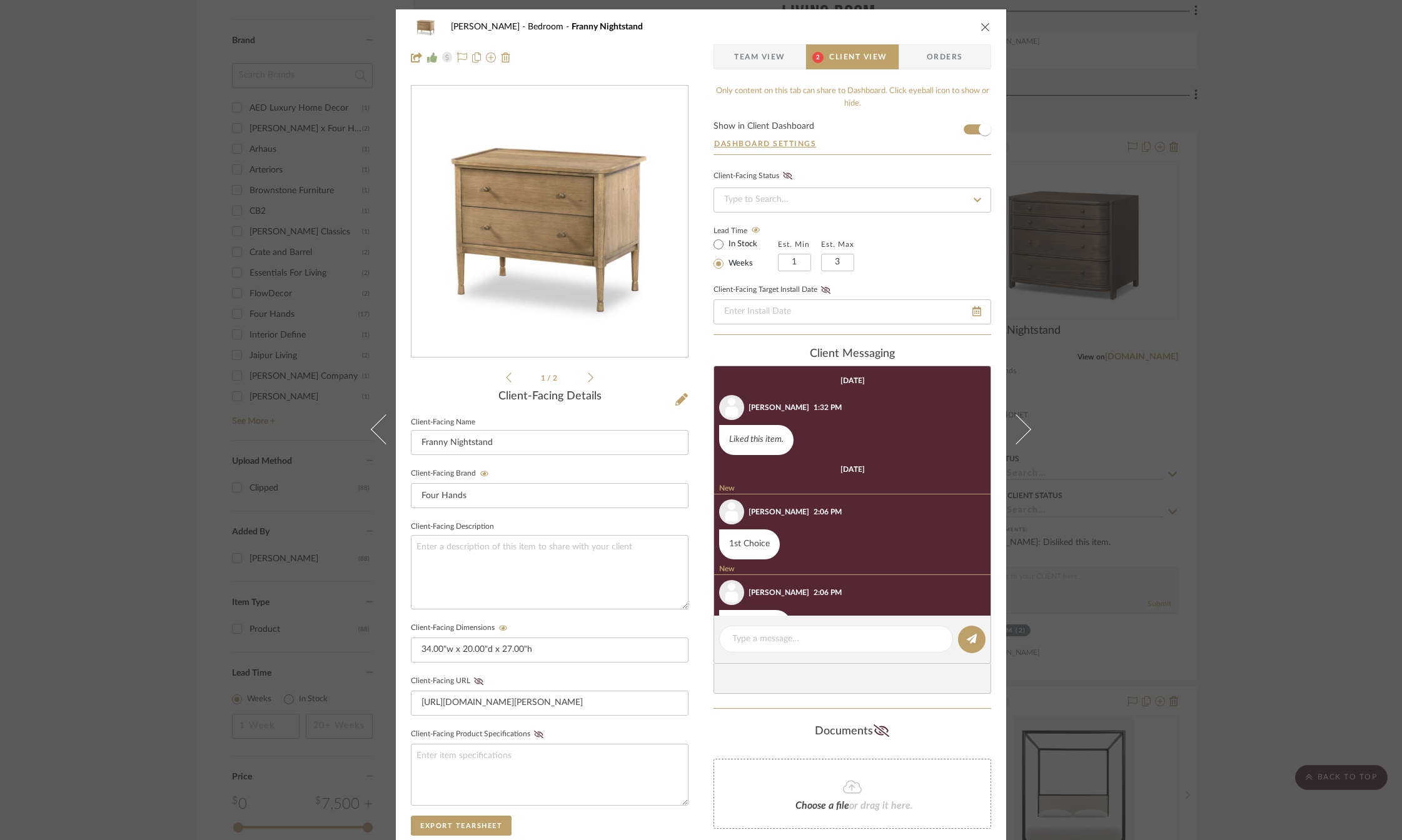
click at [981, 28] on icon "close" at bounding box center [986, 27] width 10 height 10
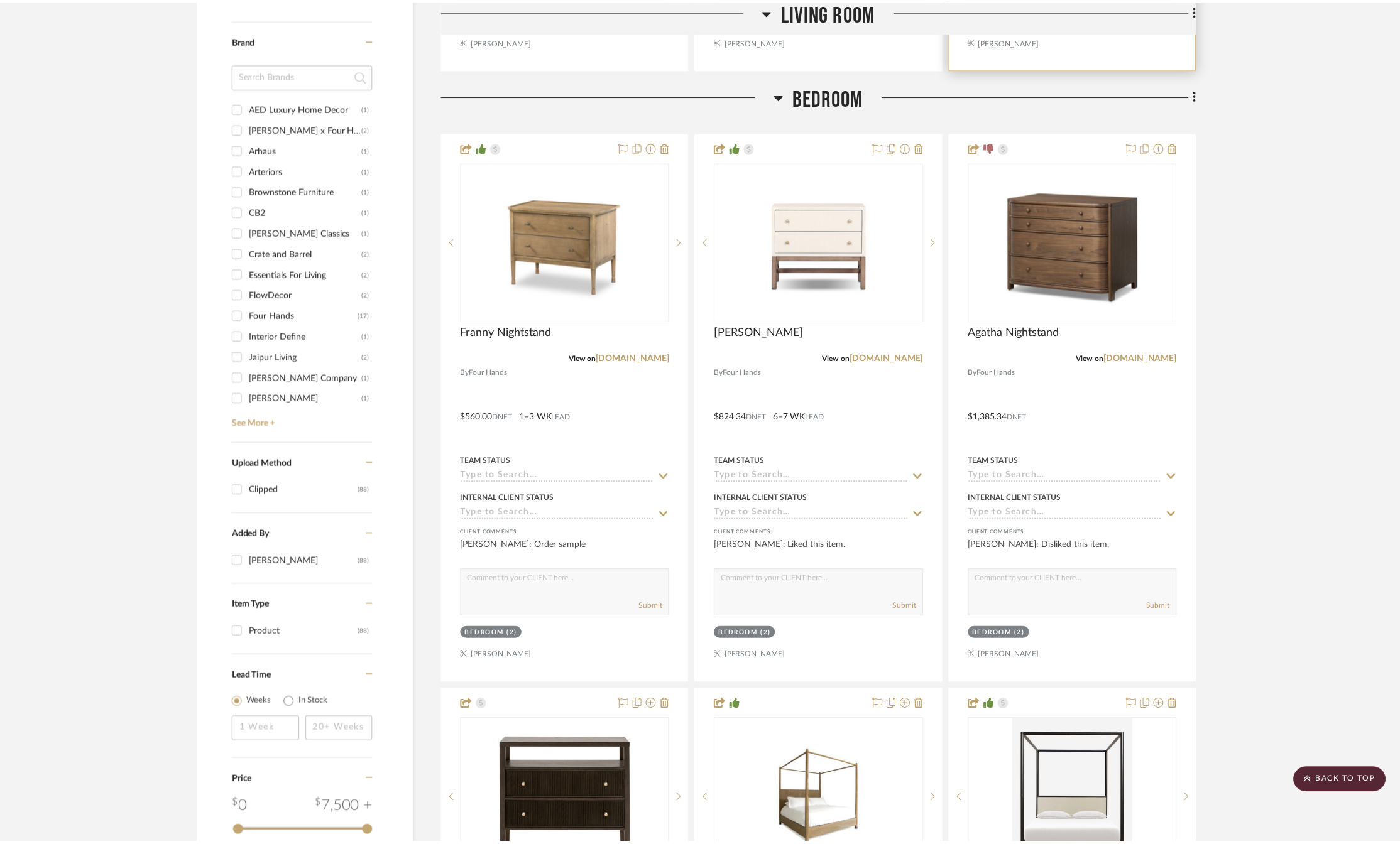
scroll to position [1382, 0]
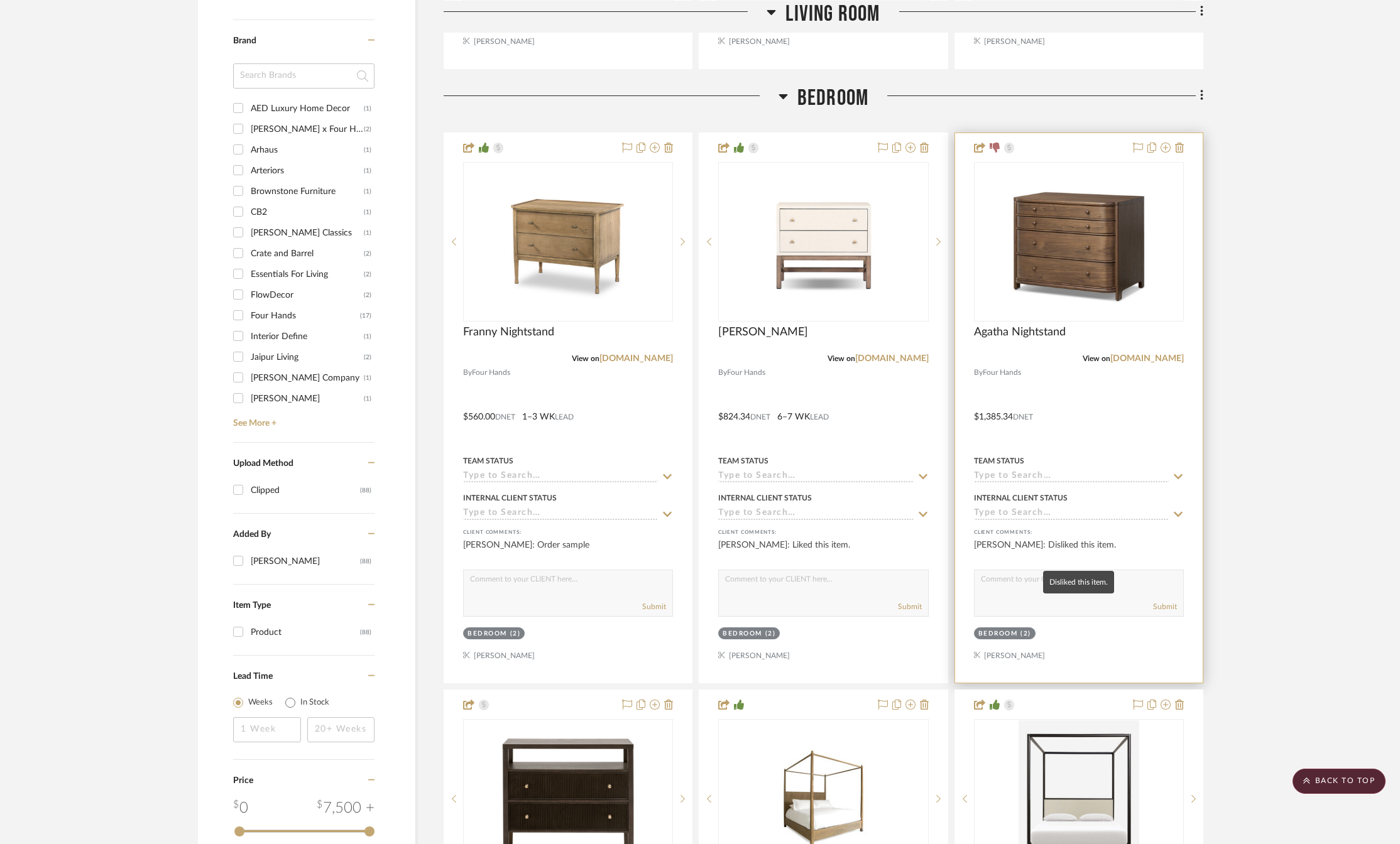
click at [1046, 544] on div "[PERSON_NAME]: Disliked this item." at bounding box center [1078, 552] width 210 height 25
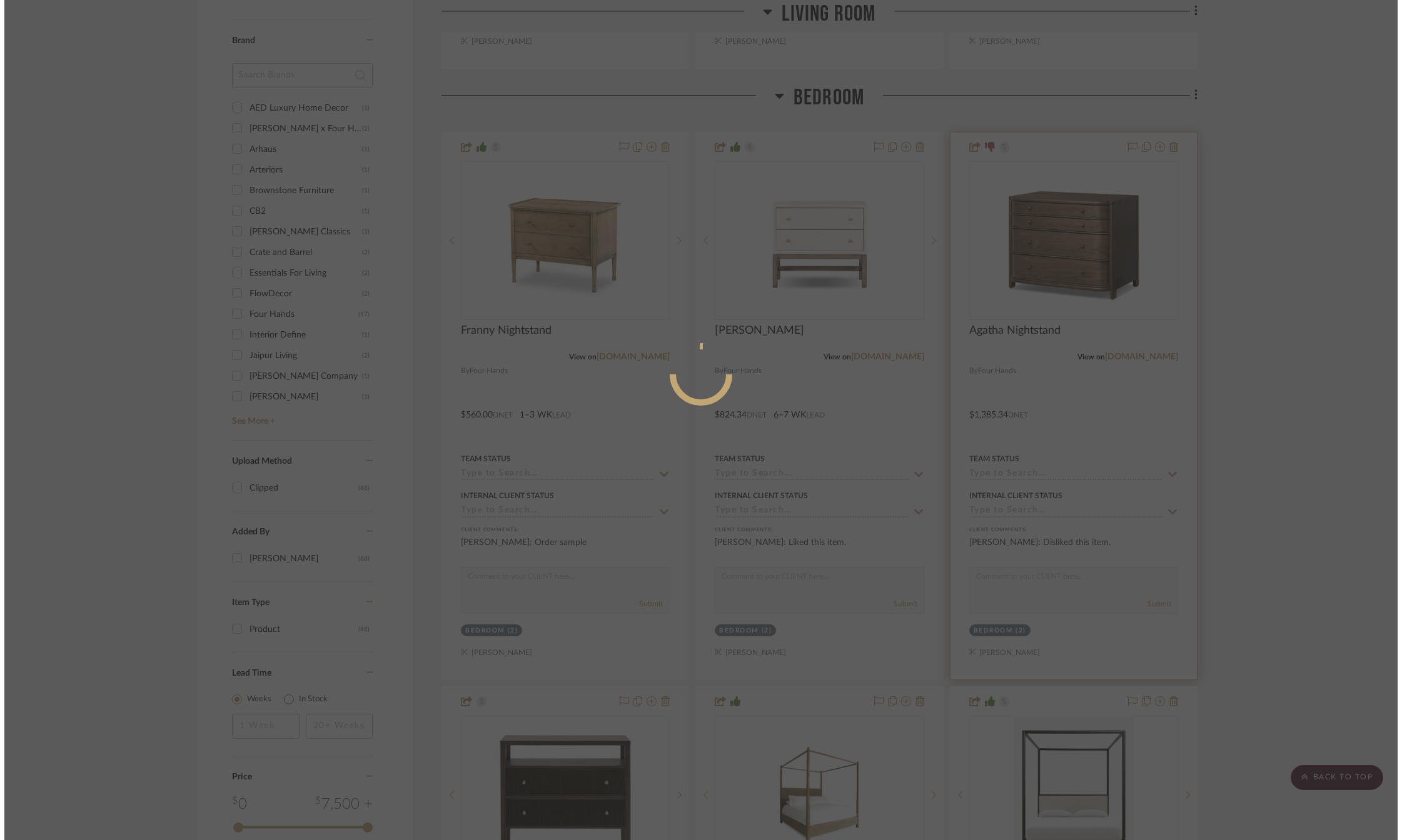
scroll to position [0, 0]
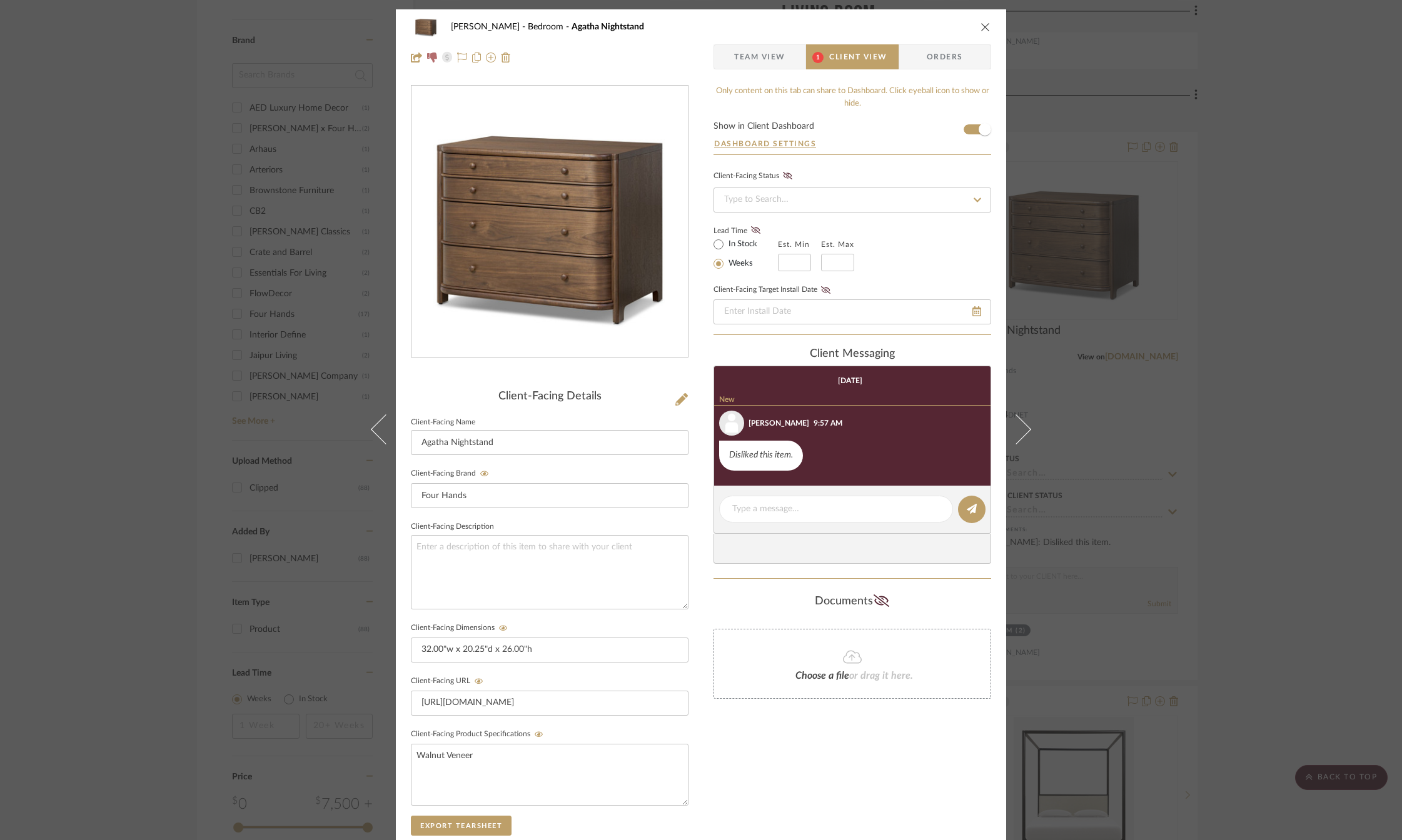
click at [981, 29] on icon "close" at bounding box center [986, 27] width 10 height 10
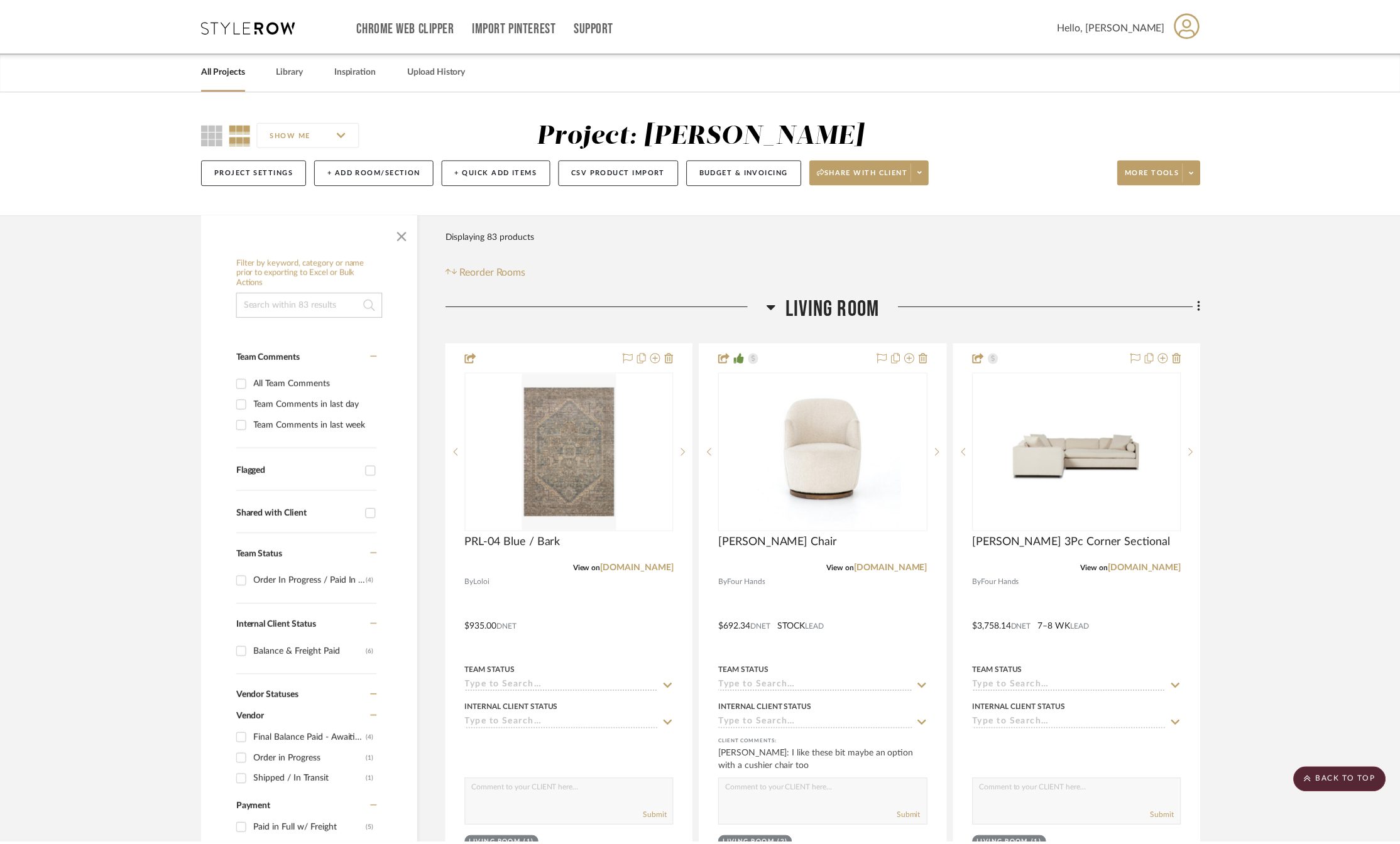
scroll to position [1382, 0]
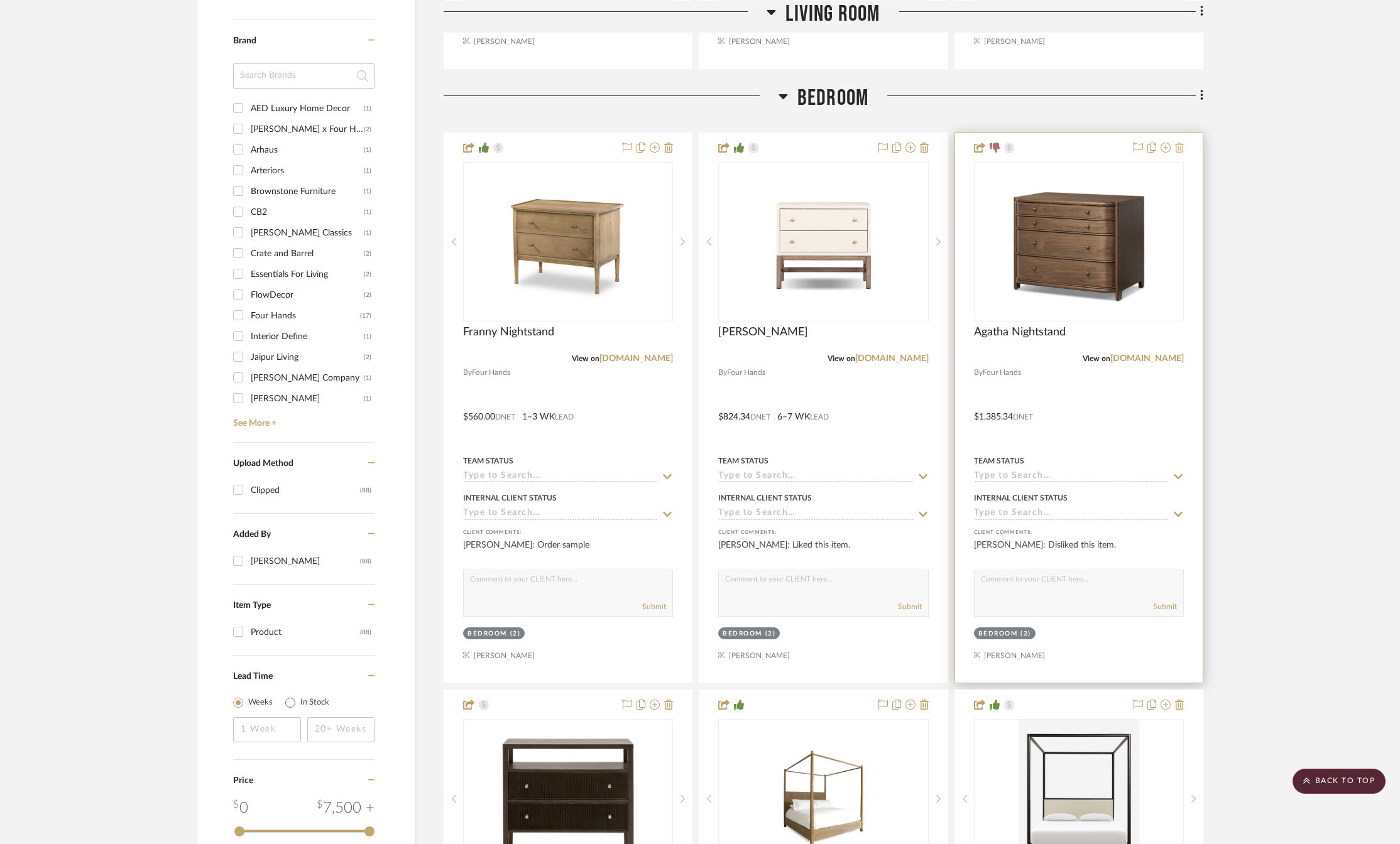
click at [1177, 146] on icon at bounding box center [1179, 147] width 9 height 10
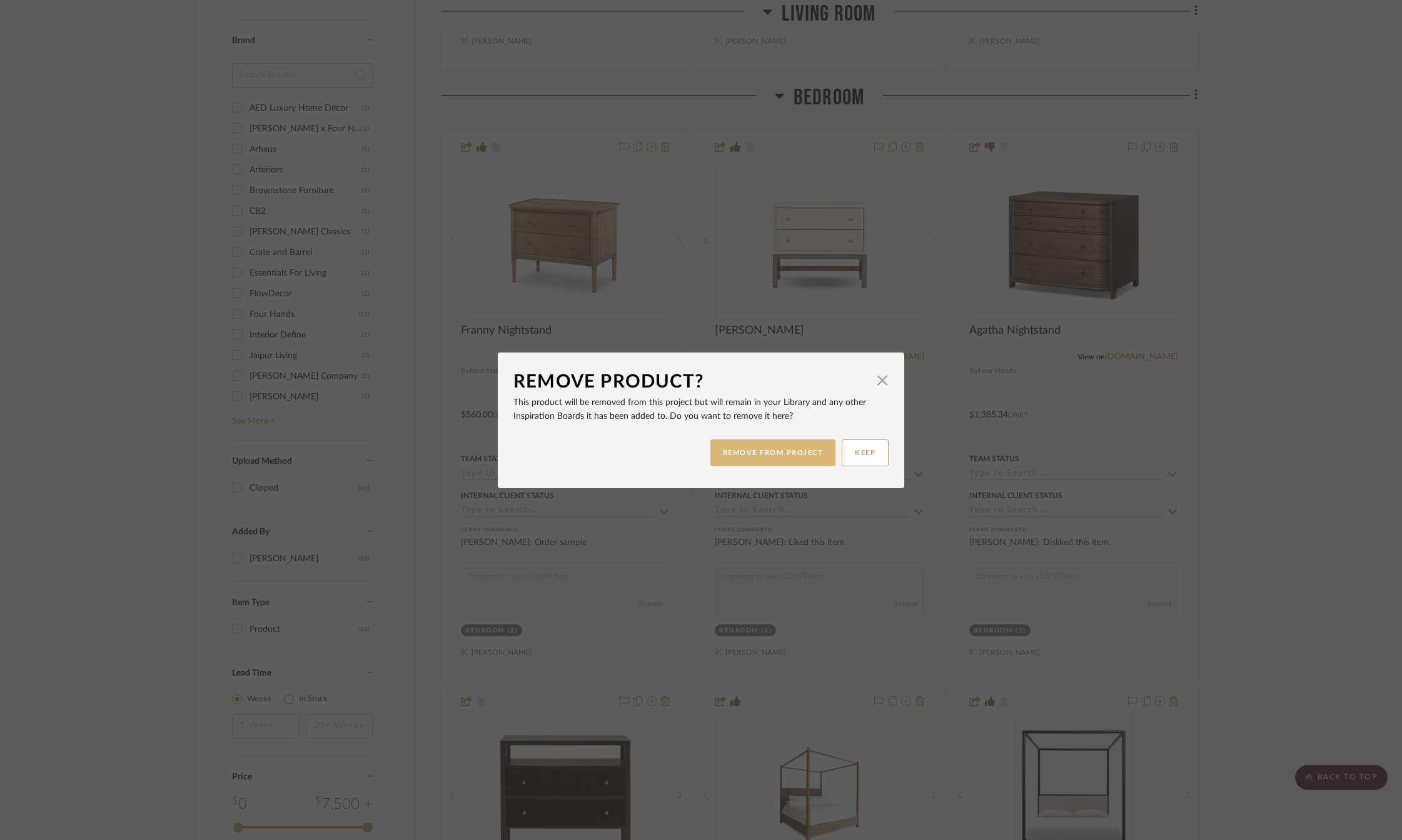
click at [763, 450] on button "REMOVE FROM PROJECT" at bounding box center [773, 453] width 126 height 27
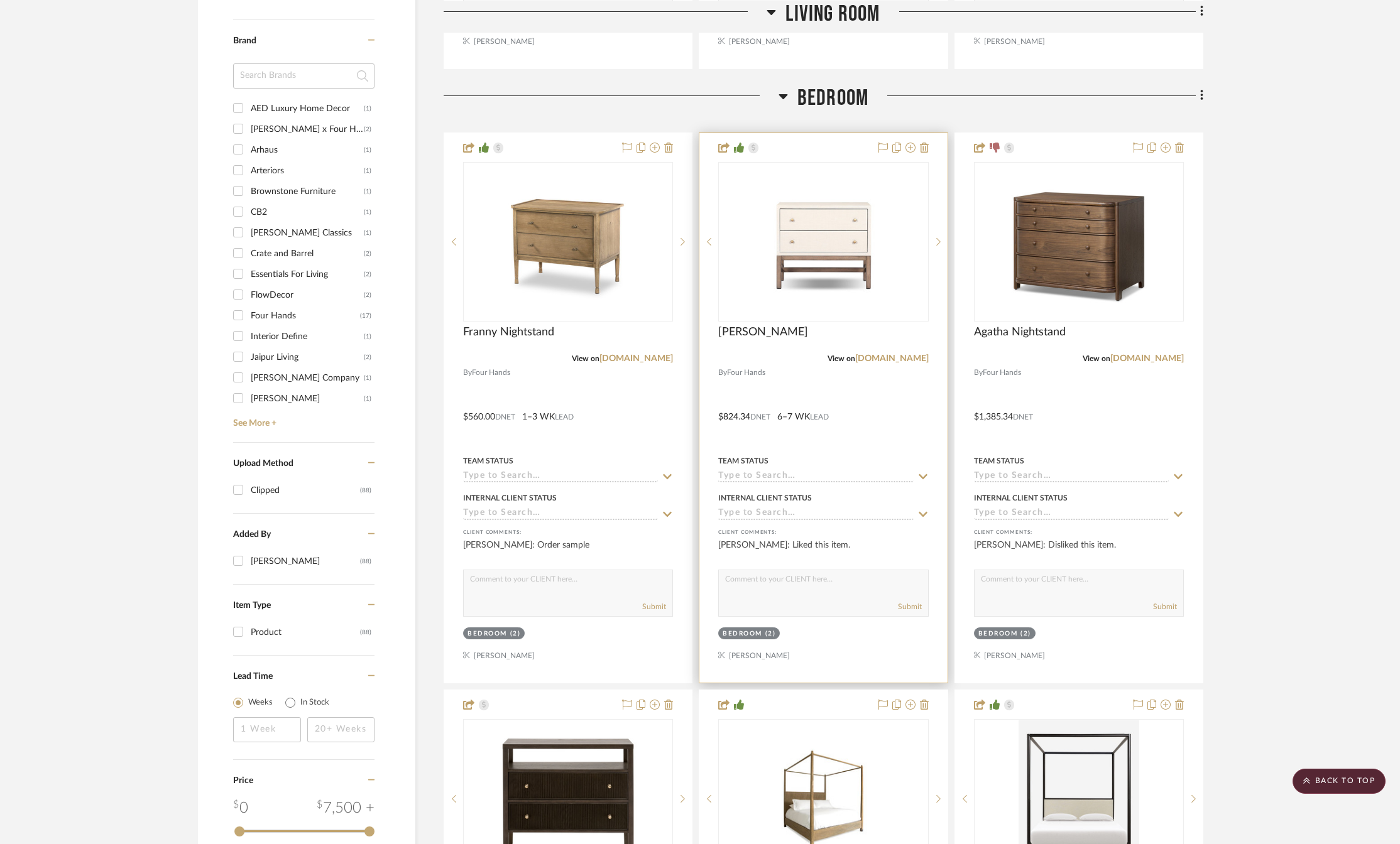
scroll to position [1571, 0]
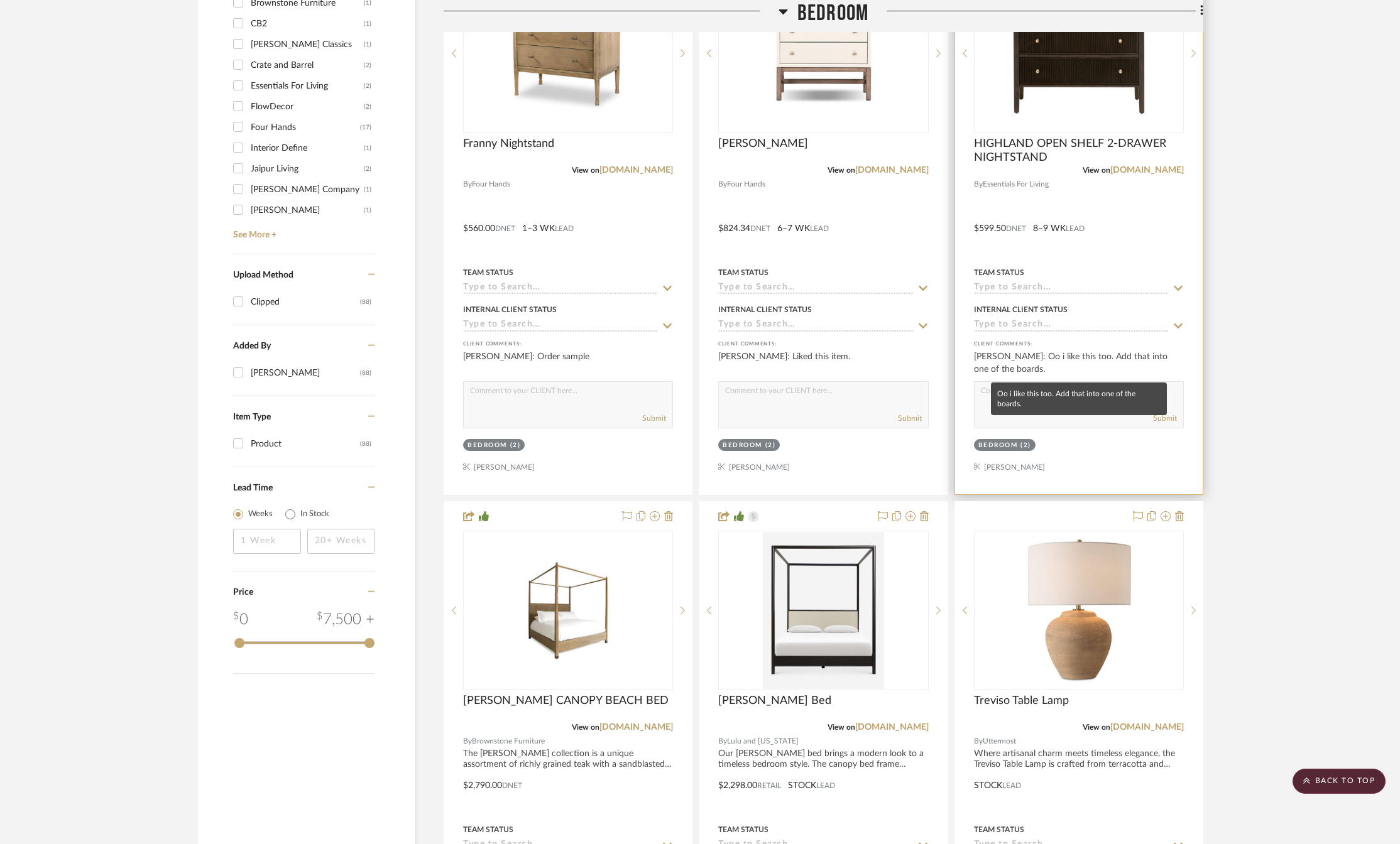
click at [1060, 358] on div "[PERSON_NAME]: Oo i like this too. Add that into one of the boards." at bounding box center [1078, 364] width 210 height 25
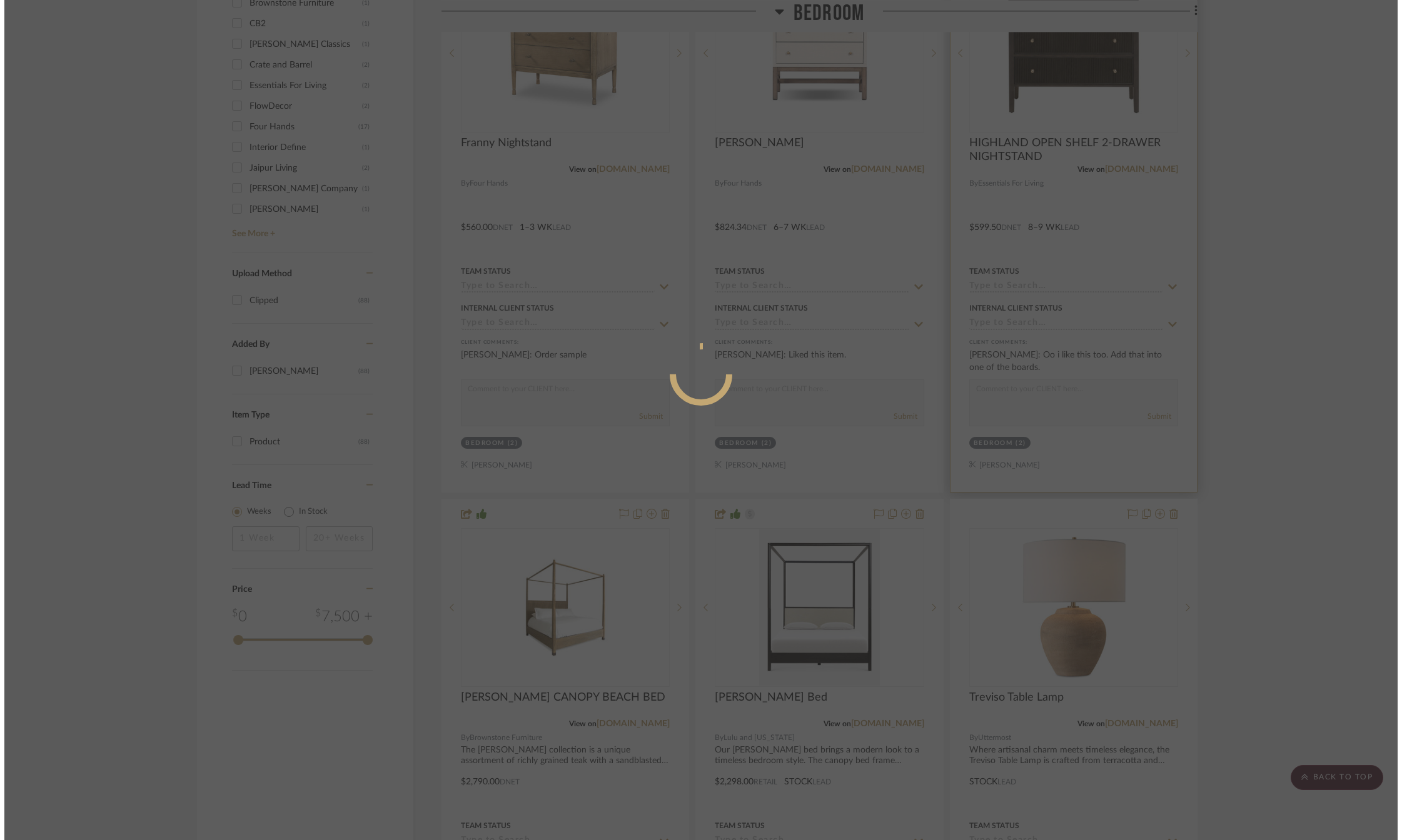
scroll to position [0, 0]
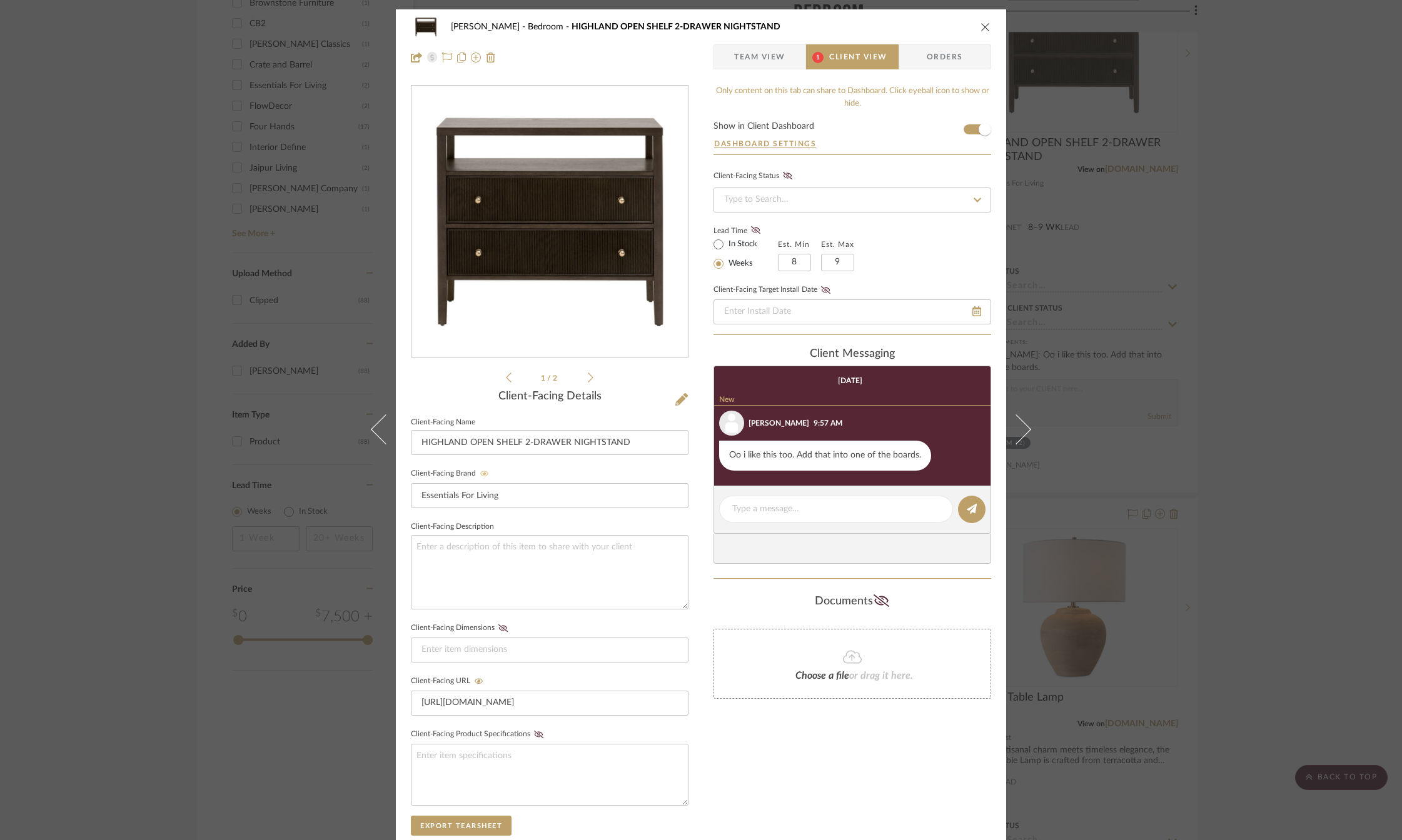
click at [480, 472] on icon at bounding box center [484, 473] width 9 height 6
click at [479, 472] on icon at bounding box center [484, 474] width 10 height 8
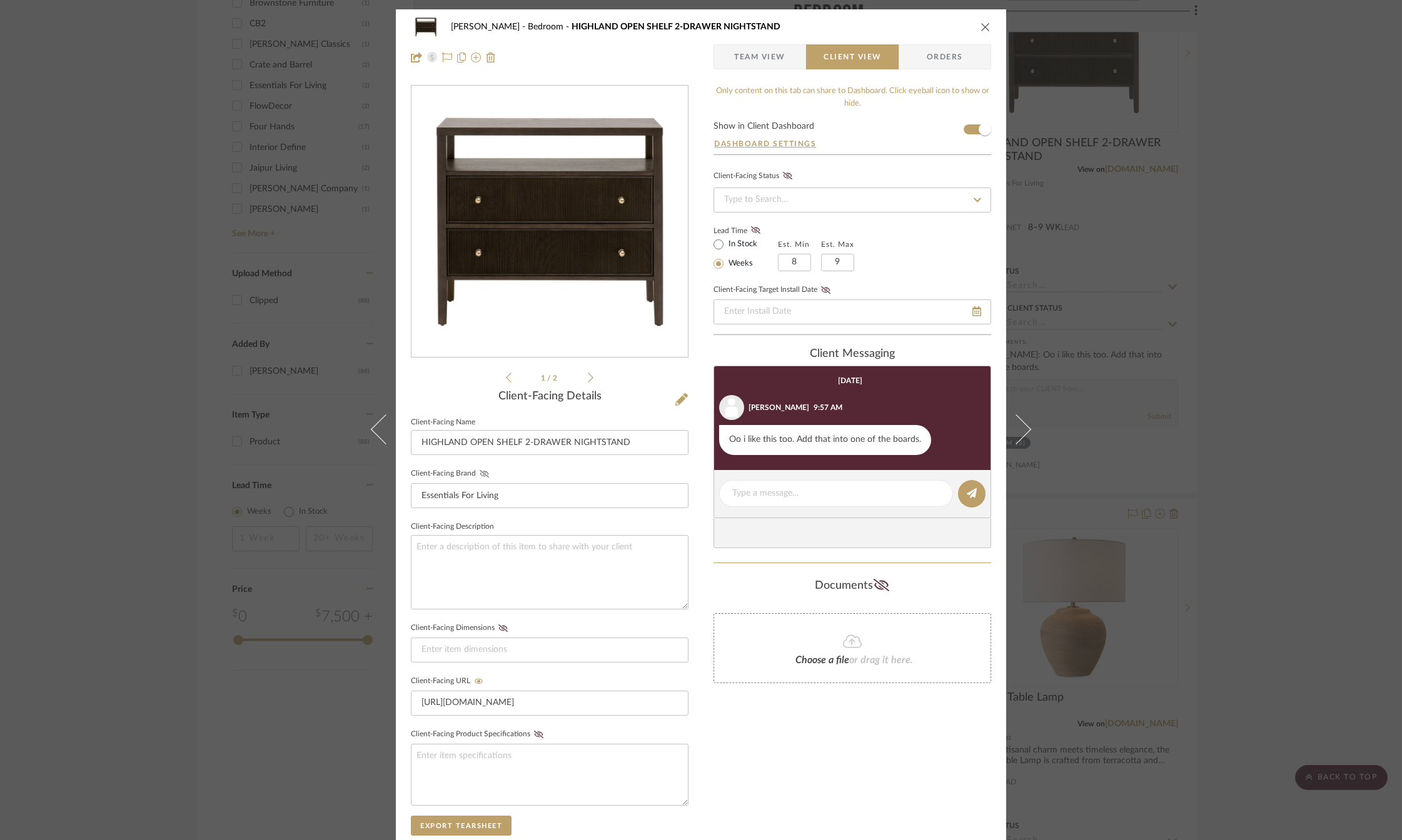
click at [479, 470] on icon at bounding box center [484, 474] width 10 height 8
click at [983, 22] on icon "close" at bounding box center [986, 27] width 10 height 10
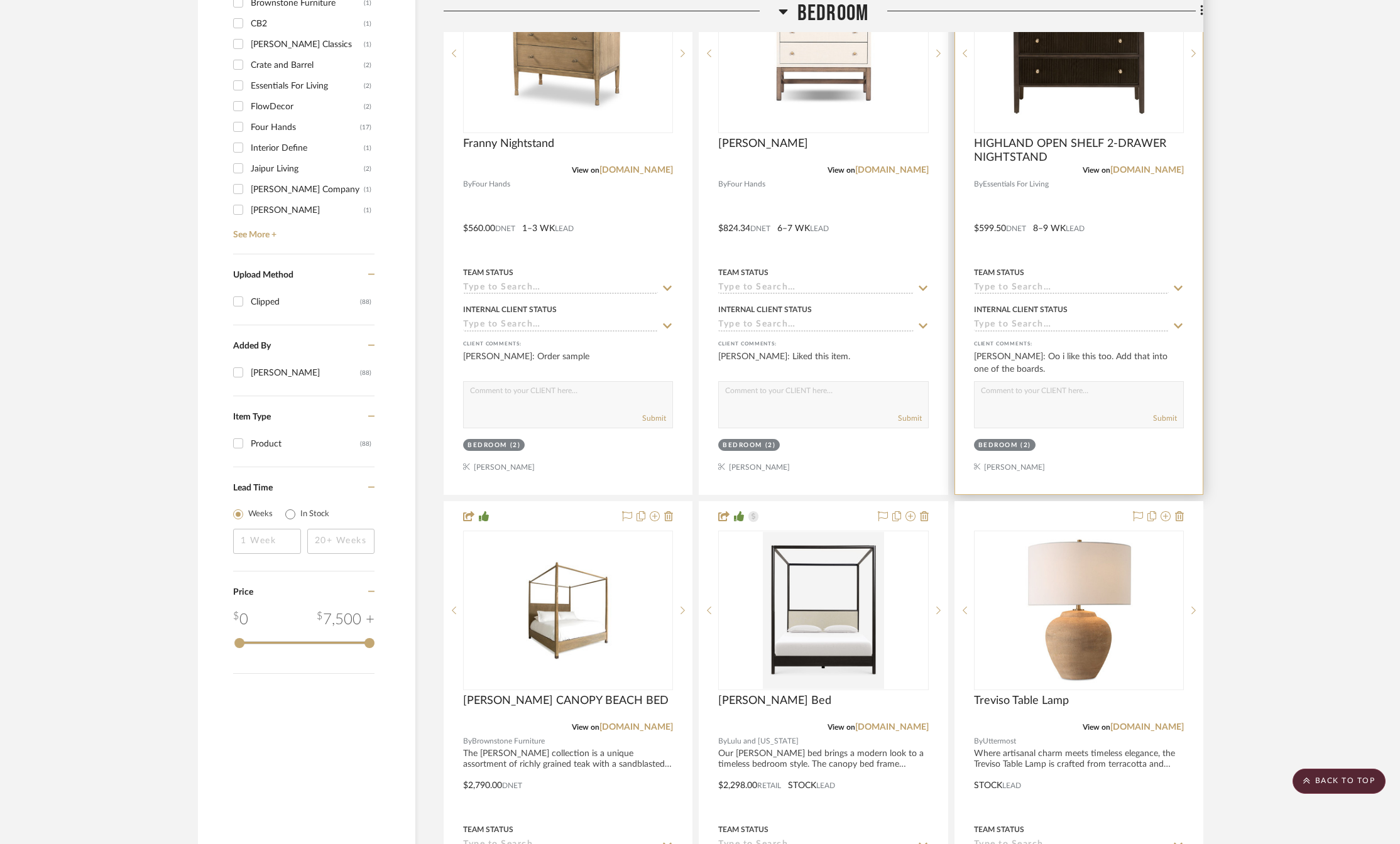
scroll to position [1320, 0]
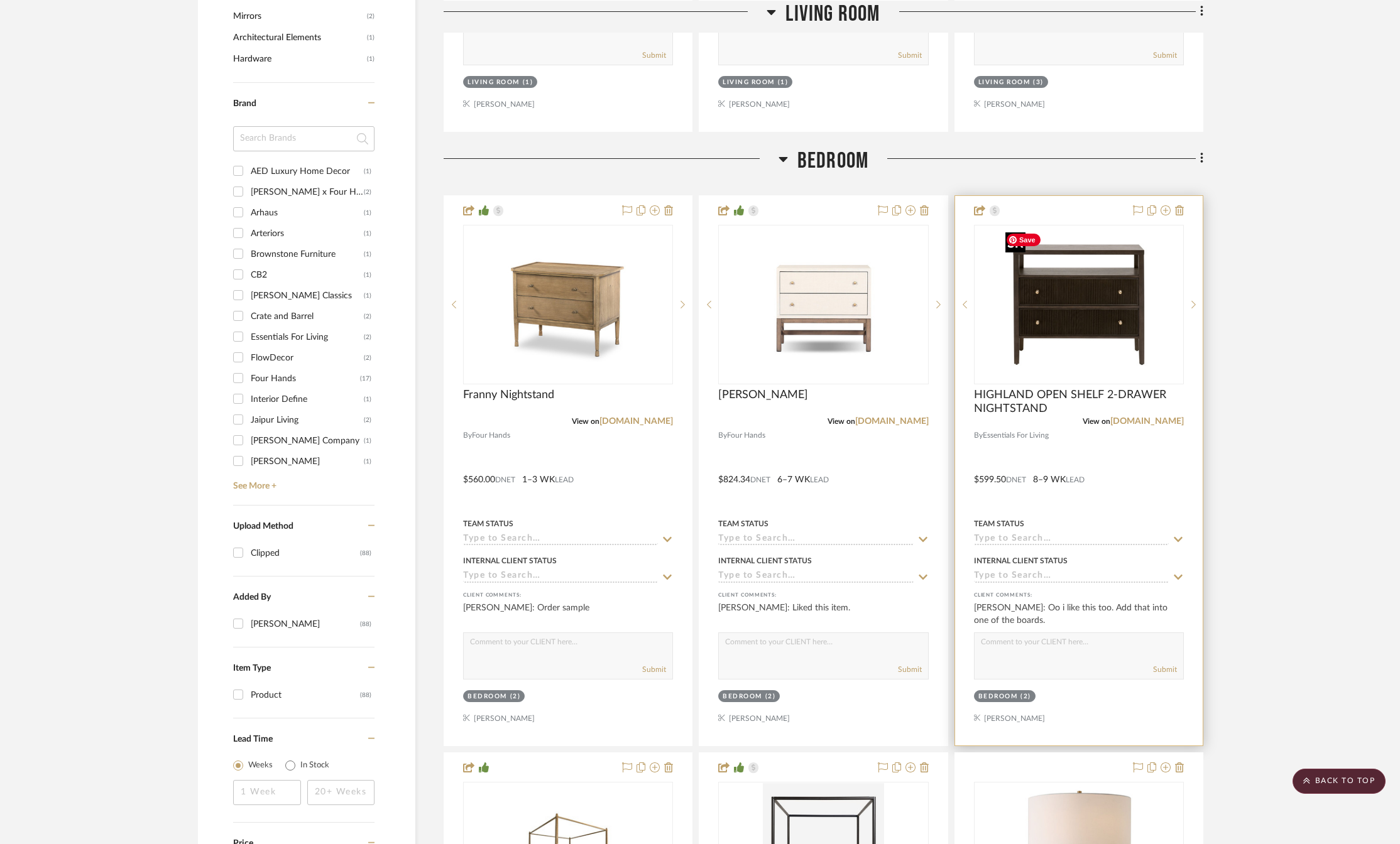
click at [1101, 306] on img "0" at bounding box center [1078, 304] width 157 height 157
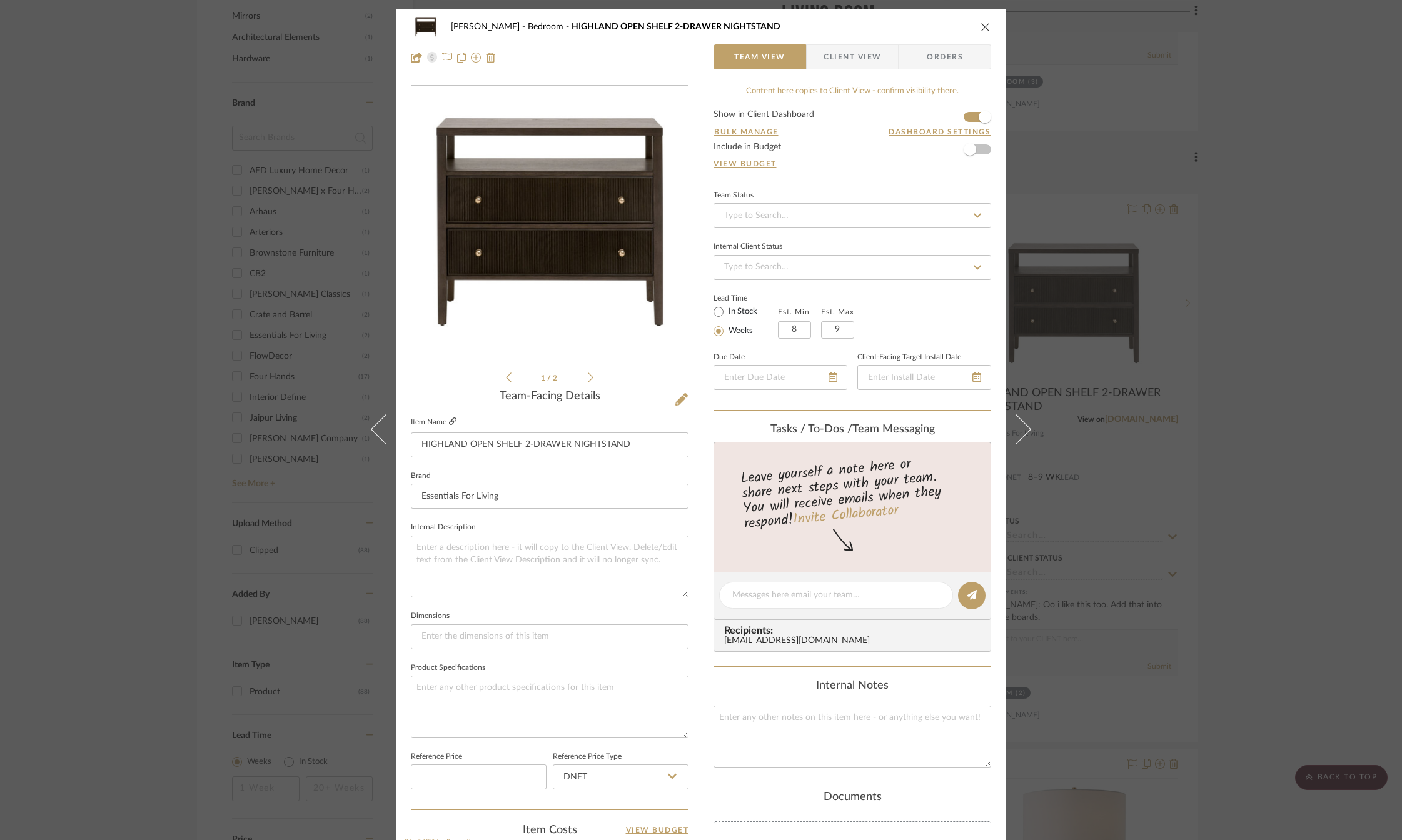
click at [449, 421] on icon at bounding box center [453, 422] width 8 height 8
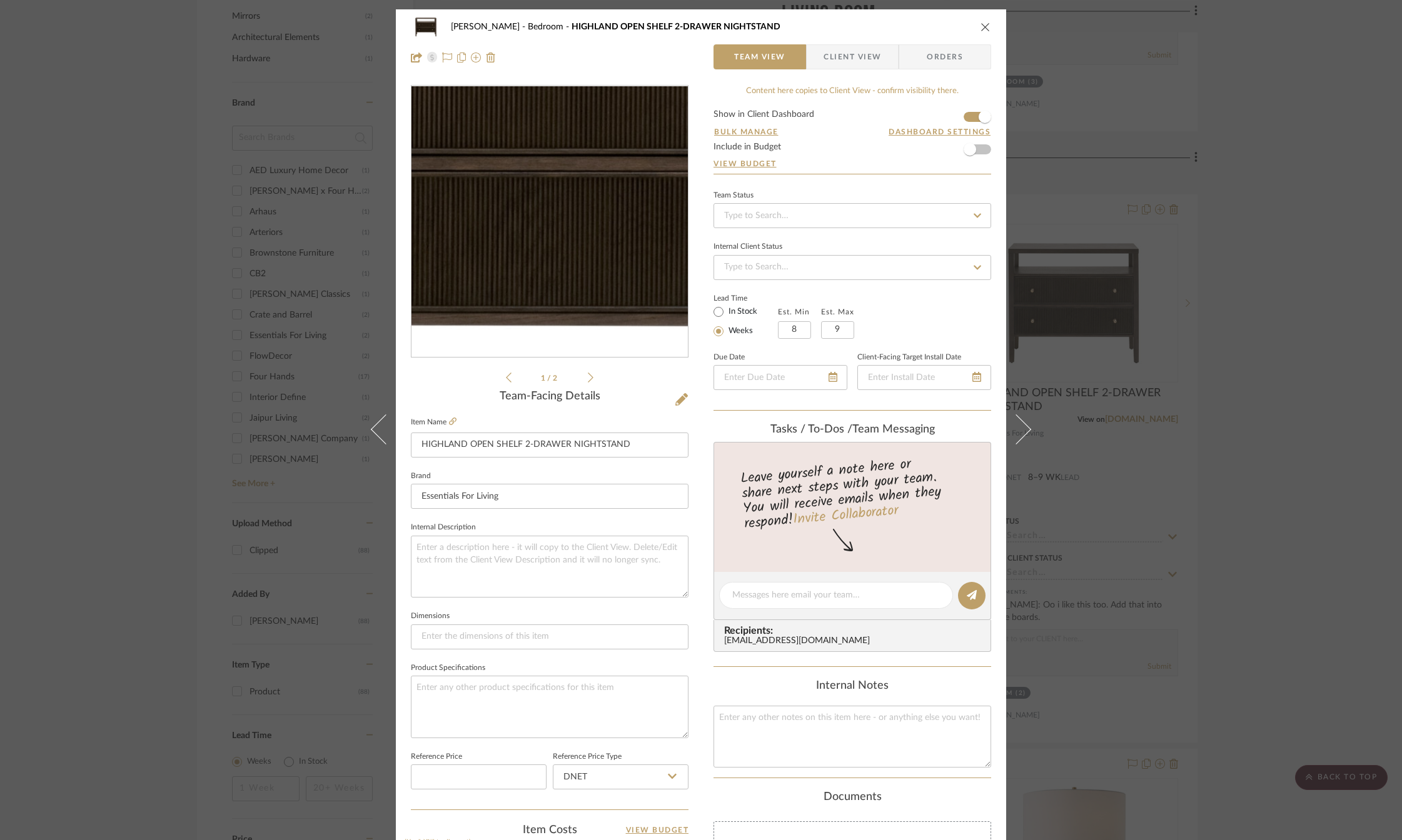
click at [549, 245] on img "0" at bounding box center [550, 222] width 272 height 272
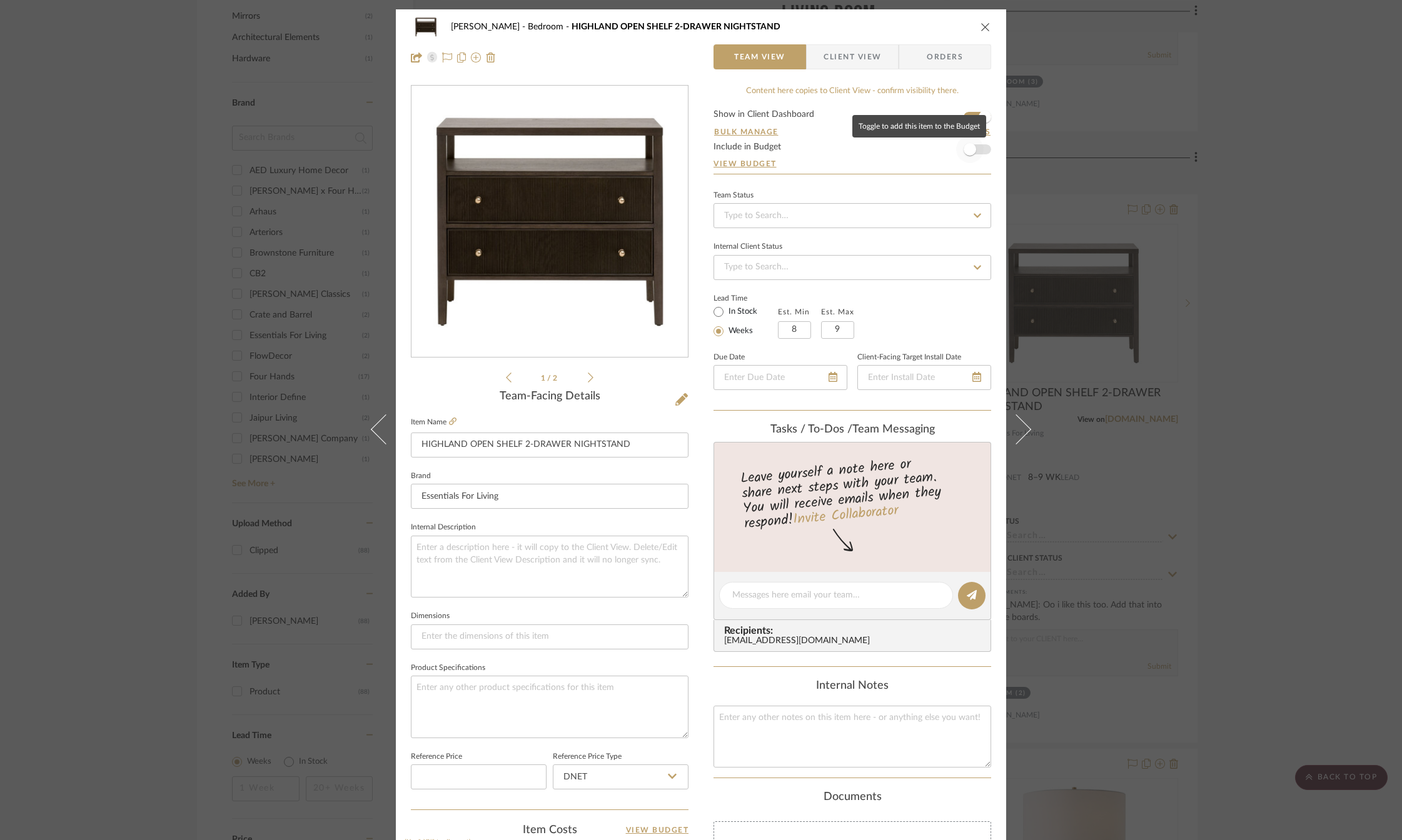
click at [976, 153] on span "button" at bounding box center [970, 149] width 27 height 27
click at [983, 29] on icon "close" at bounding box center [986, 27] width 10 height 10
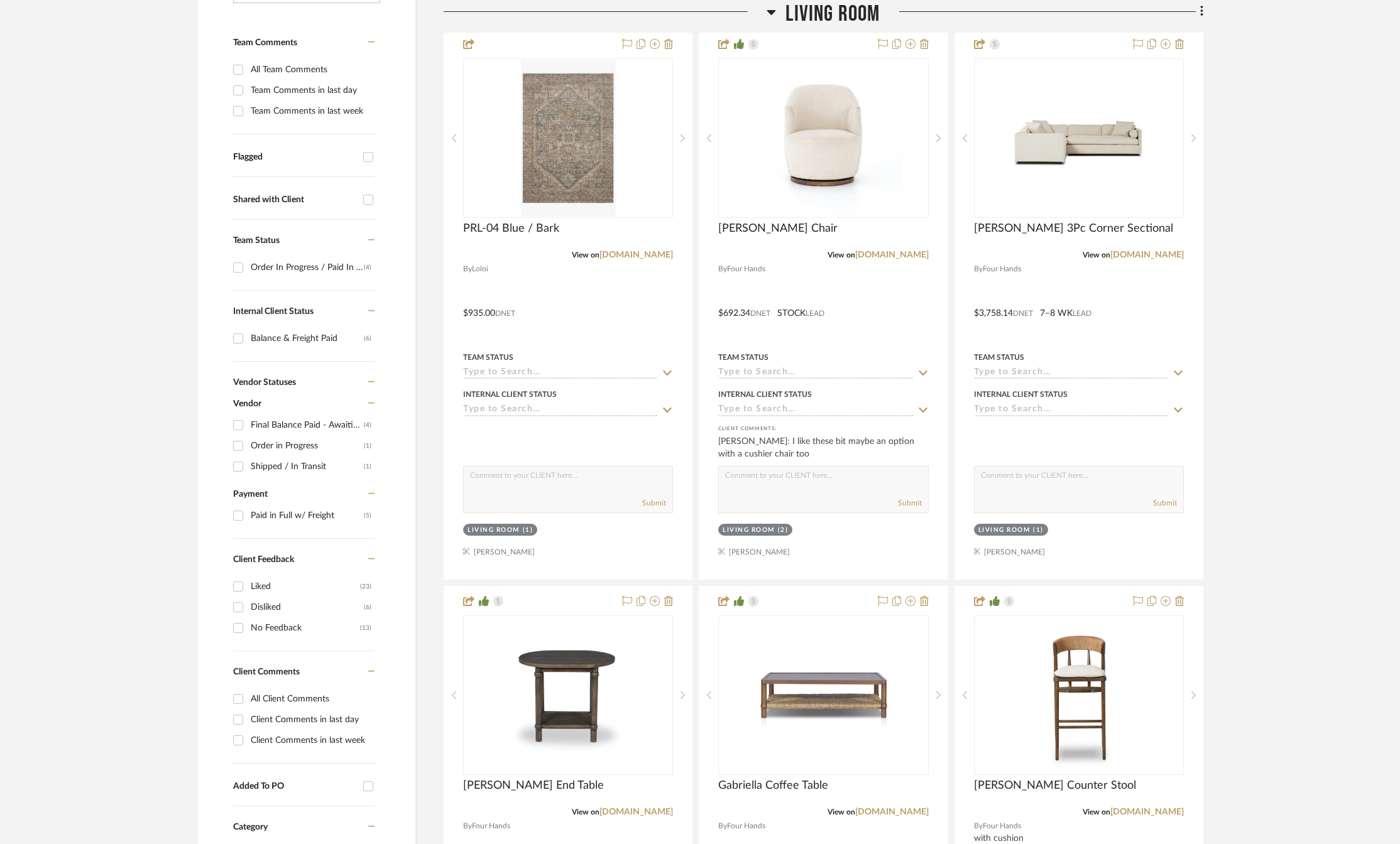
scroll to position [503, 0]
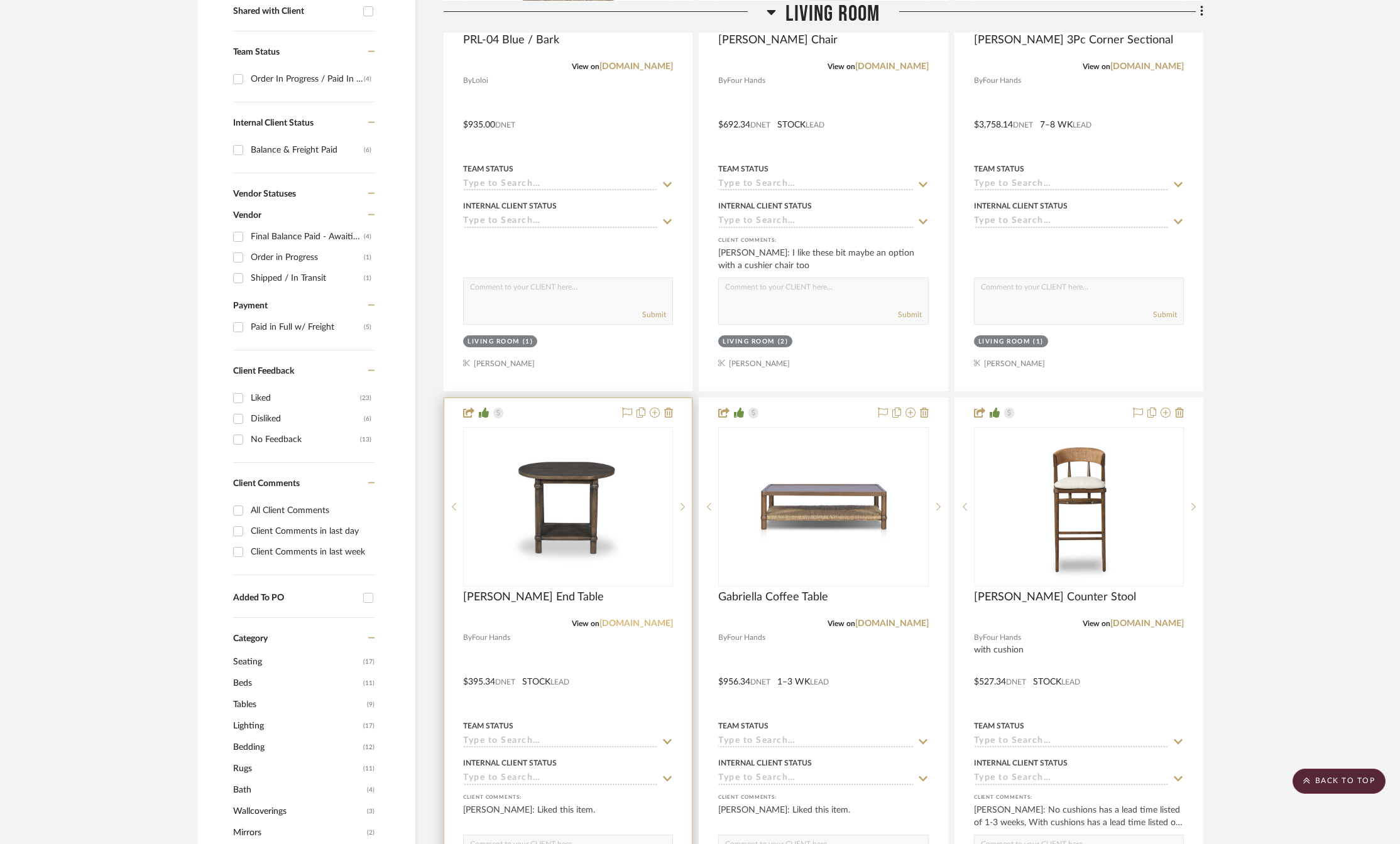
click at [653, 625] on link "[DOMAIN_NAME]" at bounding box center [636, 624] width 73 height 9
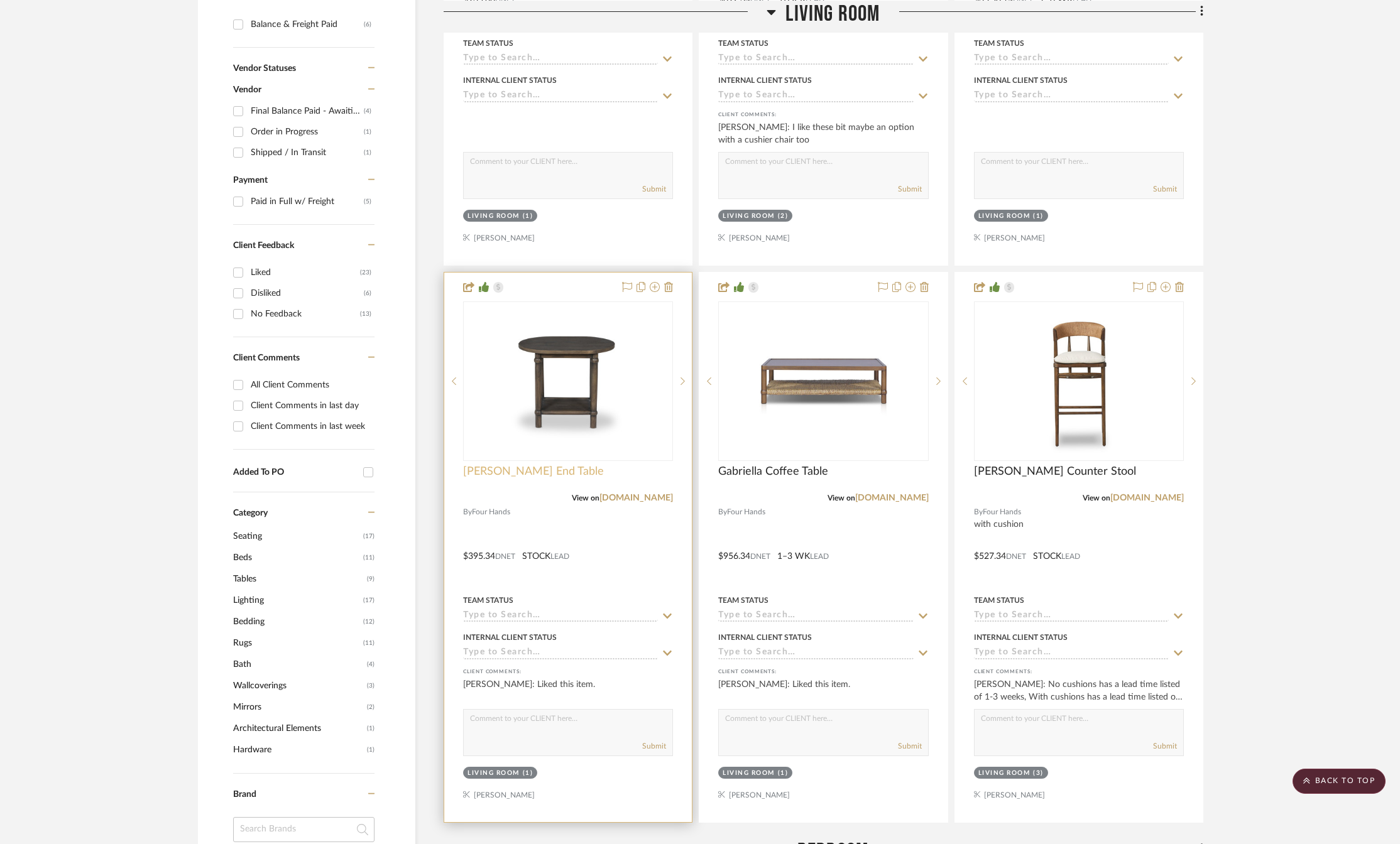
click at [517, 472] on span "[PERSON_NAME] End Table" at bounding box center [533, 472] width 140 height 14
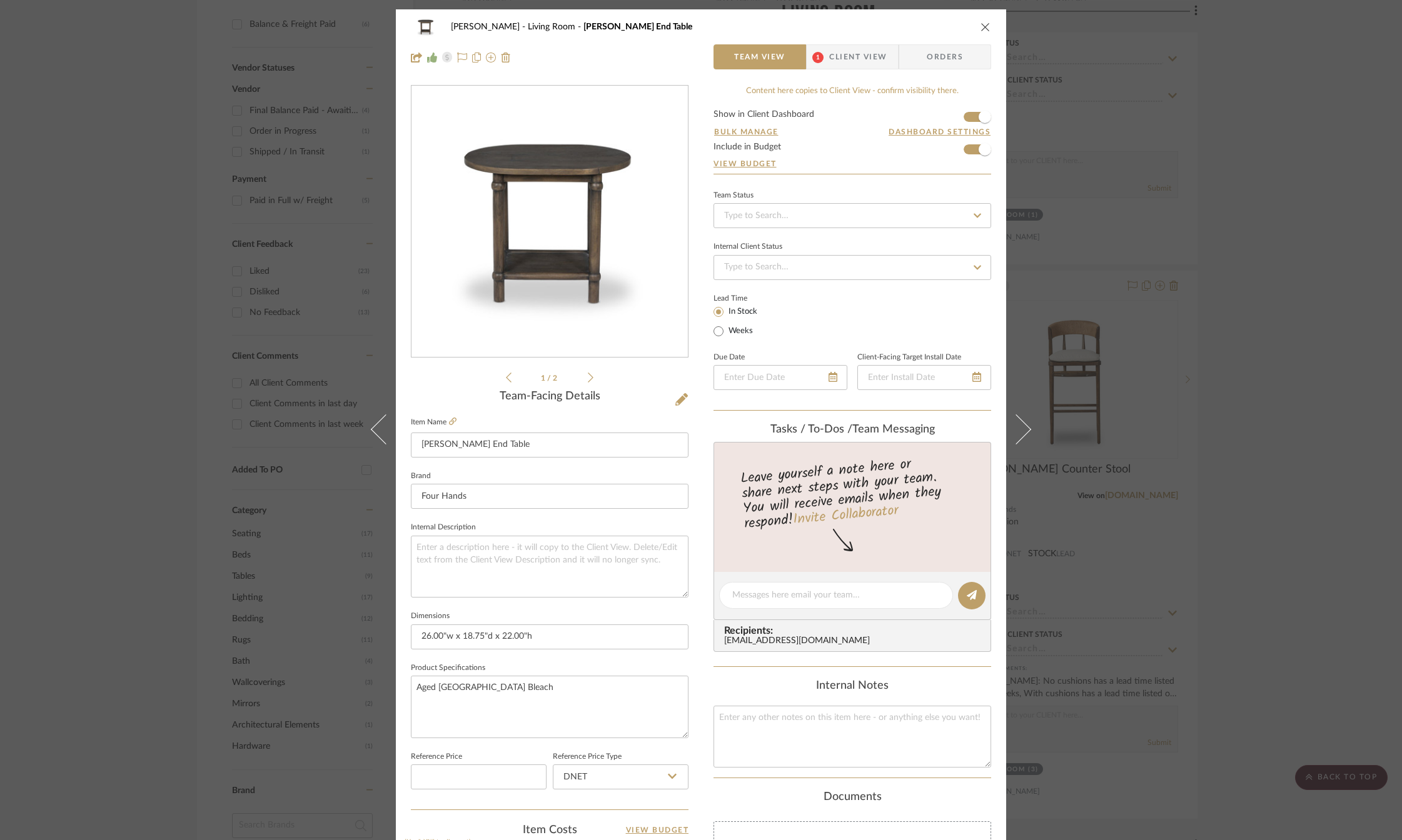
scroll to position [312, 0]
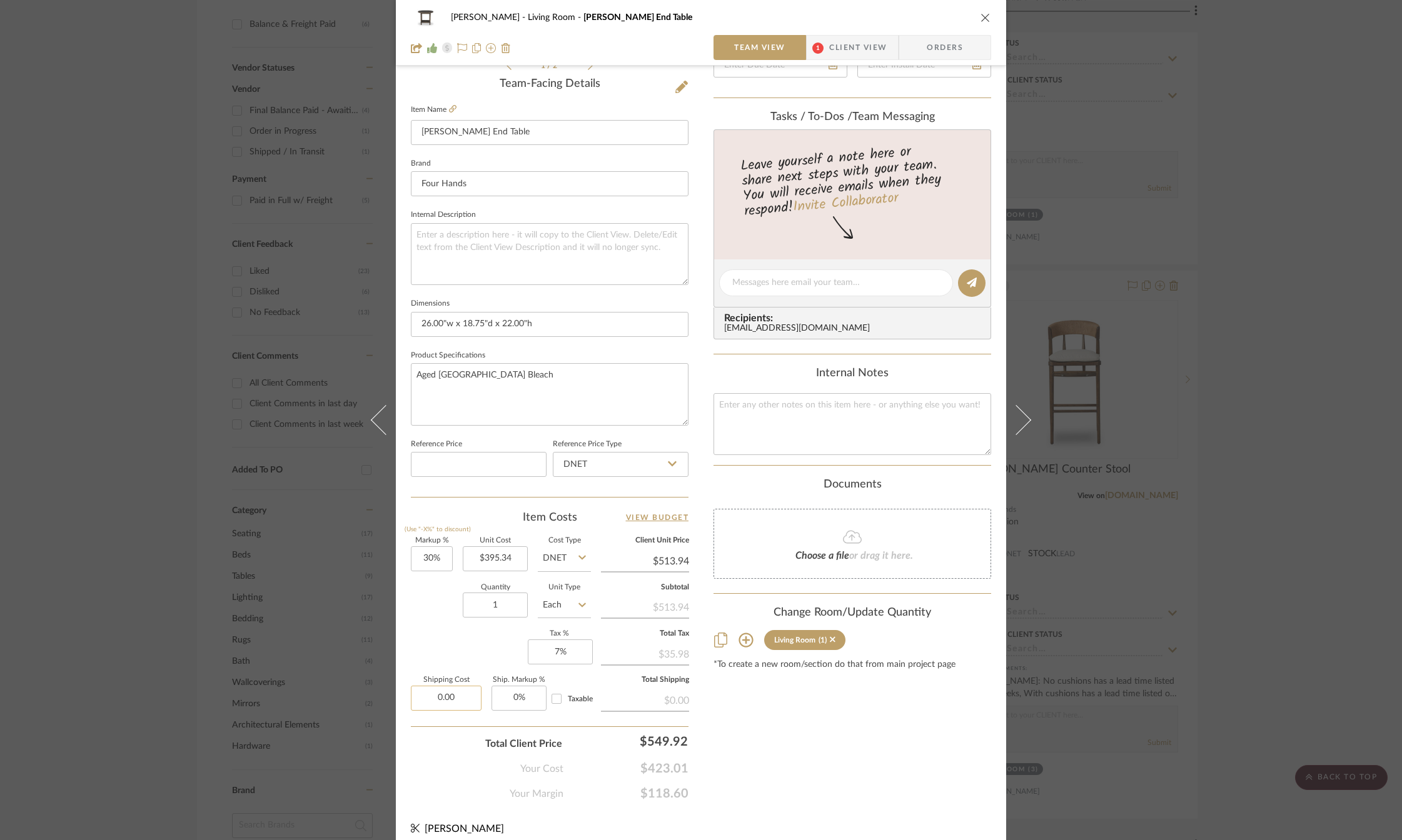
click at [444, 700] on input "0.00" at bounding box center [446, 698] width 71 height 25
type input "$61.28"
click at [765, 771] on div "Content here copies to Client View - confirm visibility there. Show in Client D…" at bounding box center [853, 286] width 277 height 1029
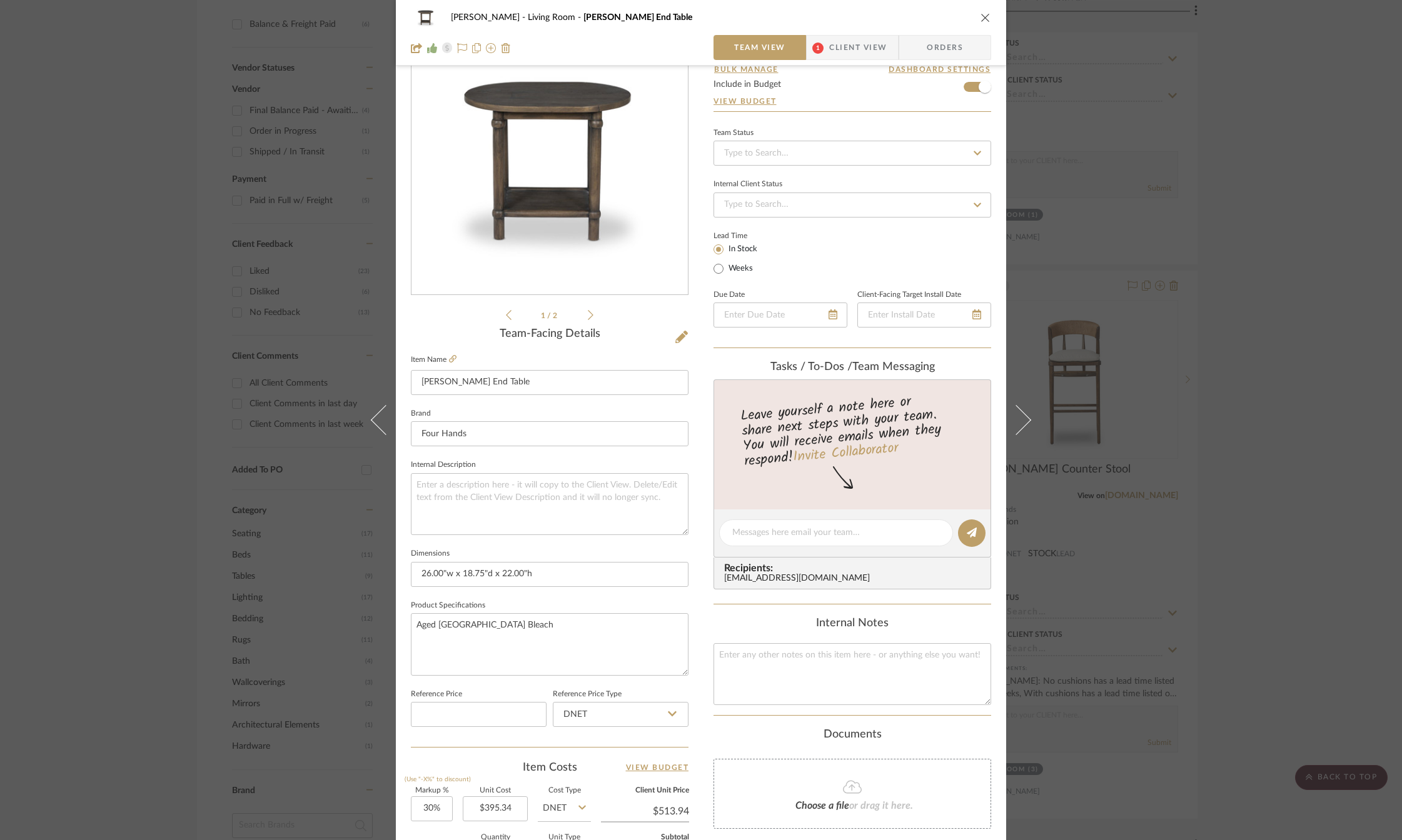
scroll to position [0, 0]
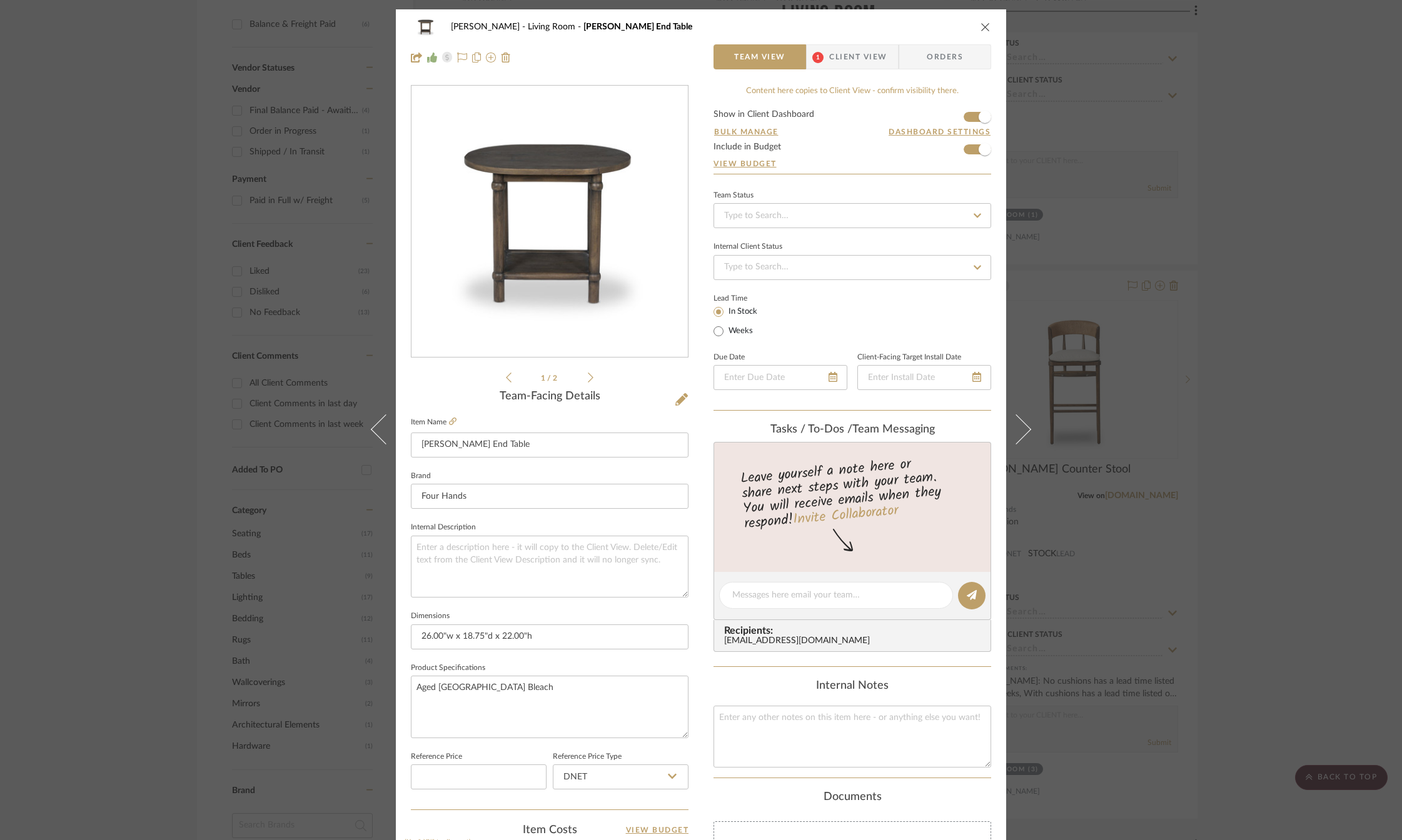
click at [983, 29] on icon "close" at bounding box center [986, 27] width 10 height 10
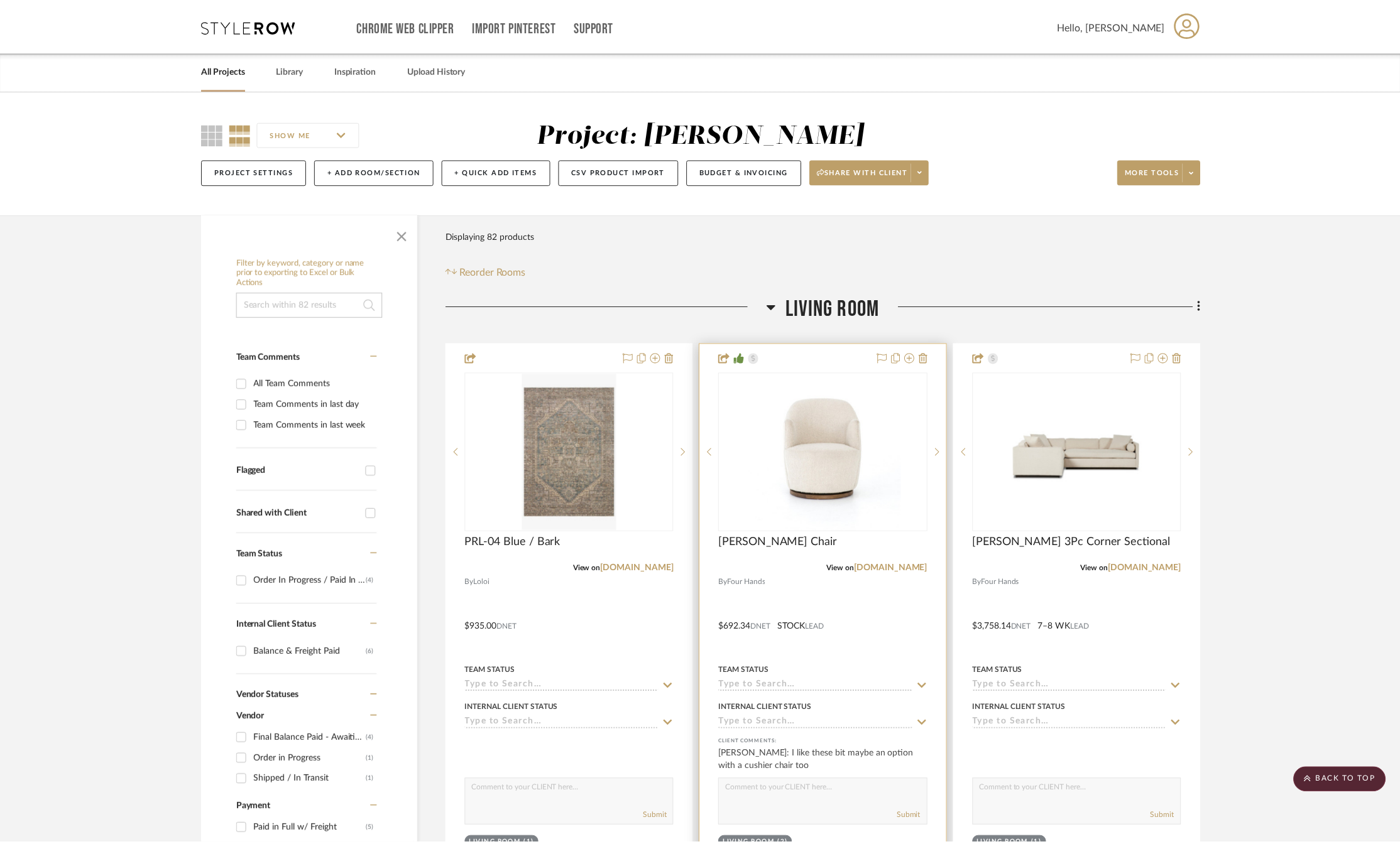
scroll to position [629, 0]
